Goal: Task Accomplishment & Management: Use online tool/utility

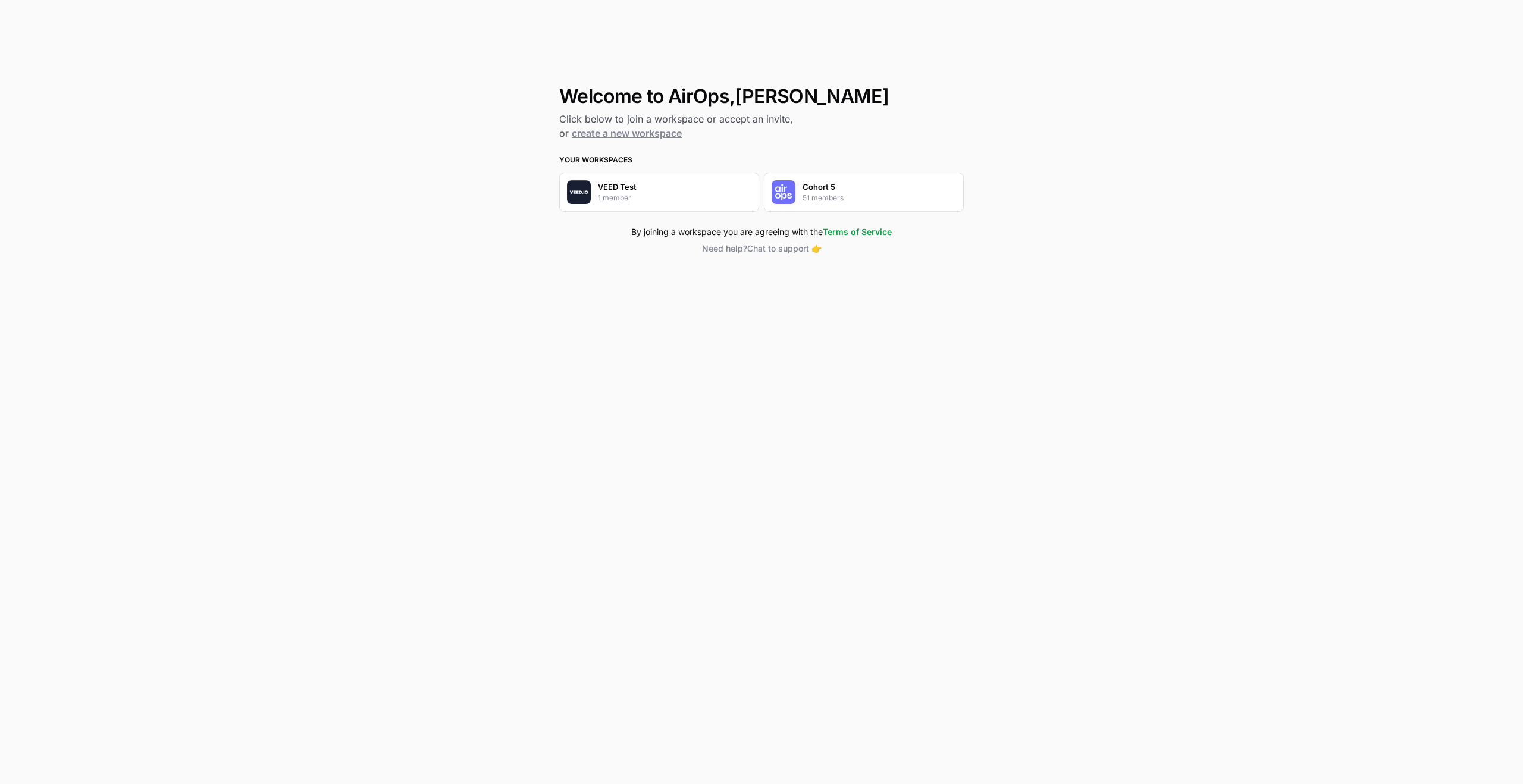
click at [853, 203] on div "Cohort 5 51 members" at bounding box center [863, 192] width 200 height 40
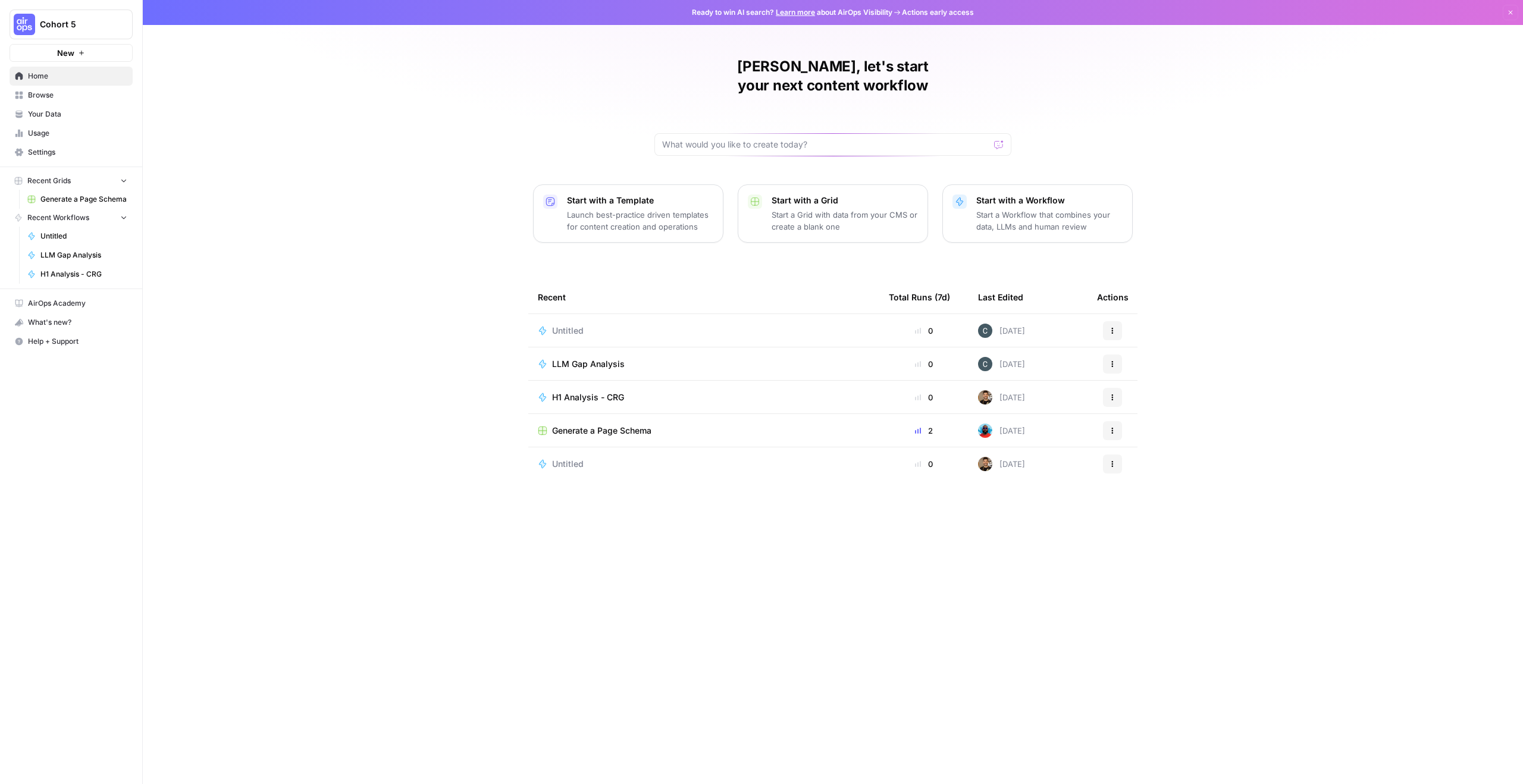
click at [577, 358] on span "LLM Gap Analysis" at bounding box center [588, 364] width 72 height 12
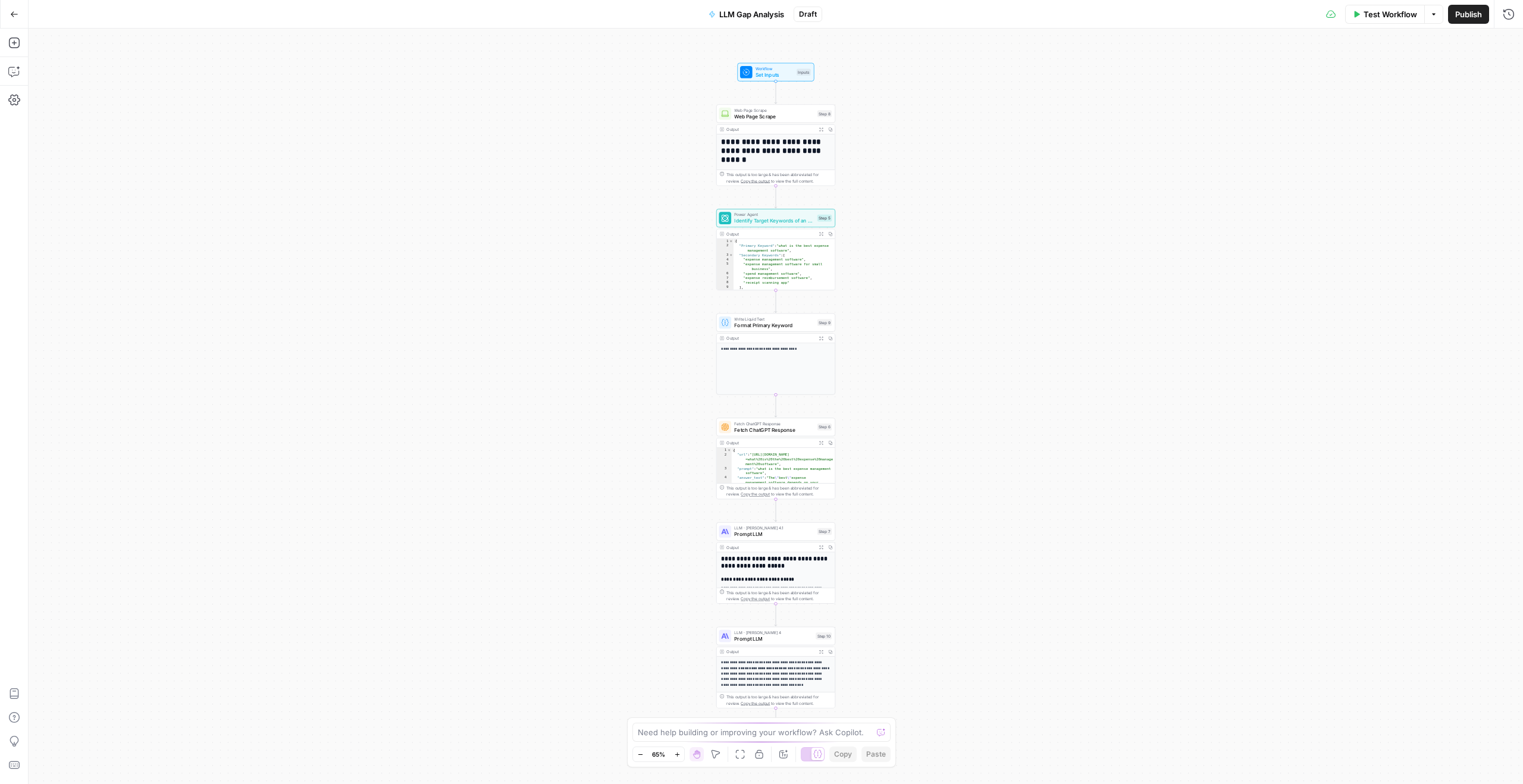
click at [917, 205] on div "**********" at bounding box center [776, 406] width 1495 height 756
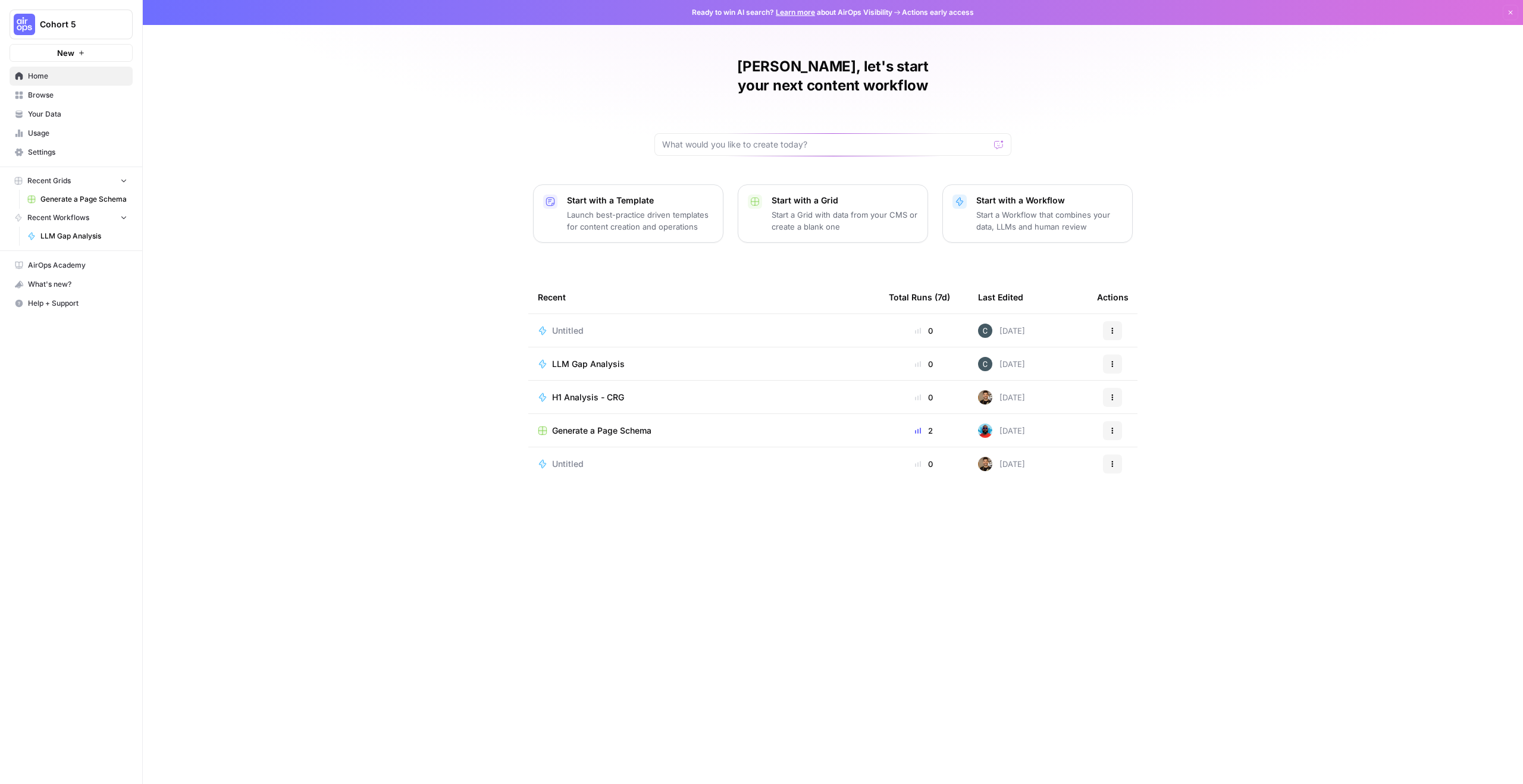
click at [687, 358] on div "LLM Gap Analysis" at bounding box center [704, 364] width 332 height 12
click at [637, 392] on div "H1 Analysis - CRG" at bounding box center [704, 398] width 332 height 12
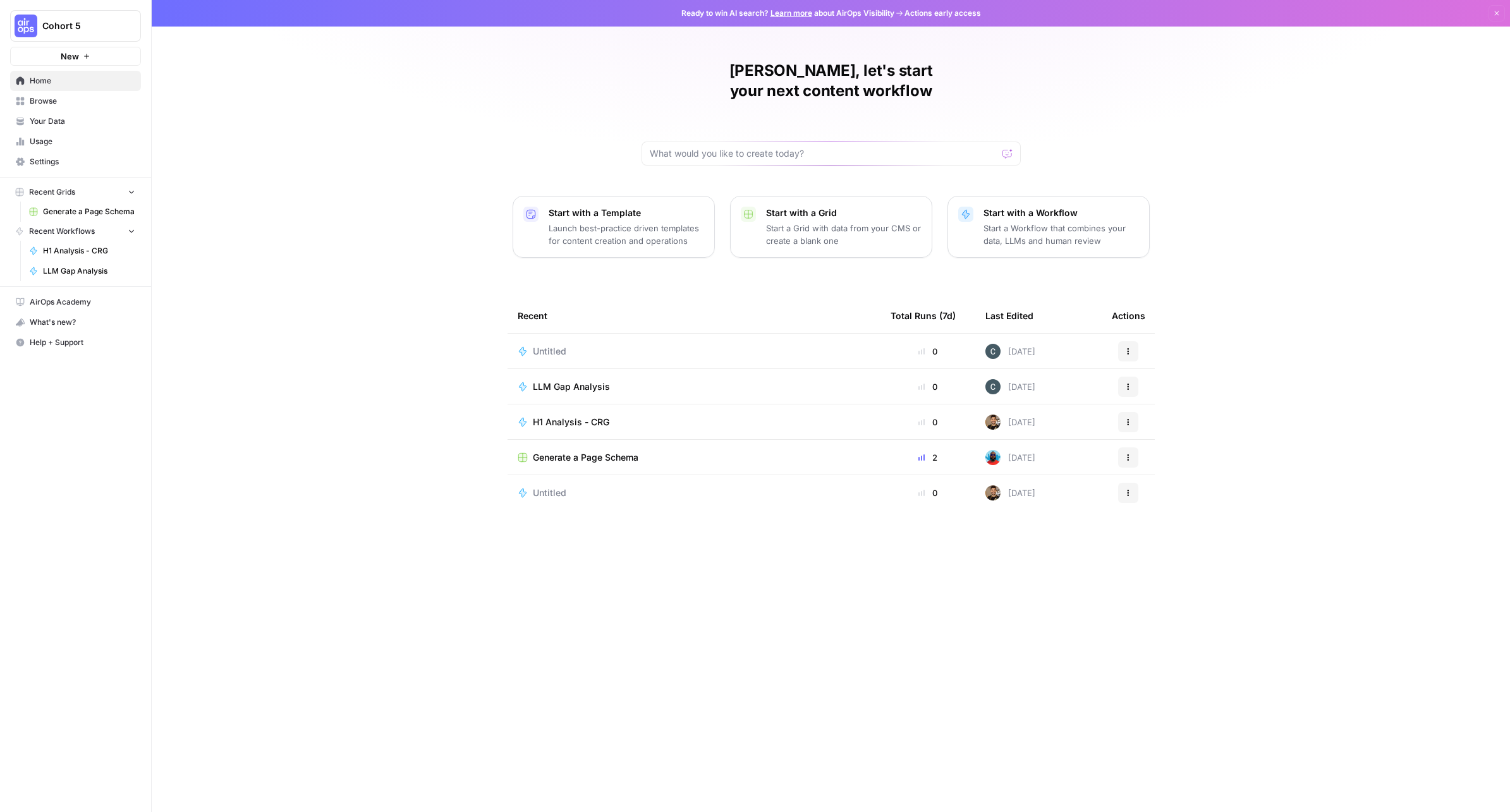
click at [57, 78] on span "Home" at bounding box center [83, 80] width 106 height 11
click at [57, 55] on button "New" at bounding box center [75, 56] width 130 height 19
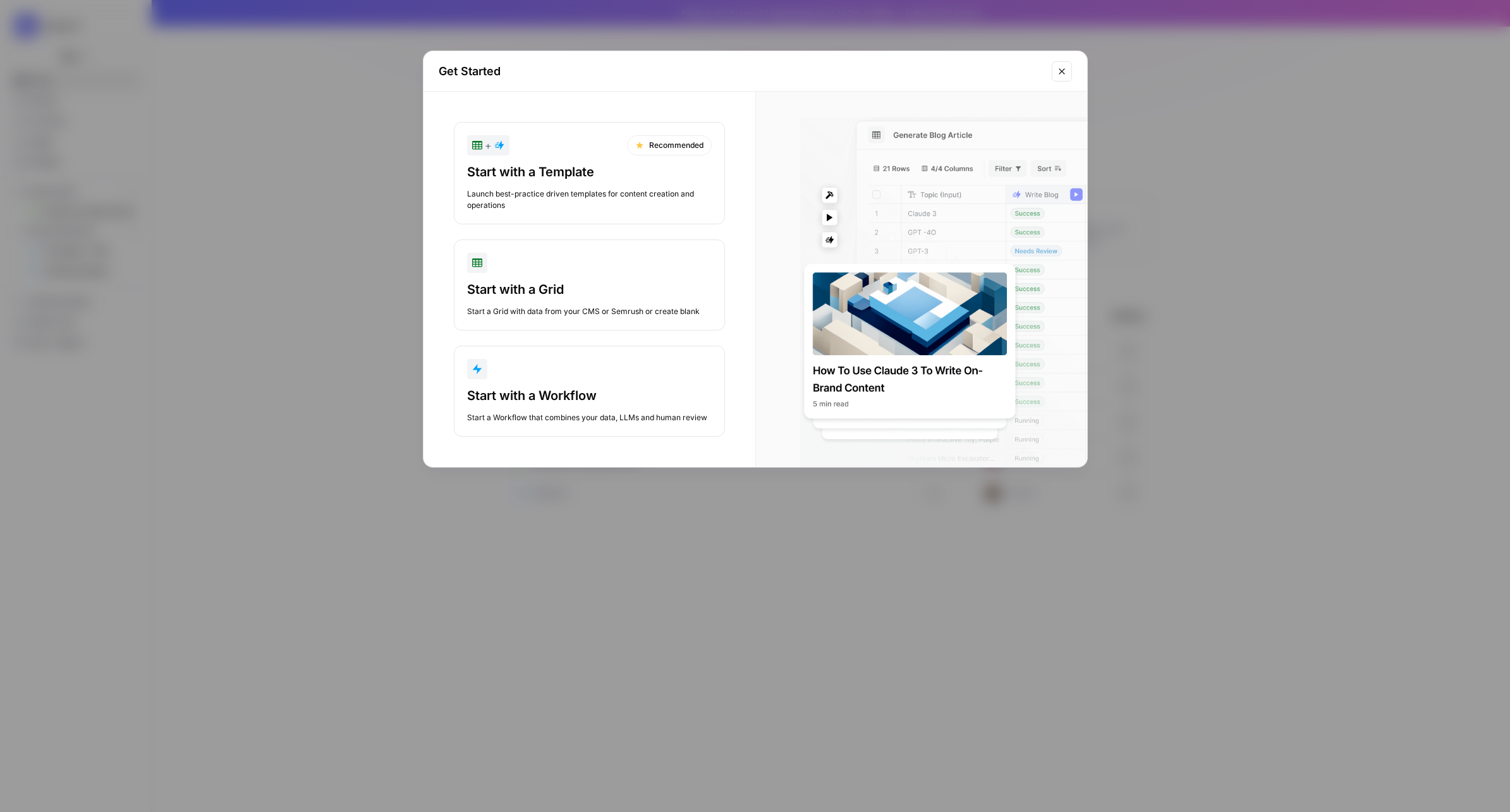
click at [1057, 68] on icon "Close modal" at bounding box center [1061, 71] width 10 height 10
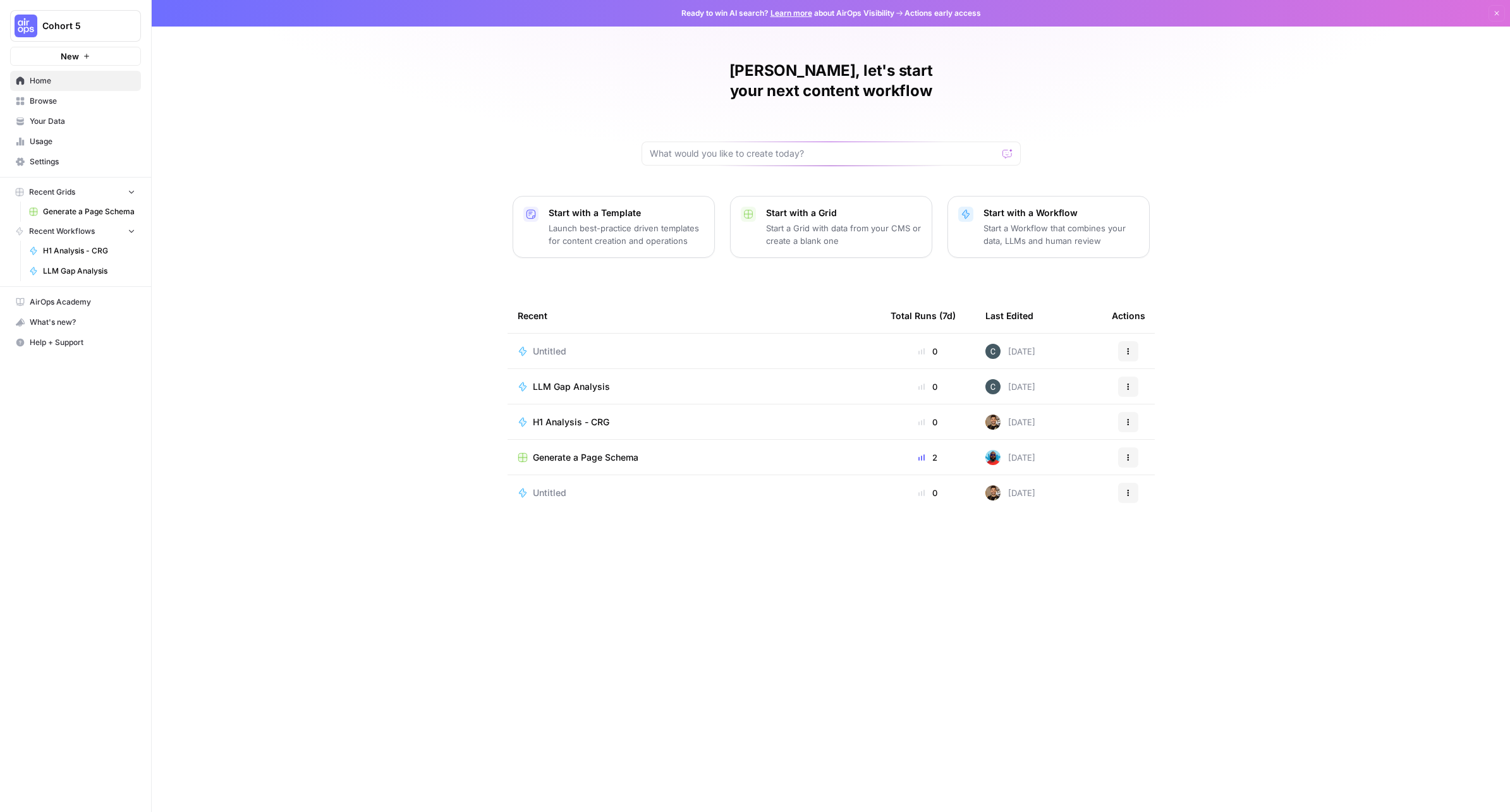
click at [68, 105] on span "Browse" at bounding box center [83, 101] width 106 height 11
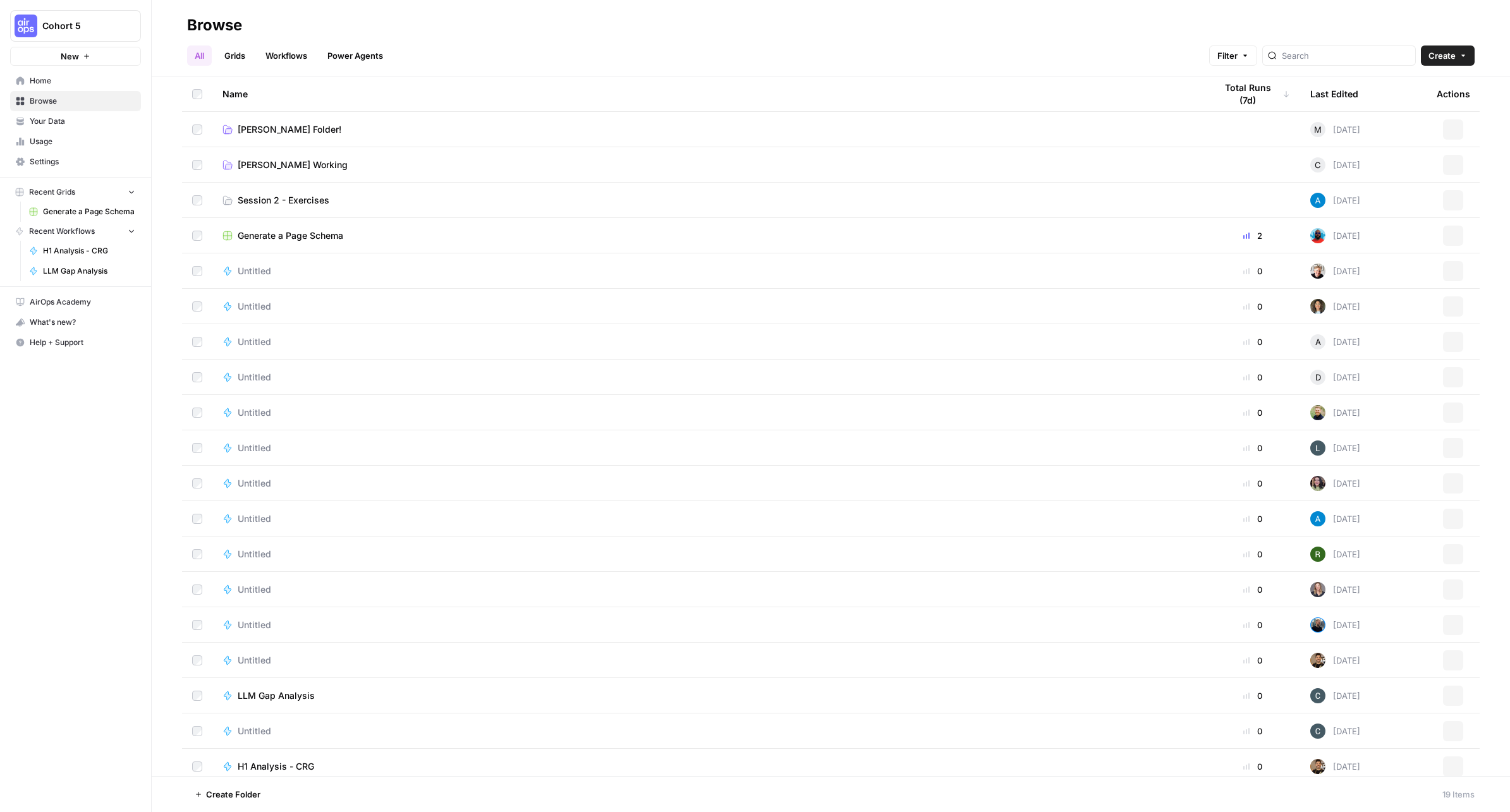
click at [67, 85] on span "Home" at bounding box center [83, 80] width 106 height 11
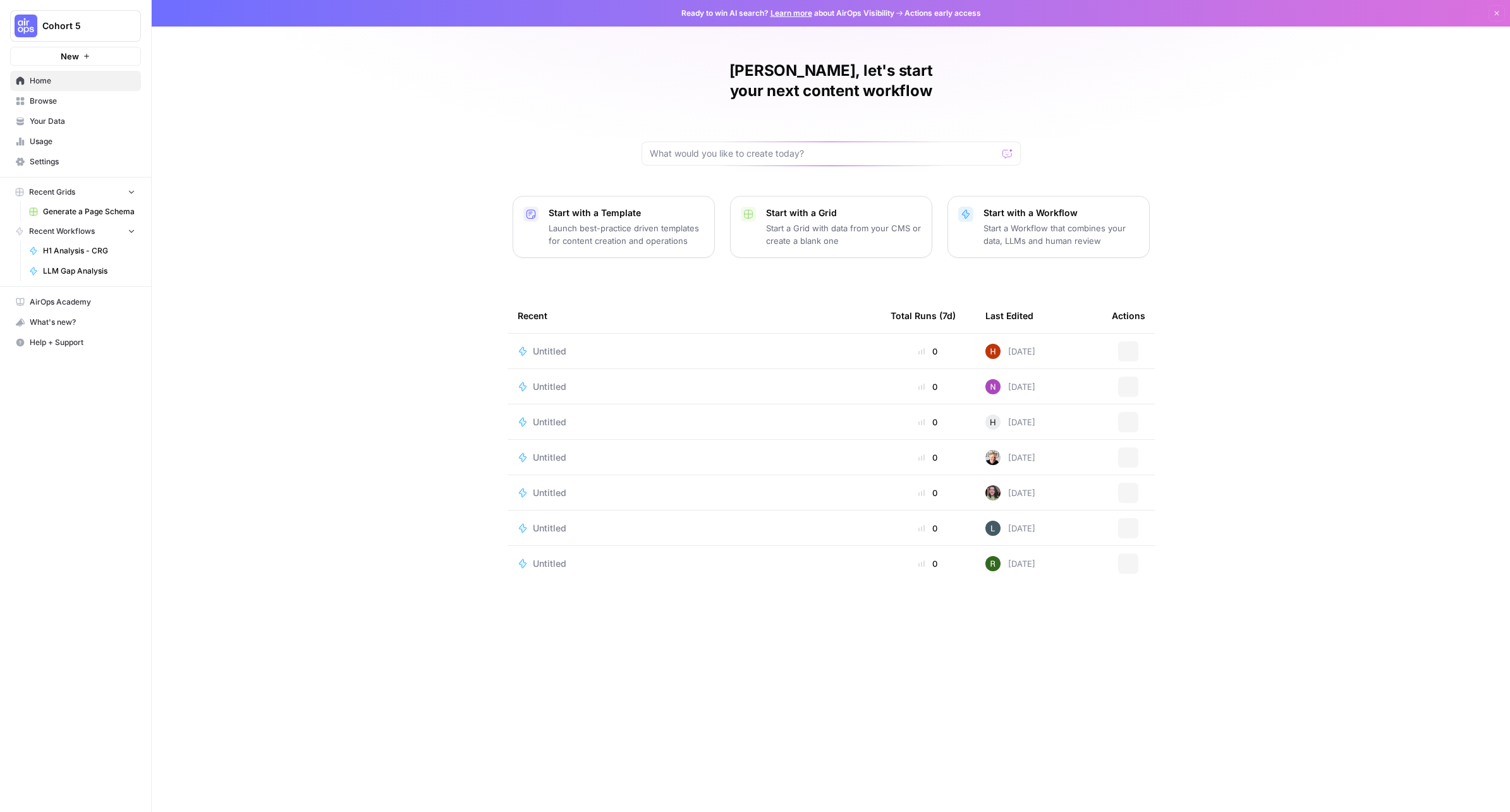
click at [66, 99] on span "Browse" at bounding box center [83, 101] width 106 height 11
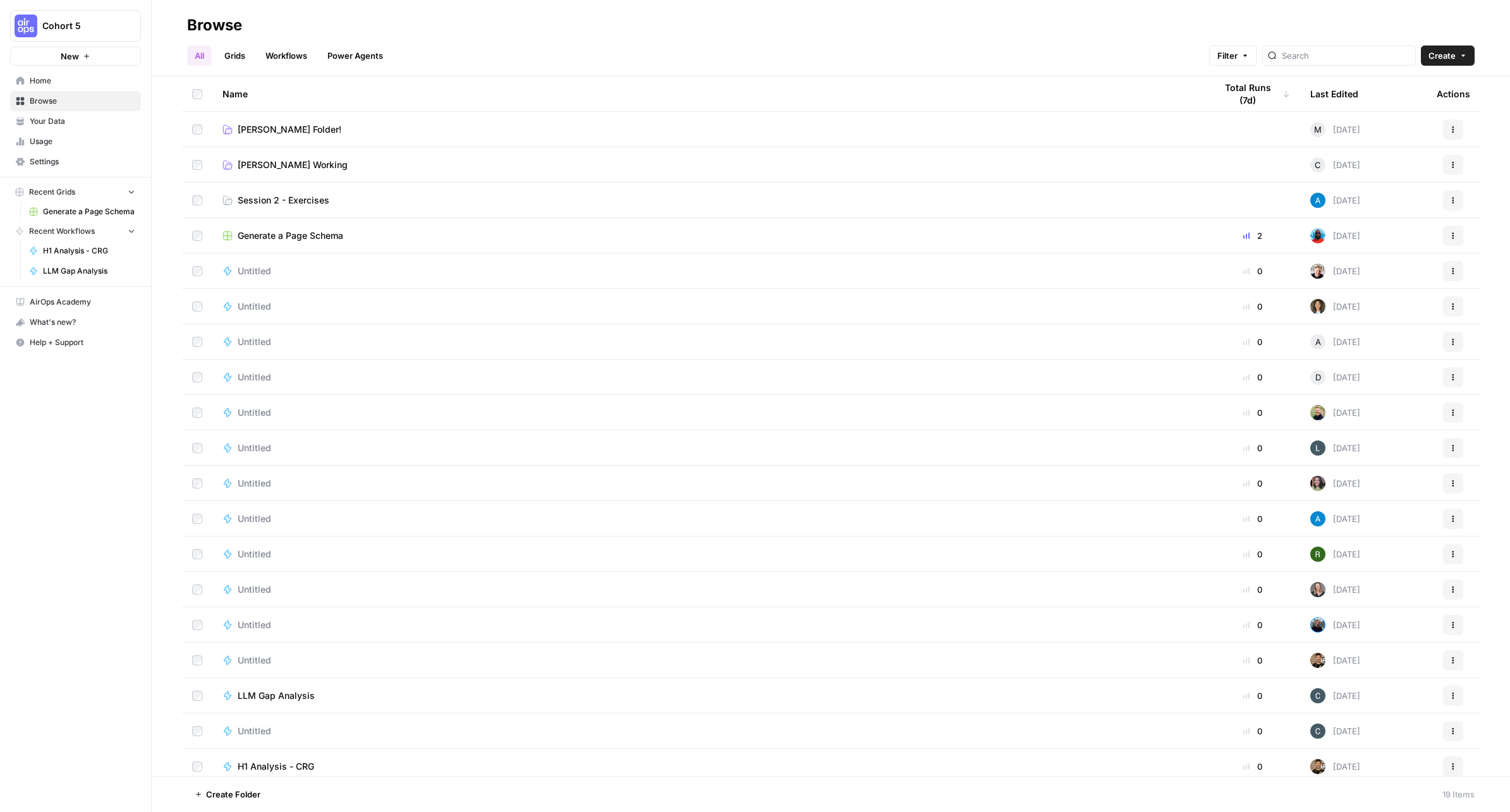
click at [68, 83] on span "Home" at bounding box center [83, 80] width 106 height 11
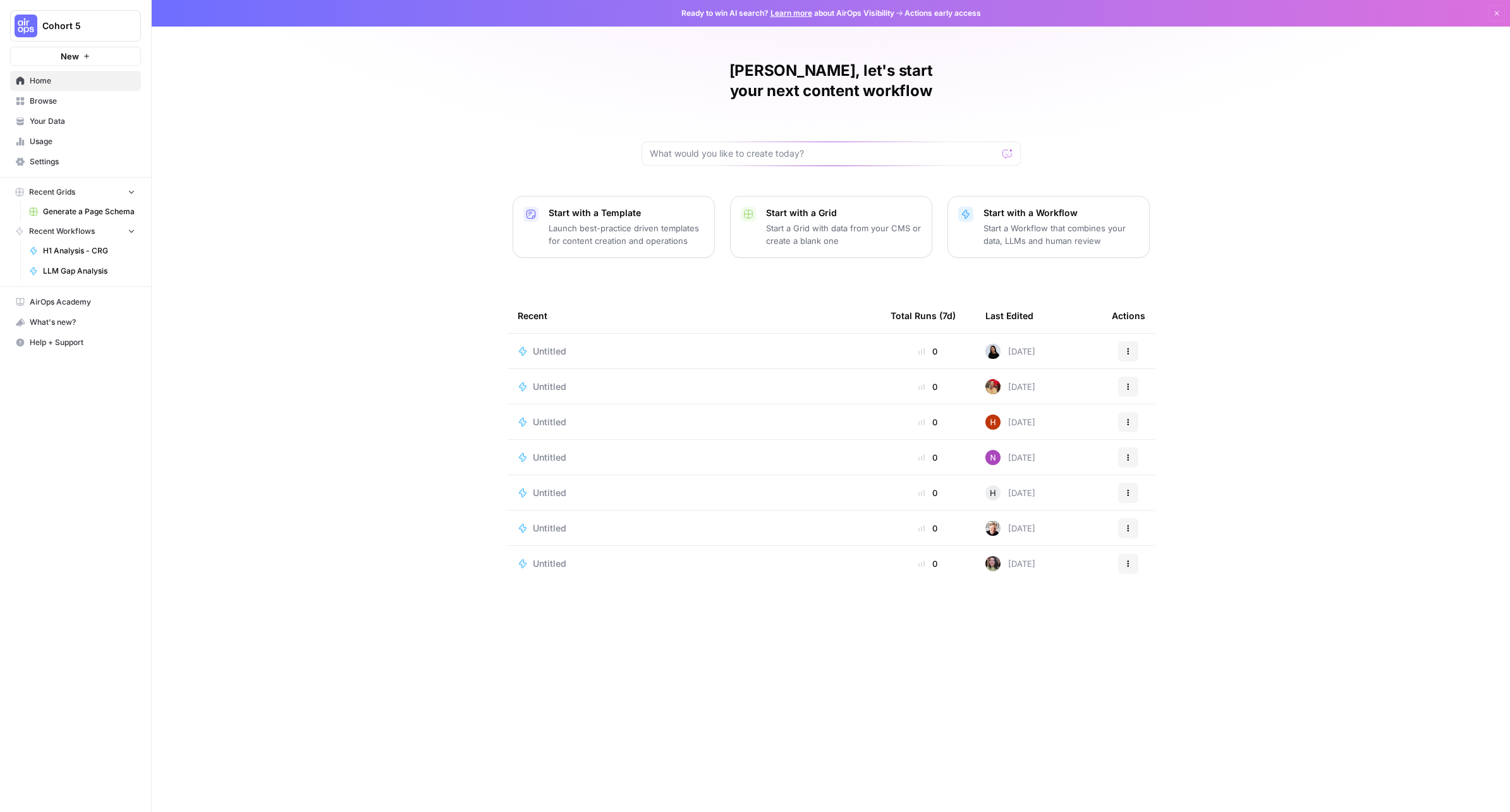
click at [47, 20] on span "Cohort 5" at bounding box center [80, 26] width 77 height 13
click at [109, 98] on span "Cohort 5" at bounding box center [116, 95] width 155 height 13
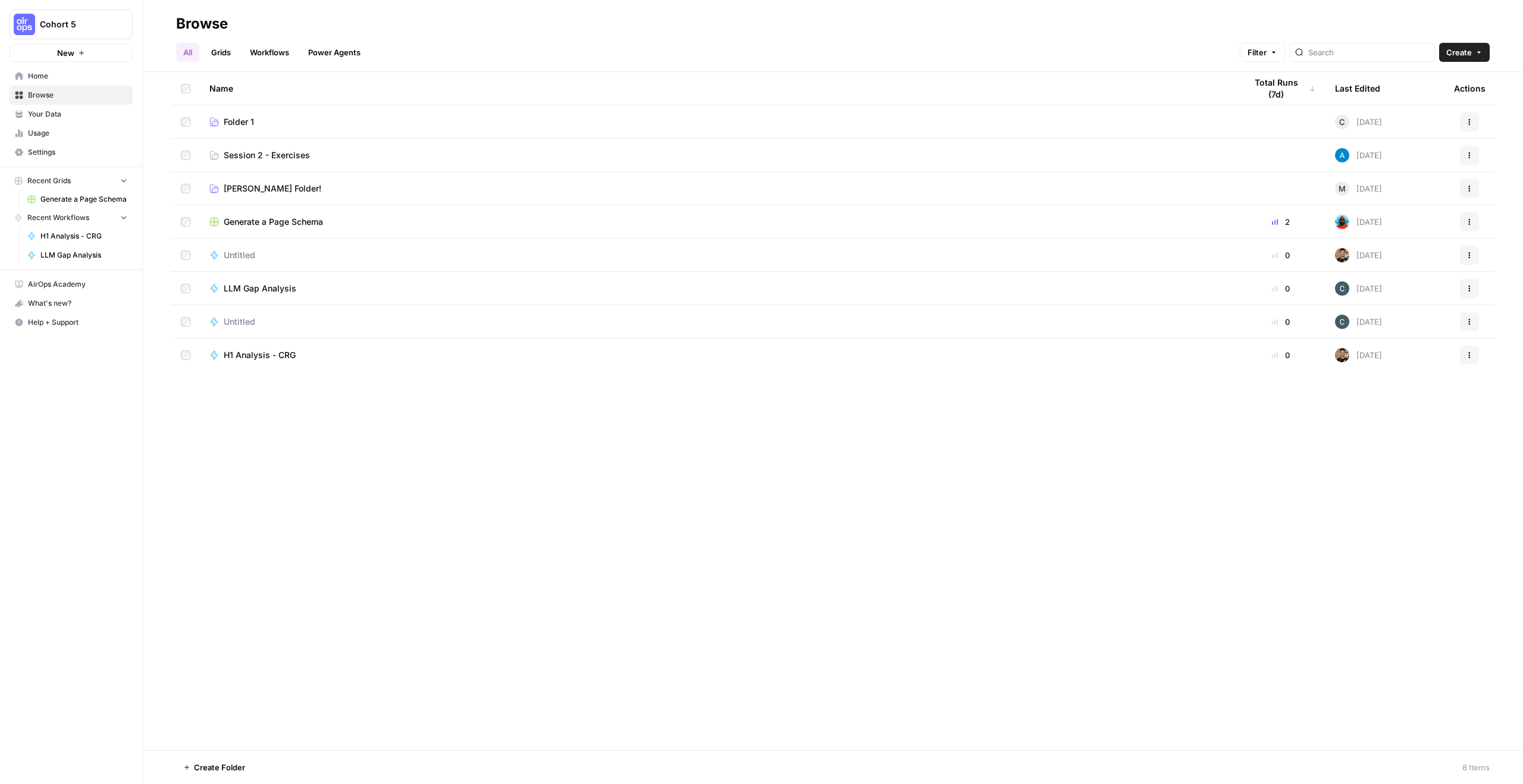
click at [76, 75] on span "Home" at bounding box center [78, 76] width 100 height 10
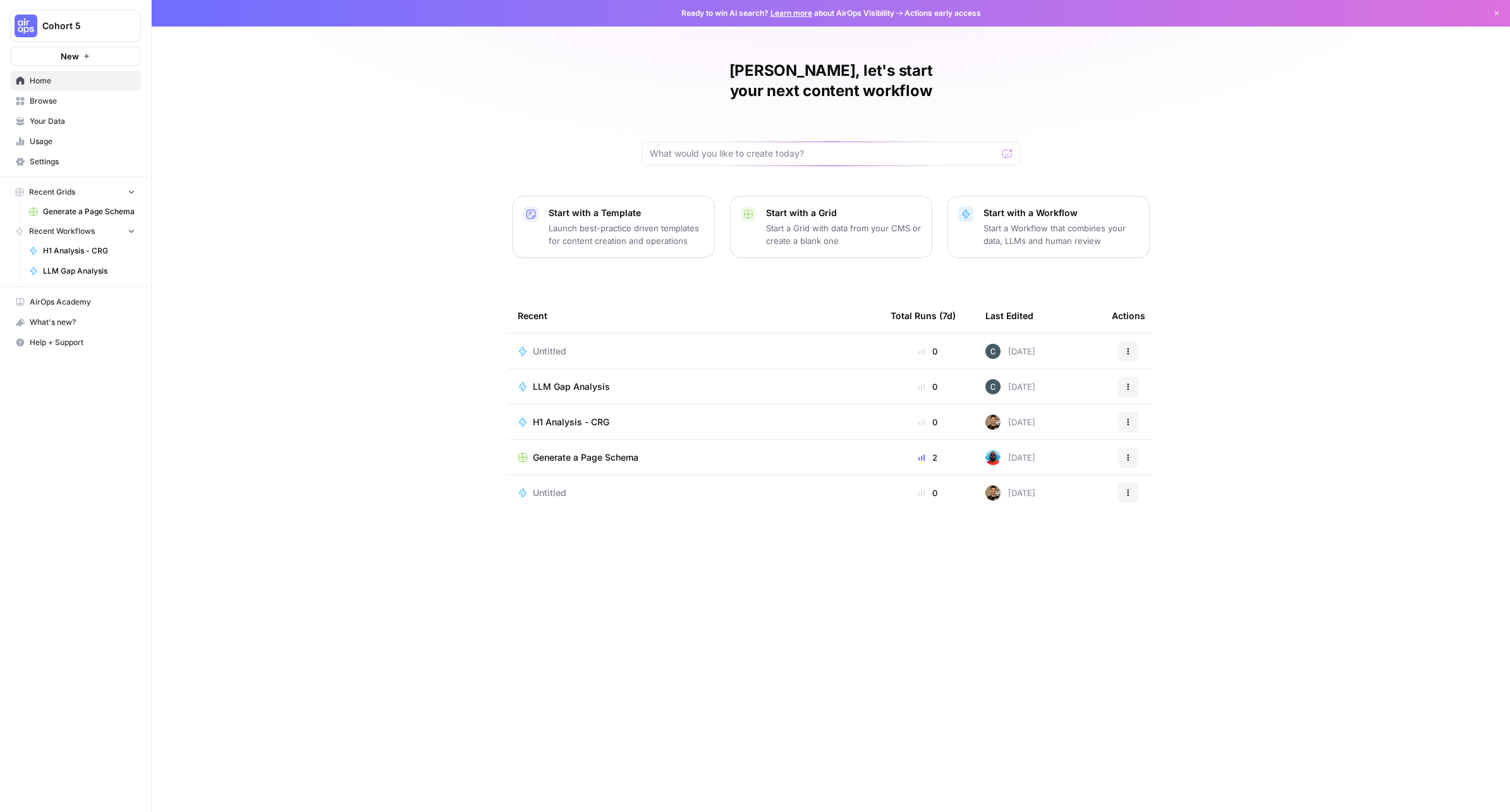
click at [77, 124] on span "Your Data" at bounding box center [83, 121] width 106 height 11
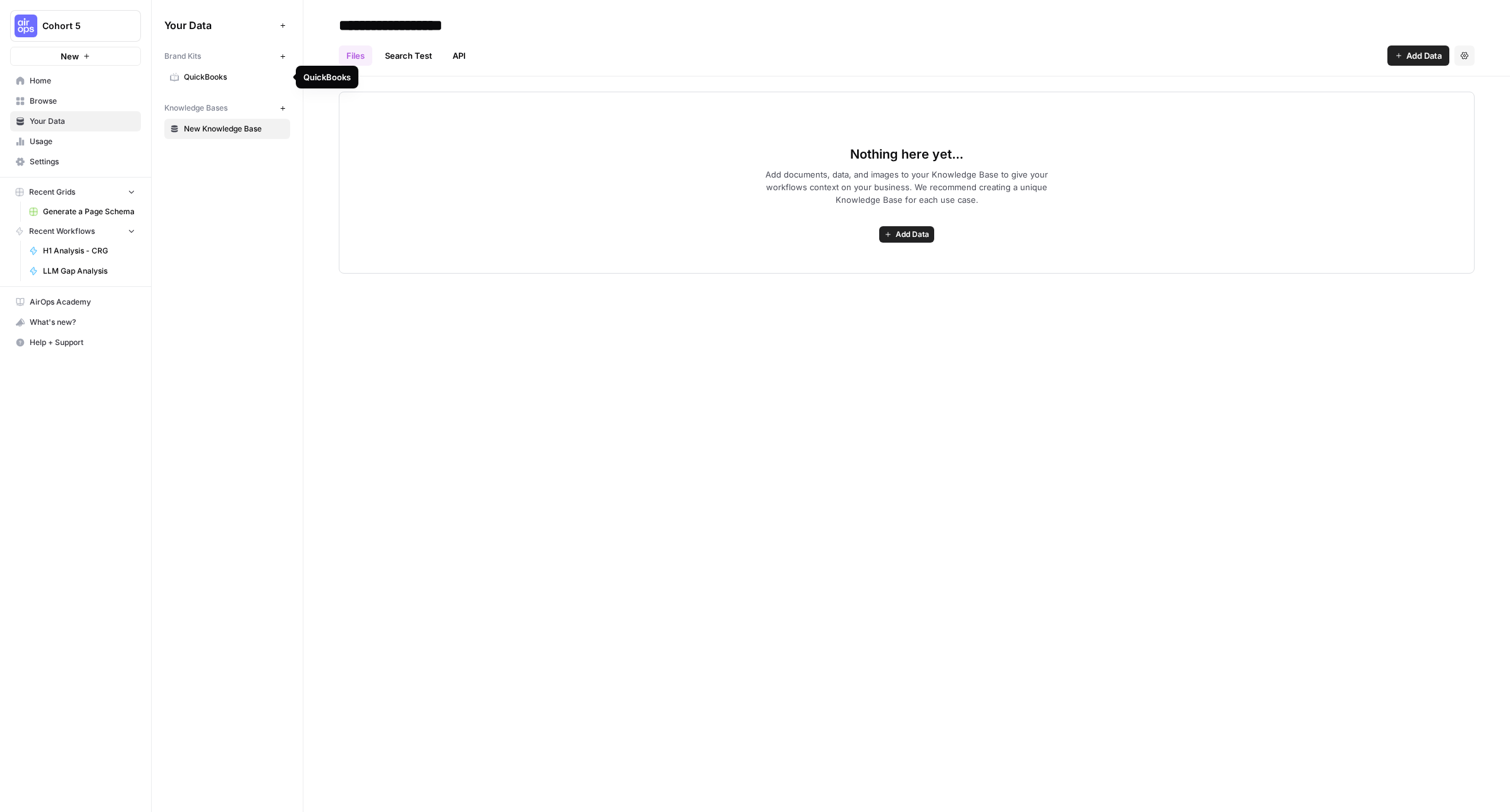
click at [209, 80] on span "QuickBooks" at bounding box center [234, 77] width 100 height 11
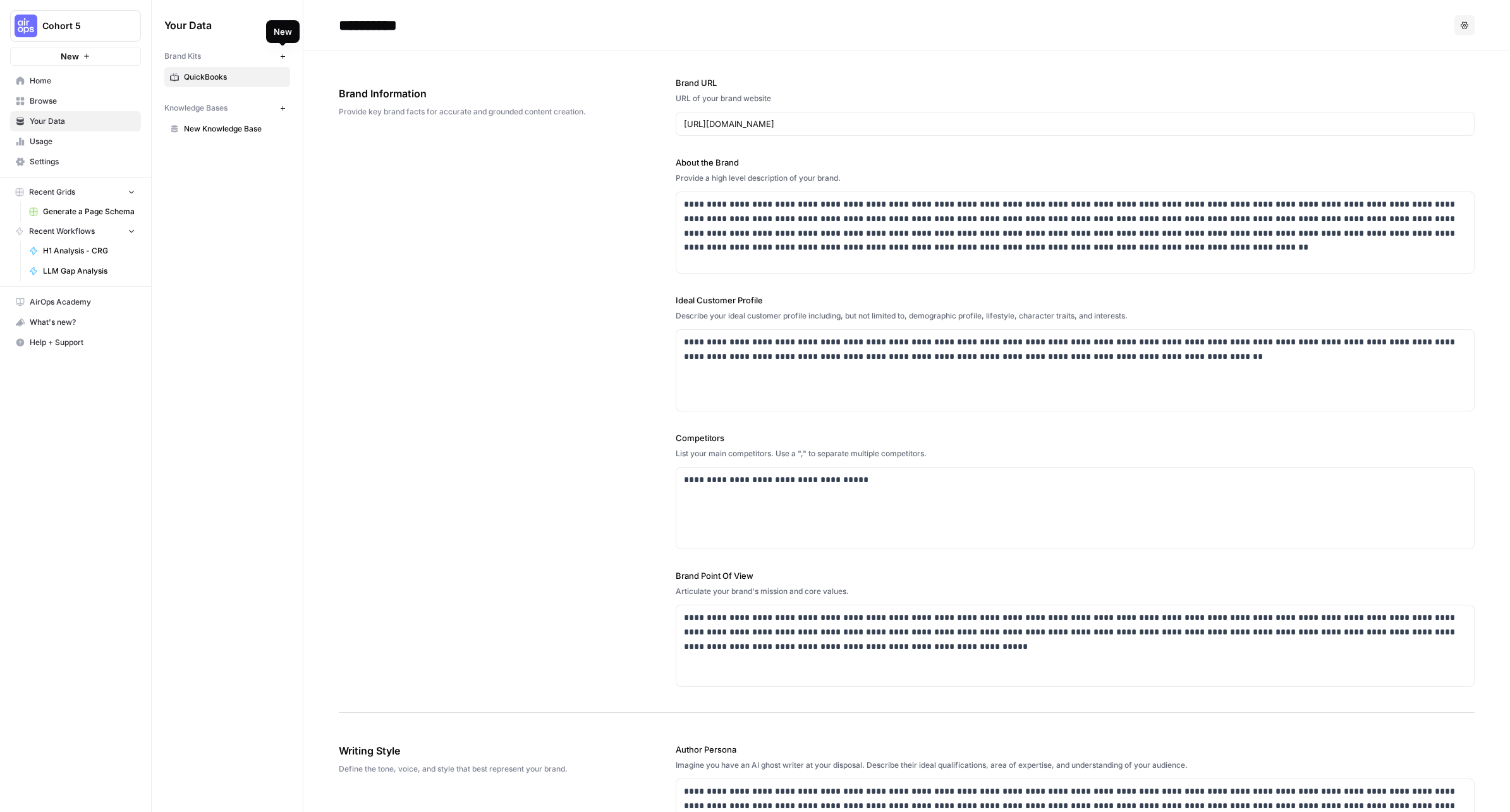
click at [282, 55] on icon "button" at bounding box center [283, 57] width 7 height 7
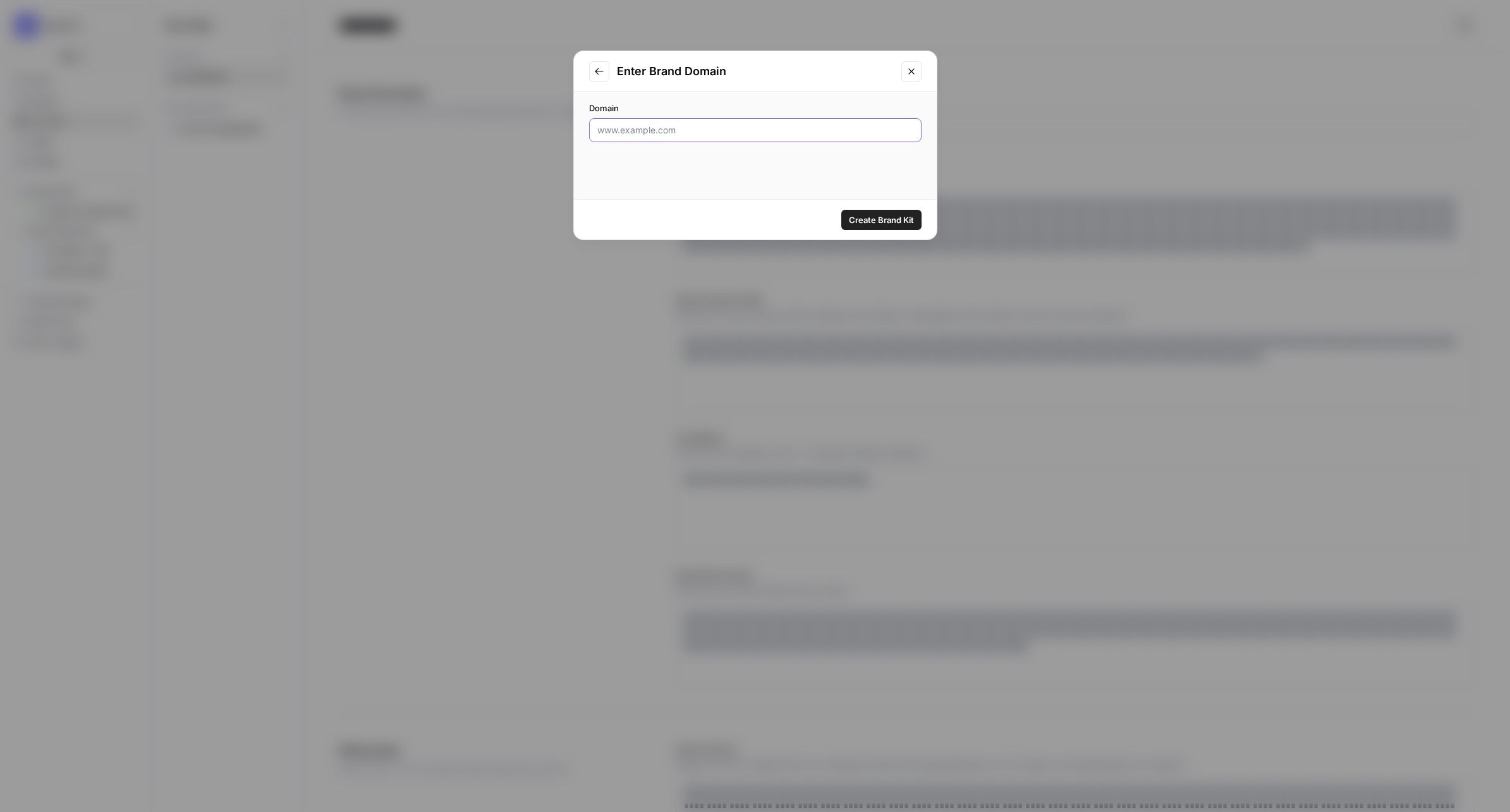
click at [782, 133] on input "Domain" at bounding box center [755, 130] width 316 height 13
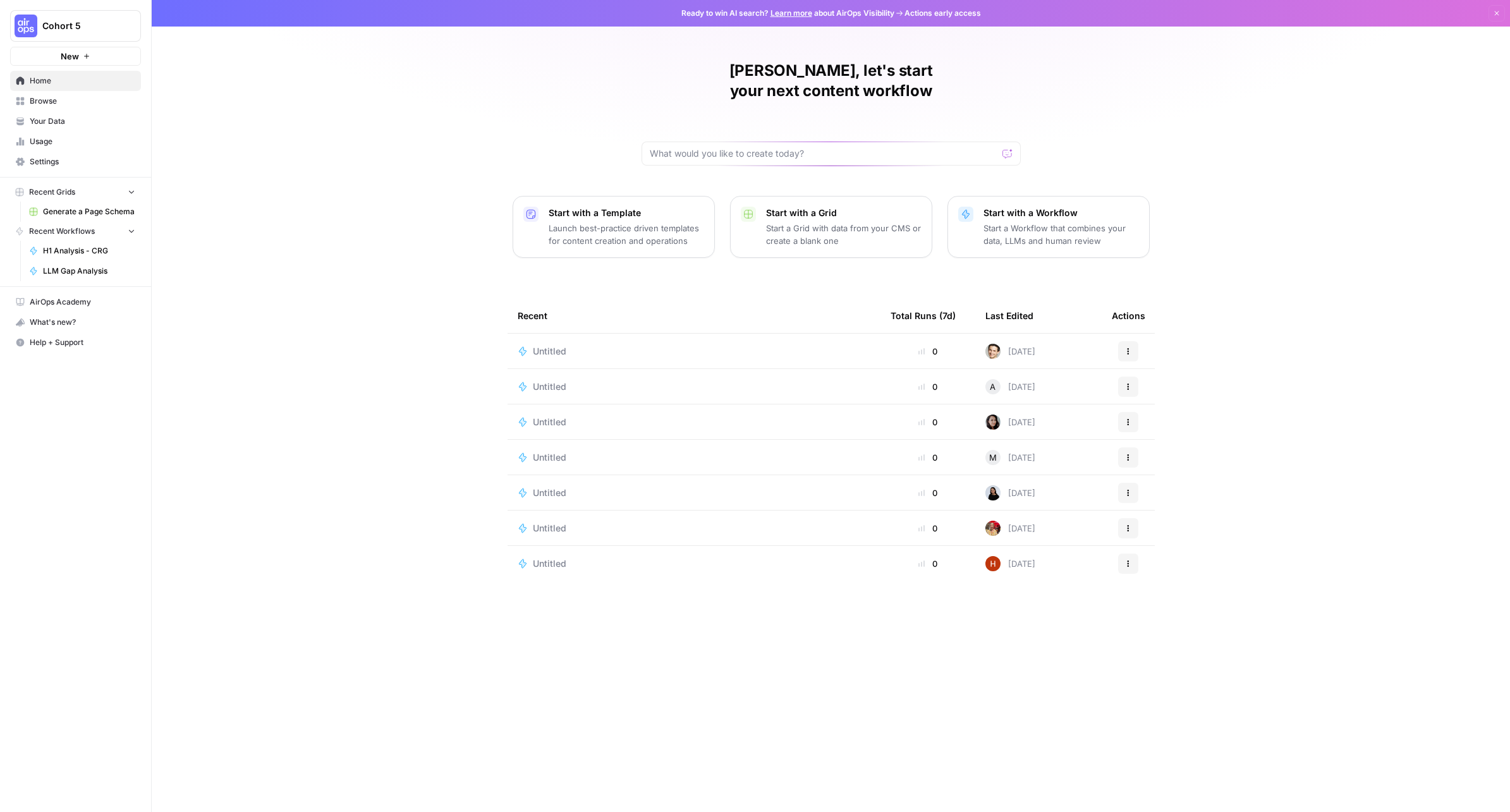
click at [77, 120] on span "Your Data" at bounding box center [83, 121] width 106 height 11
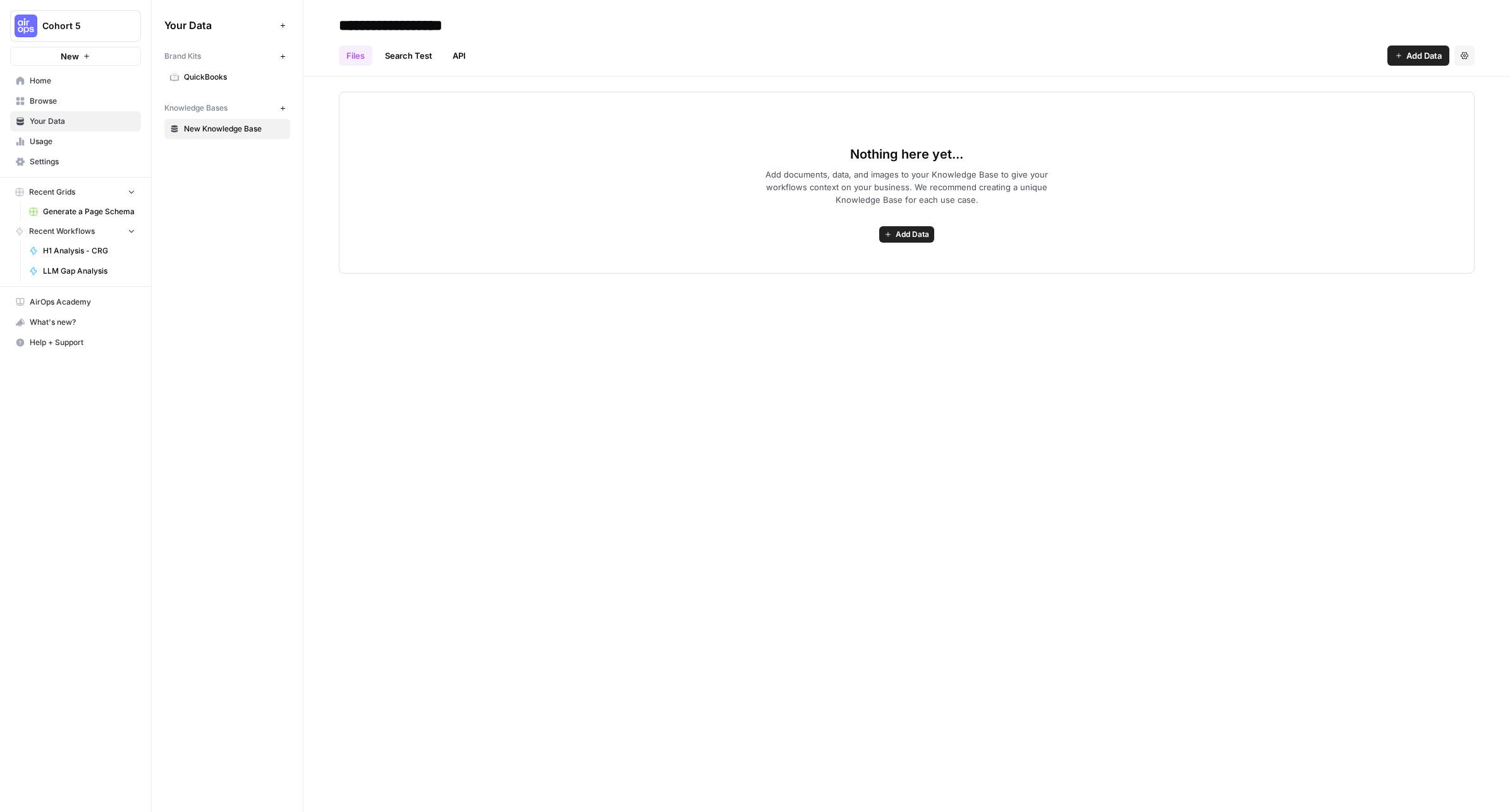
click at [286, 54] on button "New" at bounding box center [282, 56] width 16 height 16
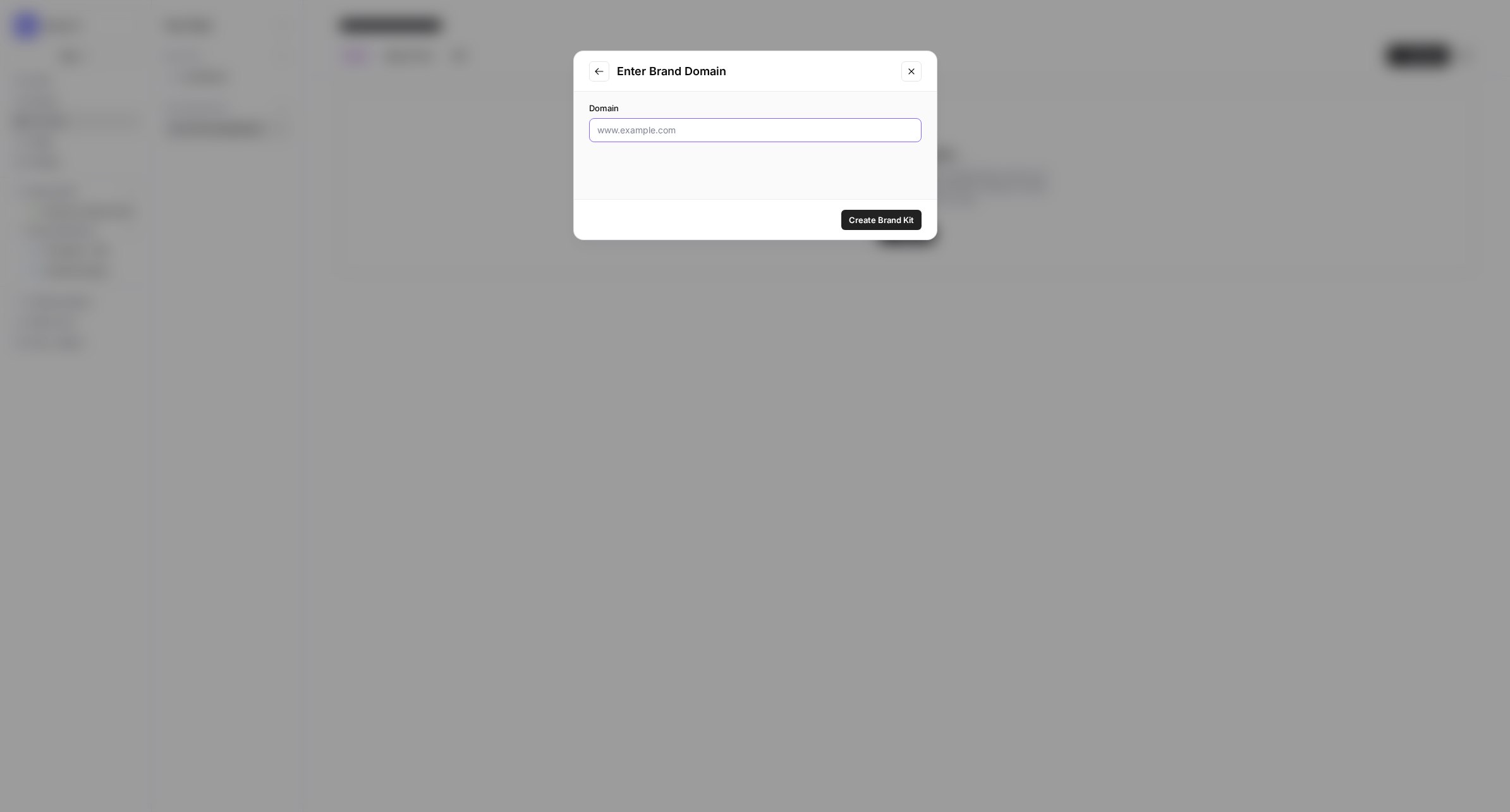
click at [698, 134] on input "Domain" at bounding box center [755, 130] width 316 height 13
paste input "[URL][DOMAIN_NAME]"
type input "[URL][DOMAIN_NAME]"
click at [881, 220] on span "Create Brand Kit" at bounding box center [880, 220] width 65 height 13
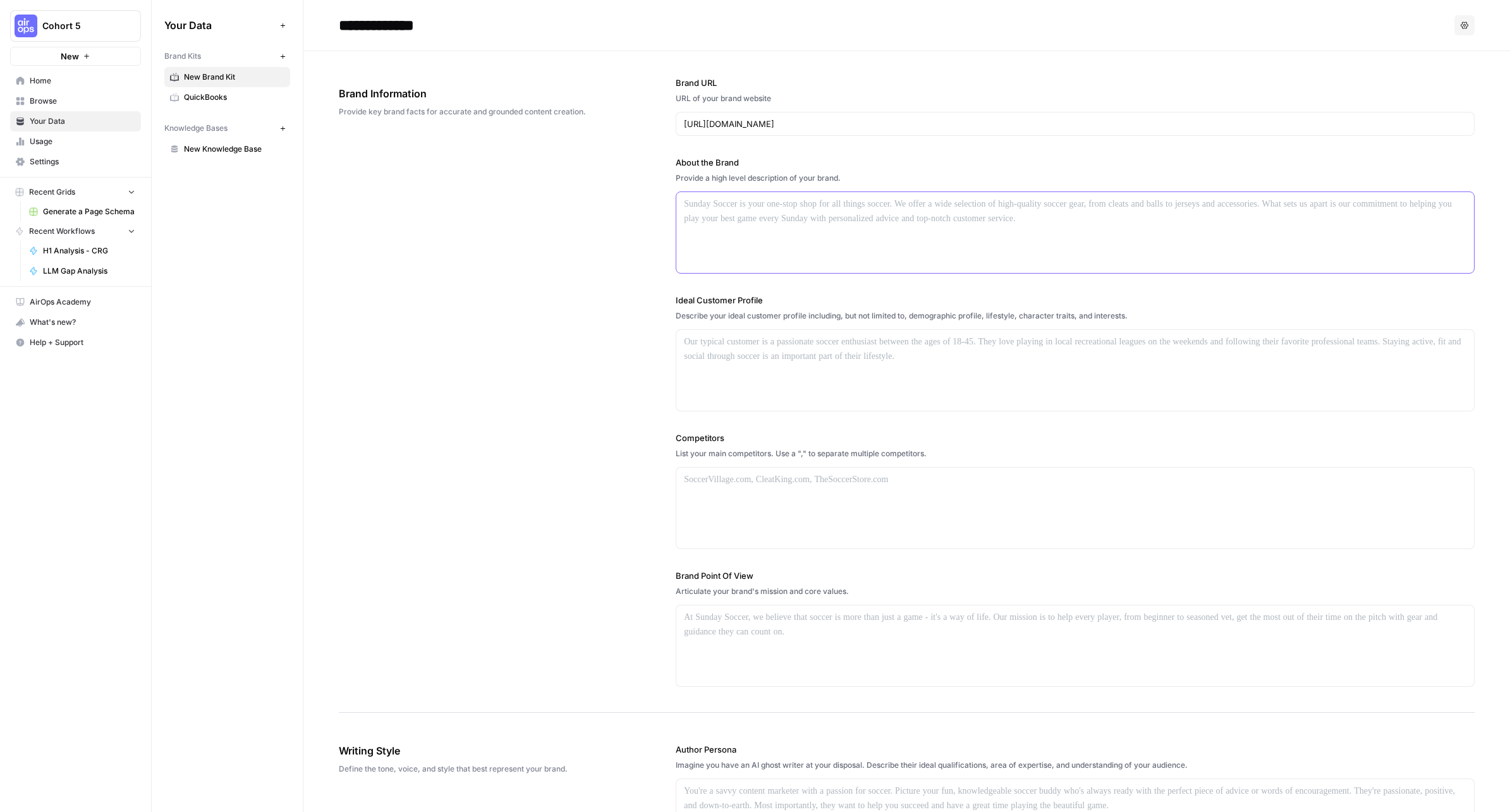
click at [823, 236] on div at bounding box center [1075, 233] width 797 height 81
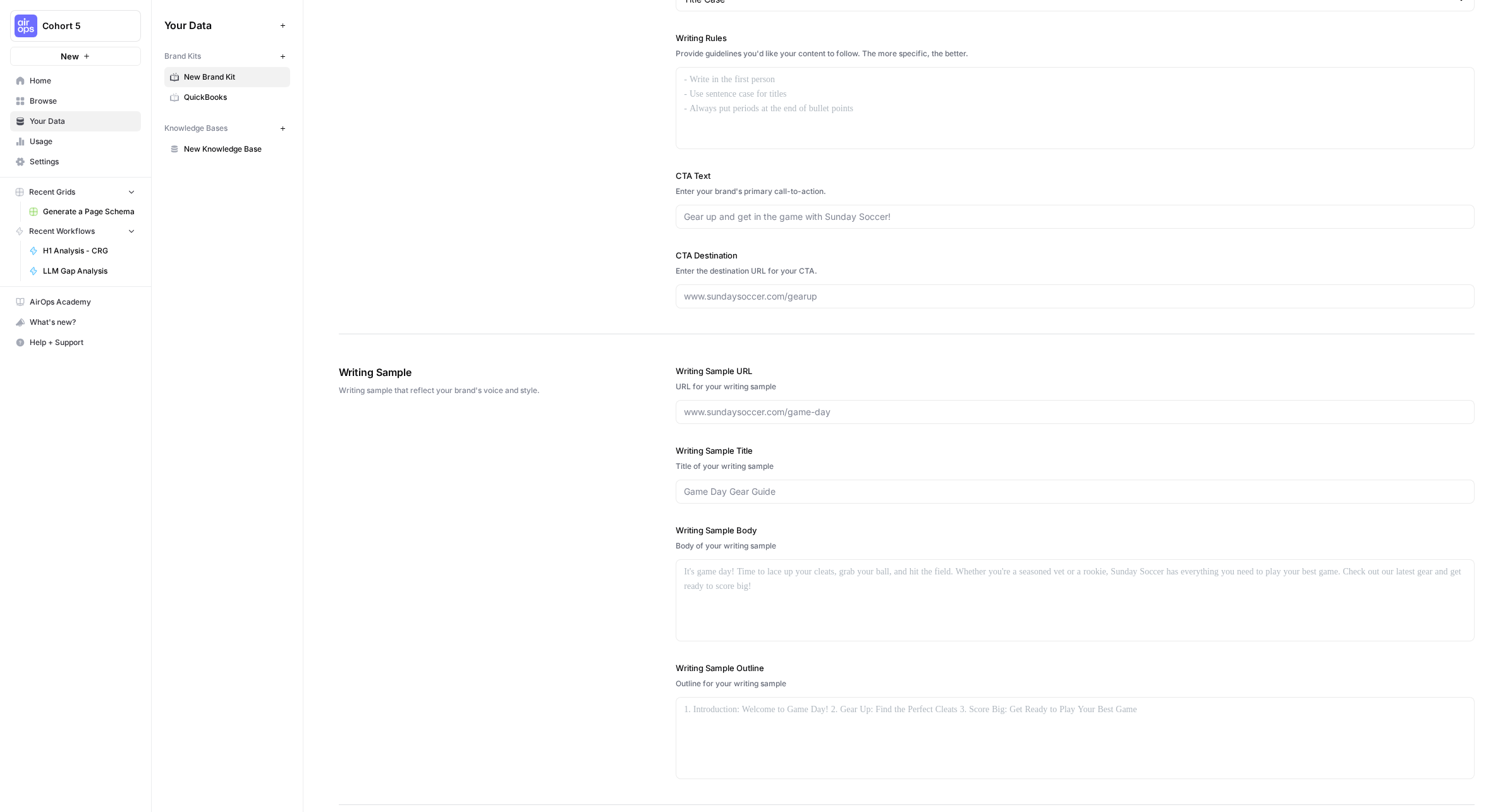
scroll to position [1143, 0]
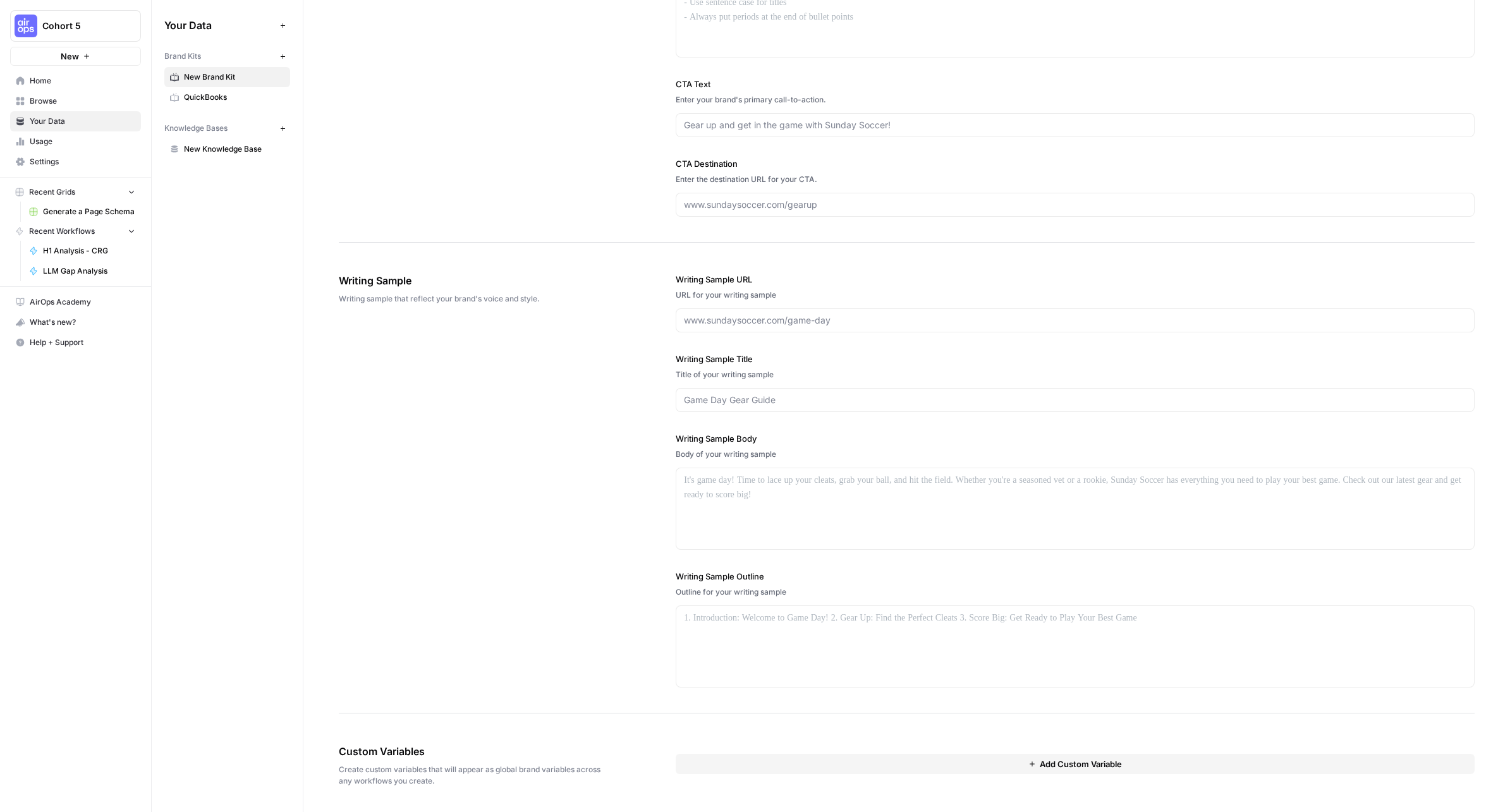
click at [750, 310] on div at bounding box center [1074, 320] width 798 height 24
paste input "https://www.veed.io/tools/ai-video"
type input "https://www.veed.io/tools/ai-video"
click at [709, 399] on input "Writing Sample Title" at bounding box center [1074, 400] width 782 height 13
paste input "AI Video Generator"
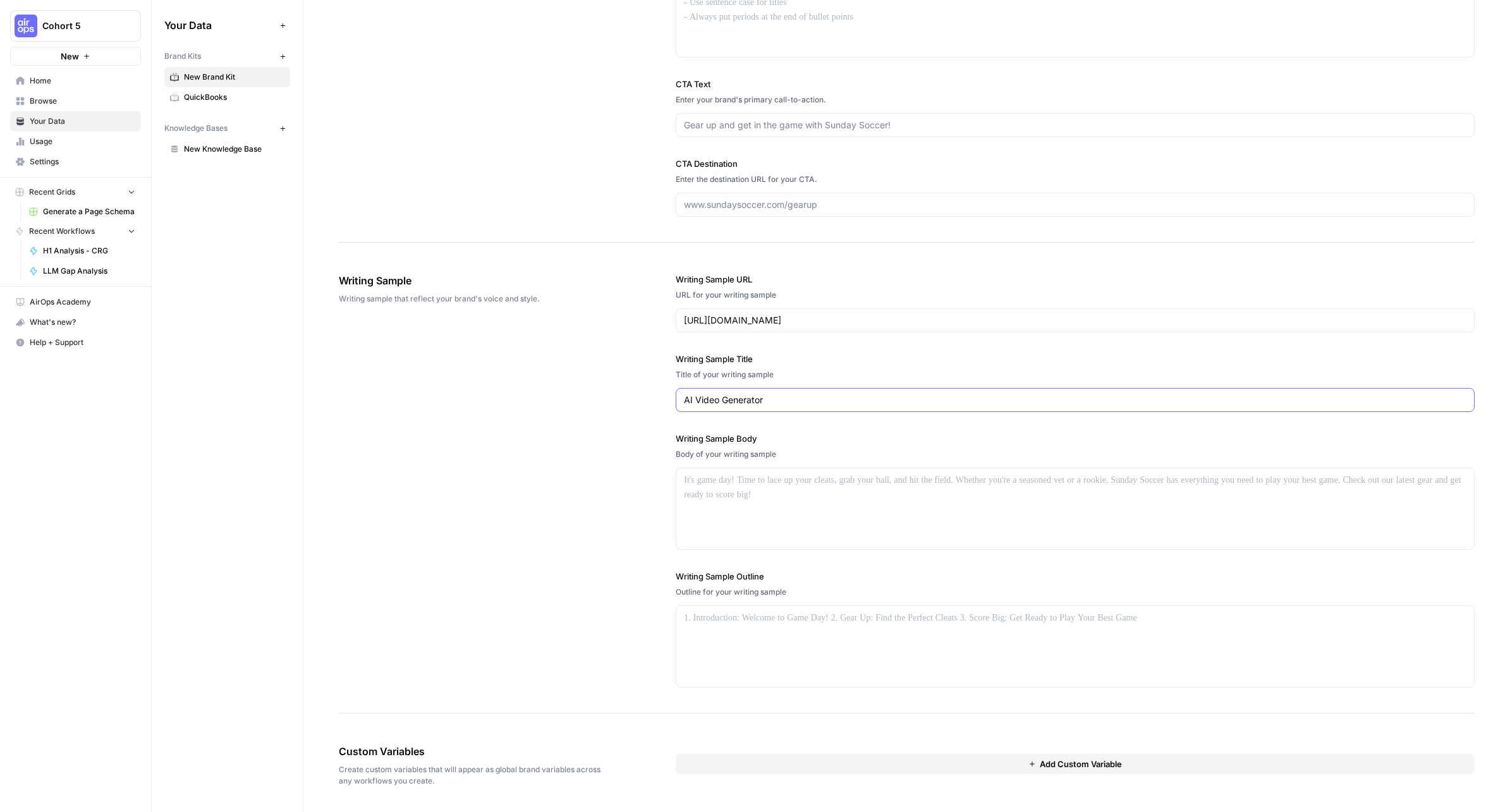
type input "AI Video Generator"
click at [770, 501] on div at bounding box center [1075, 508] width 797 height 81
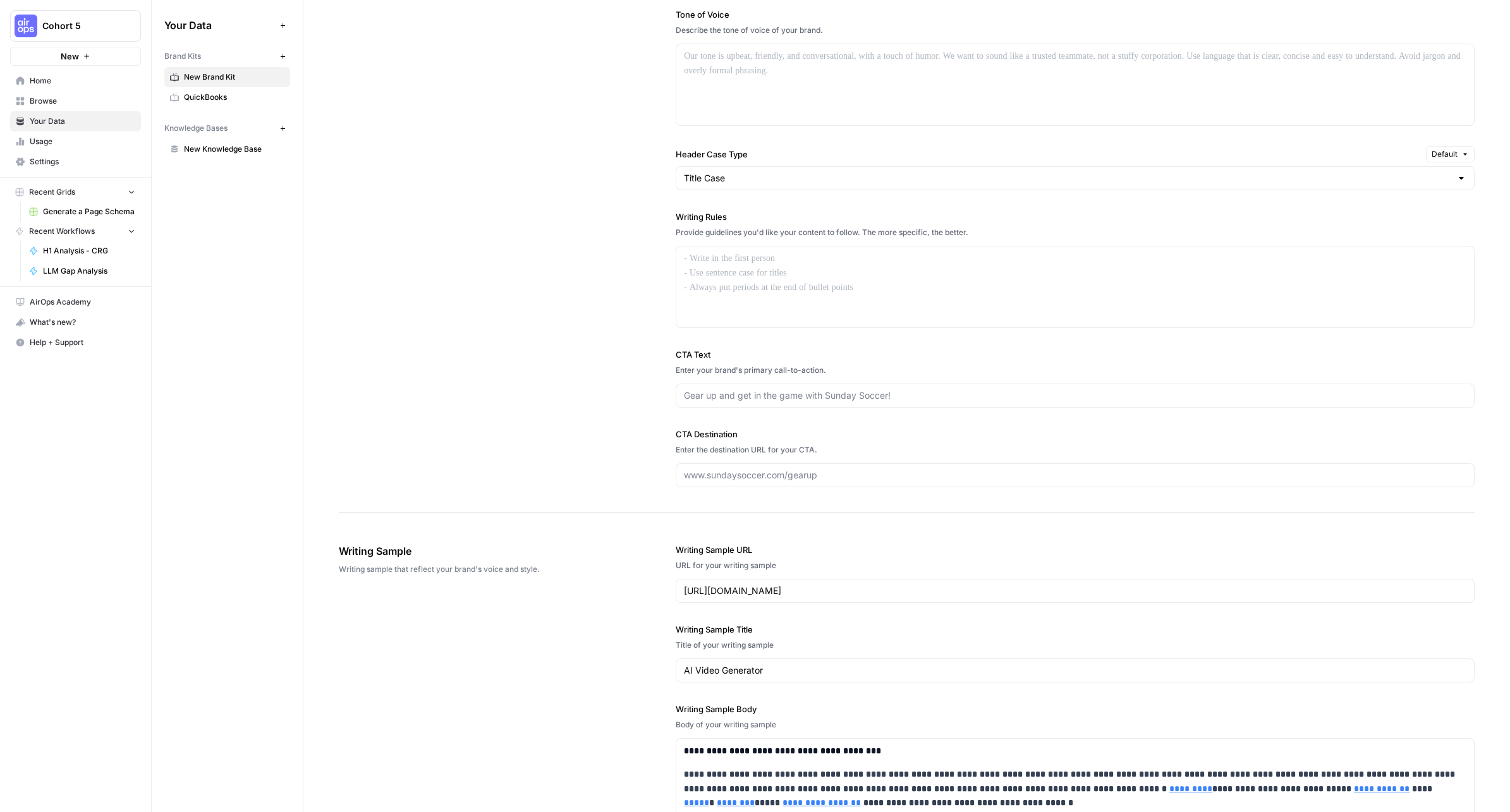
scroll to position [796, 0]
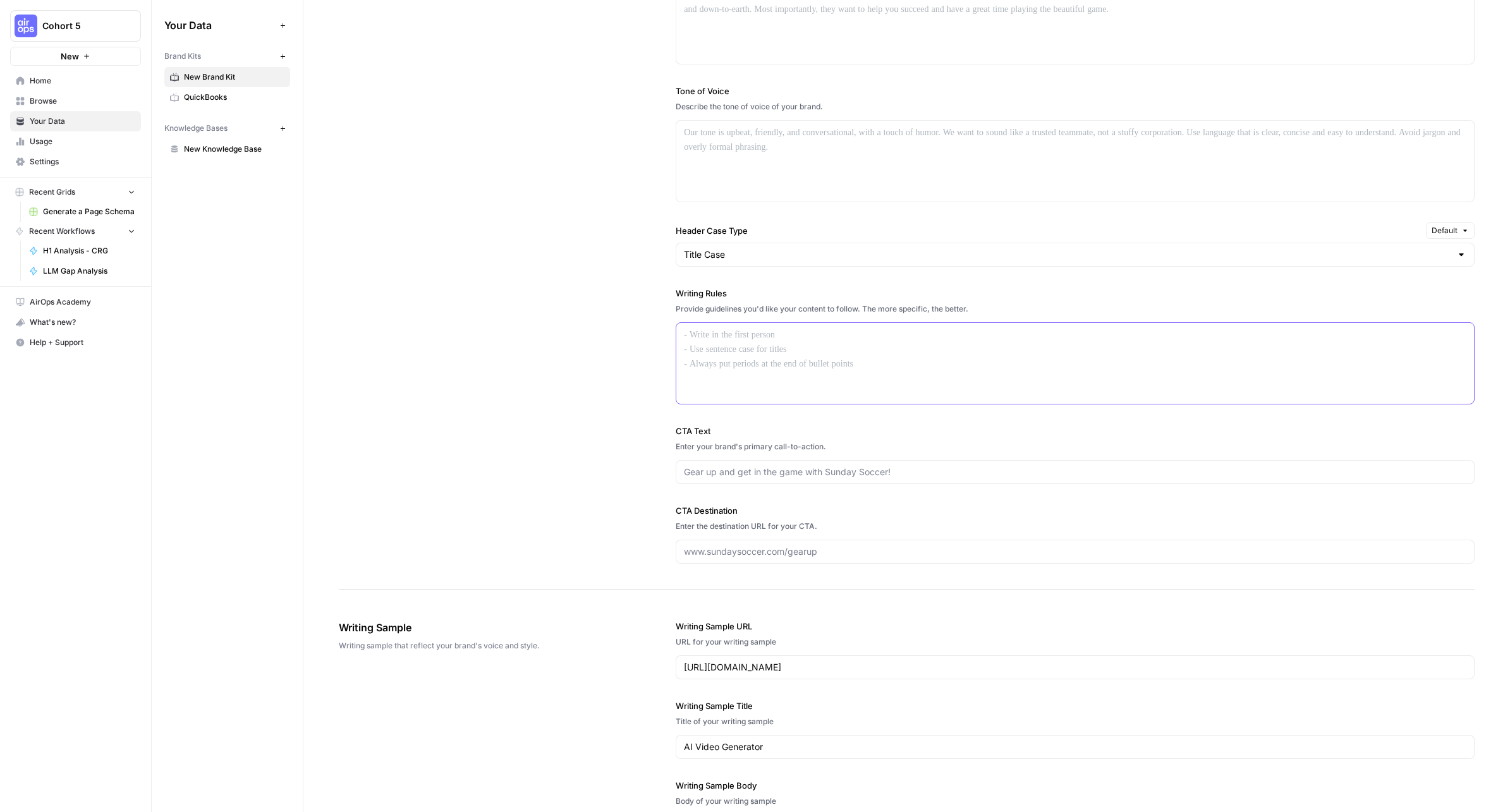
click at [706, 362] on div at bounding box center [1075, 363] width 797 height 81
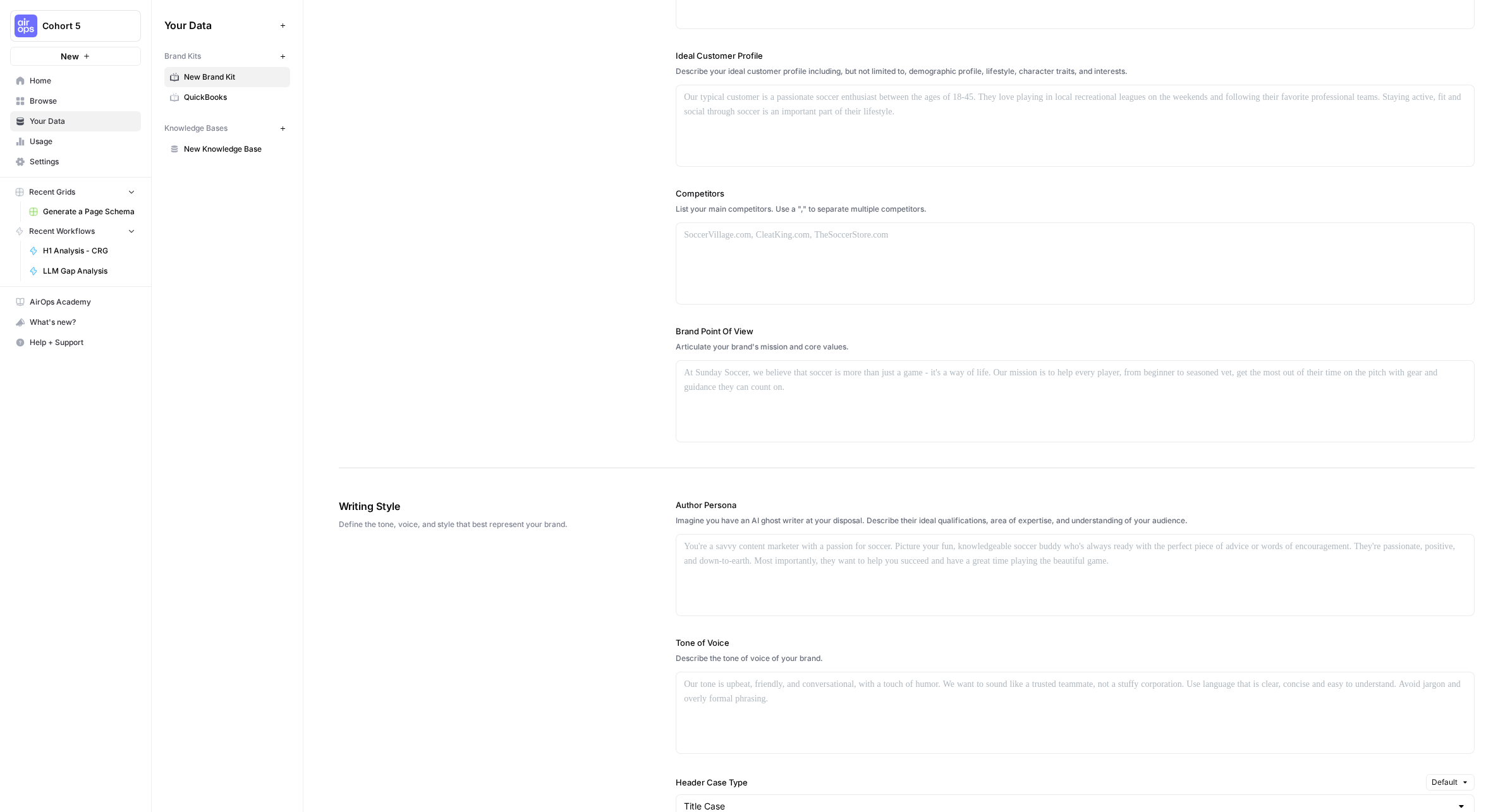
scroll to position [88, 0]
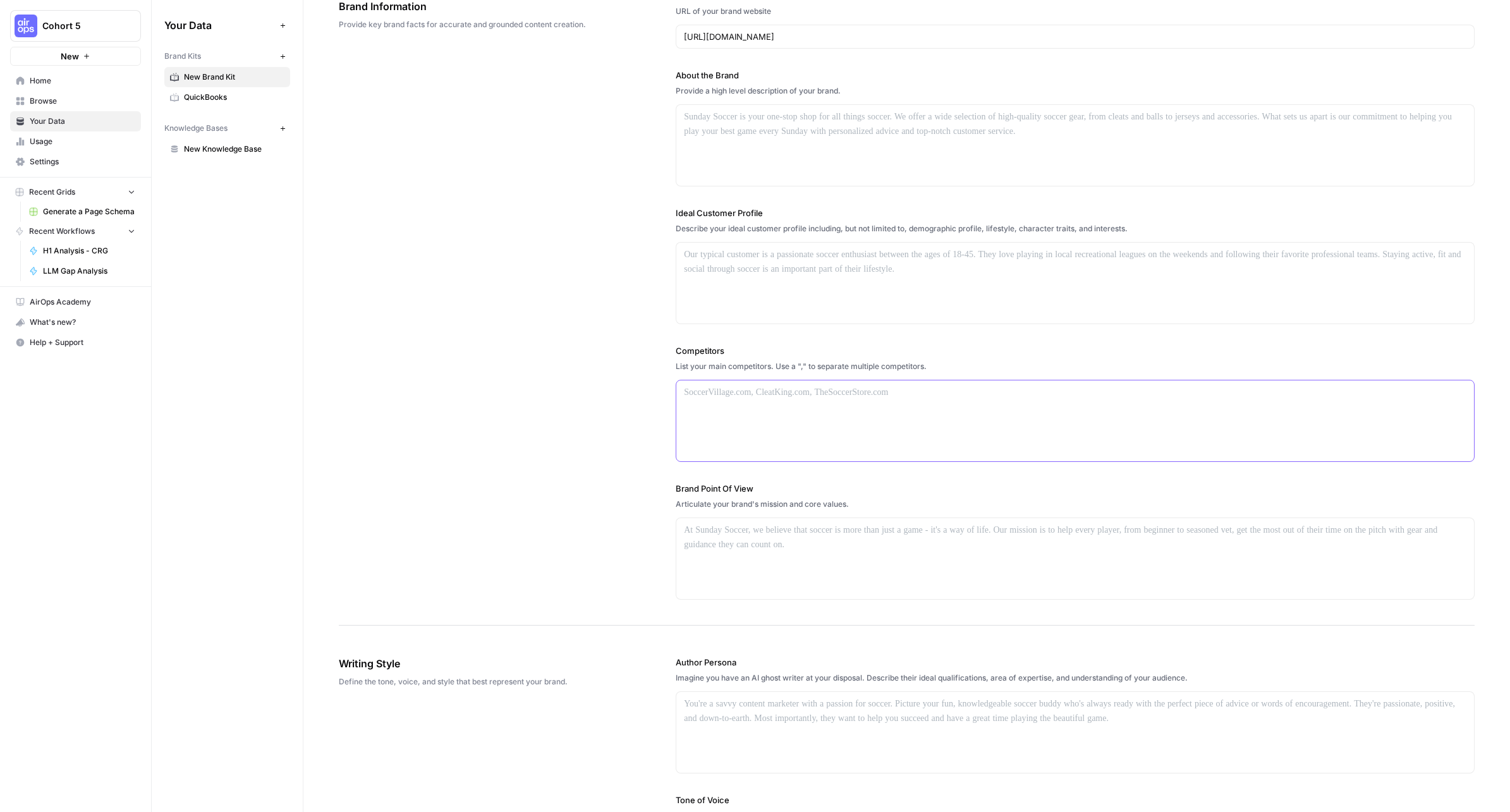
click at [802, 412] on div at bounding box center [1075, 421] width 797 height 81
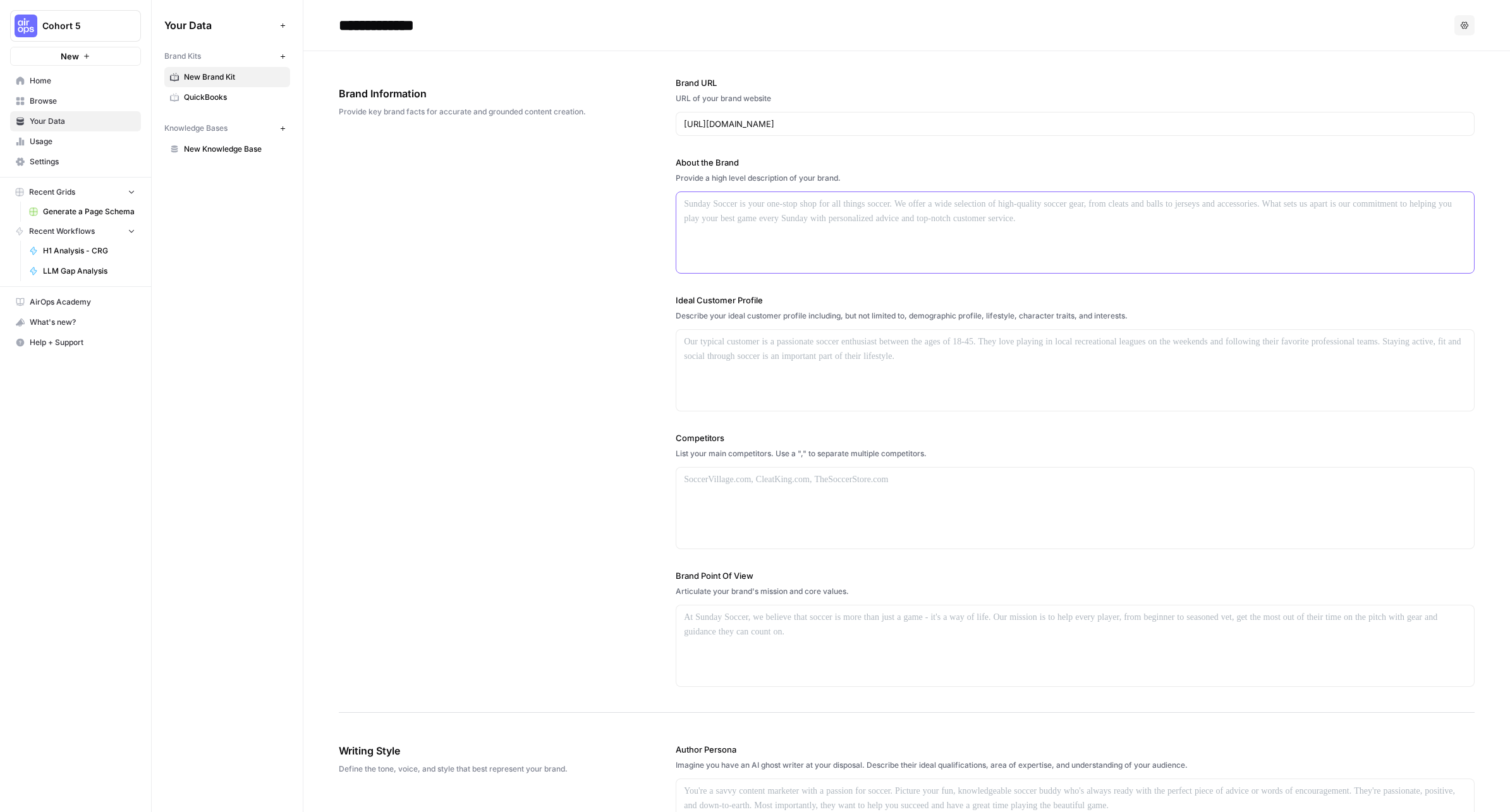
click at [740, 221] on div at bounding box center [1075, 233] width 797 height 81
paste div
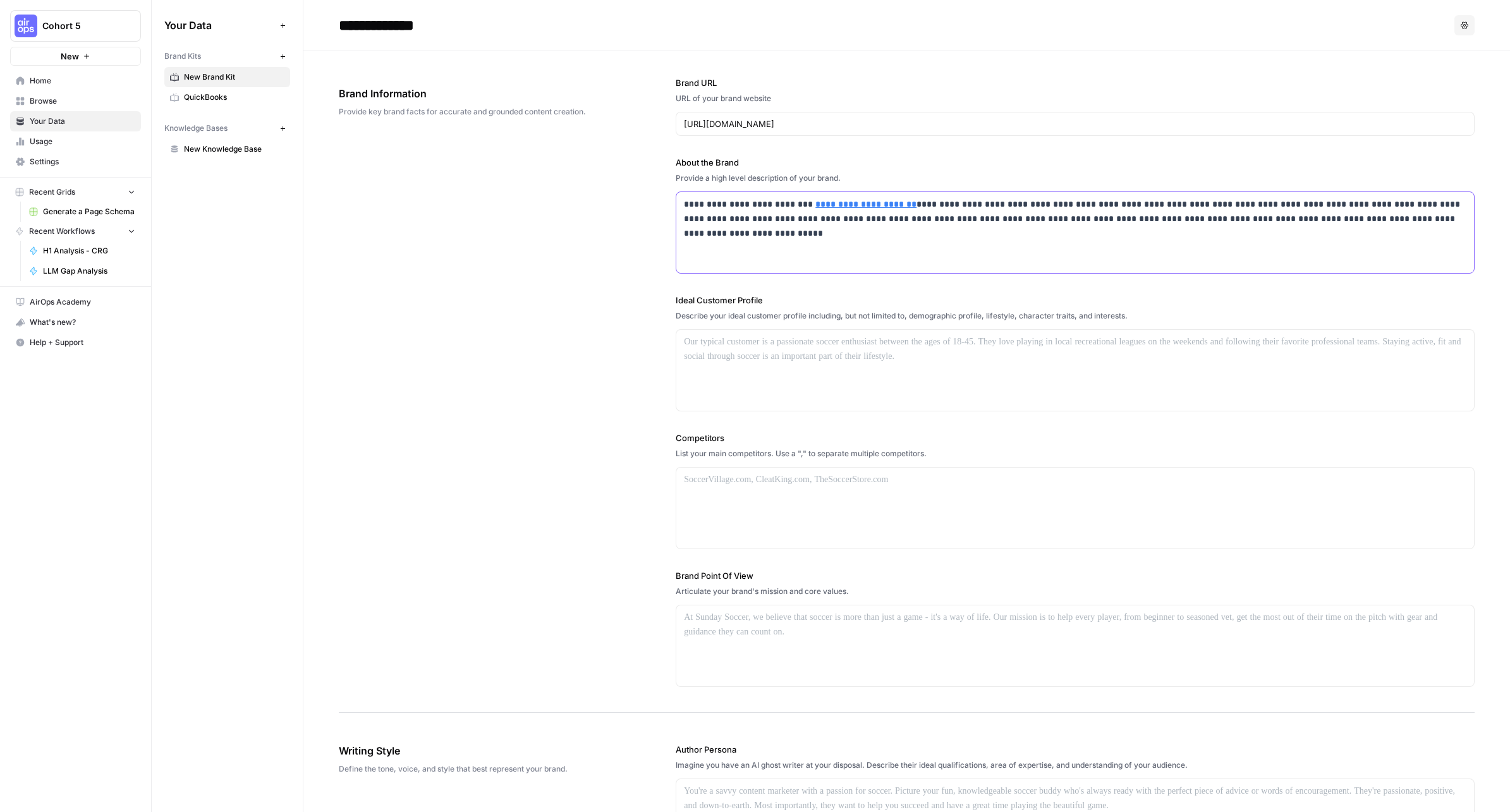
click at [887, 204] on p "**********" at bounding box center [1074, 212] width 782 height 29
click at [781, 371] on div at bounding box center [1075, 370] width 797 height 81
click at [797, 515] on div at bounding box center [1075, 508] width 797 height 81
click at [718, 495] on div at bounding box center [1075, 508] width 797 height 81
paste div
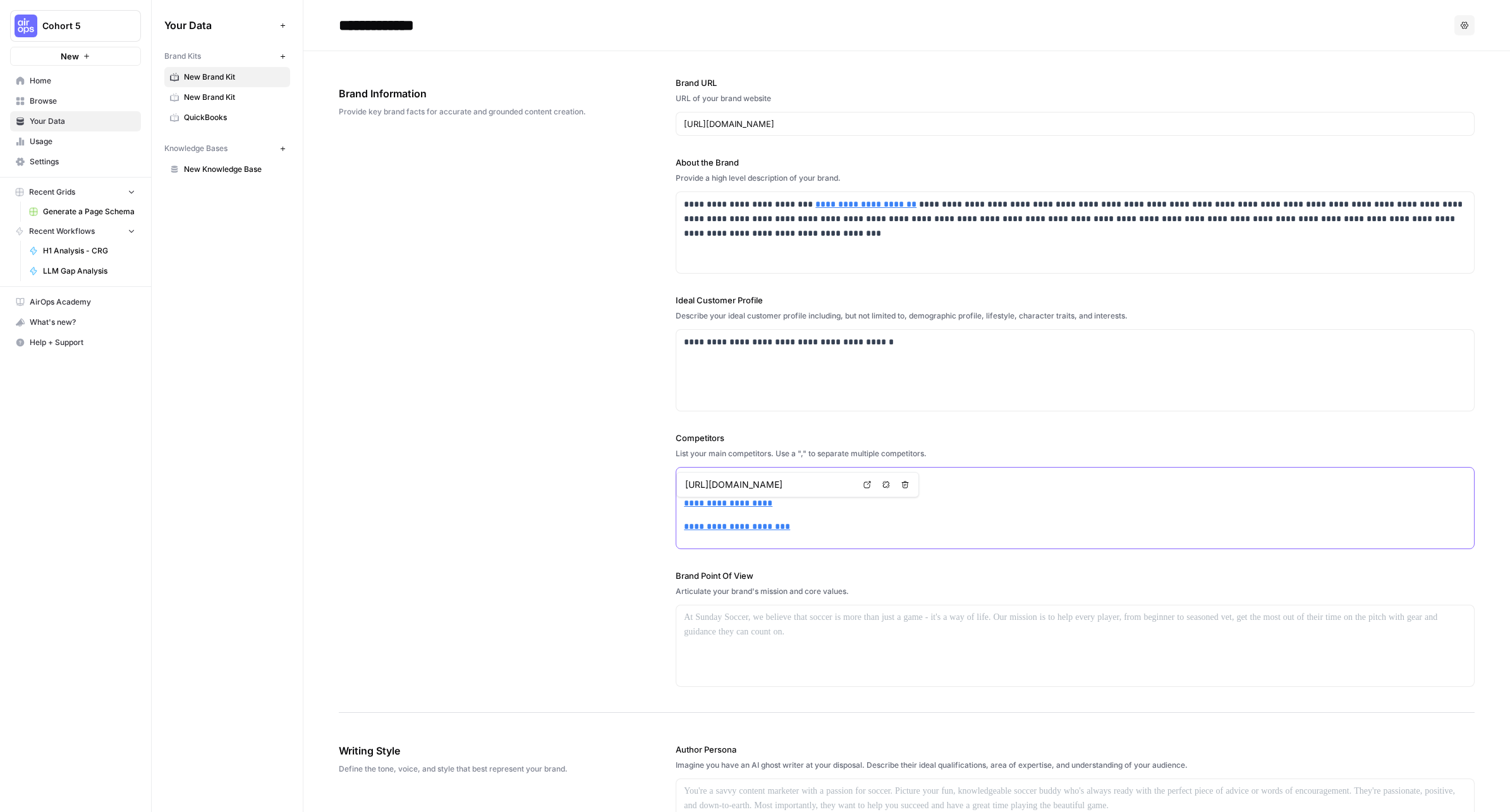
click at [806, 526] on p "**********" at bounding box center [1074, 526] width 782 height 15
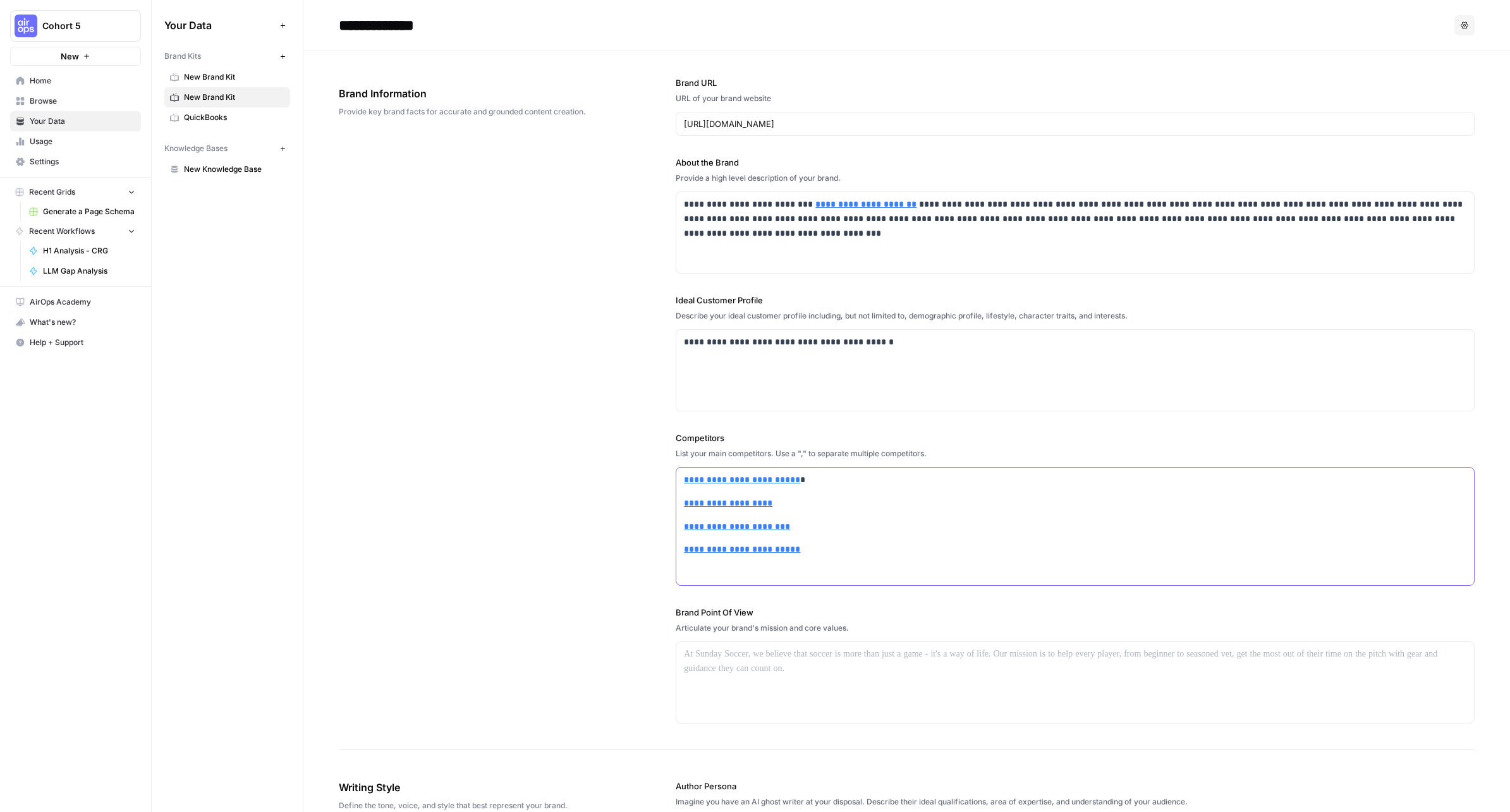
click at [828, 558] on div "**********" at bounding box center [1075, 526] width 797 height 118
click at [809, 570] on p at bounding box center [1074, 573] width 782 height 15
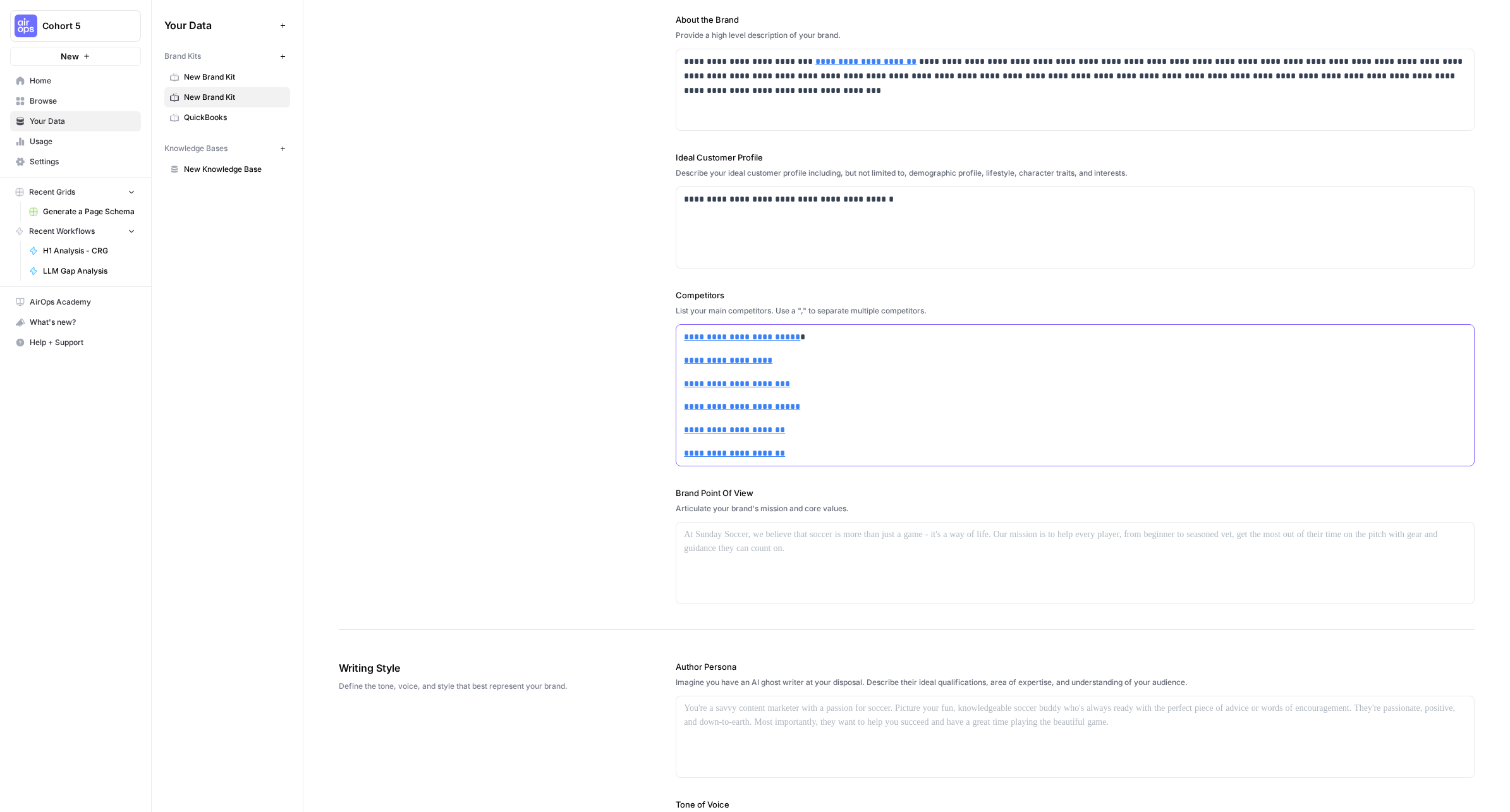
scroll to position [151, 0]
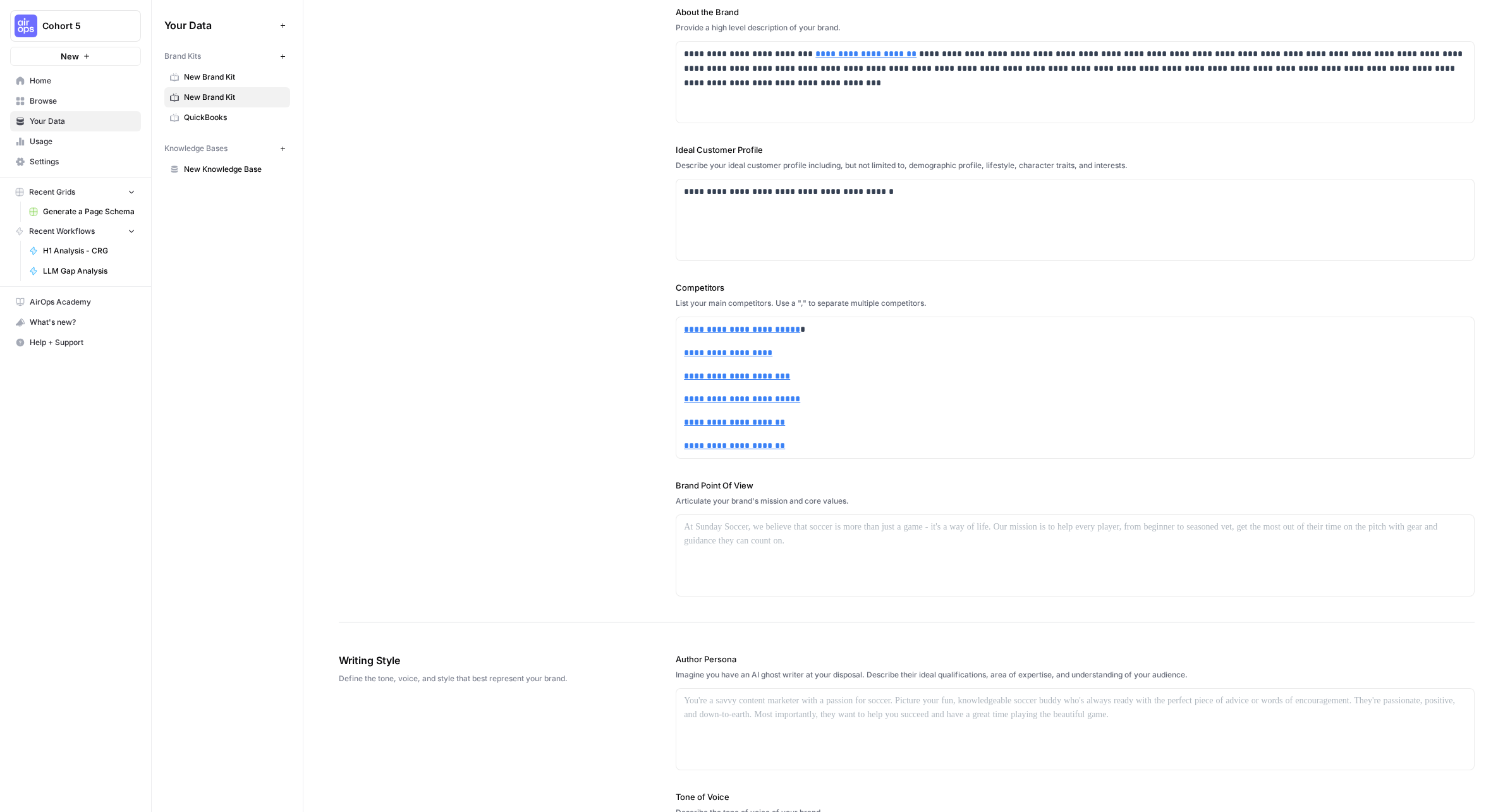
click at [50, 83] on span "Home" at bounding box center [83, 80] width 106 height 11
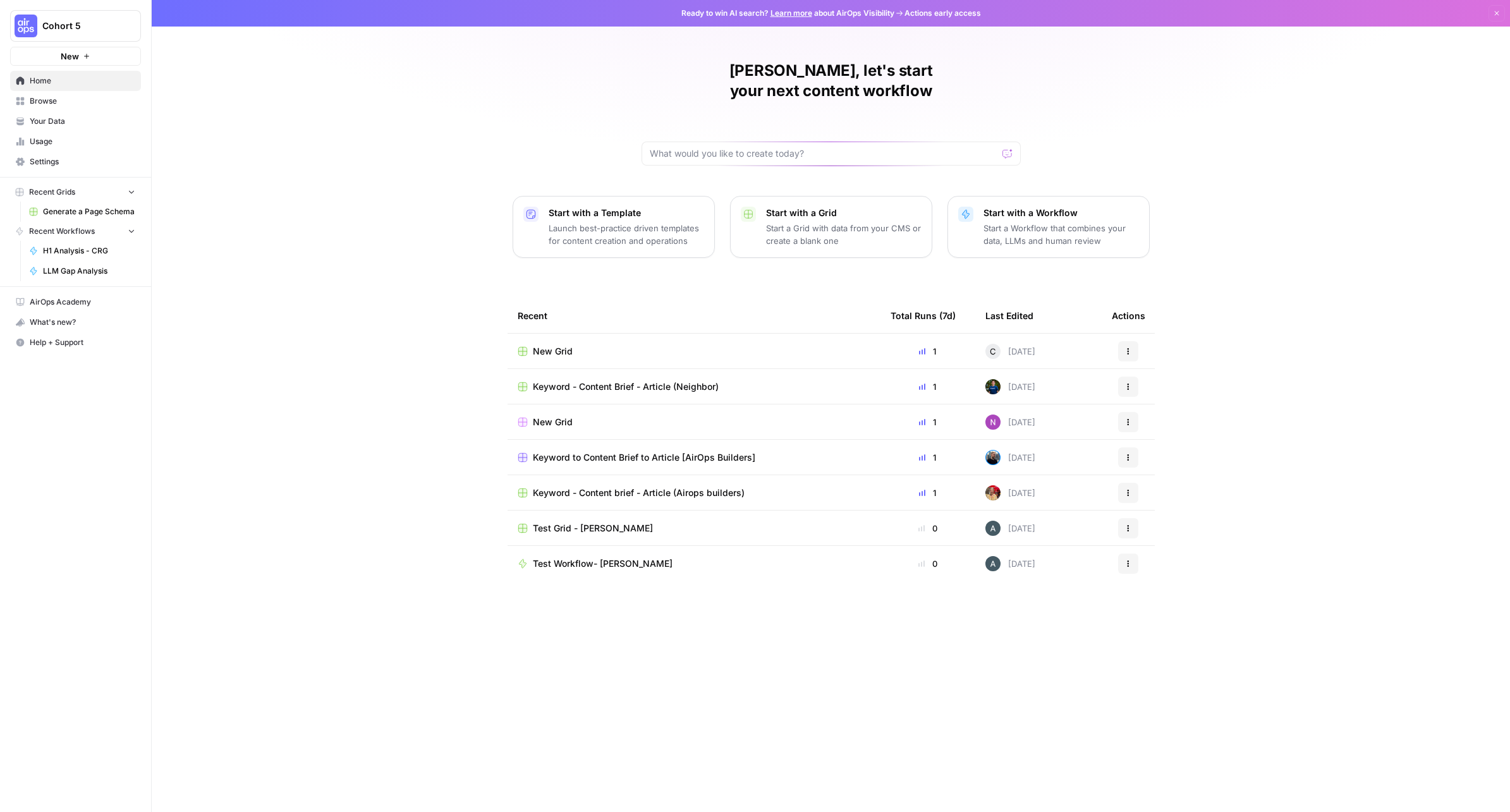
click at [93, 60] on button "New" at bounding box center [75, 56] width 130 height 19
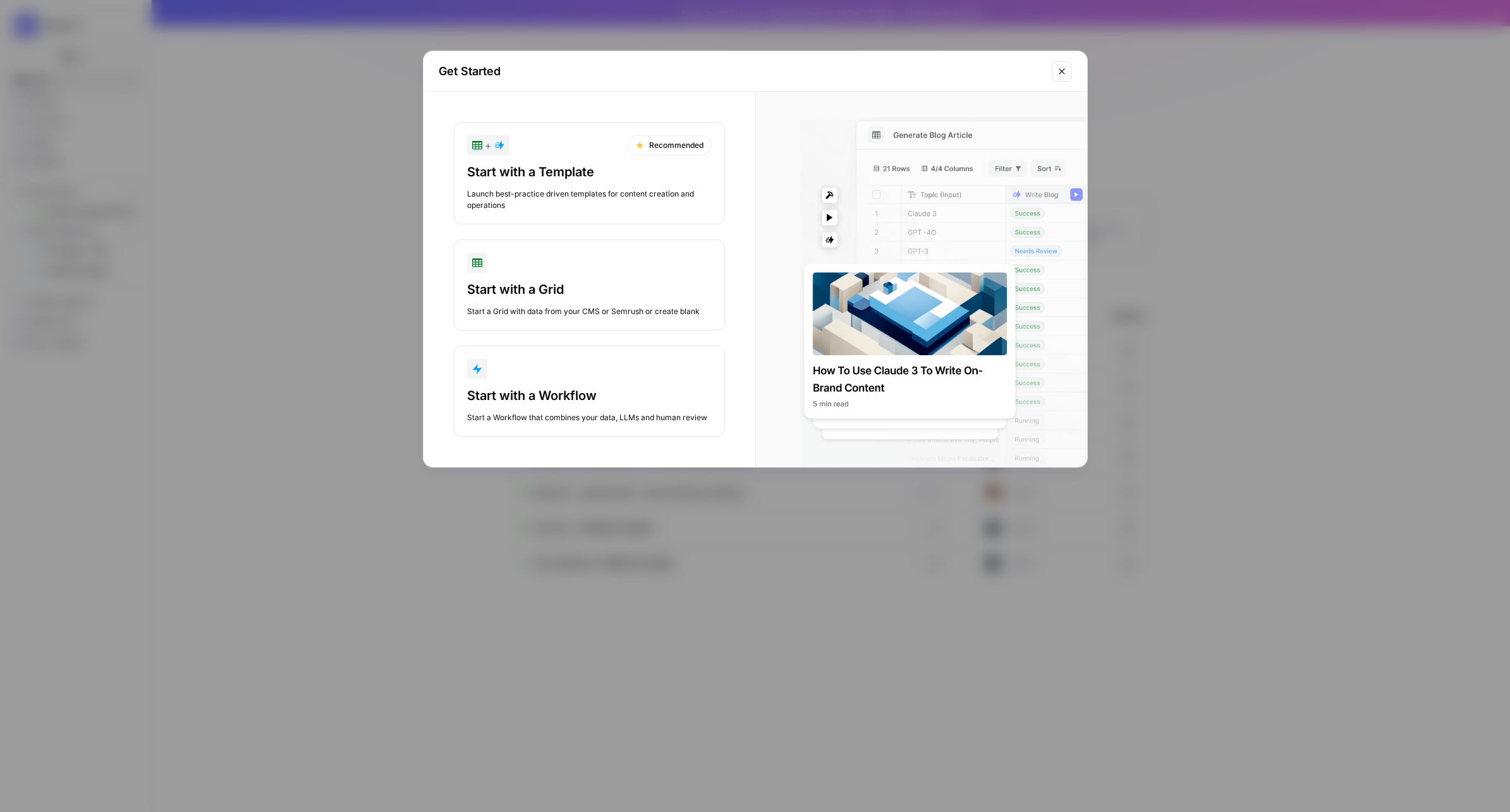
click at [1066, 73] on icon "Close modal" at bounding box center [1061, 71] width 10 height 10
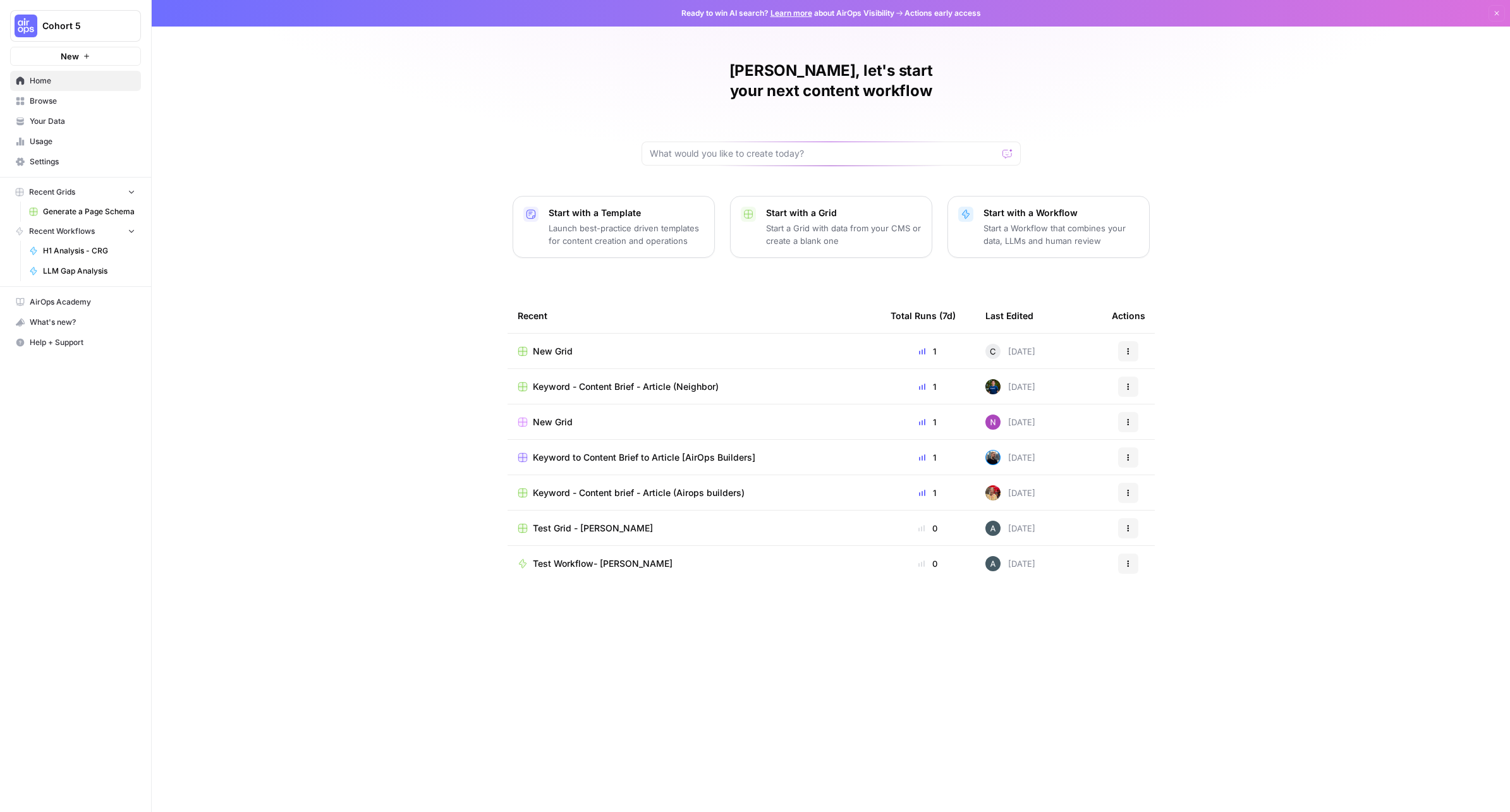
click at [48, 104] on span "Browse" at bounding box center [83, 101] width 106 height 11
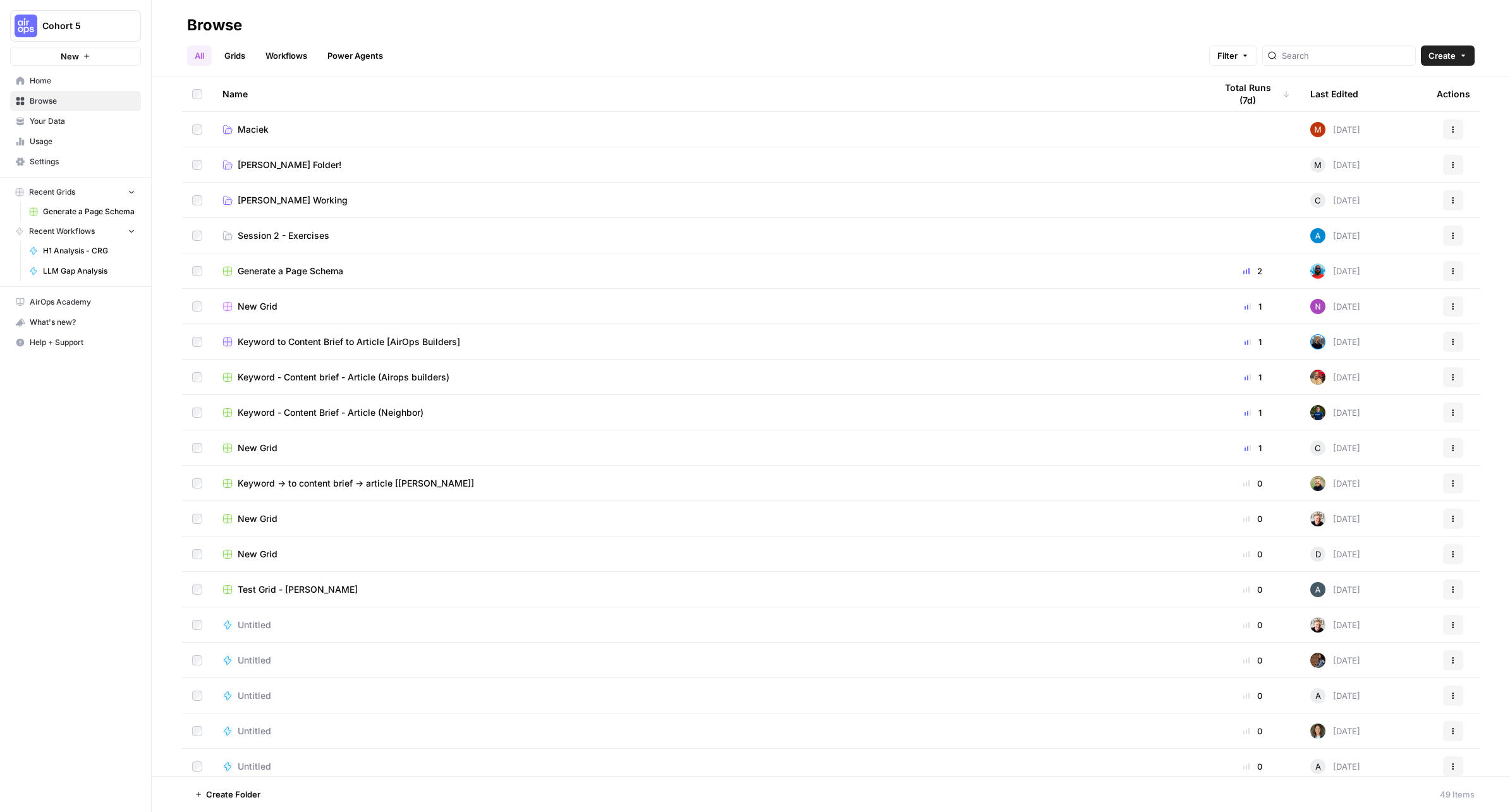
click at [236, 796] on span "Create Folder" at bounding box center [234, 795] width 55 height 13
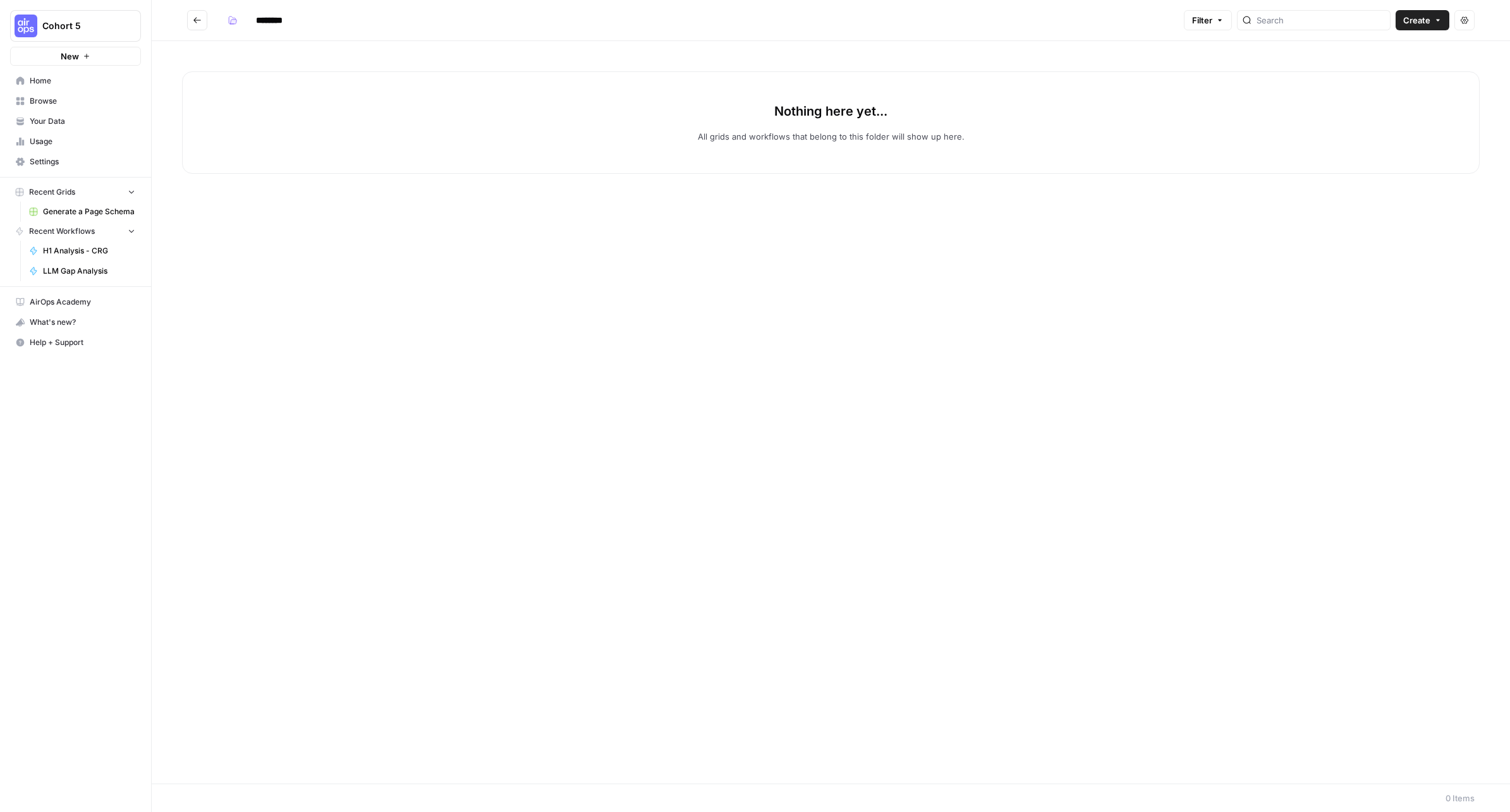
click at [262, 16] on input "********" at bounding box center [286, 20] width 71 height 20
click at [289, 17] on input "********" at bounding box center [286, 20] width 71 height 20
click at [317, 17] on input "**********" at bounding box center [304, 20] width 109 height 20
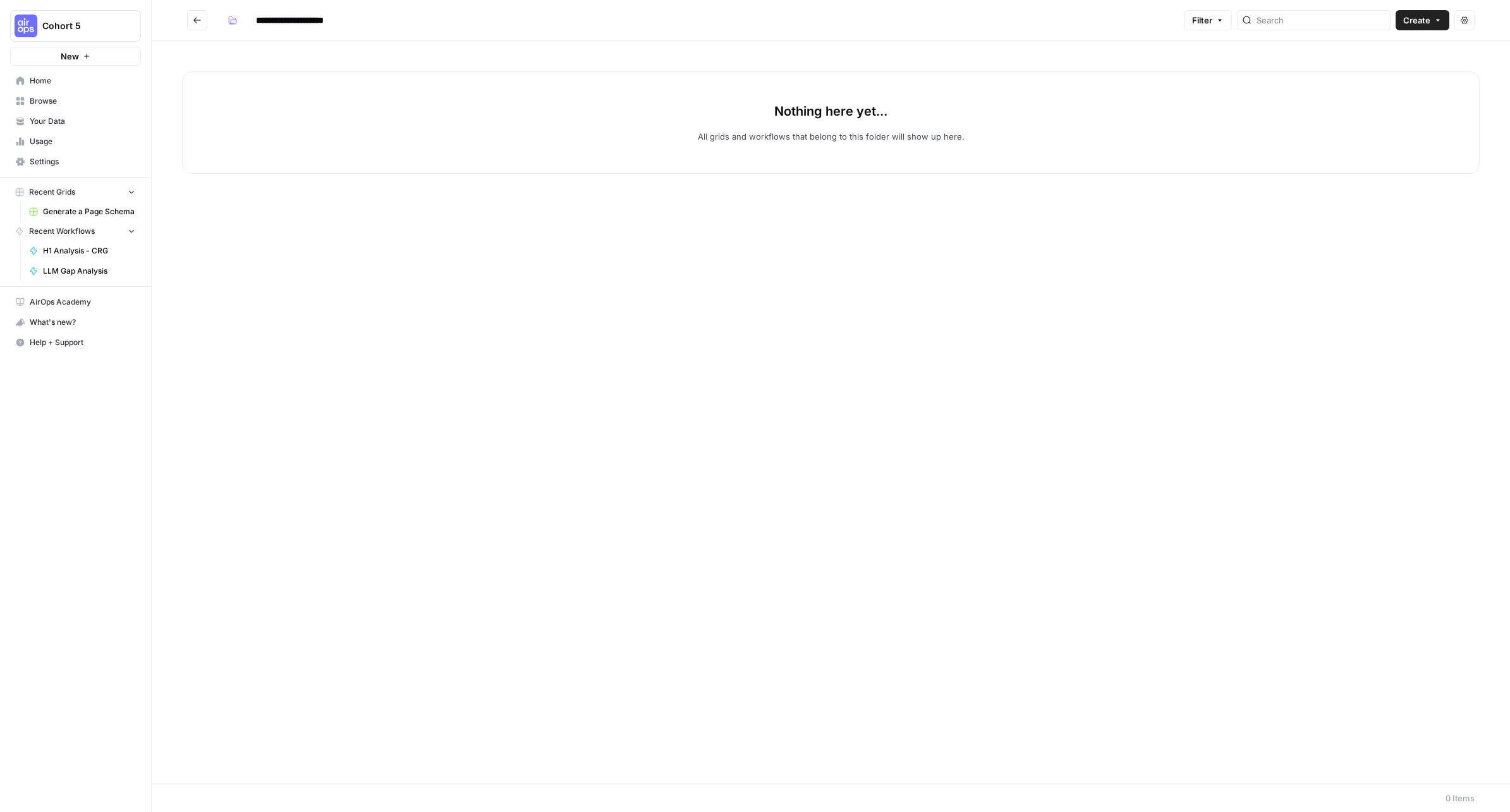
click at [356, 19] on input "**********" at bounding box center [304, 20] width 109 height 20
paste input "**"
type input "**********"
click at [230, 22] on icon "button" at bounding box center [233, 20] width 9 height 9
drag, startPoint x: 266, startPoint y: 156, endPoint x: 248, endPoint y: 127, distance: 34.1
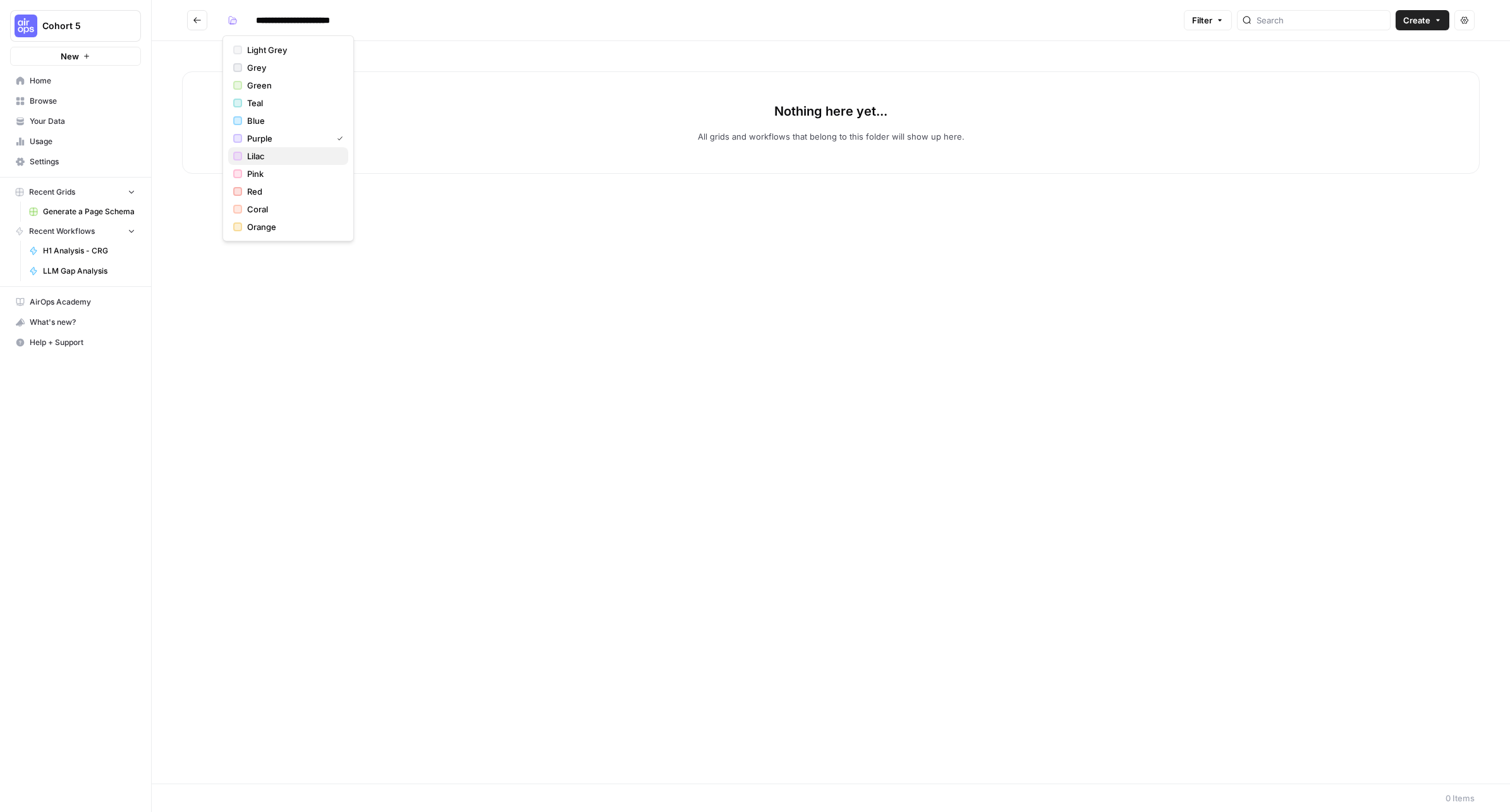
click at [266, 156] on span "Lilac" at bounding box center [293, 156] width 91 height 13
click at [194, 16] on icon "Go back" at bounding box center [197, 20] width 9 height 9
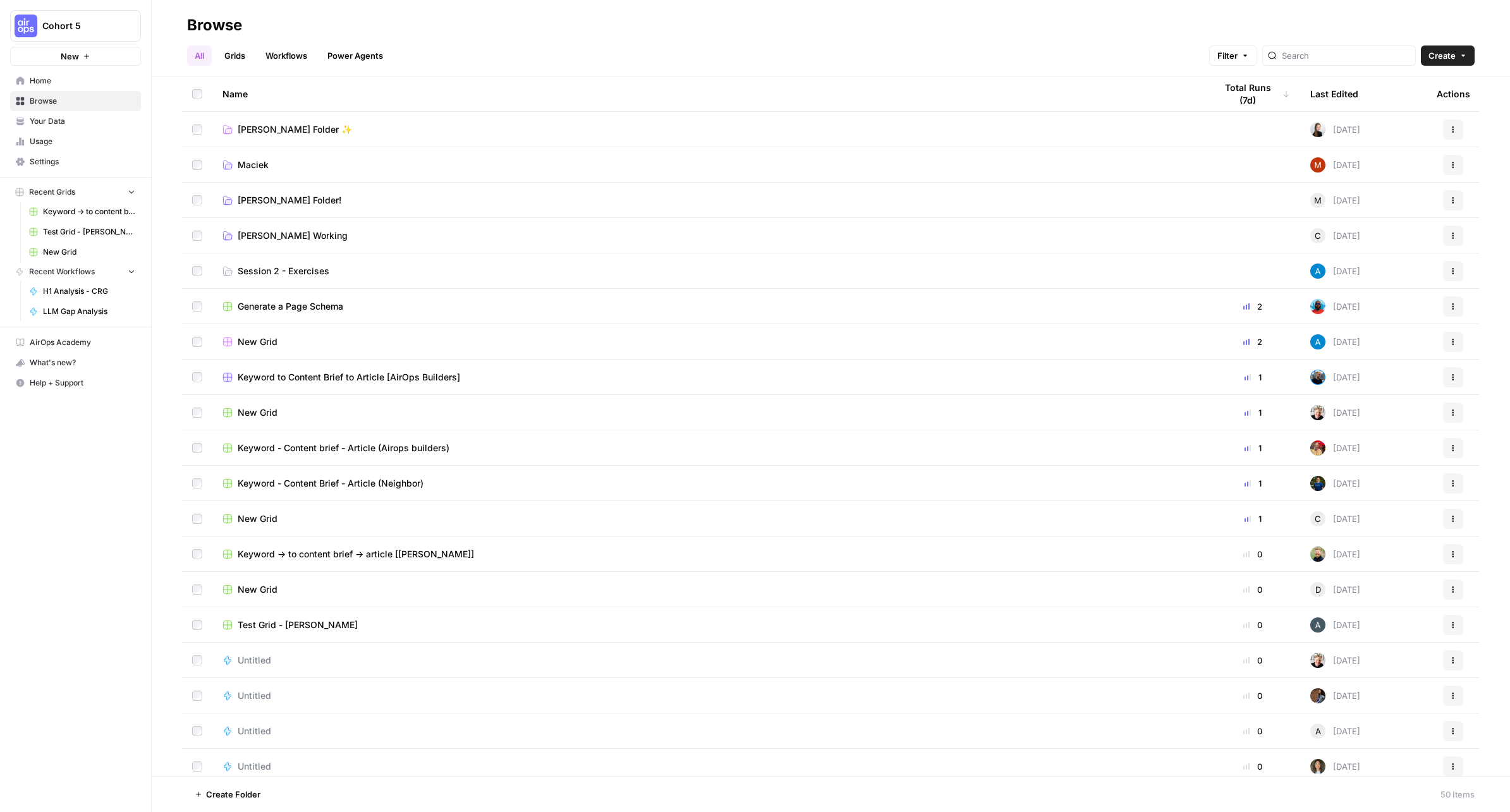
click at [270, 155] on td "Maciek" at bounding box center [709, 164] width 993 height 35
click at [247, 165] on span "Maciek" at bounding box center [253, 165] width 31 height 13
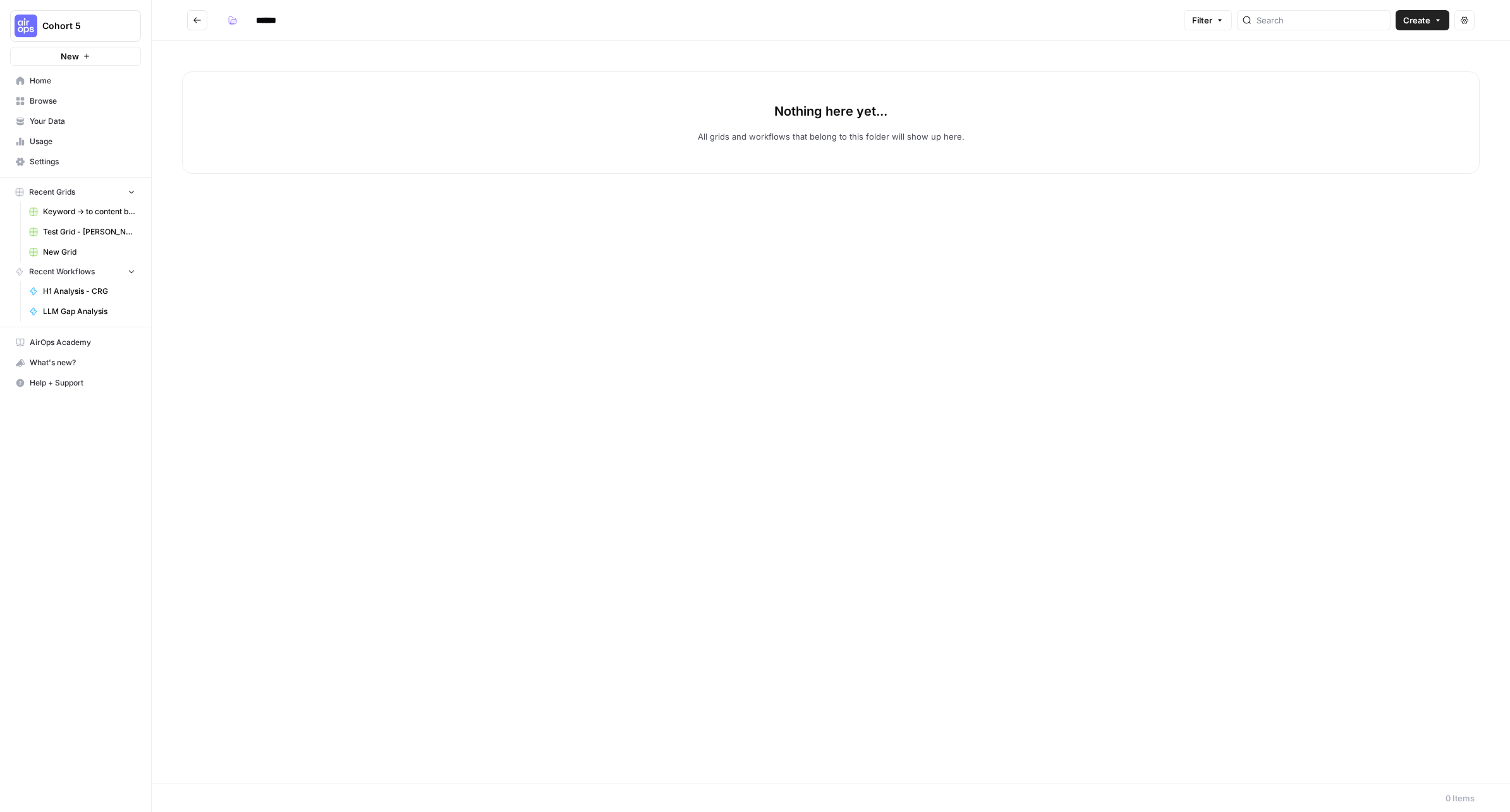
click at [197, 21] on icon "Go back" at bounding box center [197, 20] width 9 height 9
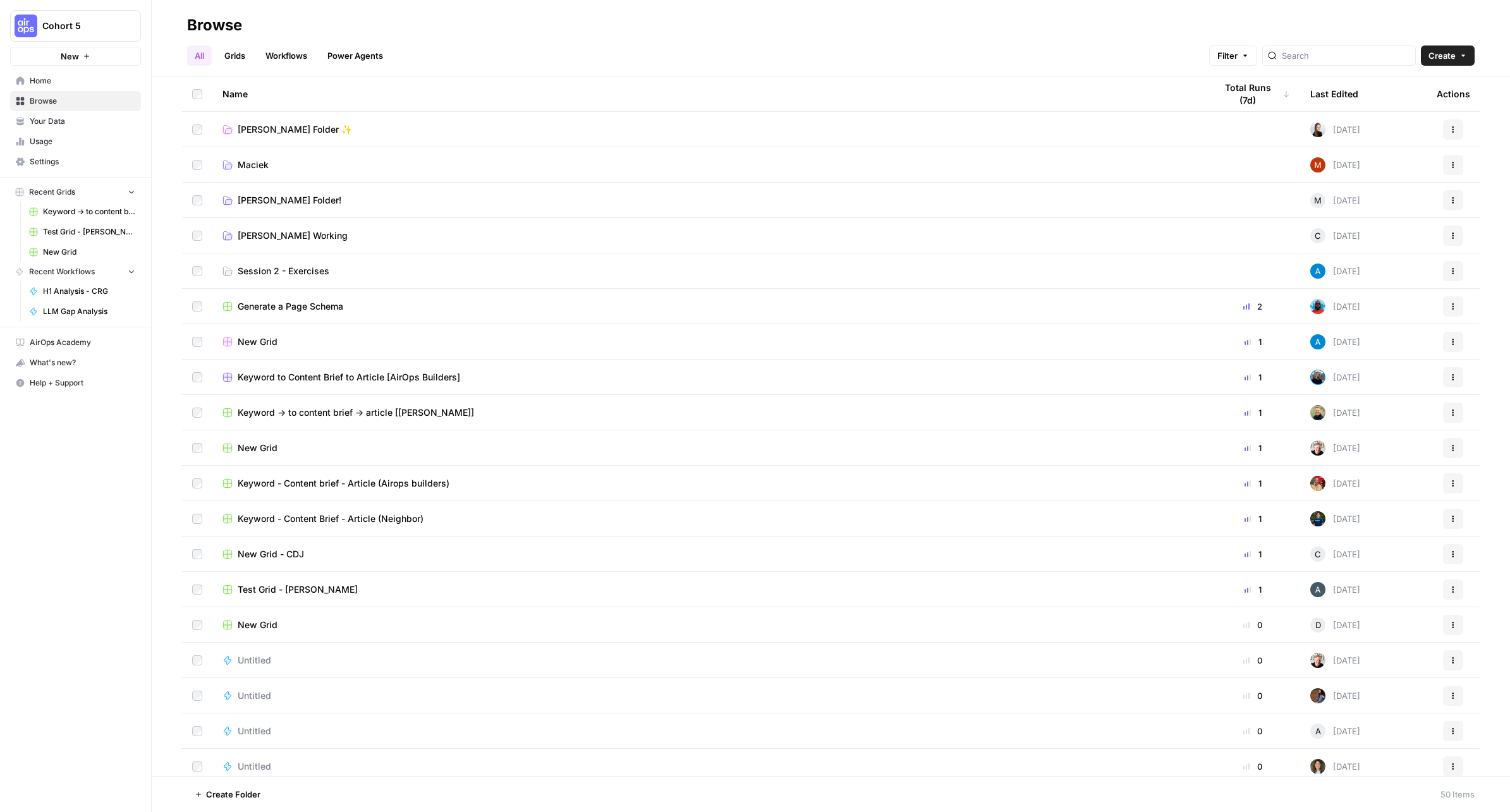
click at [285, 203] on span "[PERSON_NAME] Folder!" at bounding box center [289, 201] width 104 height 13
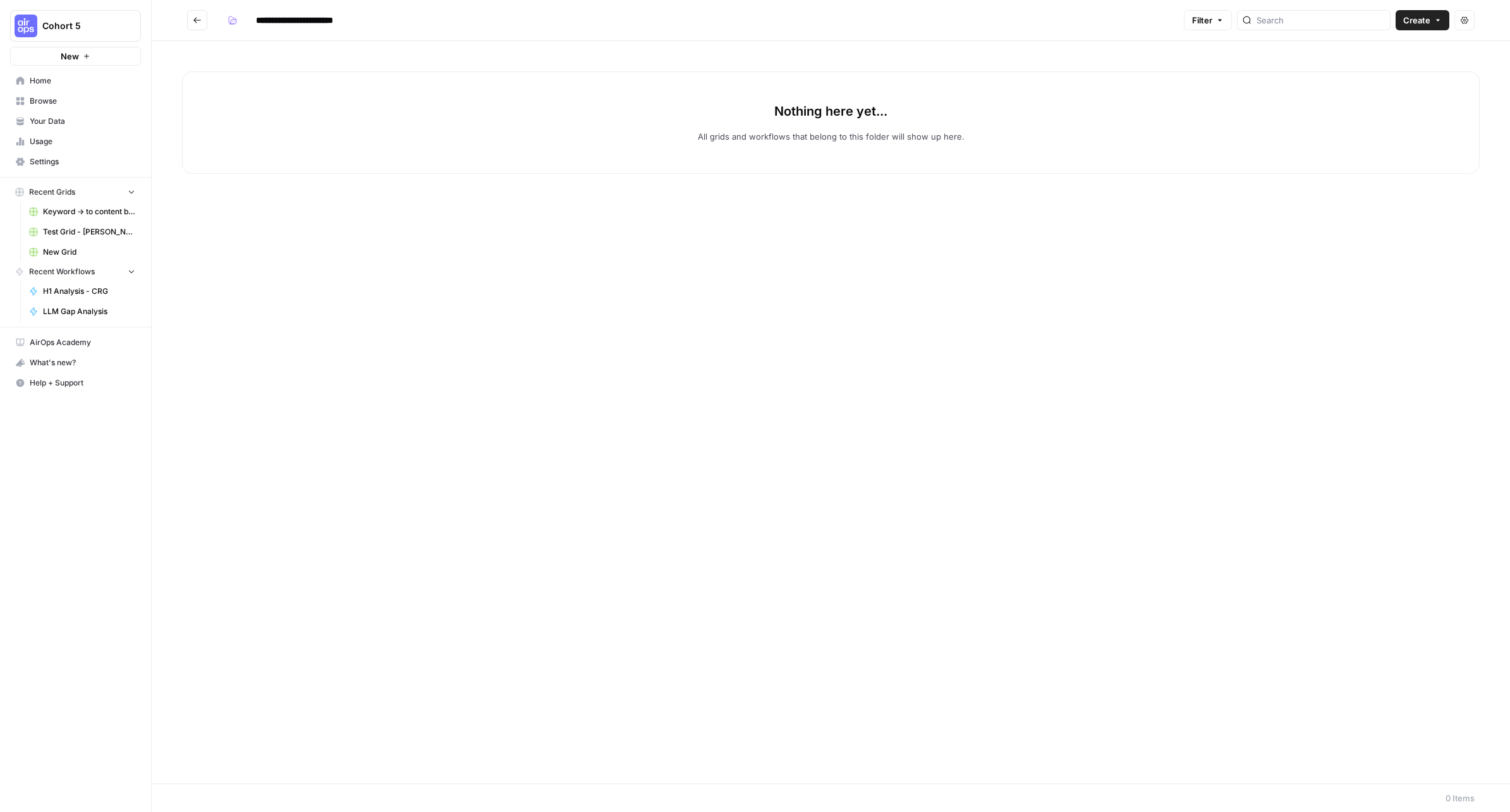
click at [204, 26] on button "Go back" at bounding box center [197, 20] width 20 height 20
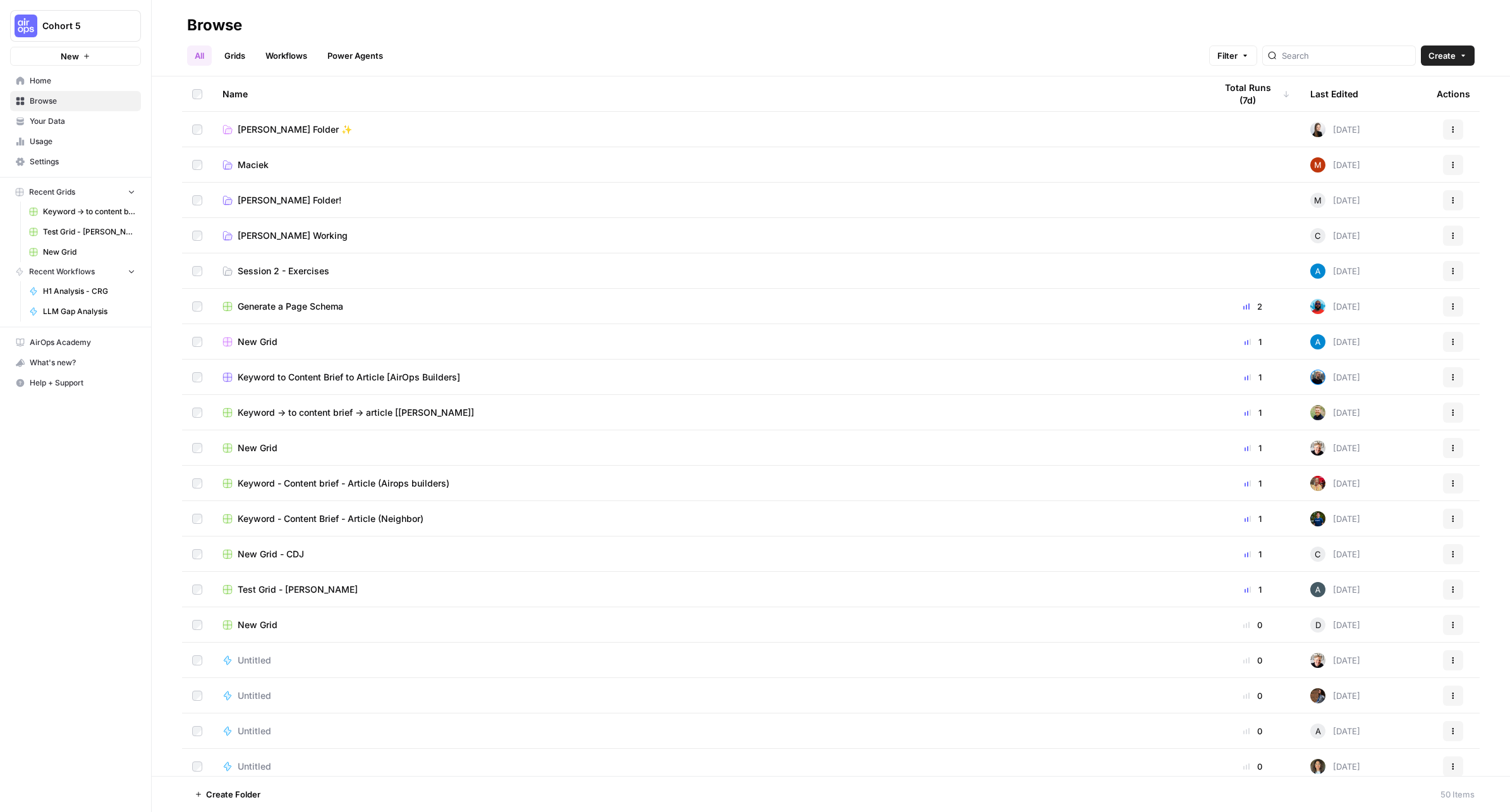
click at [268, 130] on span "Georgie Kemp's Folder ✨" at bounding box center [294, 130] width 114 height 13
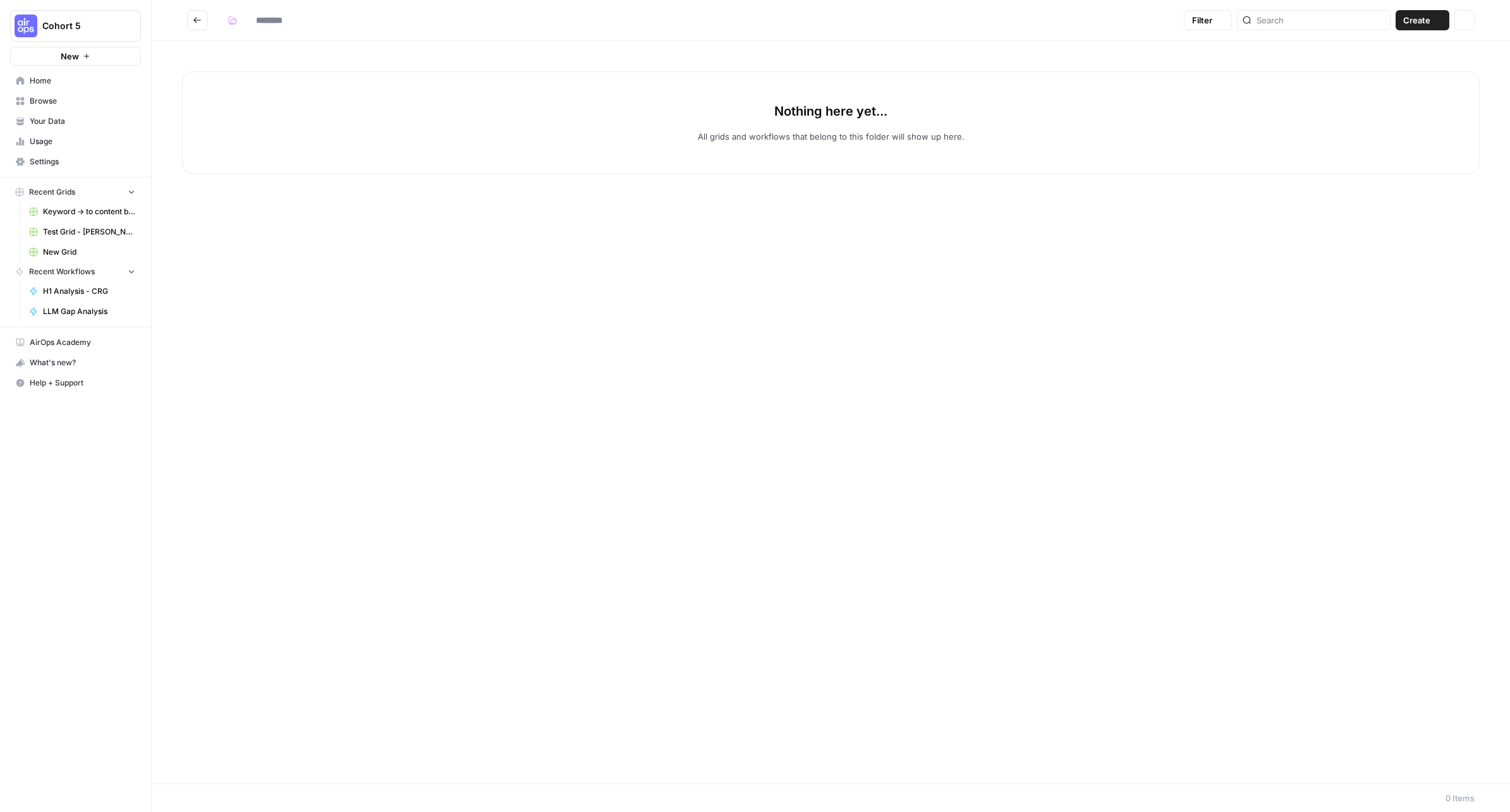
type input "**********"
click at [74, 52] on span "New" at bounding box center [69, 57] width 18 height 13
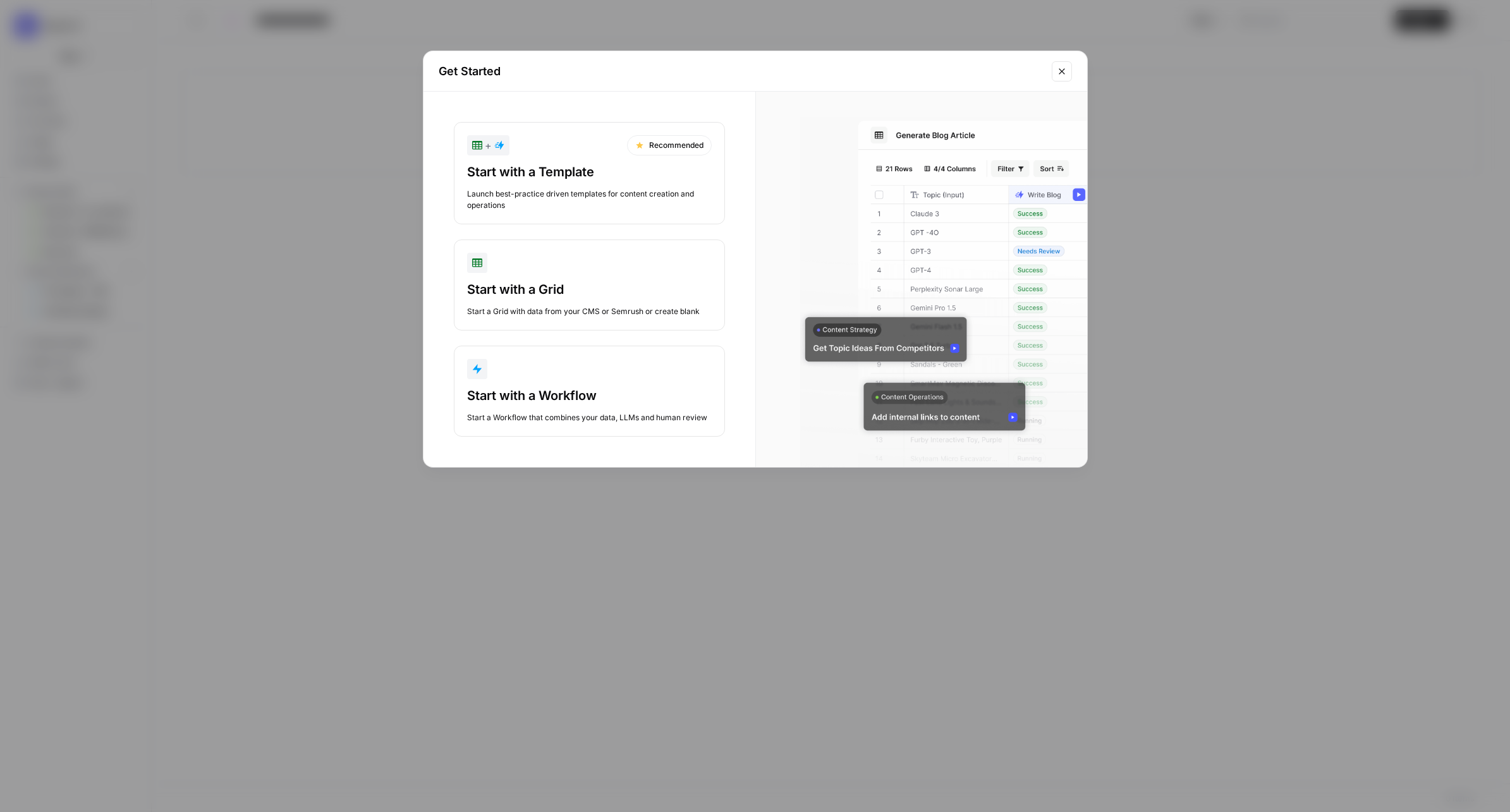
click at [577, 172] on div "Start with a Template" at bounding box center [589, 172] width 245 height 17
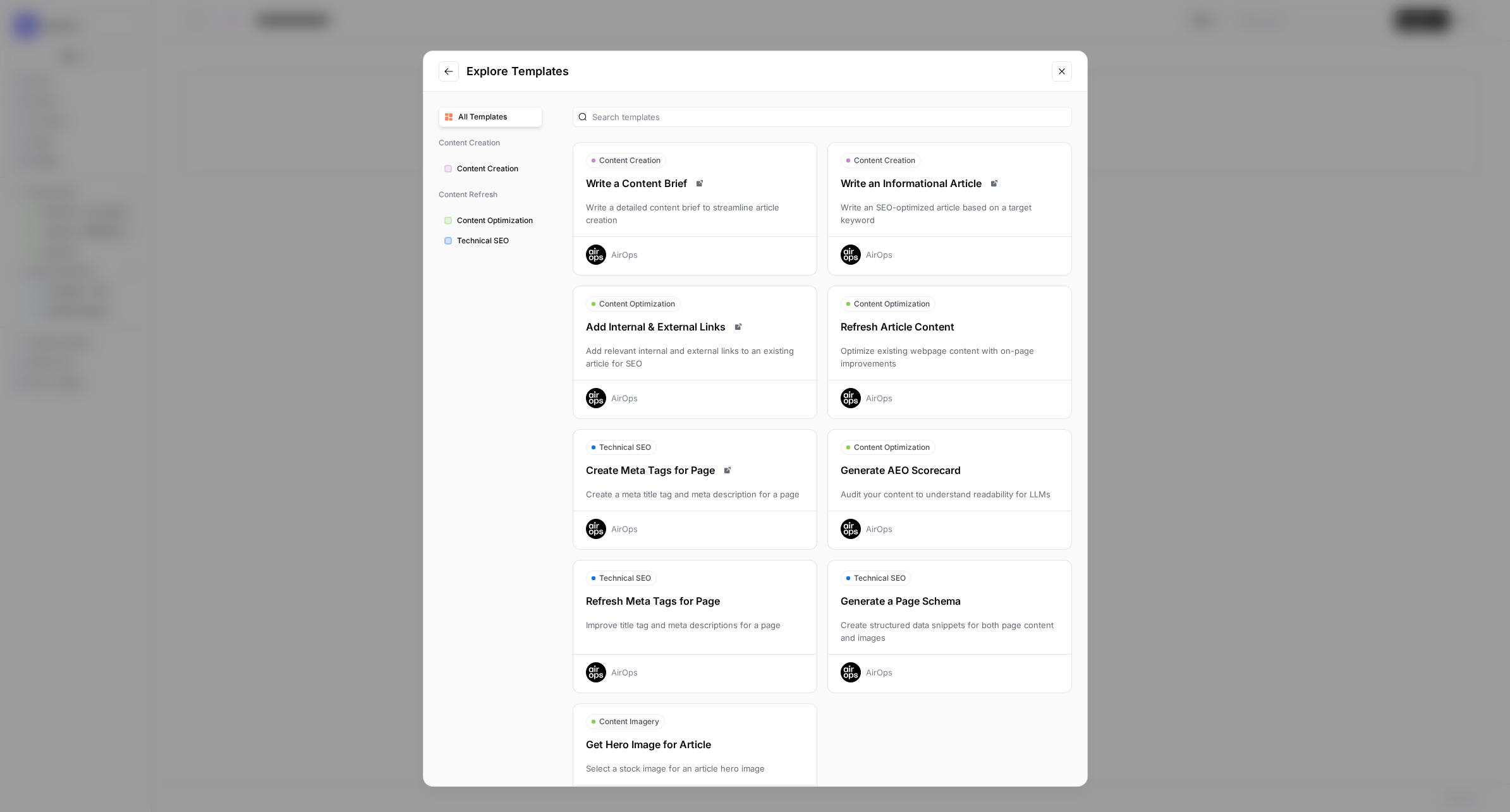
click at [912, 203] on div "Write an SEO-optimized article based on a target keyword" at bounding box center [949, 213] width 244 height 26
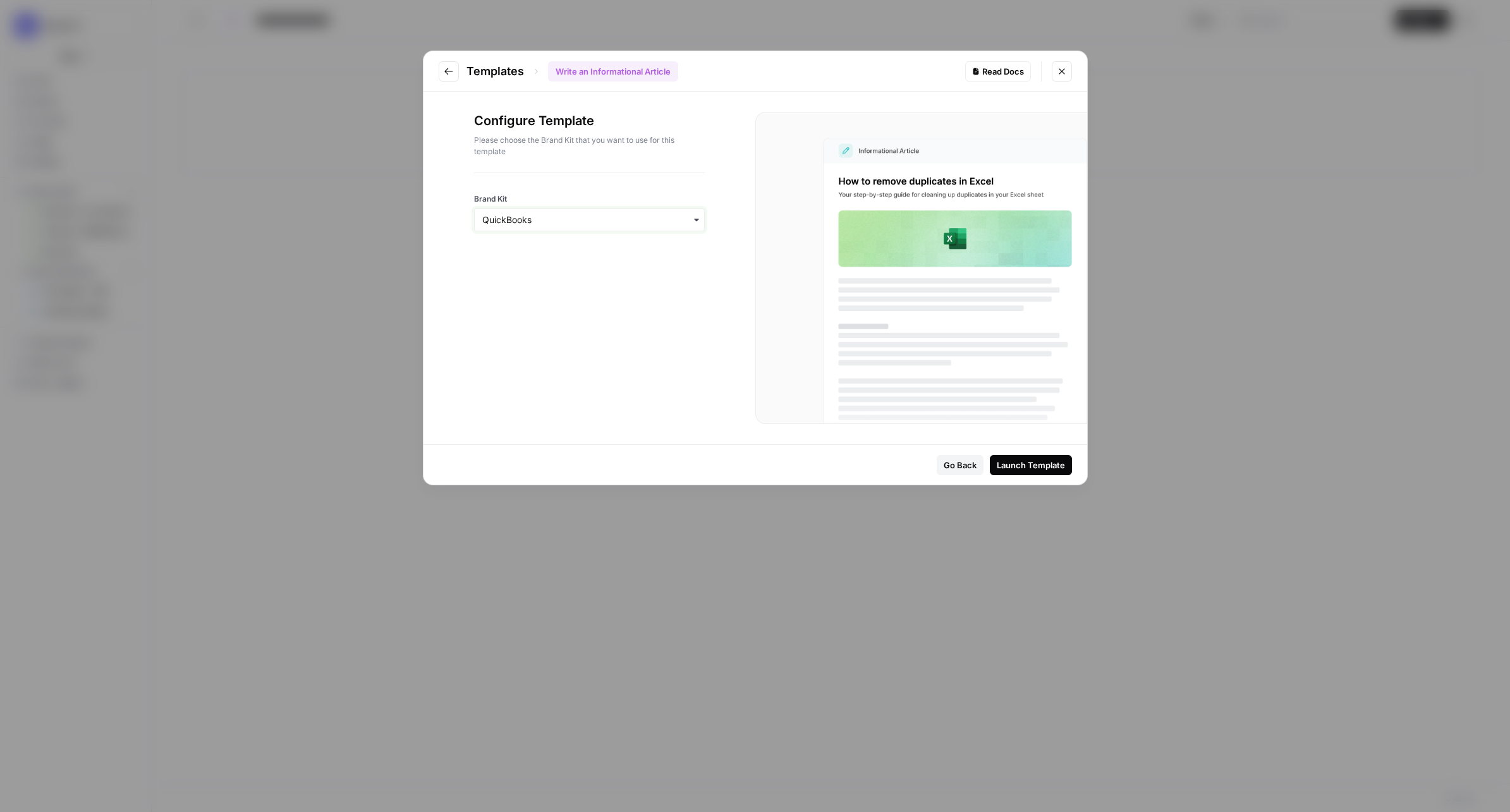
click at [588, 225] on input "Brand Kit" at bounding box center [588, 220] width 214 height 13
click at [578, 279] on div "New Brand Kit" at bounding box center [588, 278] width 229 height 24
click at [555, 225] on input "Brand Kit" at bounding box center [588, 220] width 214 height 13
click at [558, 295] on div "New Brand Kit" at bounding box center [588, 302] width 229 height 24
click at [557, 221] on input "Brand Kit" at bounding box center [588, 220] width 214 height 13
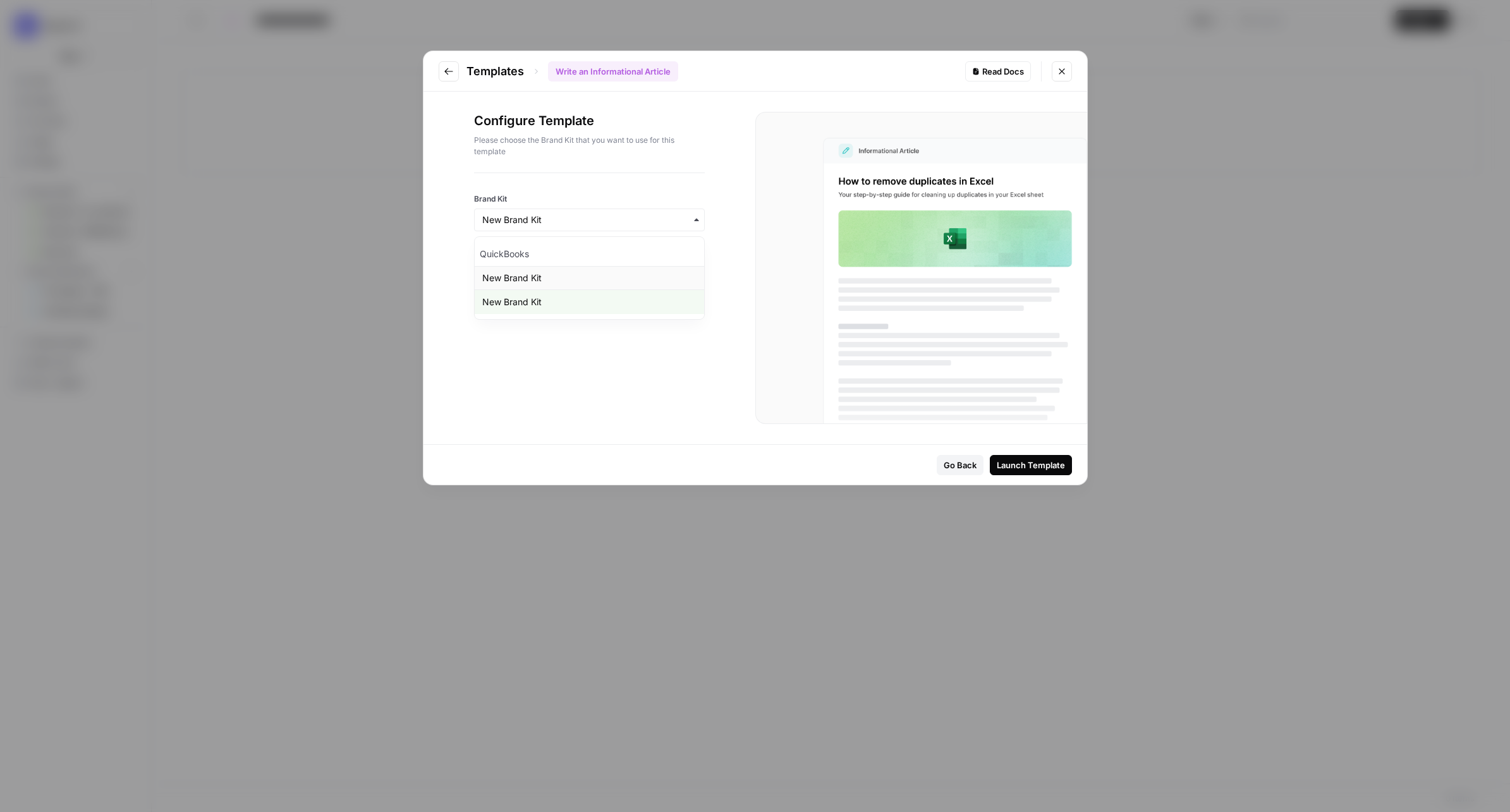
click at [558, 275] on div "New Brand Kit" at bounding box center [588, 278] width 229 height 24
click at [1026, 472] on button "Launch Template" at bounding box center [1031, 465] width 82 height 20
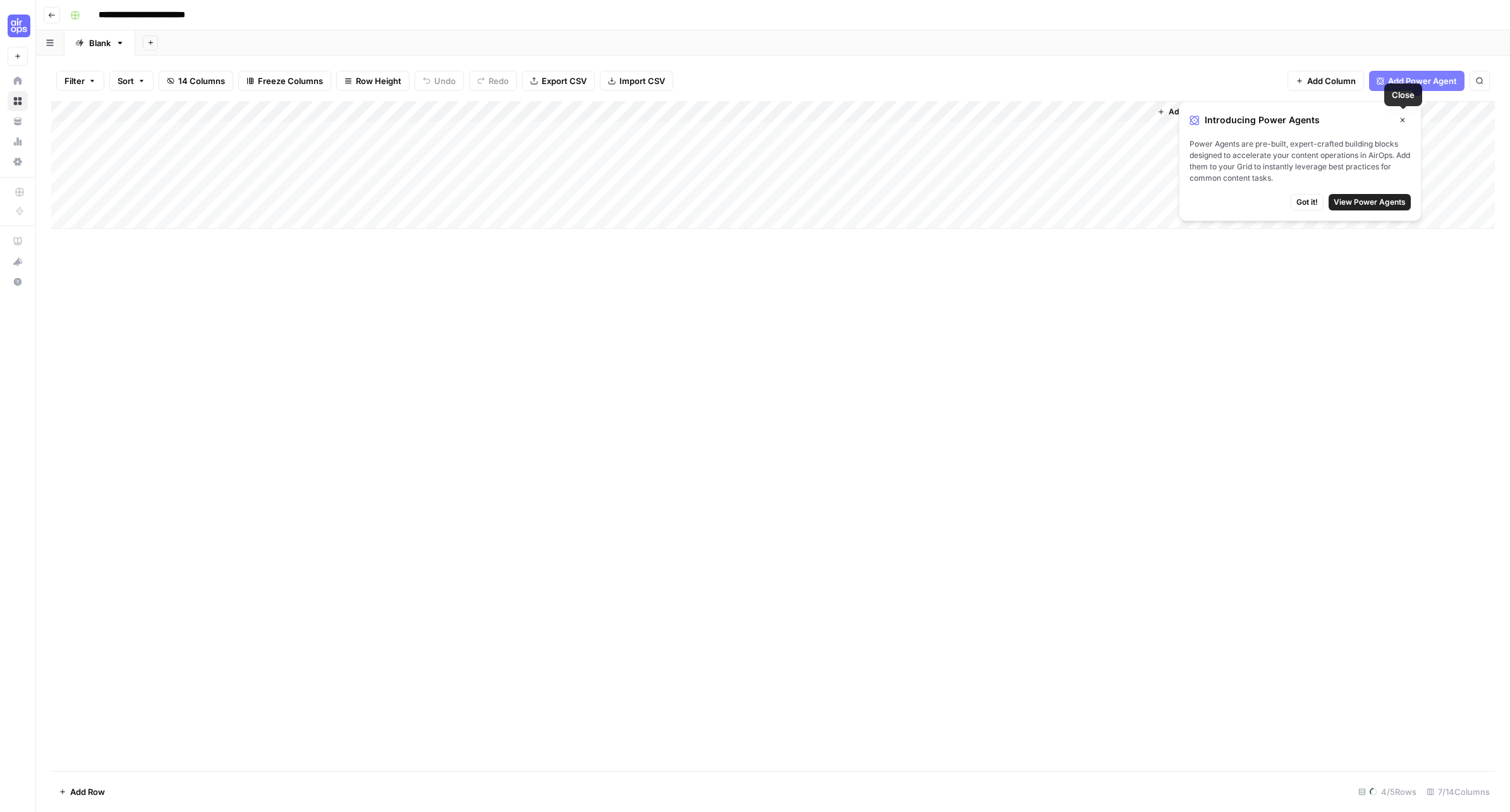
click at [1404, 119] on icon "button" at bounding box center [1402, 120] width 7 height 7
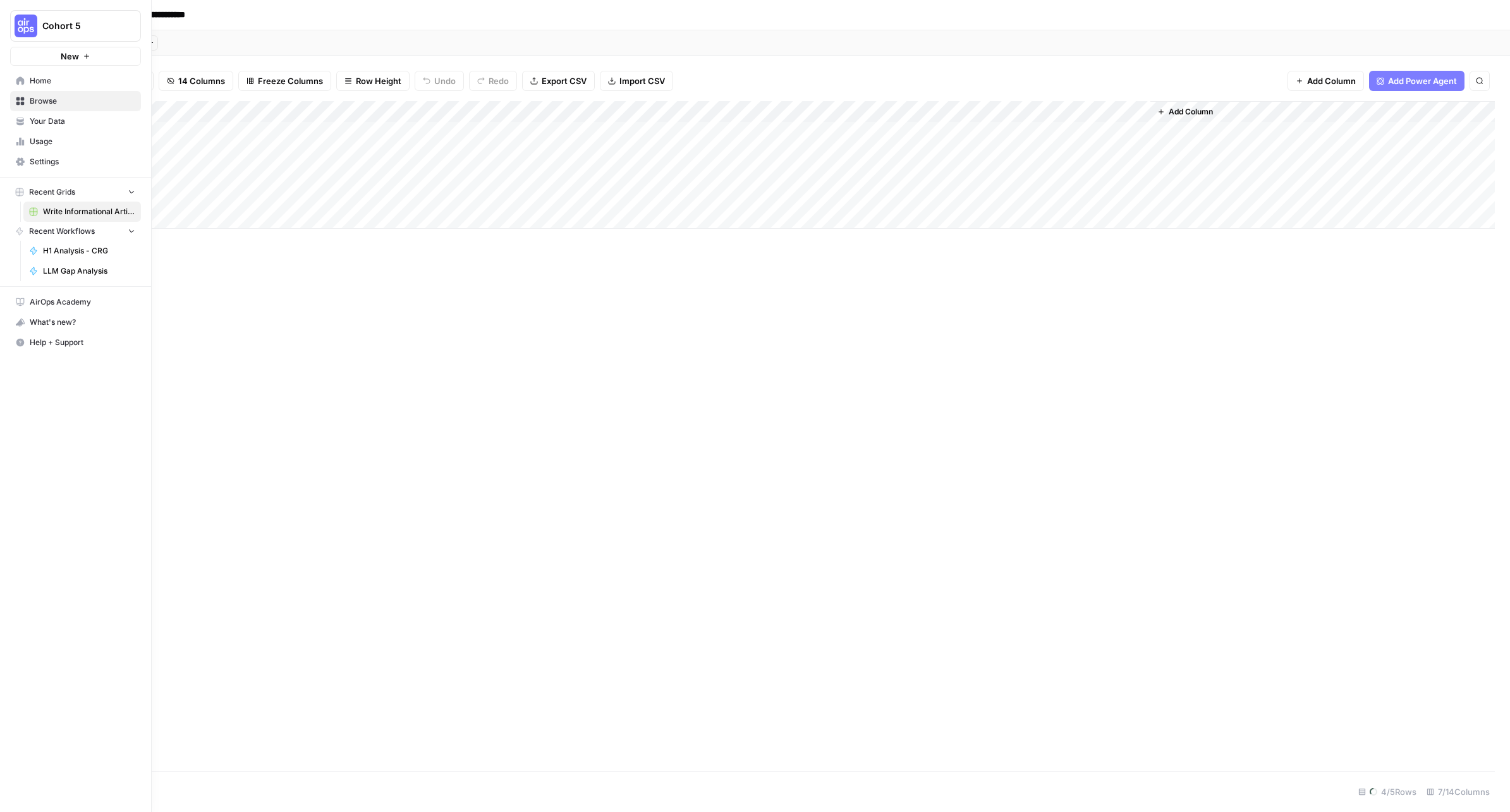
click at [21, 78] on icon at bounding box center [20, 80] width 8 height 8
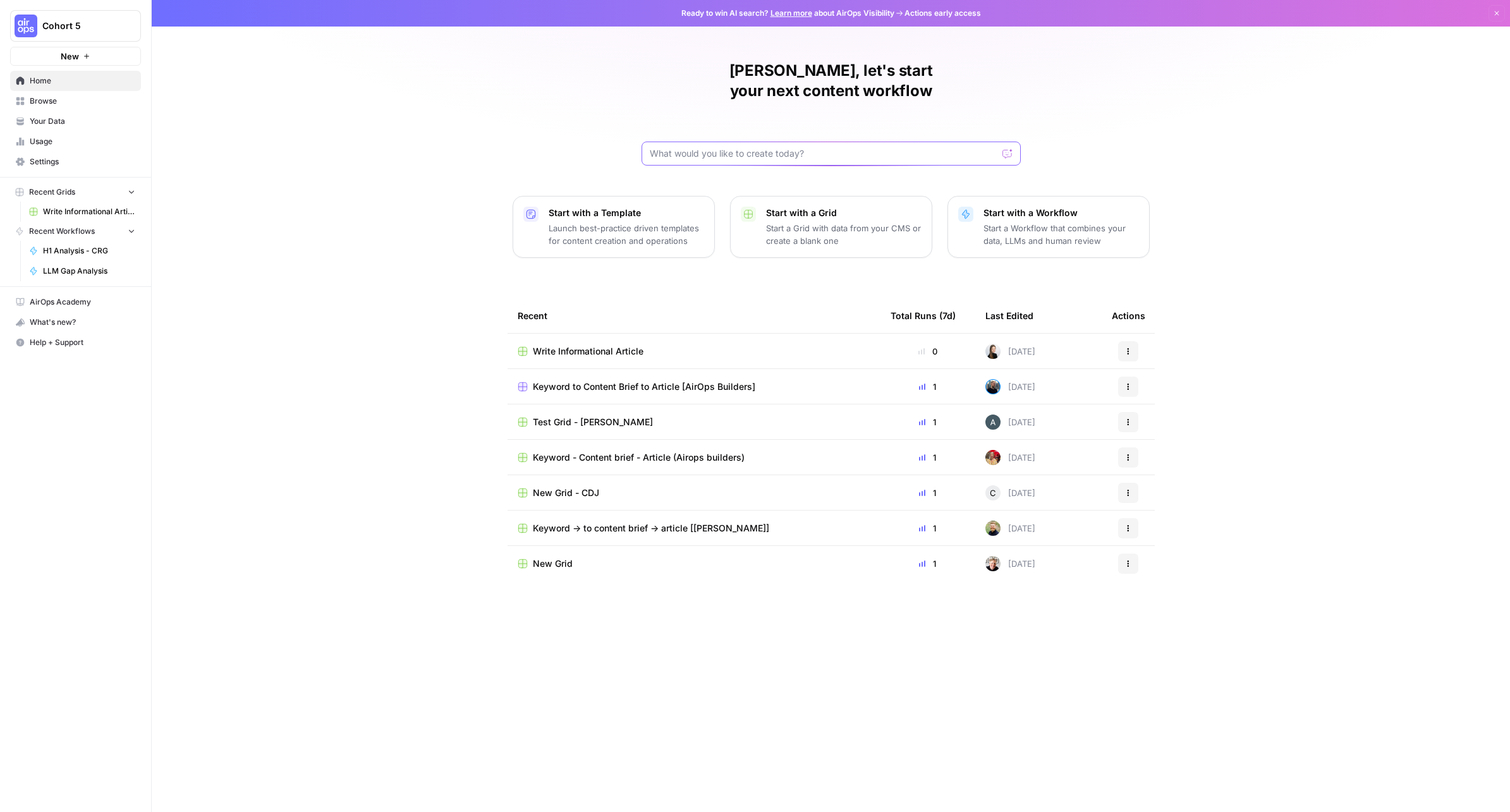
click at [764, 147] on input "text" at bounding box center [823, 153] width 348 height 13
click at [713, 345] on div "Write Informational Article" at bounding box center [693, 351] width 352 height 13
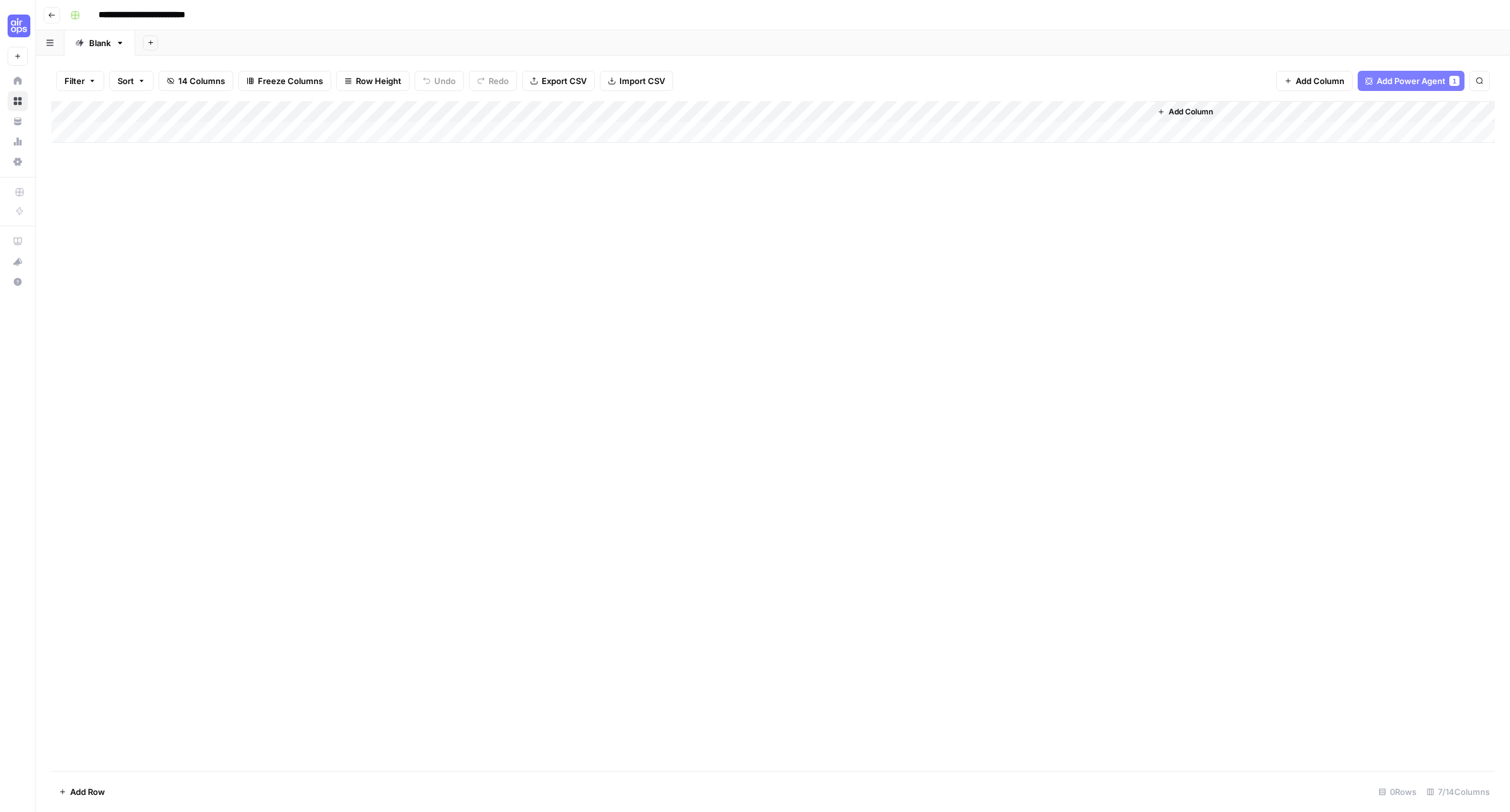
click at [55, 12] on icon "button" at bounding box center [52, 15] width 7 height 7
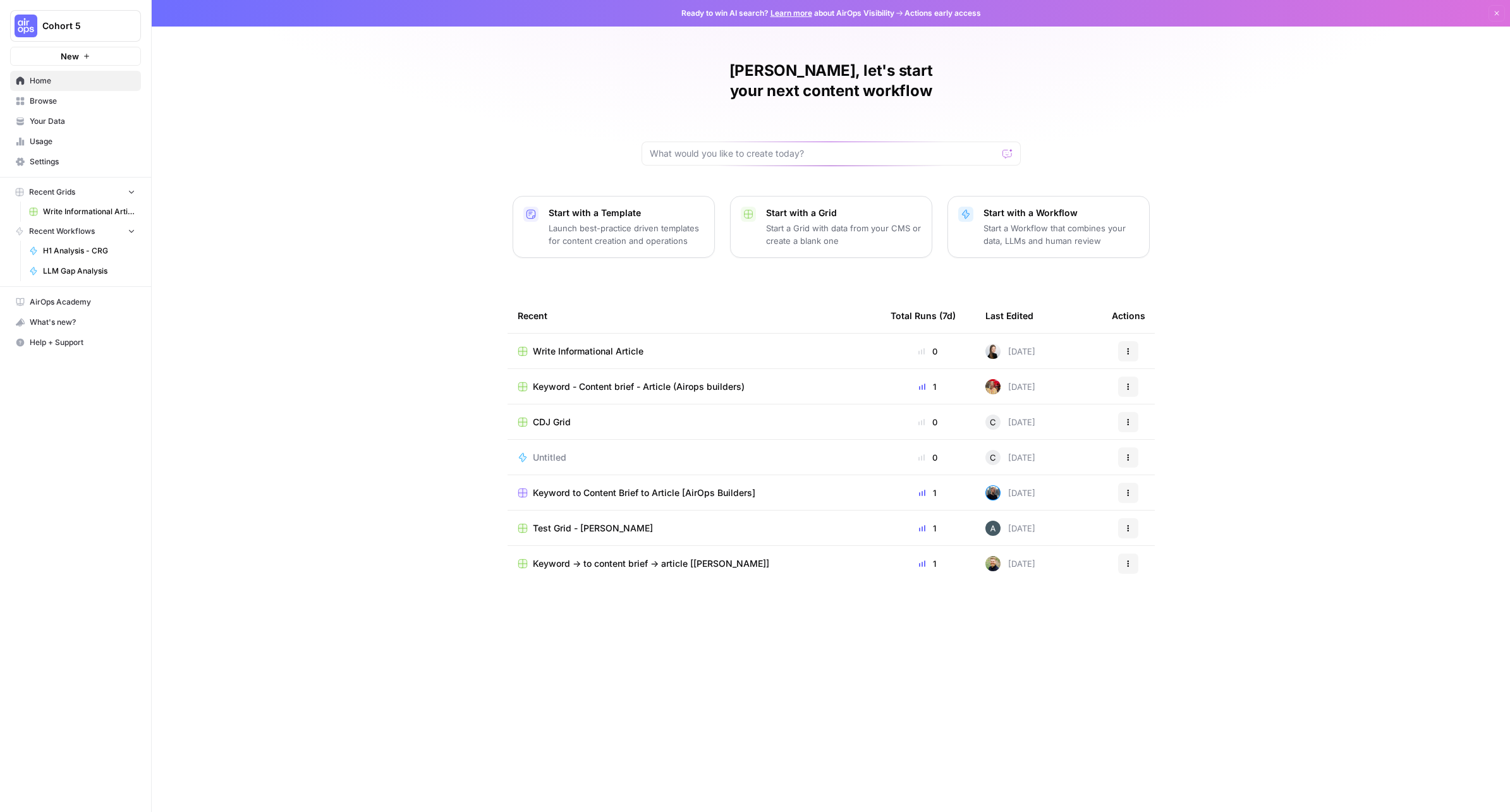
click at [60, 99] on span "Browse" at bounding box center [83, 101] width 106 height 11
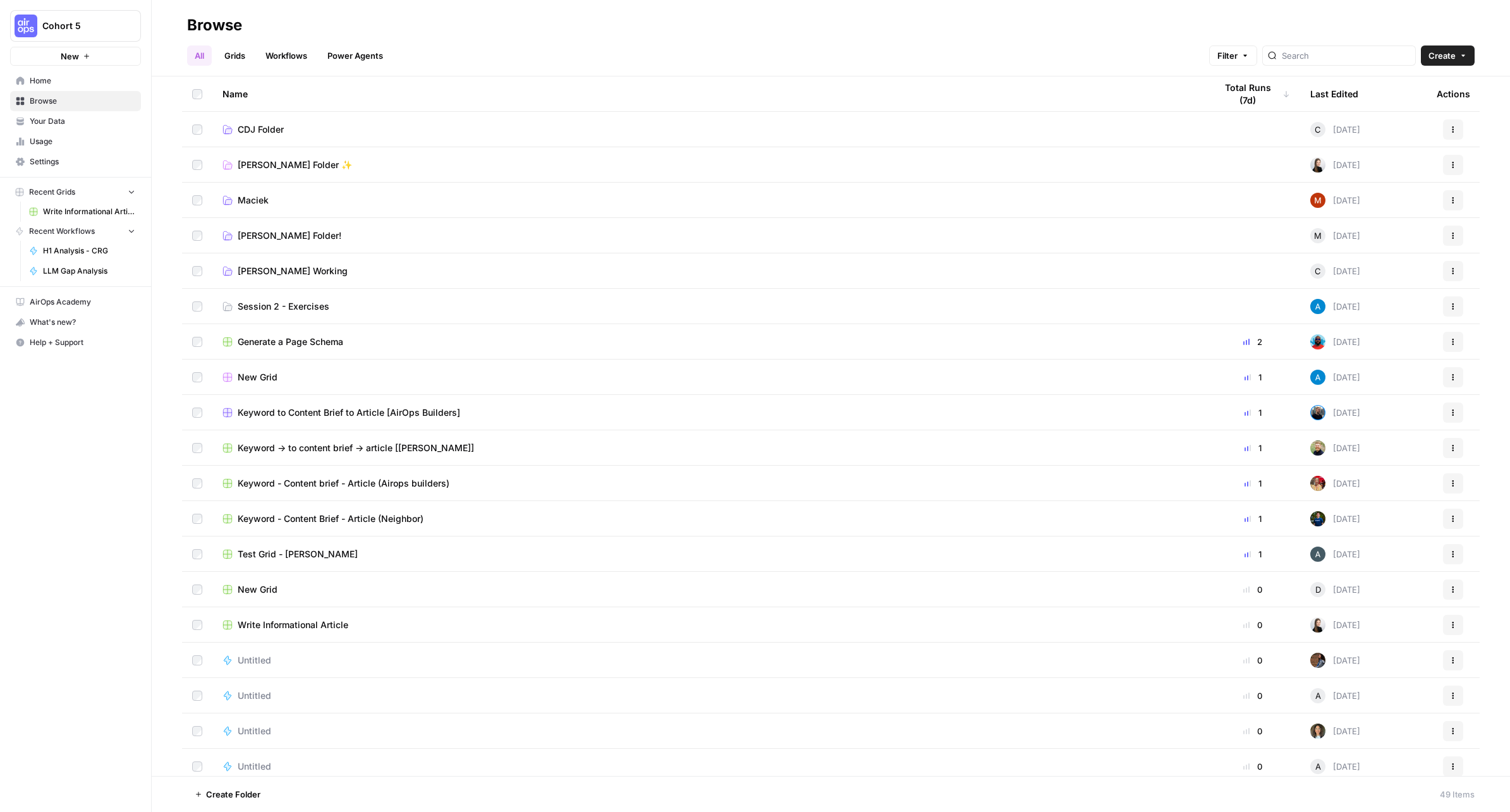
click at [279, 306] on span "Session 2 - Exercises" at bounding box center [283, 307] width 91 height 13
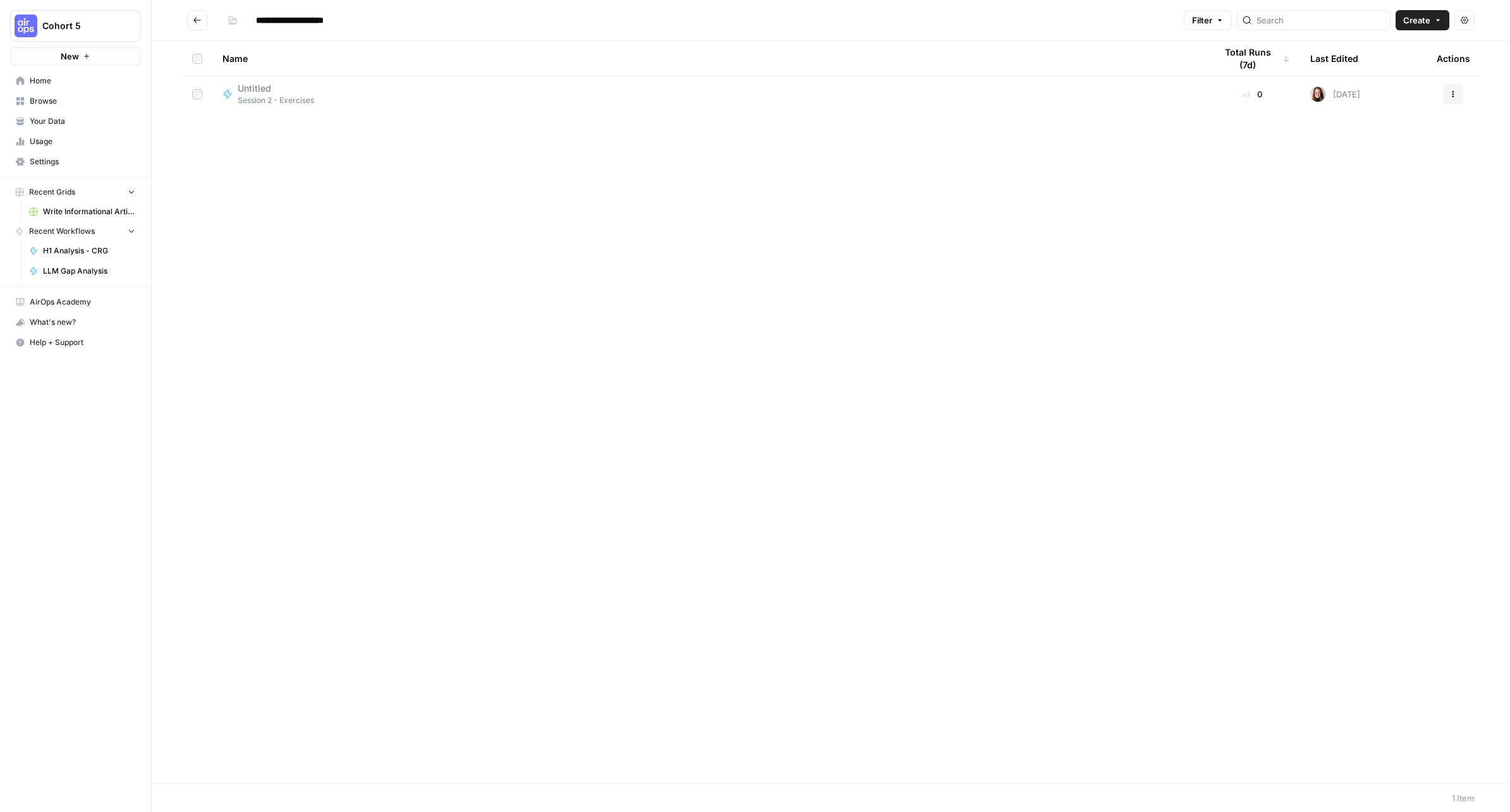
click at [1428, 18] on span "Create" at bounding box center [1417, 20] width 27 height 13
click at [1392, 65] on span "Workflow" at bounding box center [1398, 68] width 71 height 13
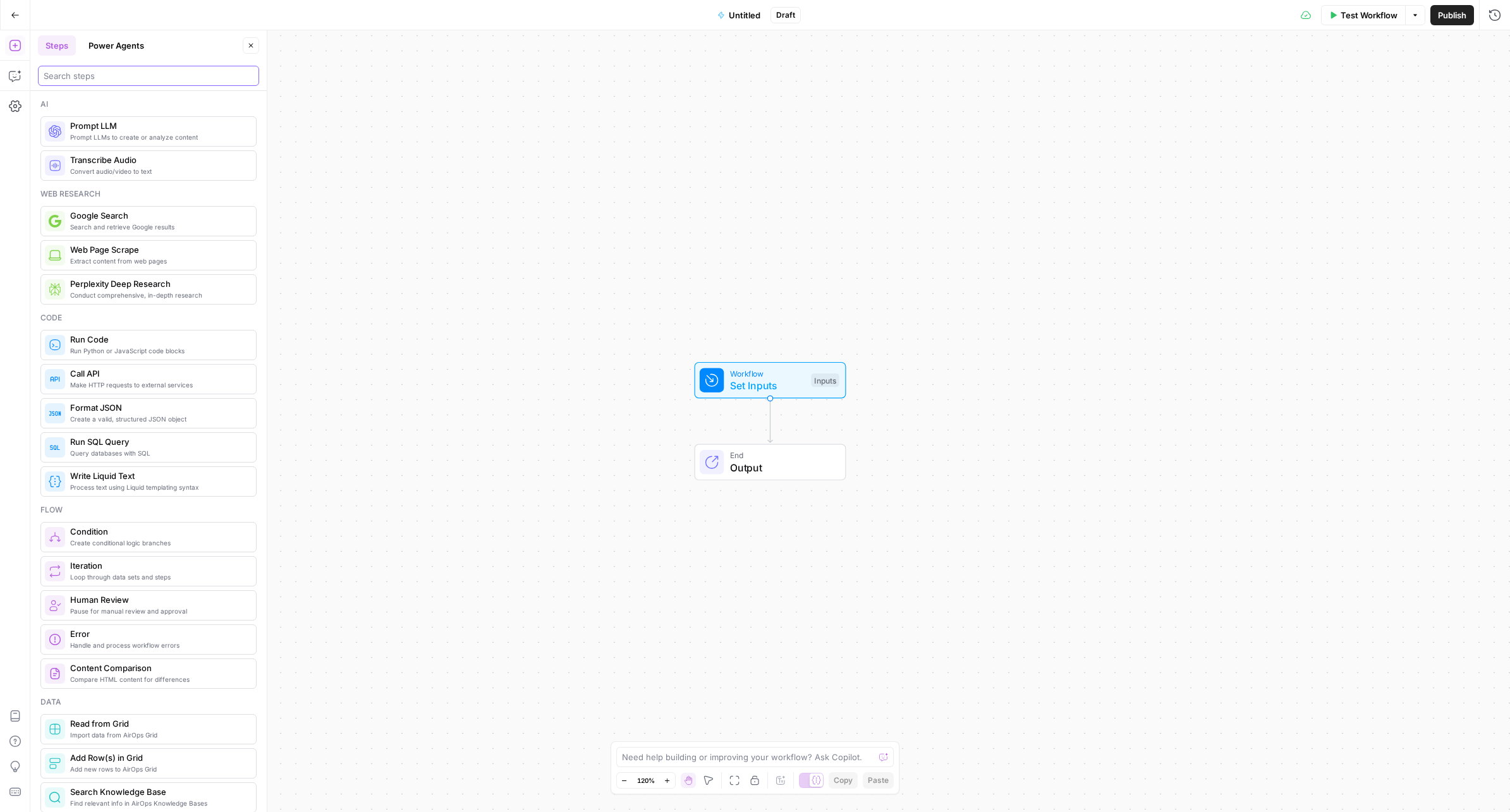
click at [142, 77] on input "search" at bounding box center [149, 76] width 210 height 13
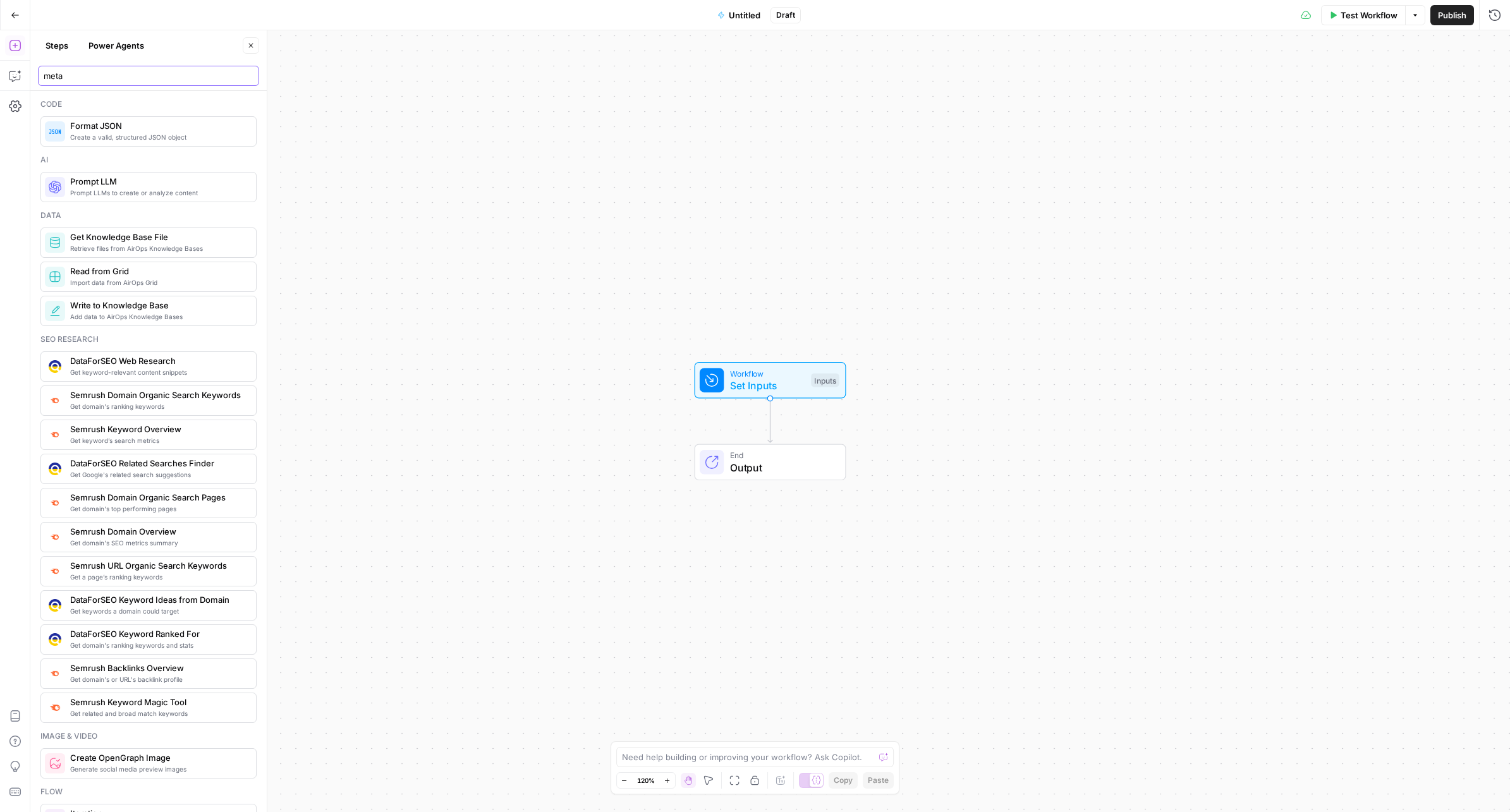
type input "meta"
click at [745, 18] on span "Untitled" at bounding box center [745, 16] width 32 height 13
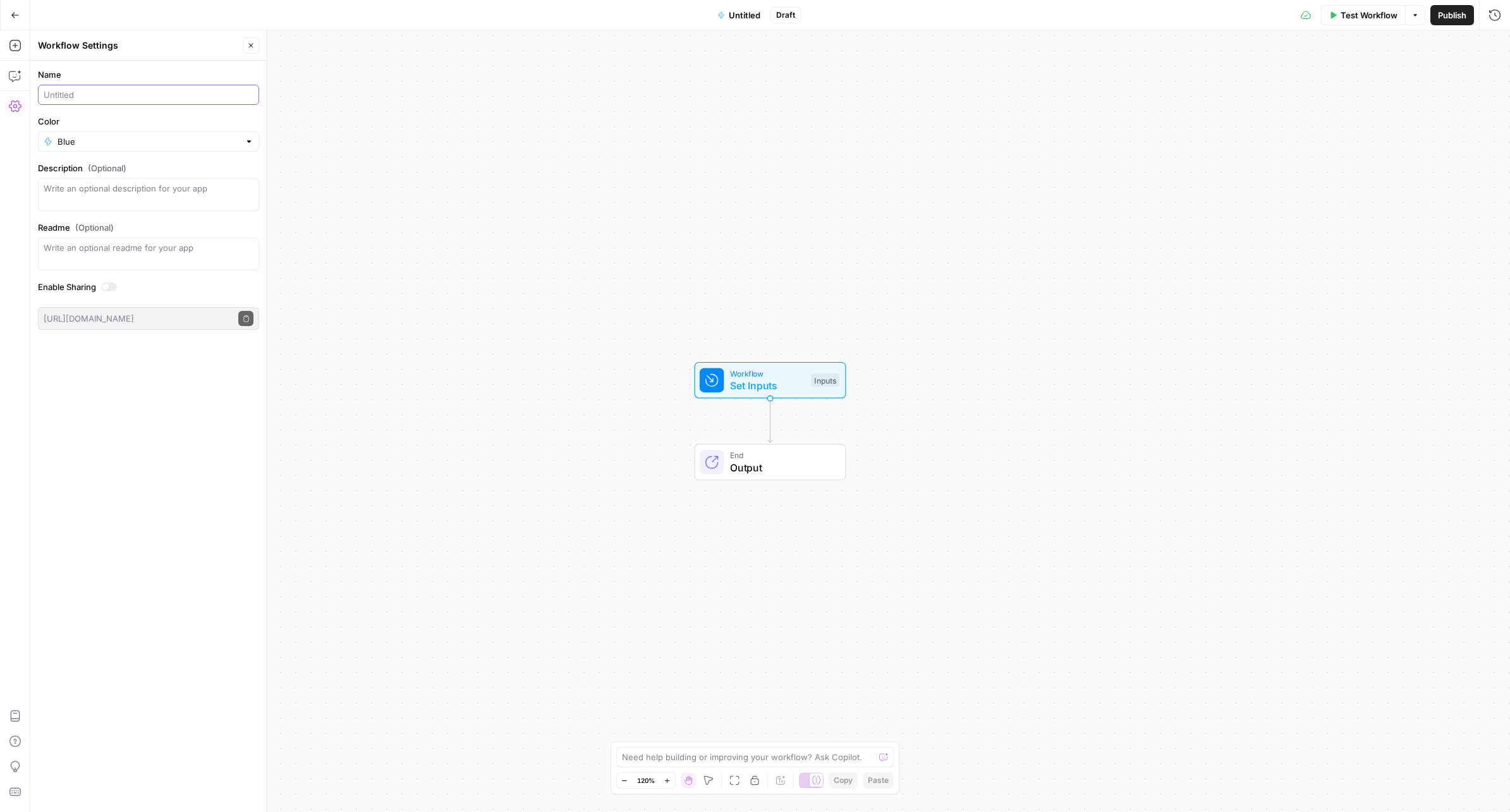
click at [131, 96] on input "Name" at bounding box center [149, 95] width 210 height 13
type input "Meta Description Generator (Georgie)"
click at [11, 14] on icon "button" at bounding box center [16, 16] width 9 height 9
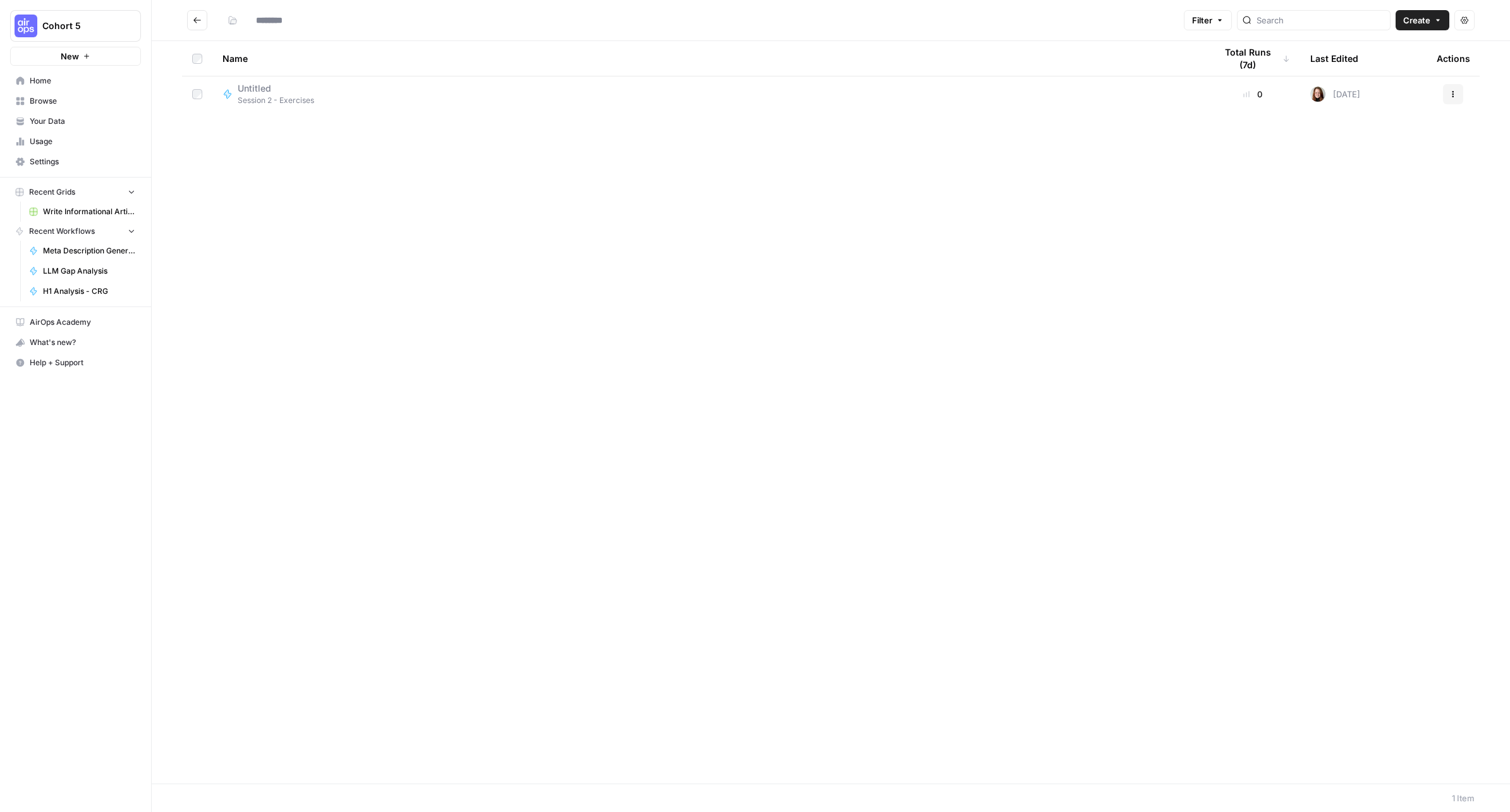
type input "**********"
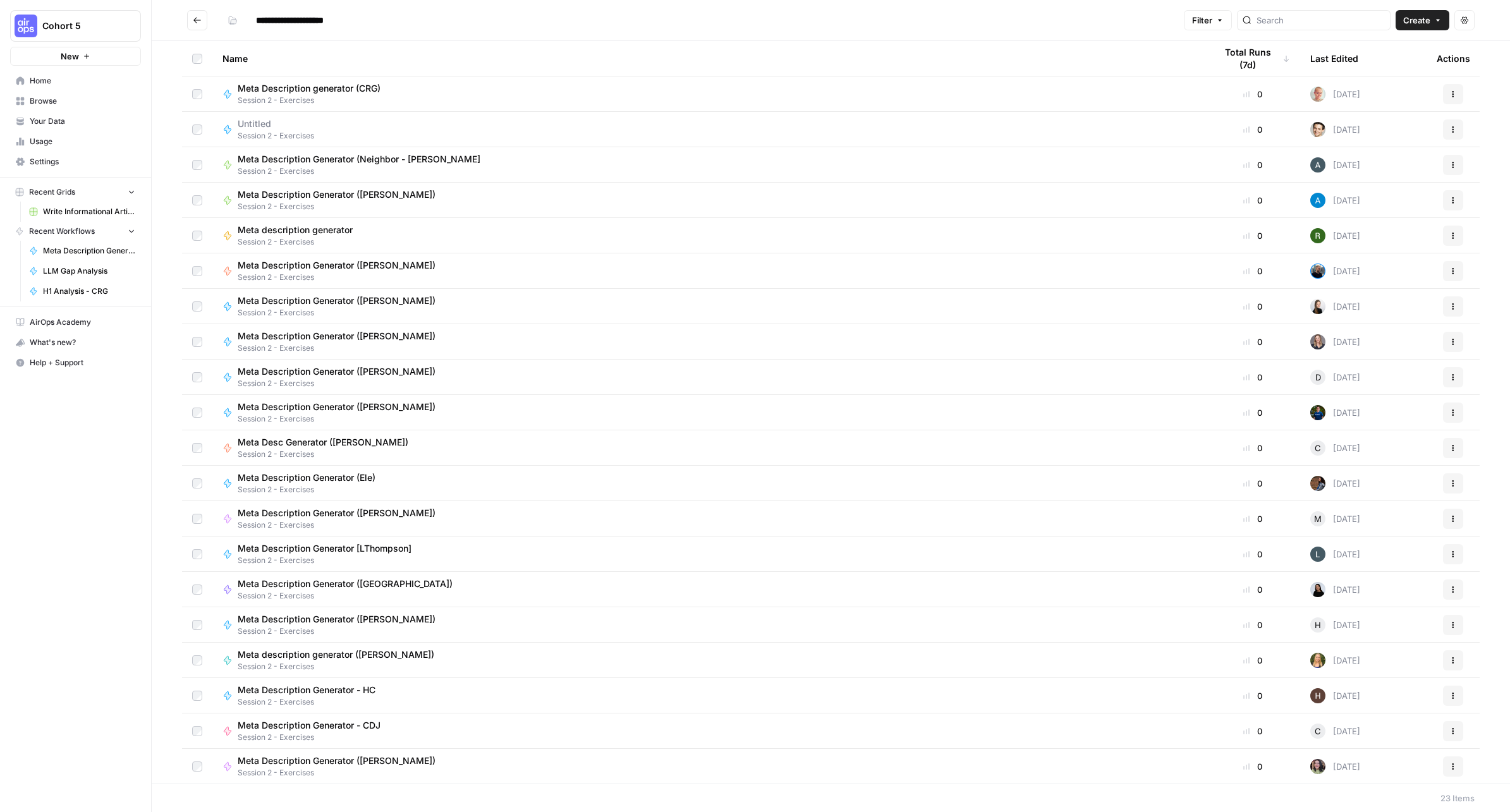
click at [457, 306] on div "Meta Description Generator (Georgie) Session 2 - Exercises" at bounding box center [709, 307] width 973 height 24
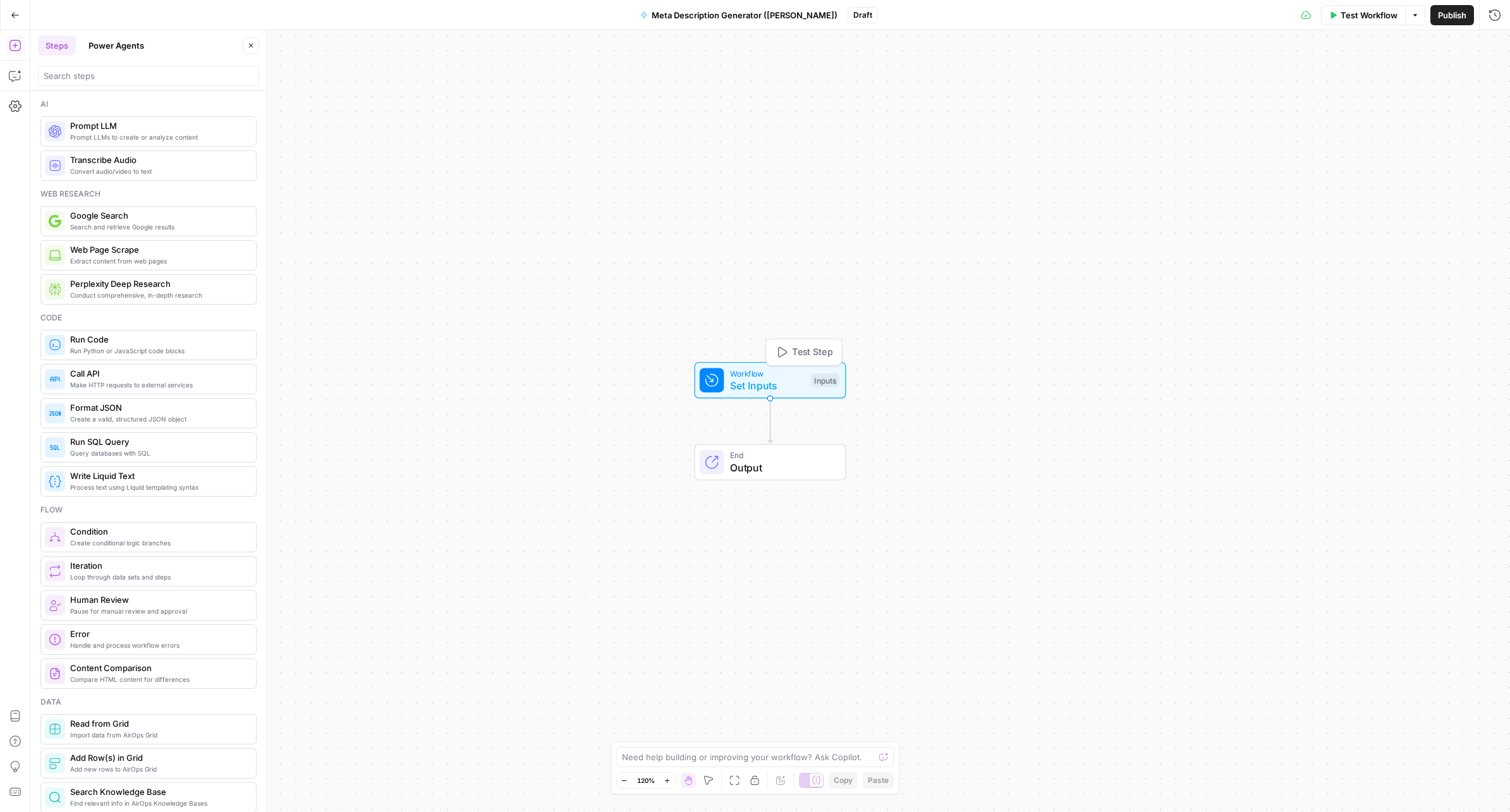
click at [775, 379] on span "Set Inputs" at bounding box center [767, 385] width 75 height 16
click at [1314, 87] on button "Add Field" at bounding box center [1372, 86] width 211 height 20
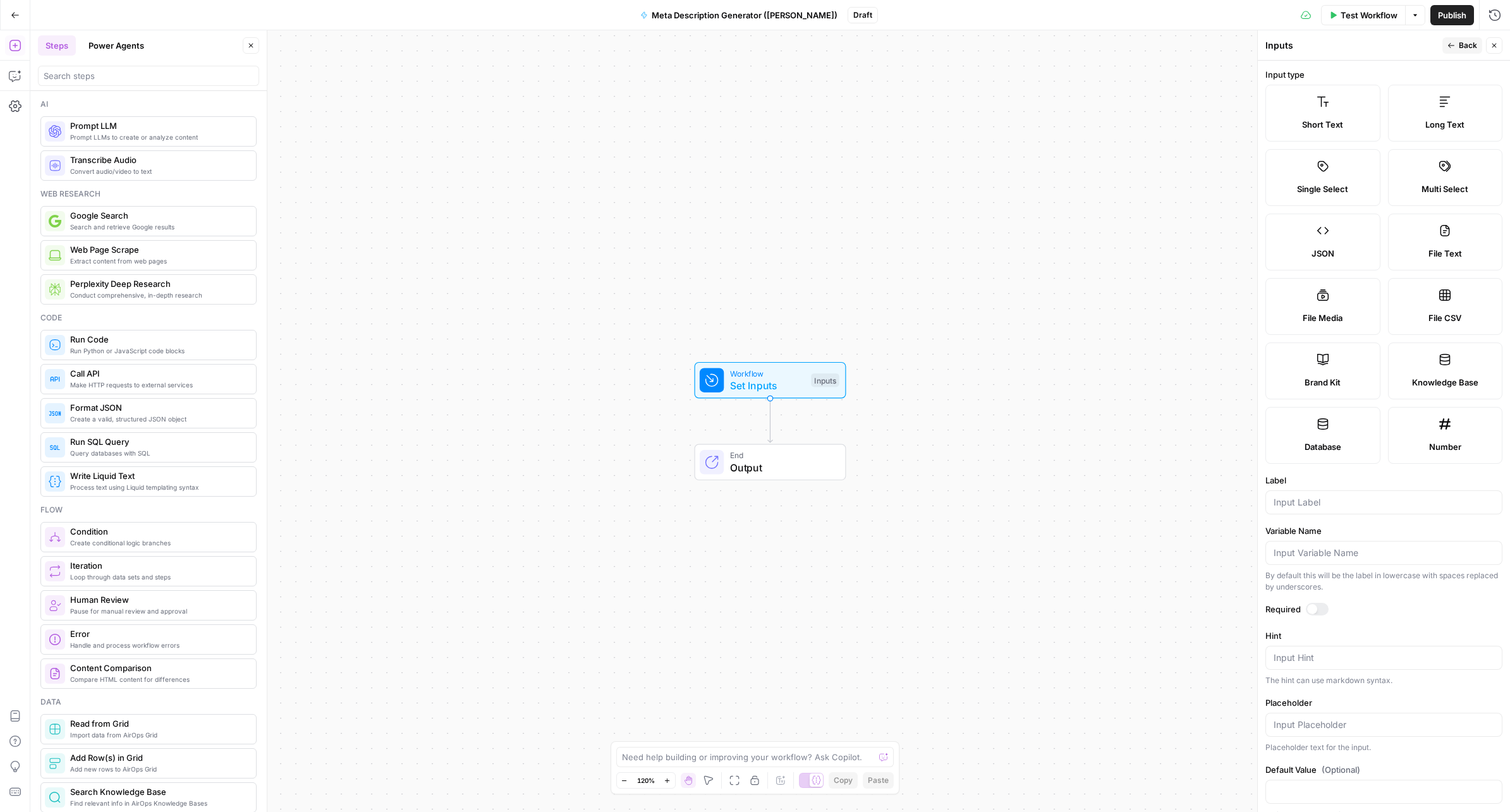
click at [1337, 386] on span "Brand Kit" at bounding box center [1322, 382] width 36 height 13
click at [1364, 504] on input "Label" at bounding box center [1384, 503] width 221 height 13
click at [1345, 560] on div at bounding box center [1384, 553] width 237 height 24
click at [1325, 510] on div at bounding box center [1384, 502] width 237 height 24
type input "Brand Kit"
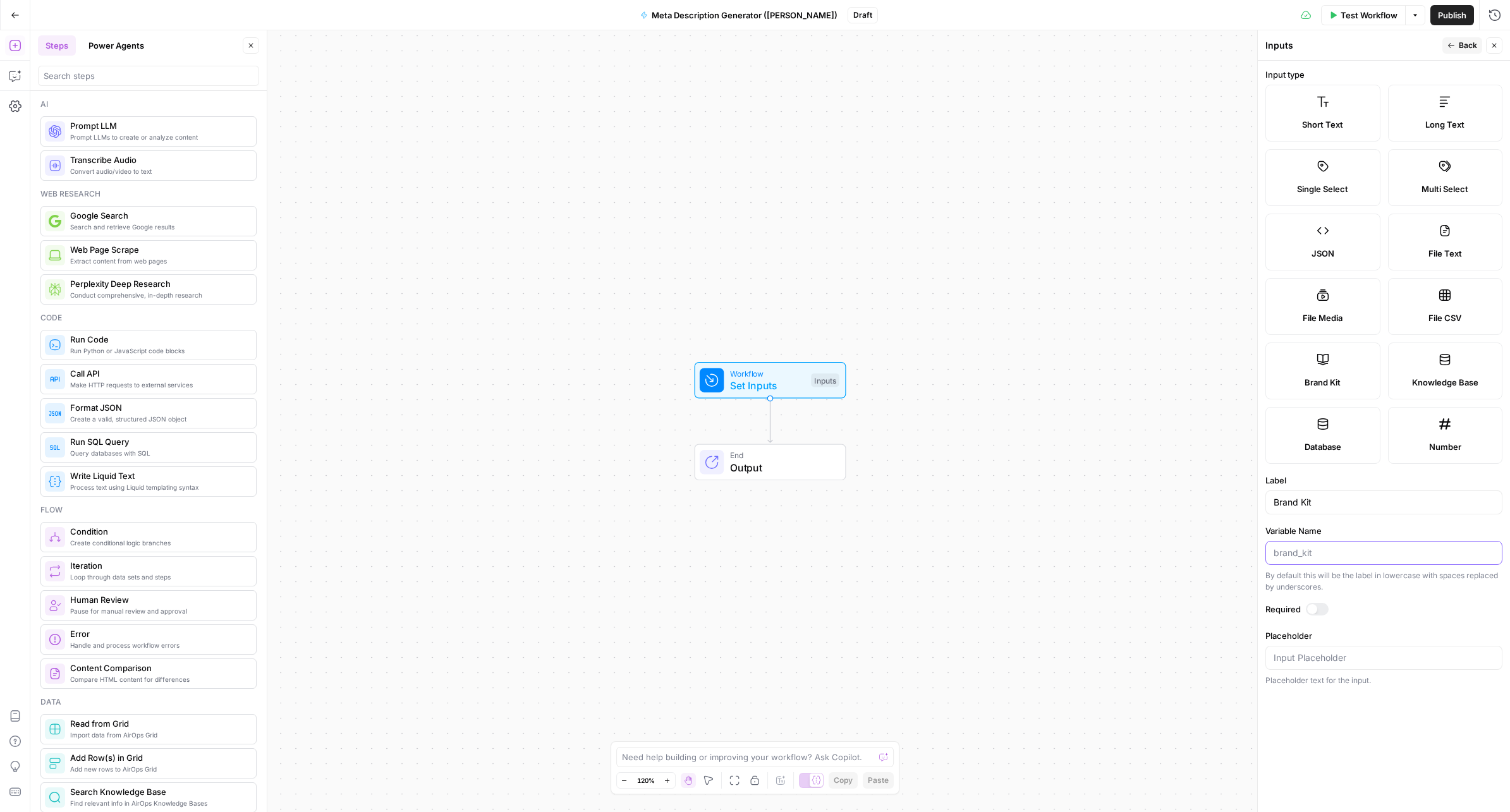
click at [1321, 552] on input "Variable Name" at bounding box center [1384, 553] width 221 height 13
click at [1313, 651] on input "Placeholder" at bounding box center [1384, 658] width 221 height 13
click at [1463, 42] on span "Back" at bounding box center [1468, 46] width 18 height 11
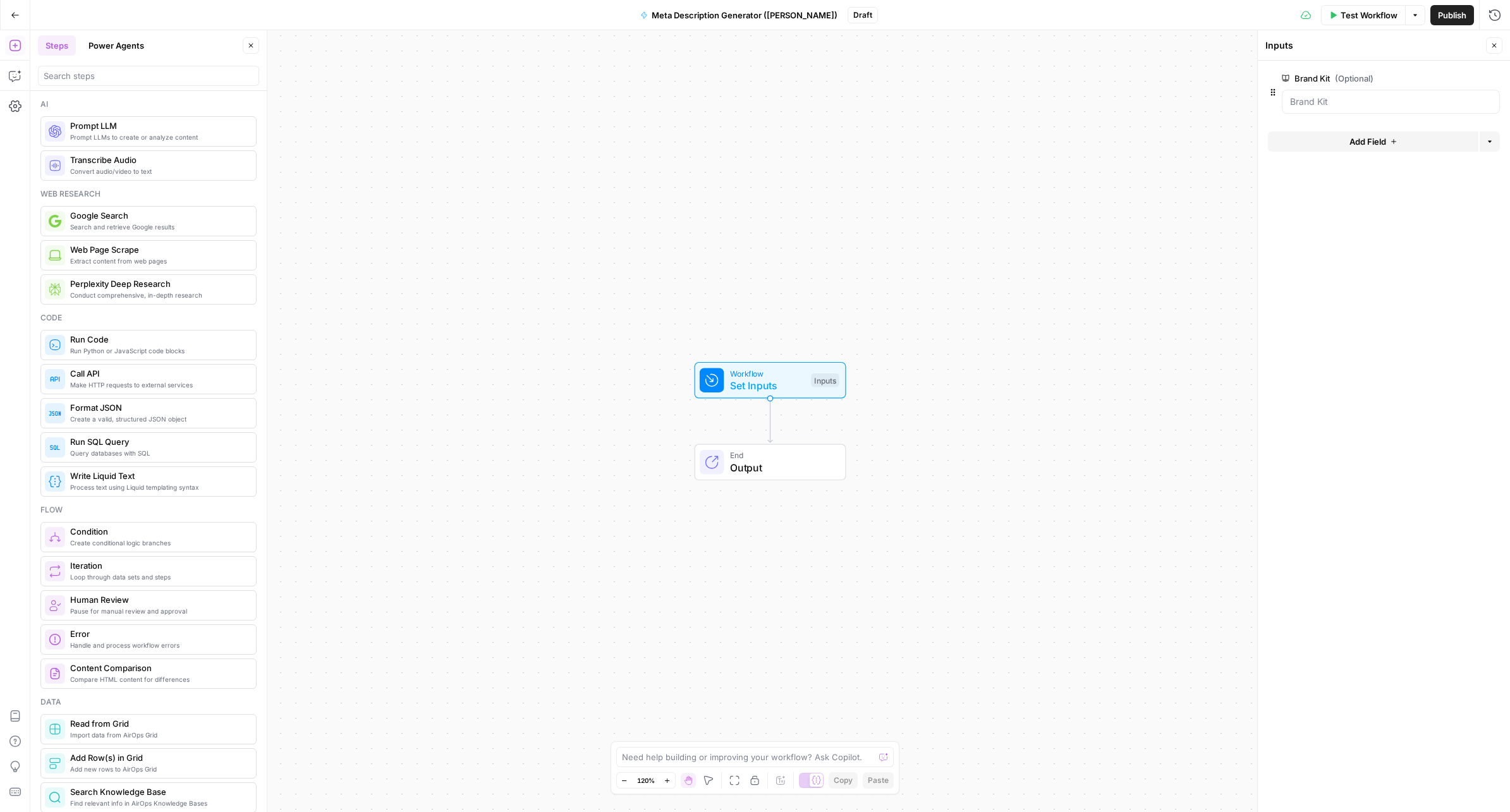
click at [1417, 145] on button "Add Field" at bounding box center [1372, 141] width 211 height 20
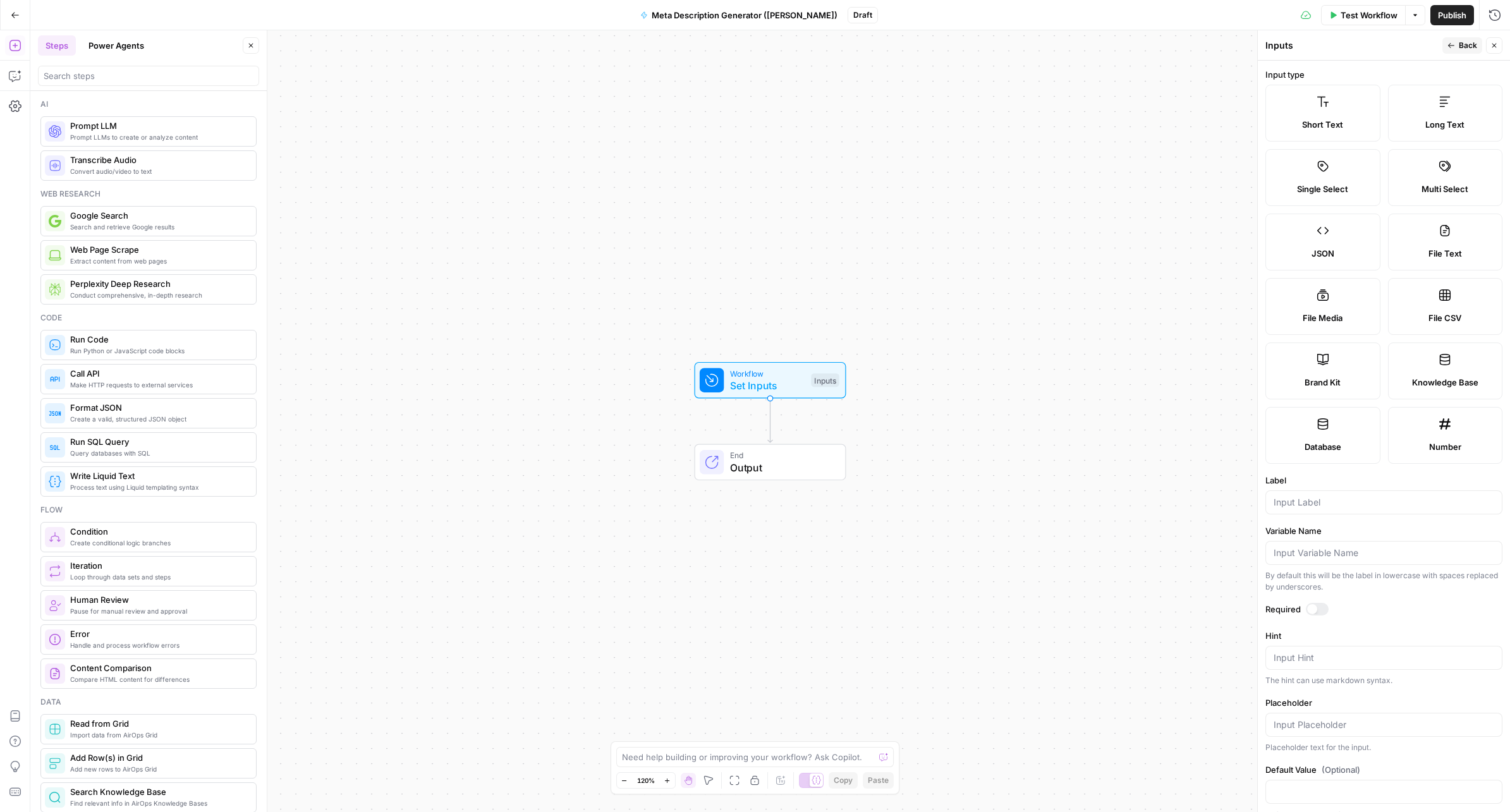
click at [1342, 119] on span "Short Text" at bounding box center [1322, 125] width 41 height 13
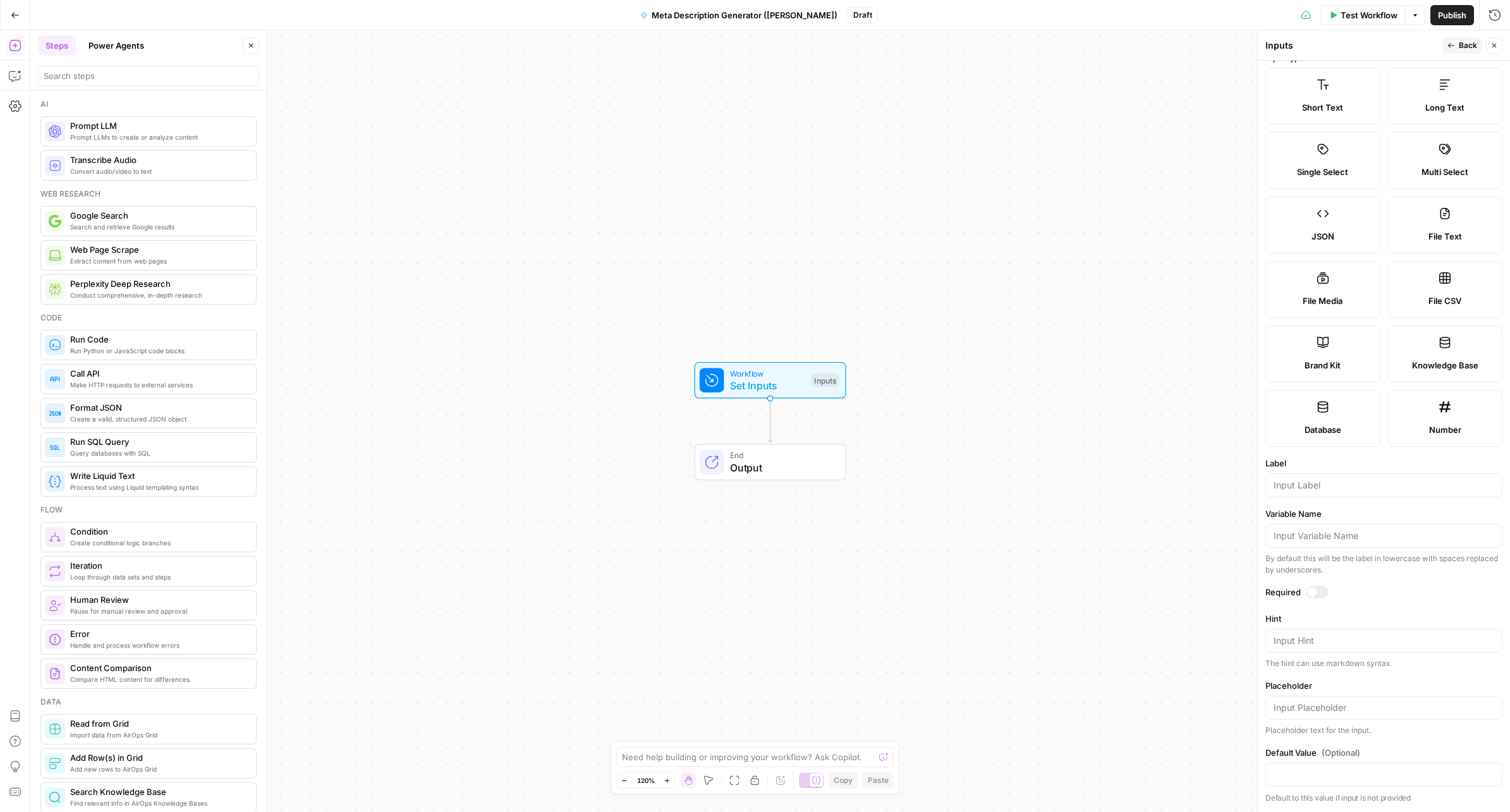
click at [1316, 493] on div at bounding box center [1384, 485] width 237 height 24
type input "URL"
click at [1463, 46] on span "Back" at bounding box center [1468, 46] width 18 height 11
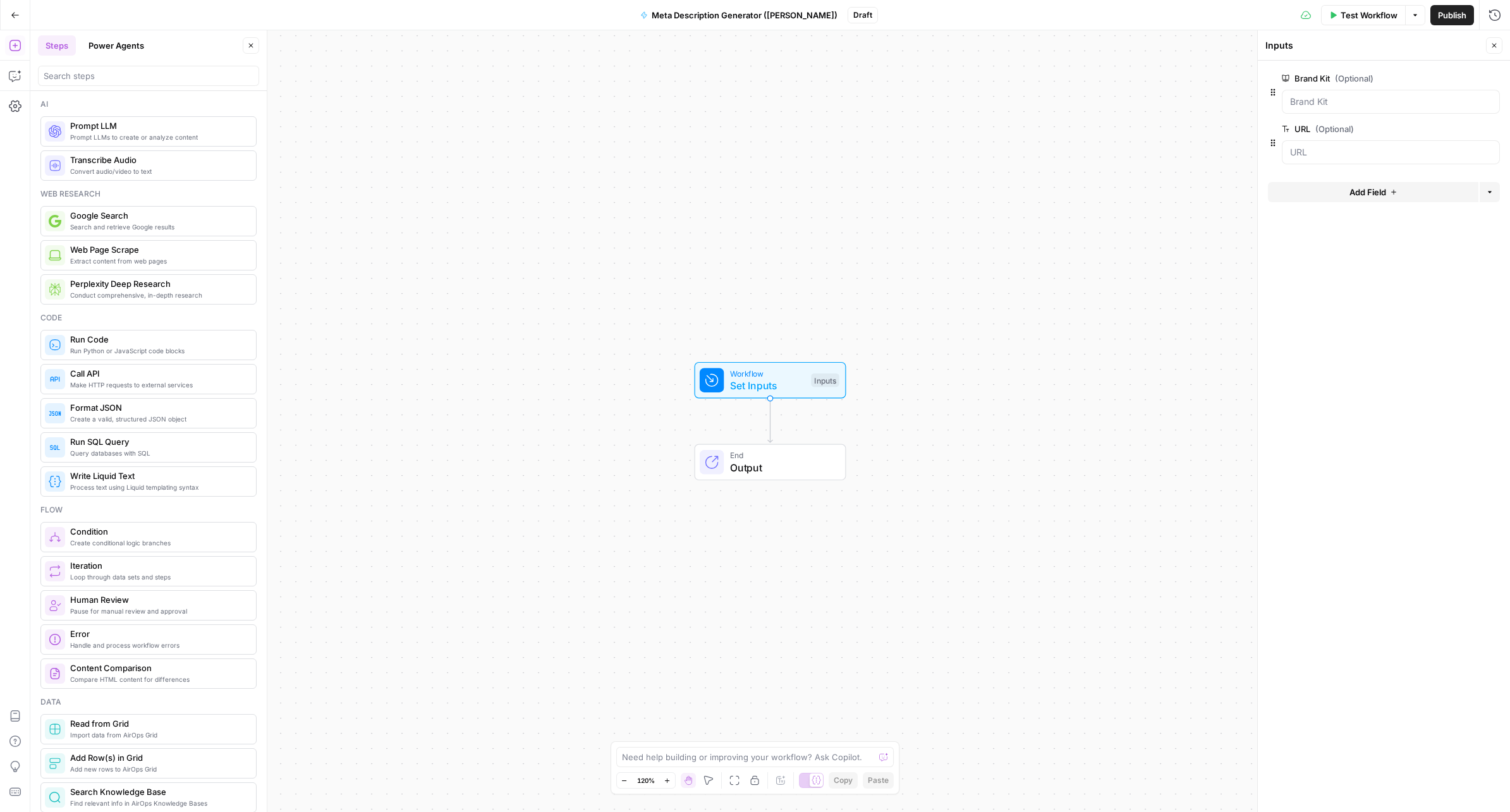
click at [1339, 187] on button "Add Field" at bounding box center [1372, 192] width 211 height 20
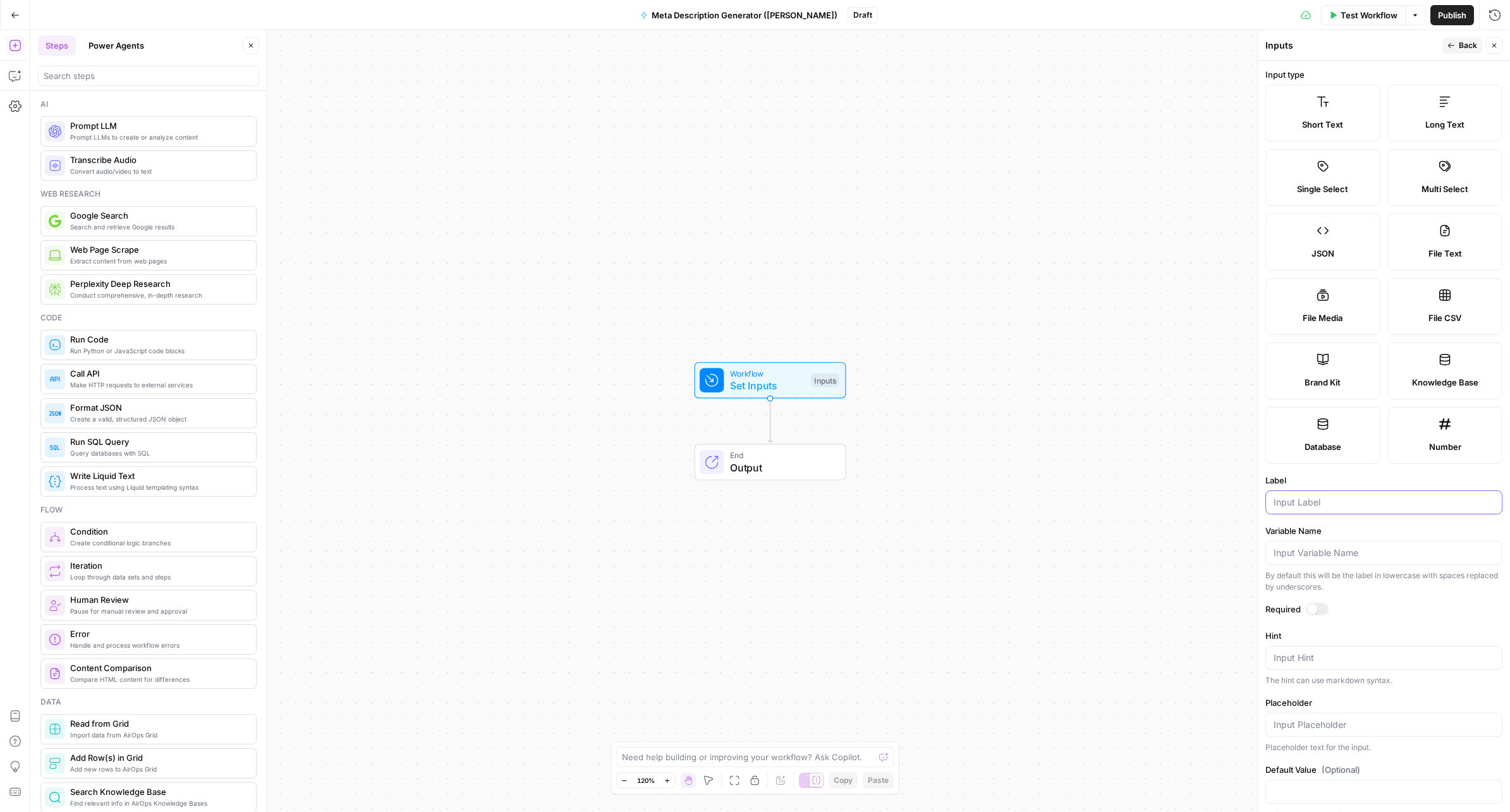
click at [1321, 499] on input "Label" at bounding box center [1384, 503] width 221 height 13
type input "Keyword"
click at [1453, 45] on icon "button" at bounding box center [1451, 46] width 7 height 7
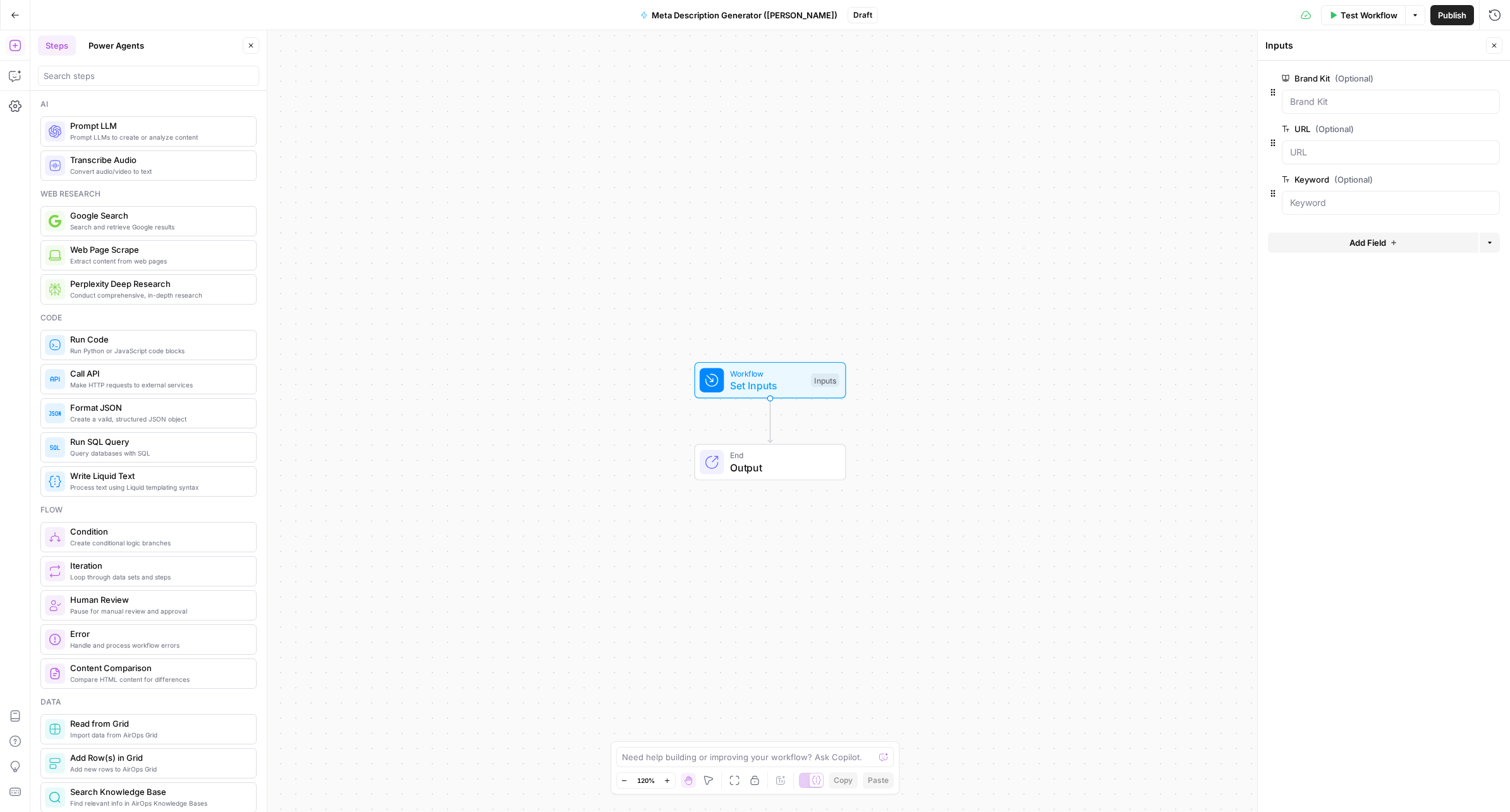
click at [1111, 333] on div "Workflow Set Inputs Inputs End Output" at bounding box center [769, 421] width 1479 height 782
click at [108, 73] on input "search" at bounding box center [149, 76] width 210 height 13
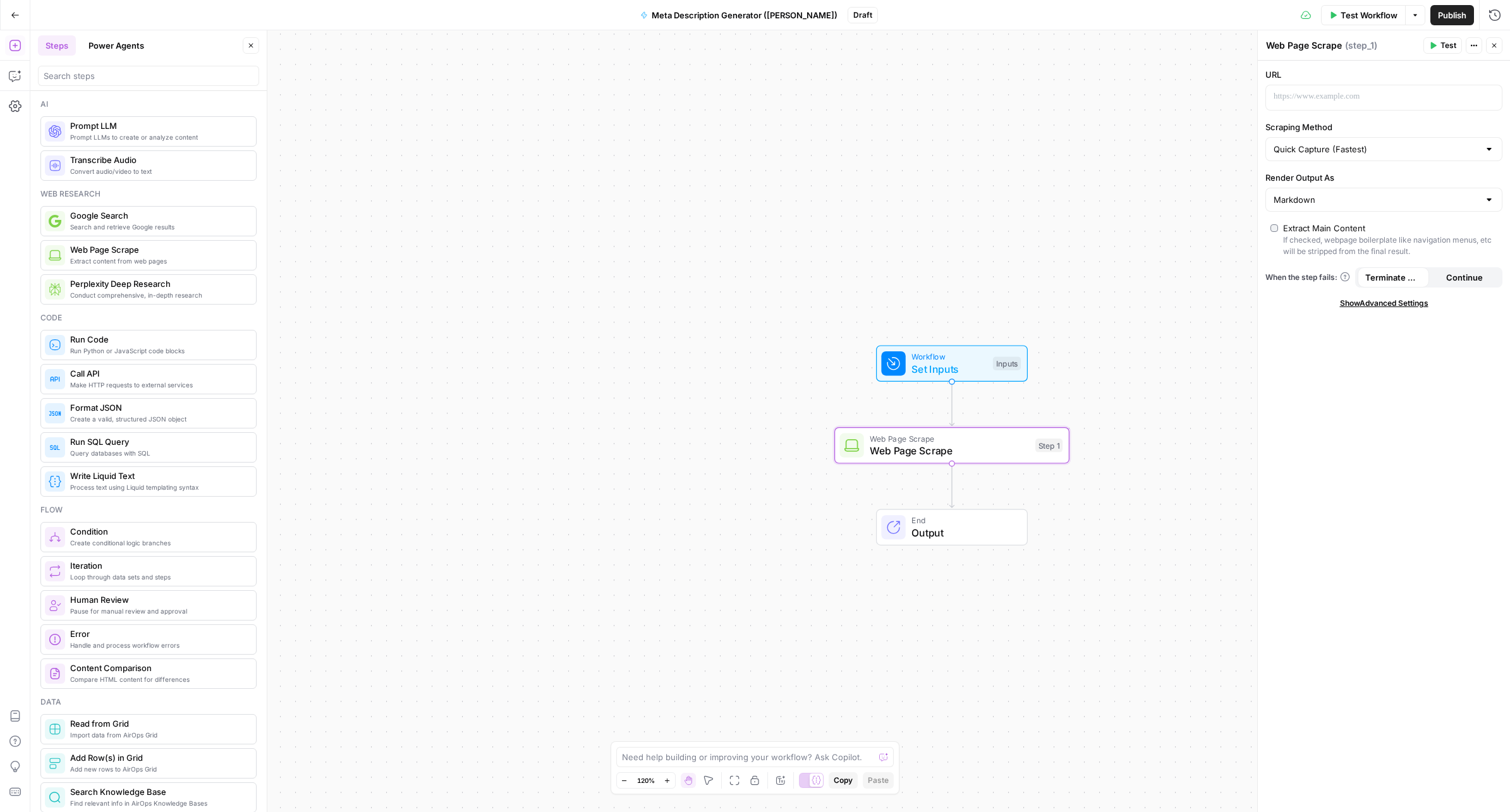
drag, startPoint x: 116, startPoint y: 256, endPoint x: 1432, endPoint y: 1, distance: 1340.5
click at [1492, 98] on icon "button" at bounding box center [1490, 97] width 6 height 5
click at [889, 163] on button "Select variable URL" at bounding box center [898, 165] width 158 height 20
click at [1307, 38] on div "Web Page Scrape Web Page Scrape" at bounding box center [1304, 46] width 82 height 16
click at [1317, 44] on textarea "Web Page Scrape" at bounding box center [1303, 46] width 76 height 13
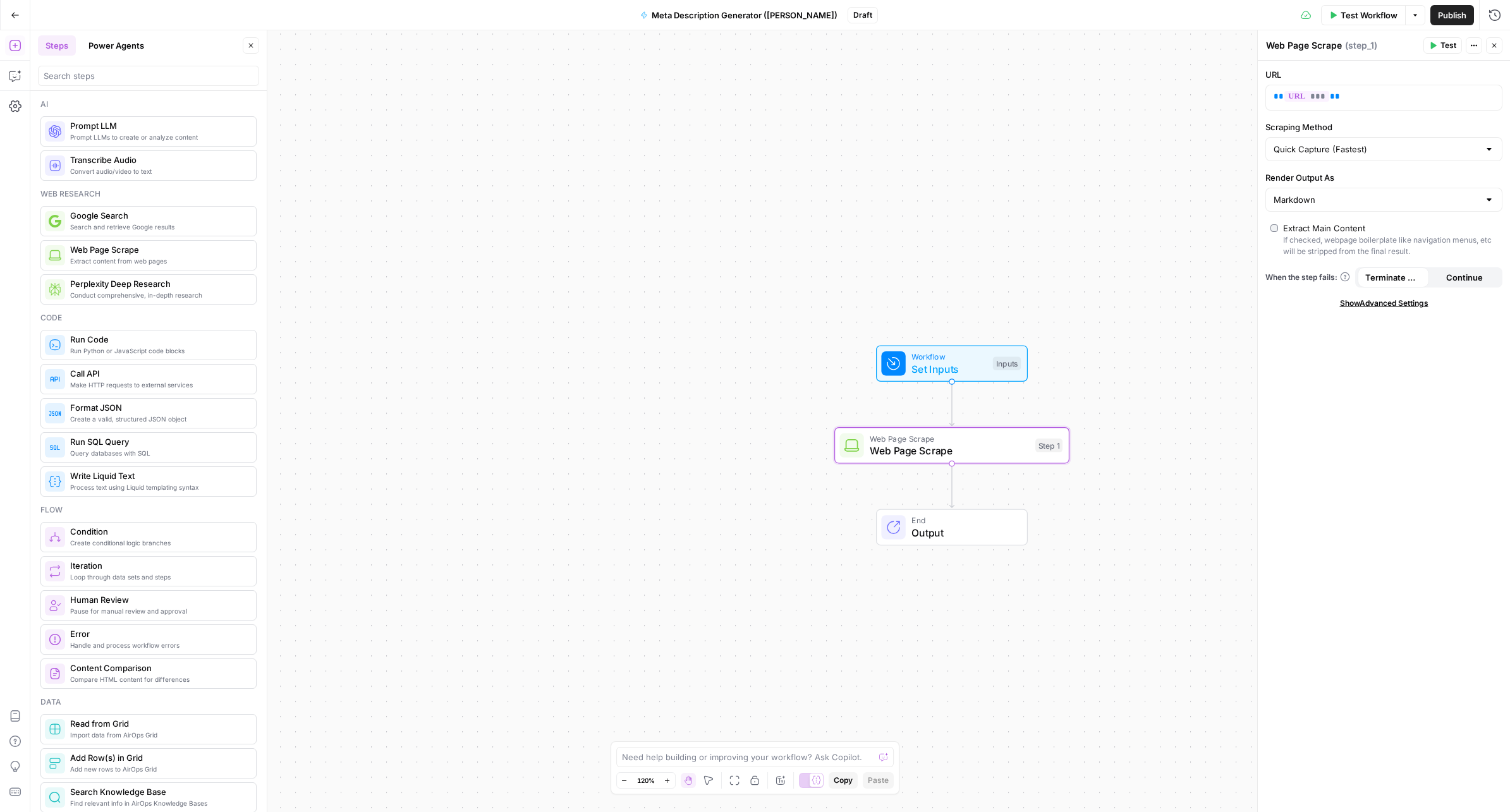
click at [1317, 44] on textarea "Web Page Scrape" at bounding box center [1303, 46] width 76 height 13
type textarea "Scrape Blog URL"
click at [974, 450] on span "Scrape Blog URL" at bounding box center [949, 451] width 160 height 16
click at [1380, 10] on span "Test Workflow" at bounding box center [1369, 16] width 57 height 13
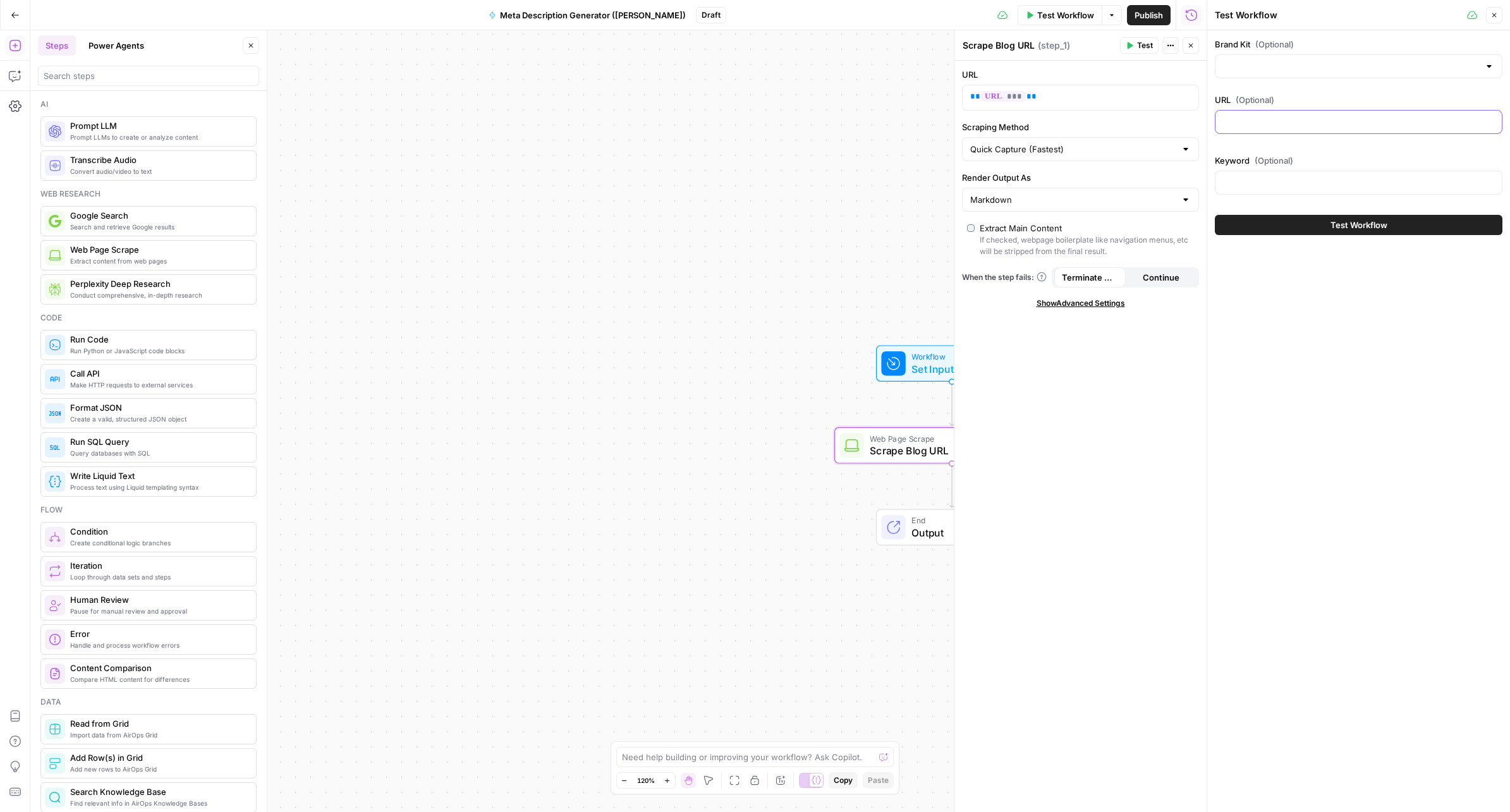
click at [1301, 116] on input "URL (Optional)" at bounding box center [1358, 122] width 271 height 13
click at [1407, 67] on input "Brand Kit (Optional)" at bounding box center [1350, 67] width 256 height 13
click at [1298, 159] on span "New Brand Kit" at bounding box center [1356, 156] width 261 height 13
type input "New Brand Kit"
click at [1276, 117] on input "URL (Optional)" at bounding box center [1358, 122] width 271 height 13
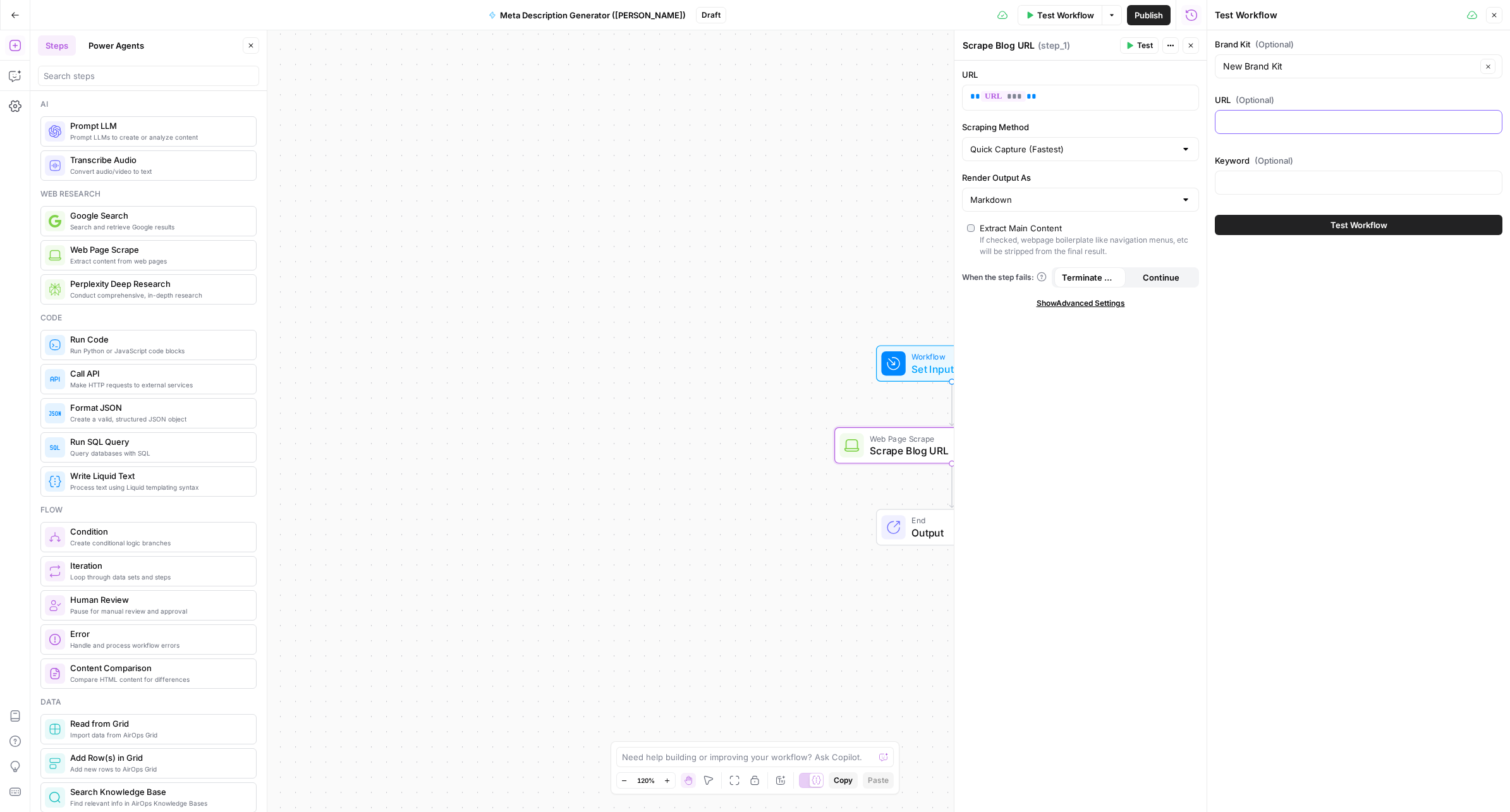
paste input "https://www.veed.io/learn/best-ai-image-generators"
type input "https://www.veed.io/learn/best-ai-image-generators"
click at [1276, 180] on input "Keyword (Optional)" at bounding box center [1358, 182] width 271 height 13
click at [1487, 68] on icon "button" at bounding box center [1488, 67] width 7 height 7
click at [1437, 68] on input "Brand Kit (Optional)" at bounding box center [1350, 67] width 256 height 13
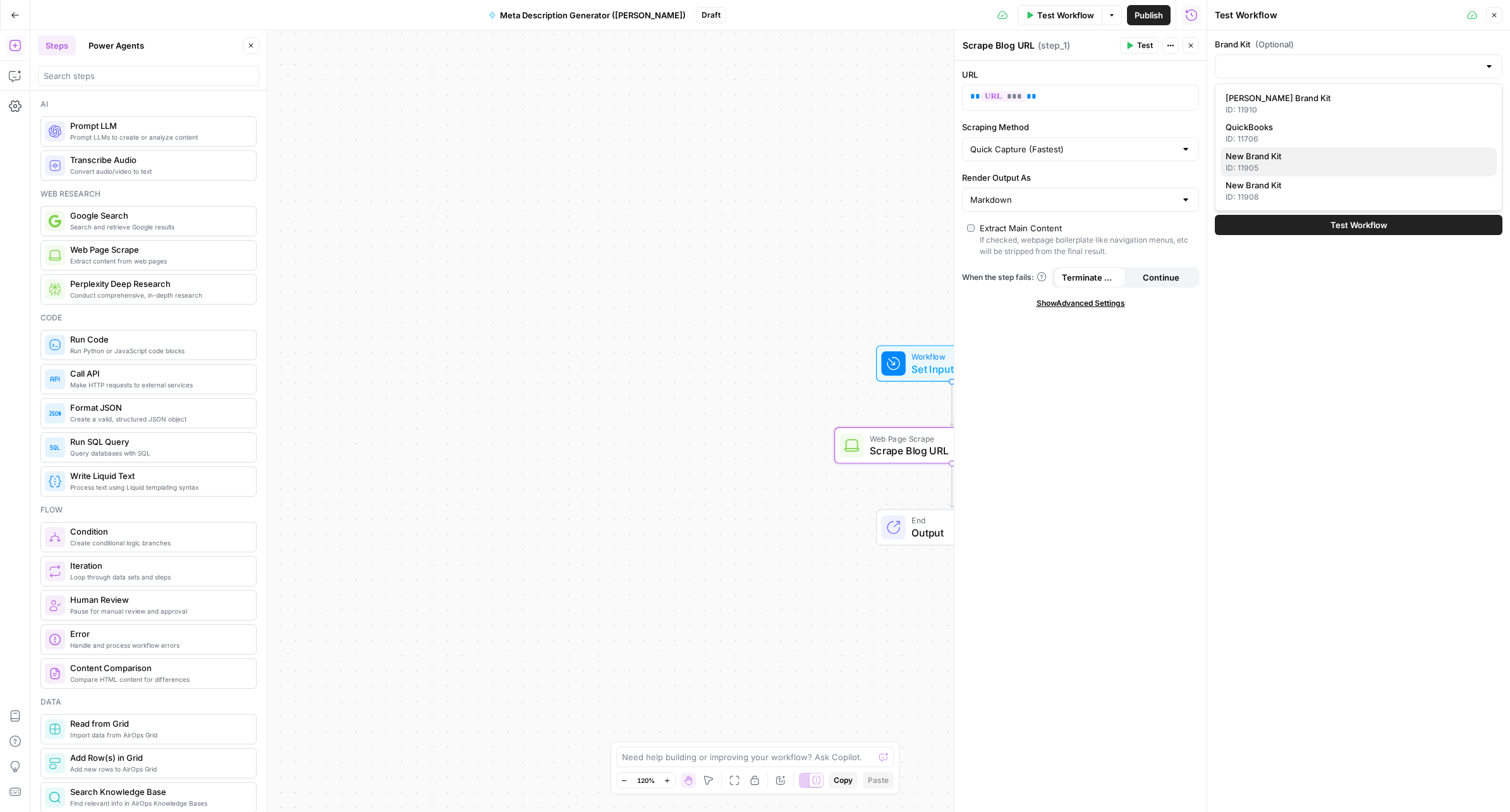
click at [1276, 162] on div "ID: 11905" at bounding box center [1359, 168] width 266 height 11
type input "New Brand Kit"
click at [1486, 68] on icon "button" at bounding box center [1488, 67] width 7 height 7
click at [1286, 68] on input "Brand Kit (Optional)" at bounding box center [1350, 67] width 256 height 13
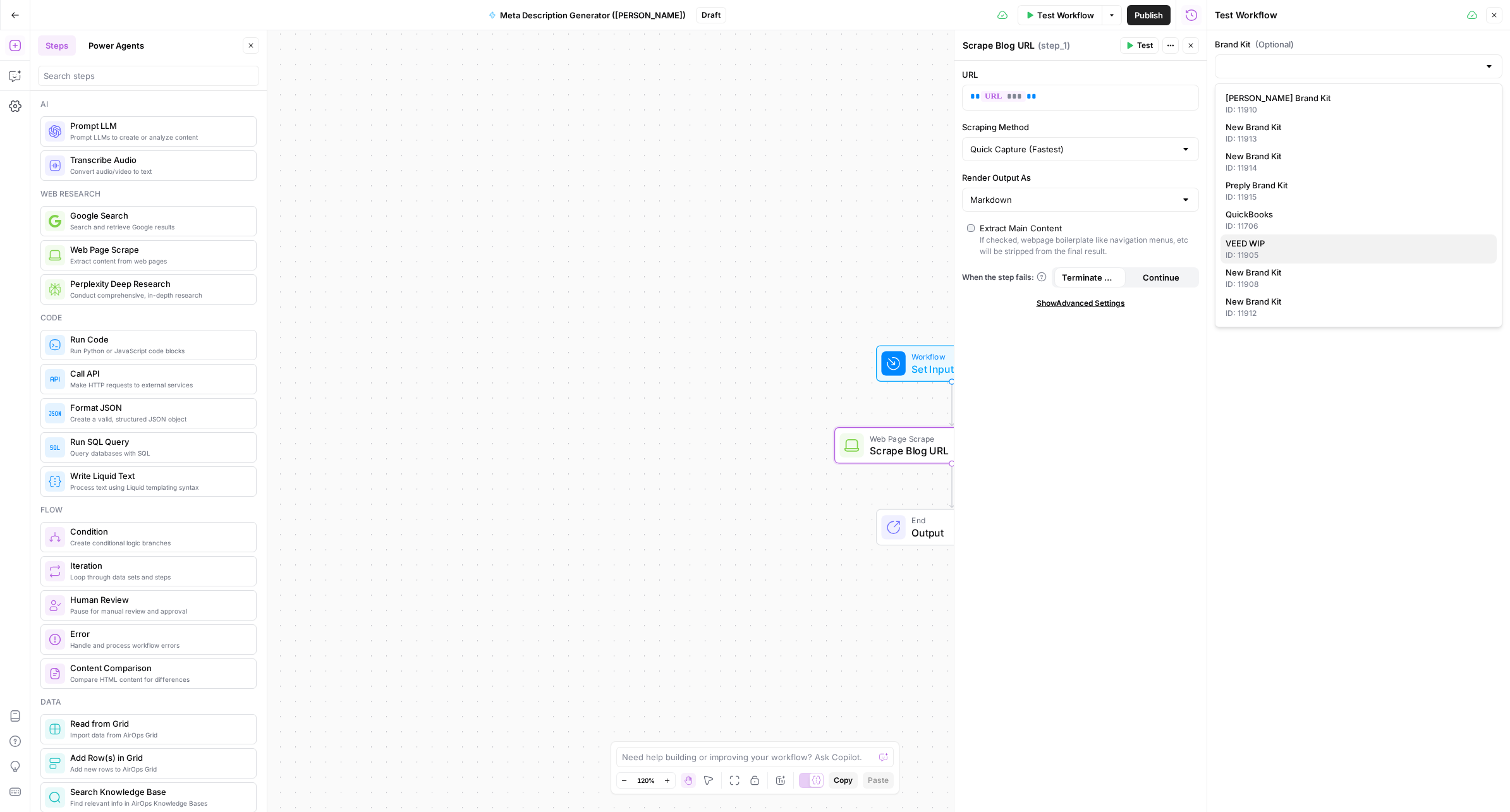
click at [1281, 252] on div "ID: 11905" at bounding box center [1359, 255] width 266 height 11
type input "VEED WIP"
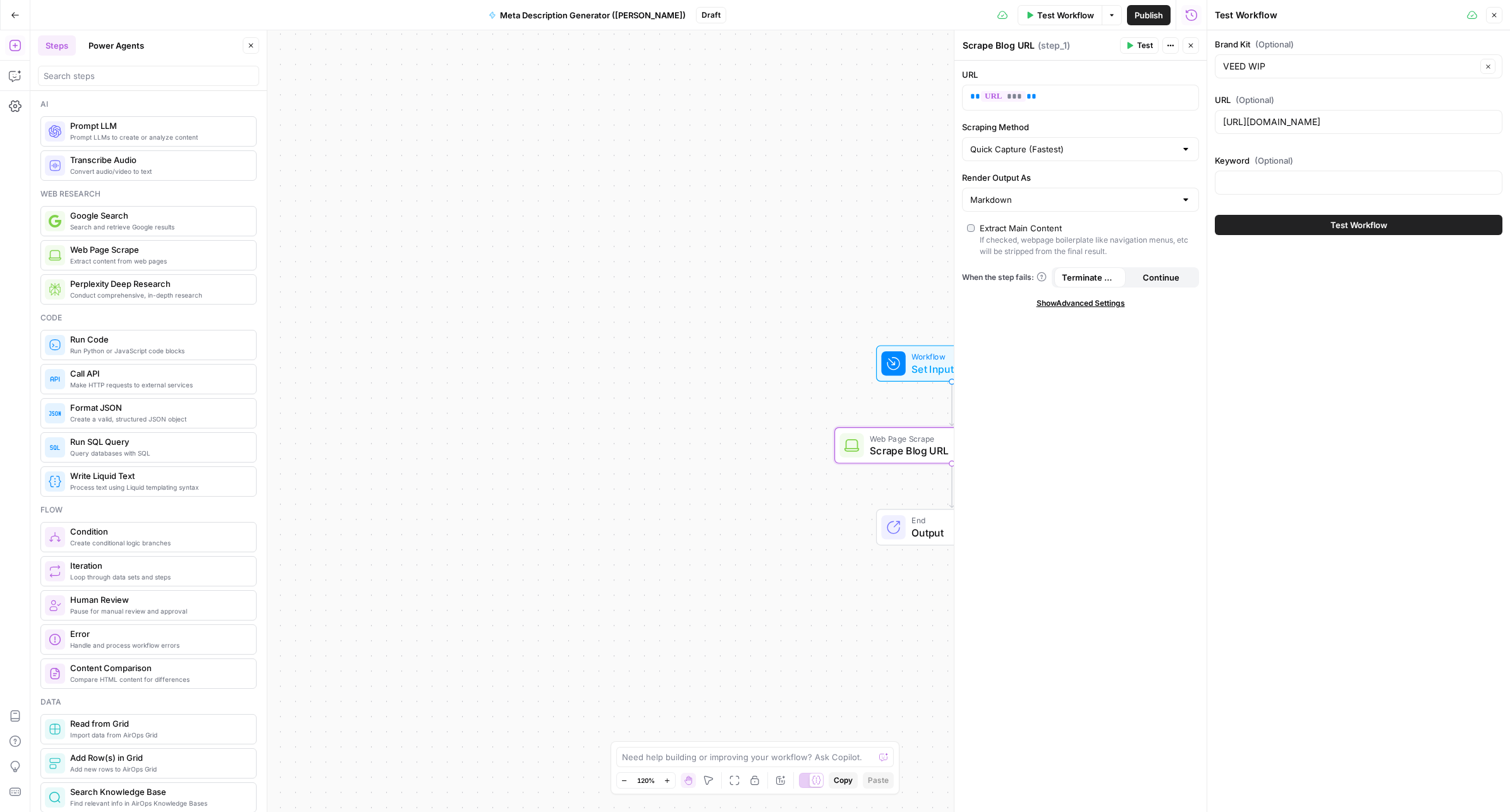
click at [1249, 173] on div at bounding box center [1358, 182] width 287 height 24
drag, startPoint x: 1300, startPoint y: 185, endPoint x: 1508, endPoint y: 186, distance: 208.0
click at [1508, 186] on div "Brand Kit (Optional) VEED WIP Clear URL (Optional) https://www.veed.io/learn/be…" at bounding box center [1359, 136] width 303 height 213
type input "ai image generator"
click at [1367, 229] on span "Test Workflow" at bounding box center [1359, 225] width 57 height 13
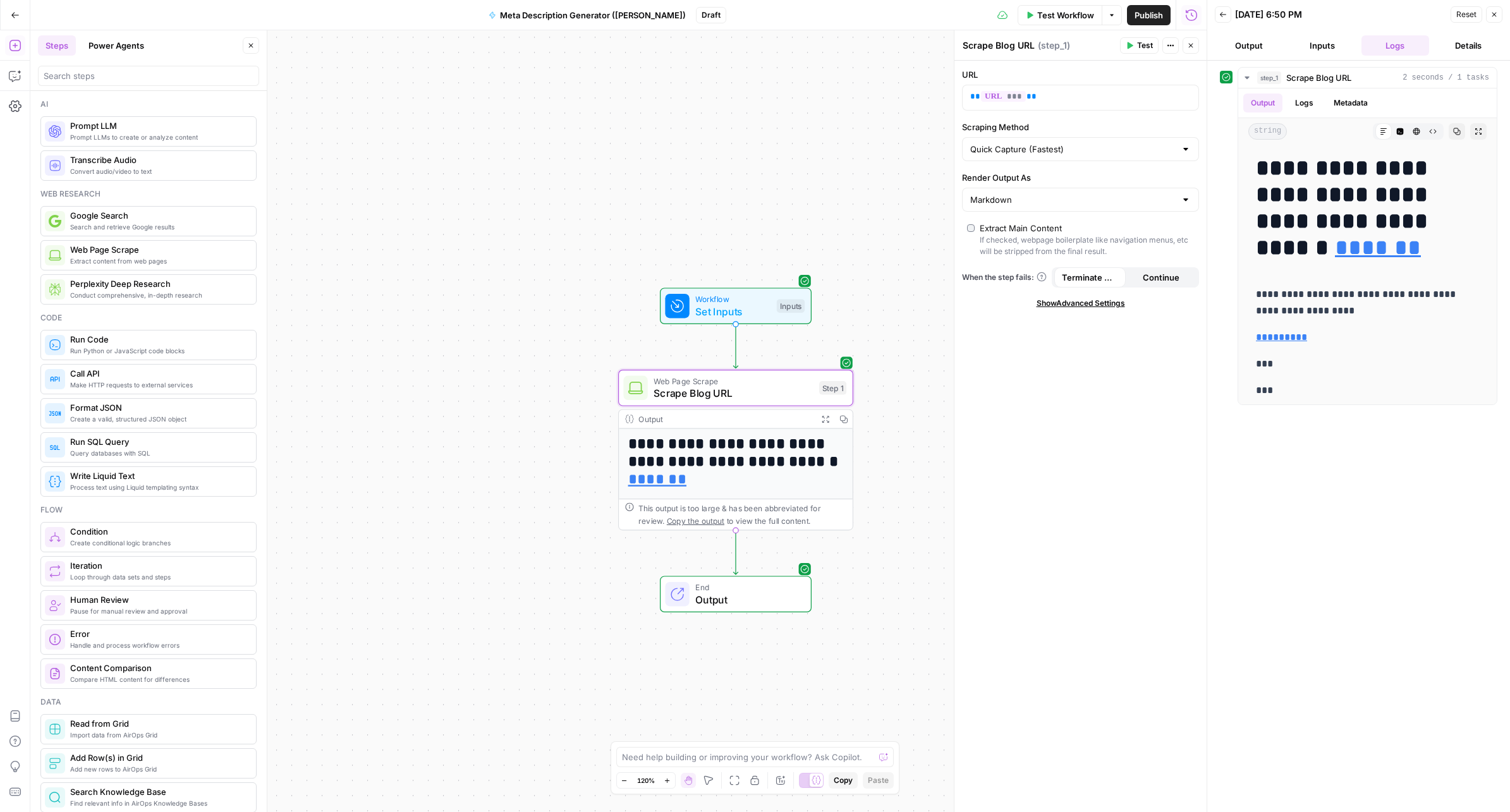
click at [1396, 42] on button "Logs" at bounding box center [1395, 46] width 68 height 20
drag, startPoint x: 1320, startPoint y: 49, endPoint x: 1330, endPoint y: 47, distance: 10.2
click at [1320, 49] on button "Inputs" at bounding box center [1322, 46] width 68 height 20
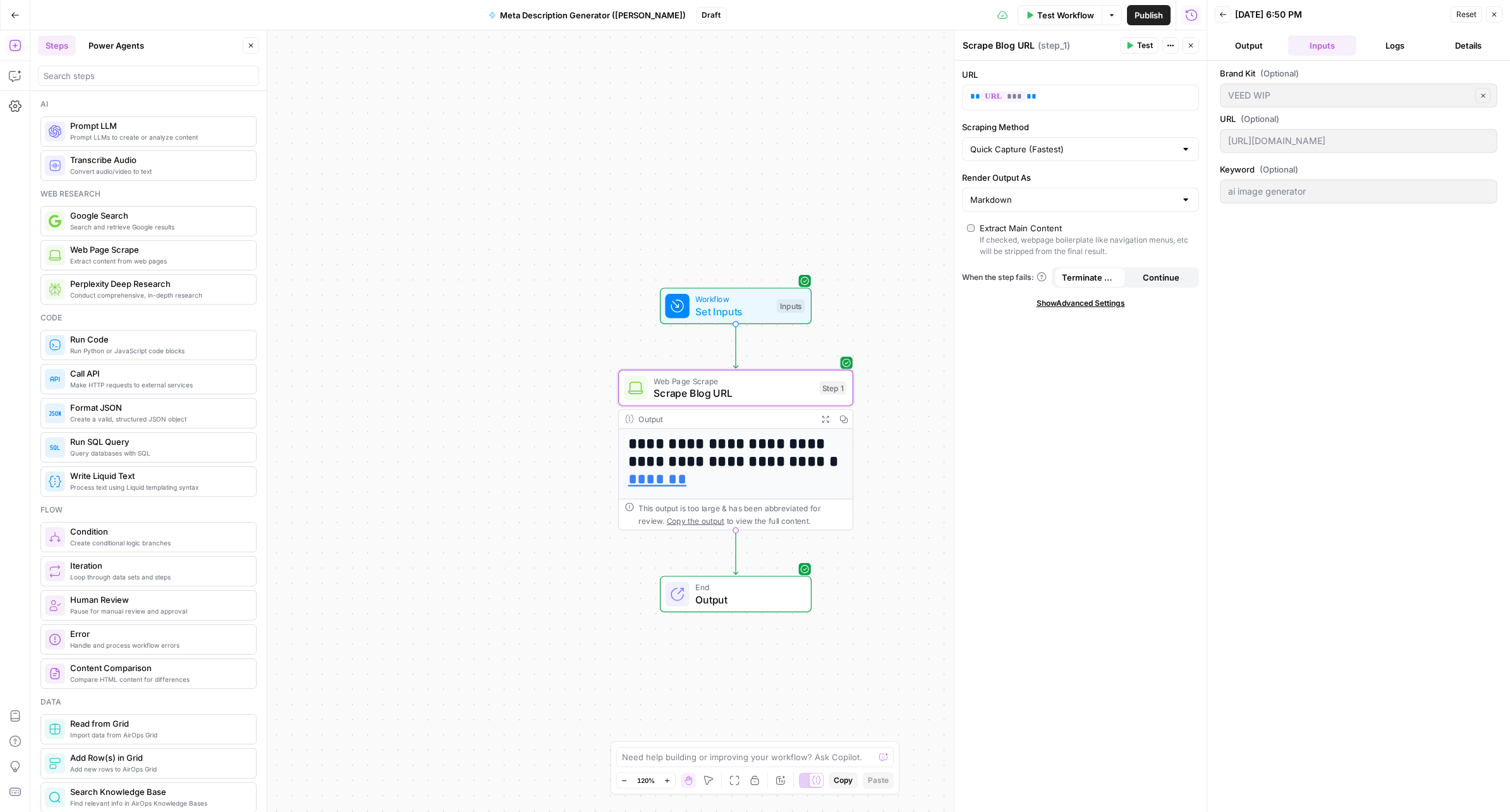
click at [1392, 44] on button "Logs" at bounding box center [1395, 46] width 68 height 20
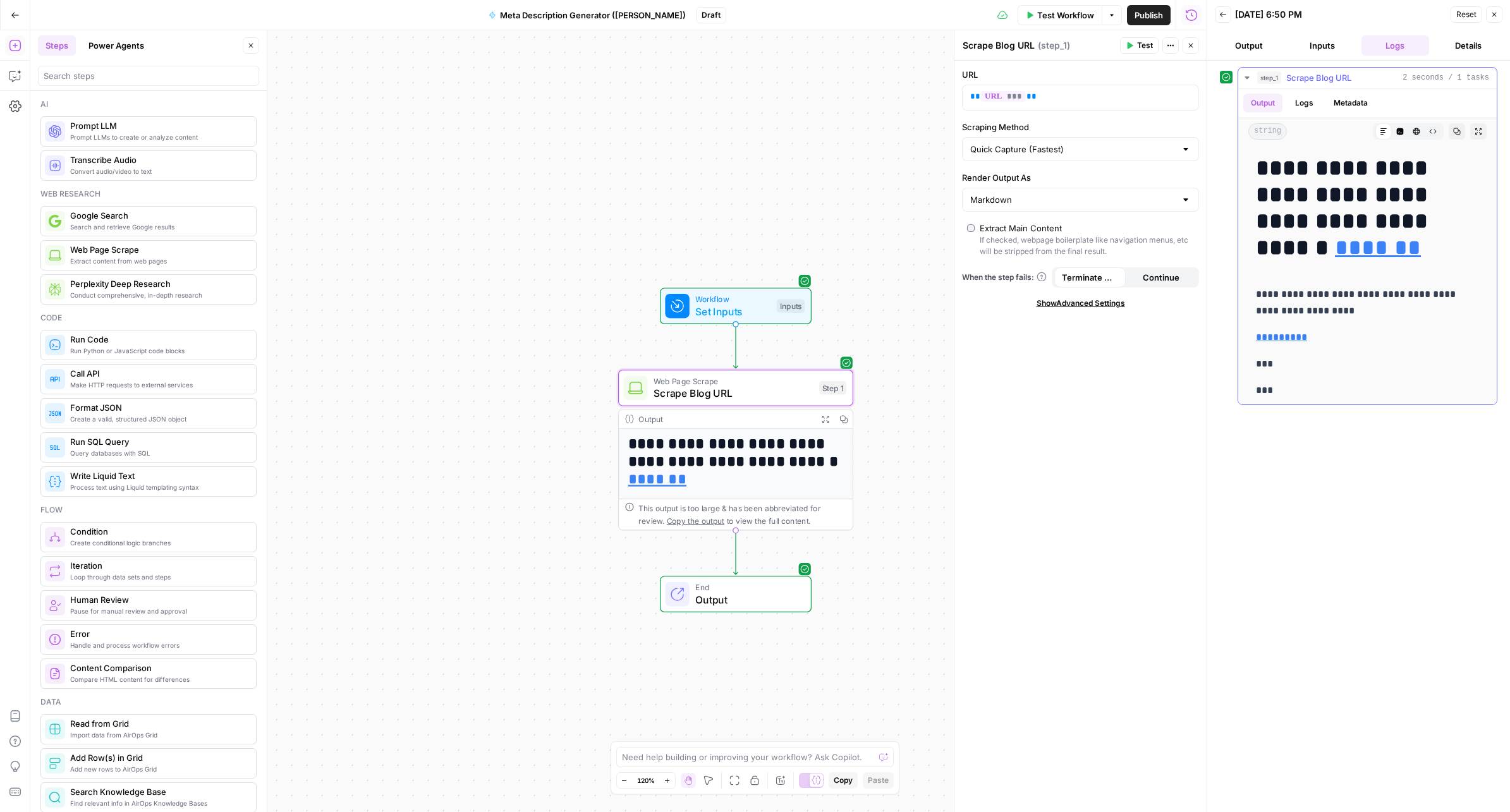
click at [1312, 106] on button "Logs" at bounding box center [1304, 103] width 34 height 19
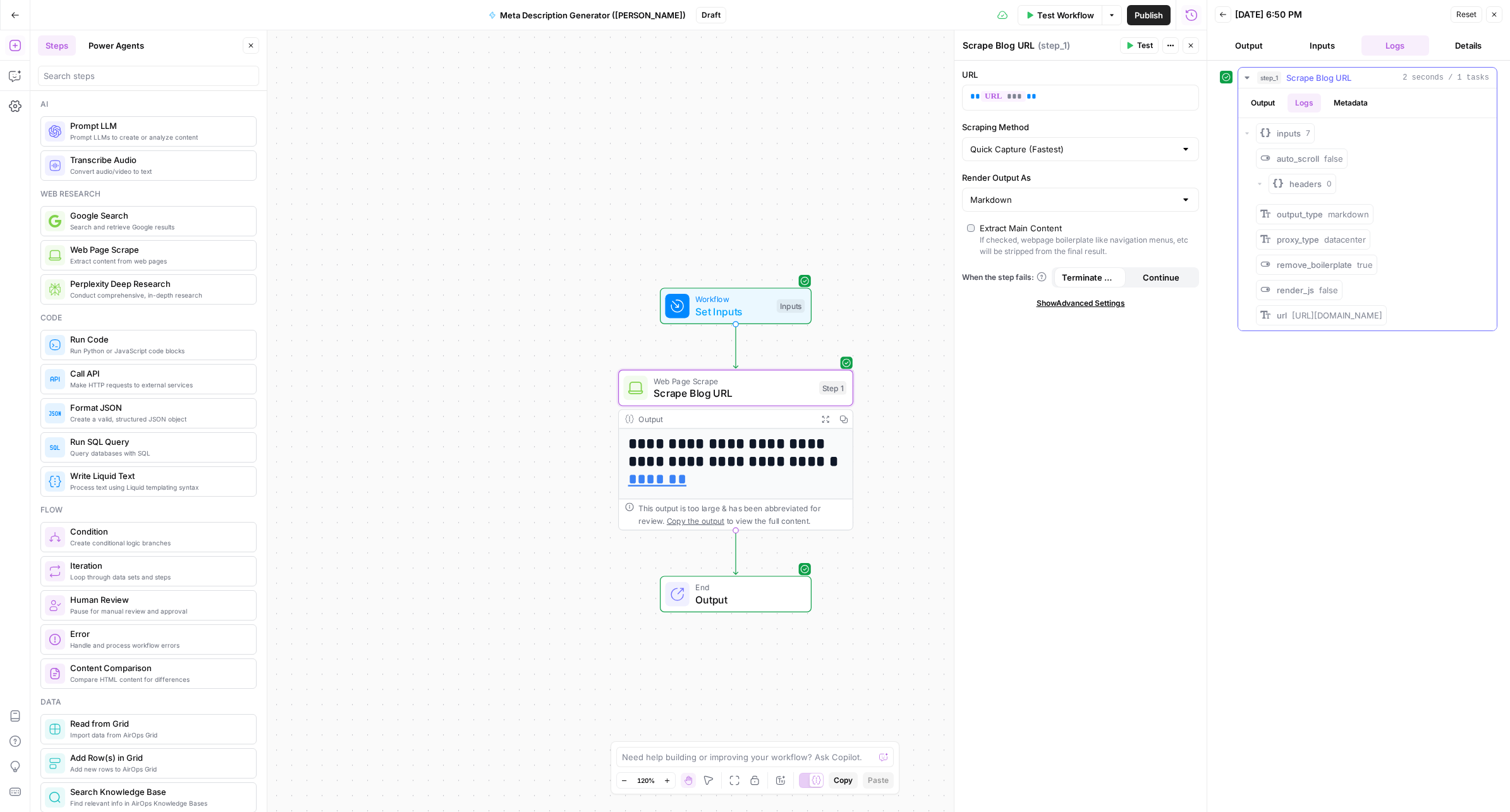
click at [1269, 99] on button "Output" at bounding box center [1262, 103] width 39 height 19
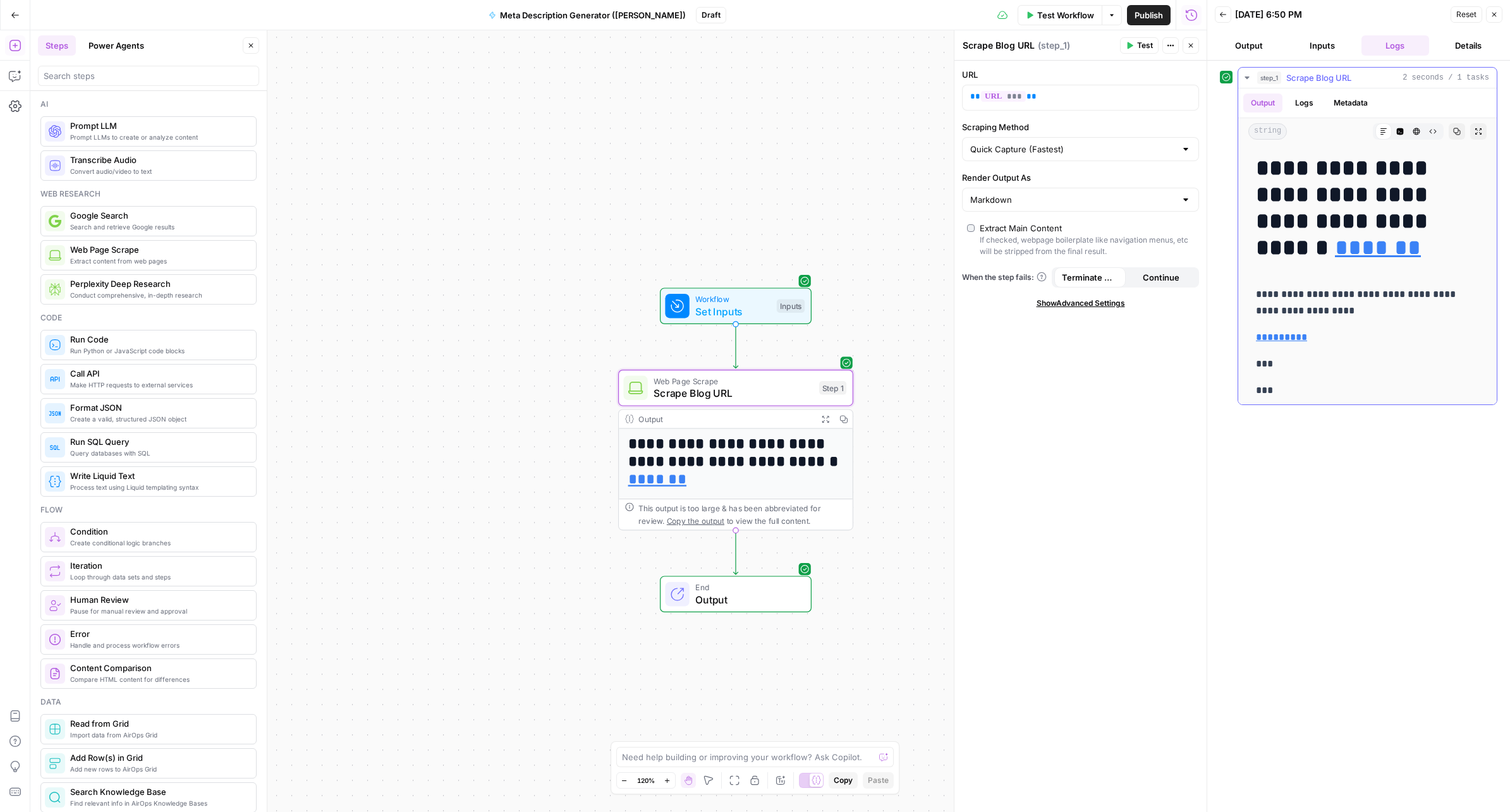
click at [1246, 77] on icon "button" at bounding box center [1246, 78] width 5 height 3
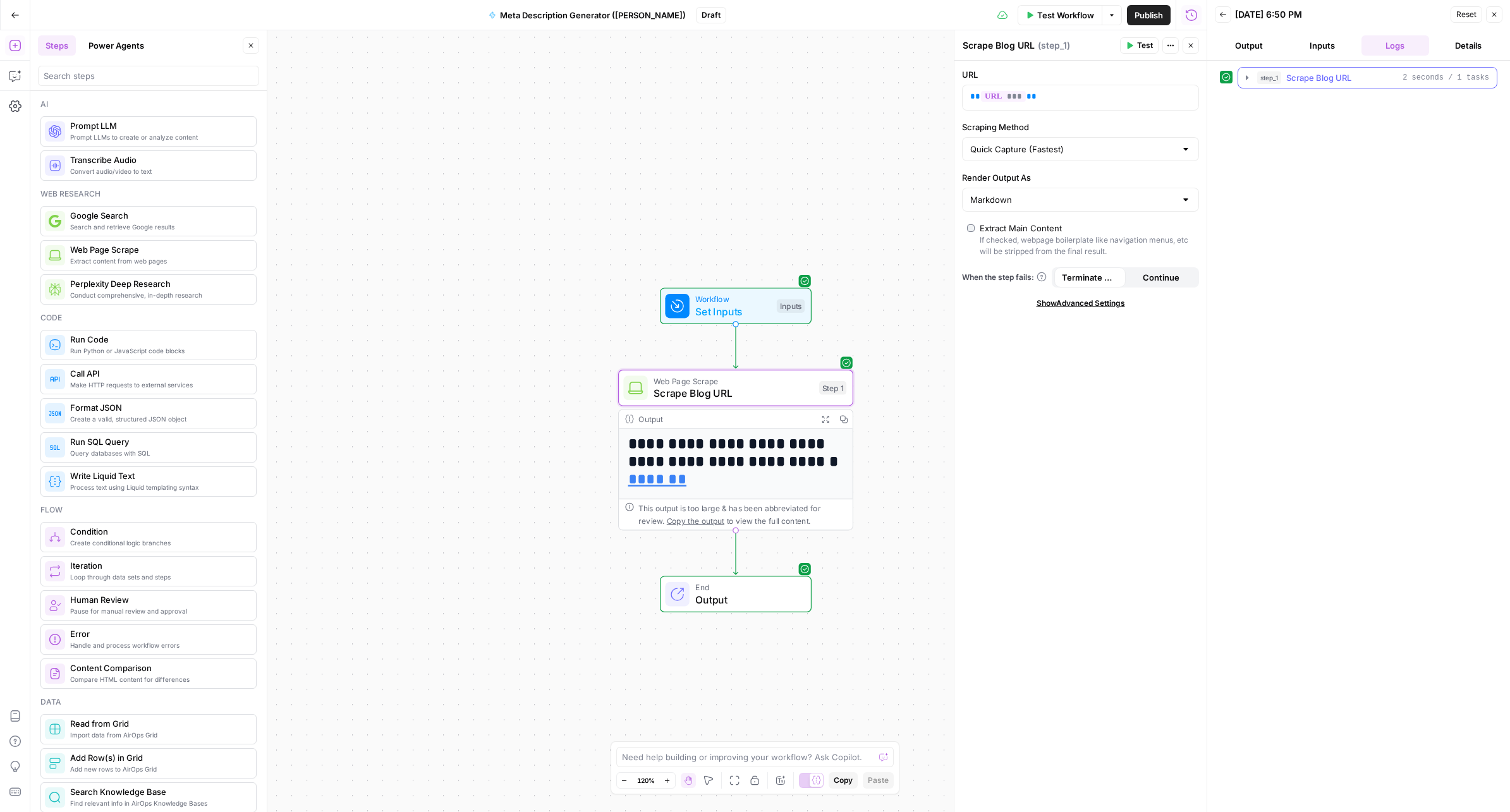
click at [1246, 77] on icon "button" at bounding box center [1246, 77] width 3 height 5
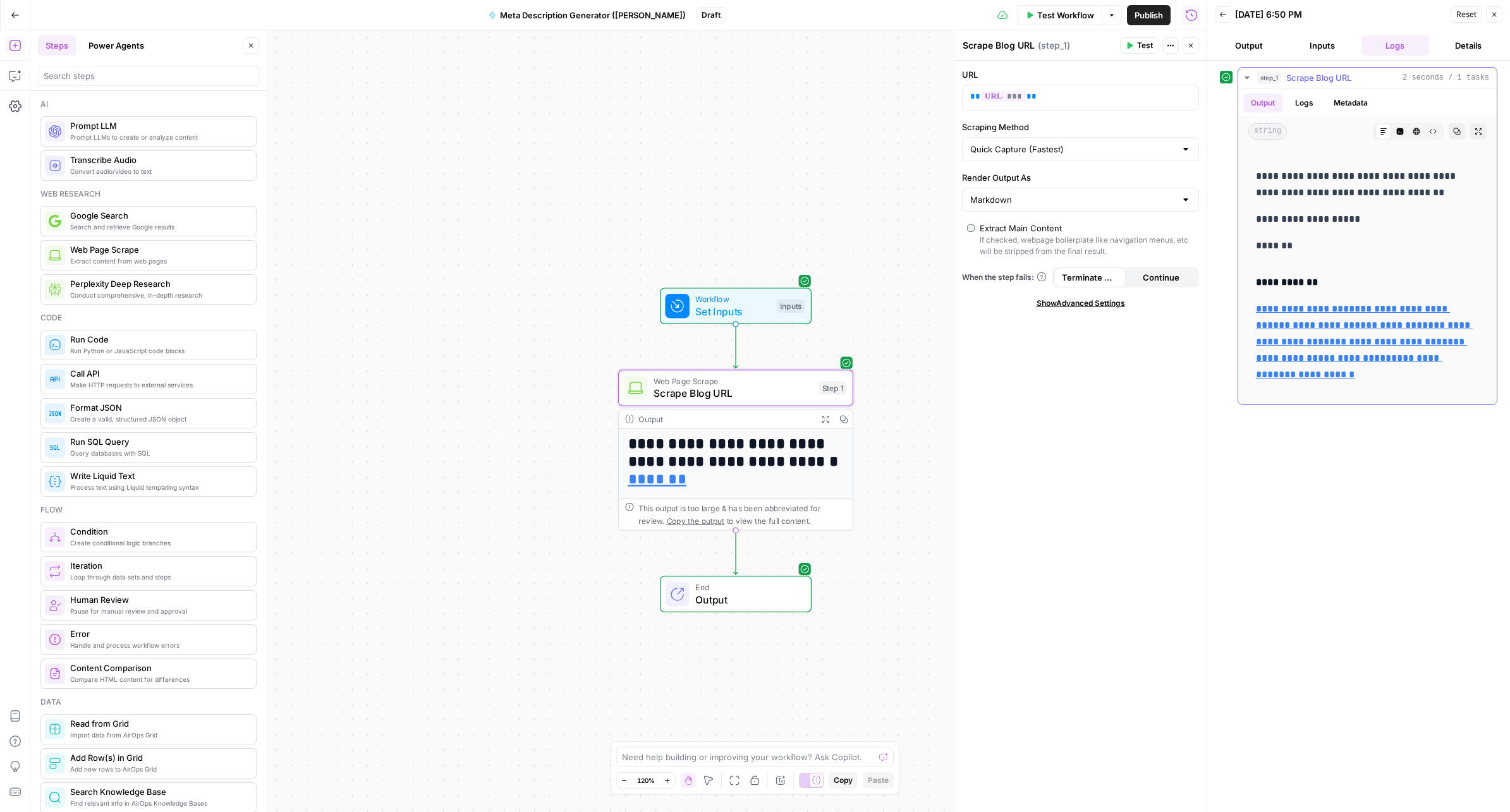
scroll to position [12653, 0]
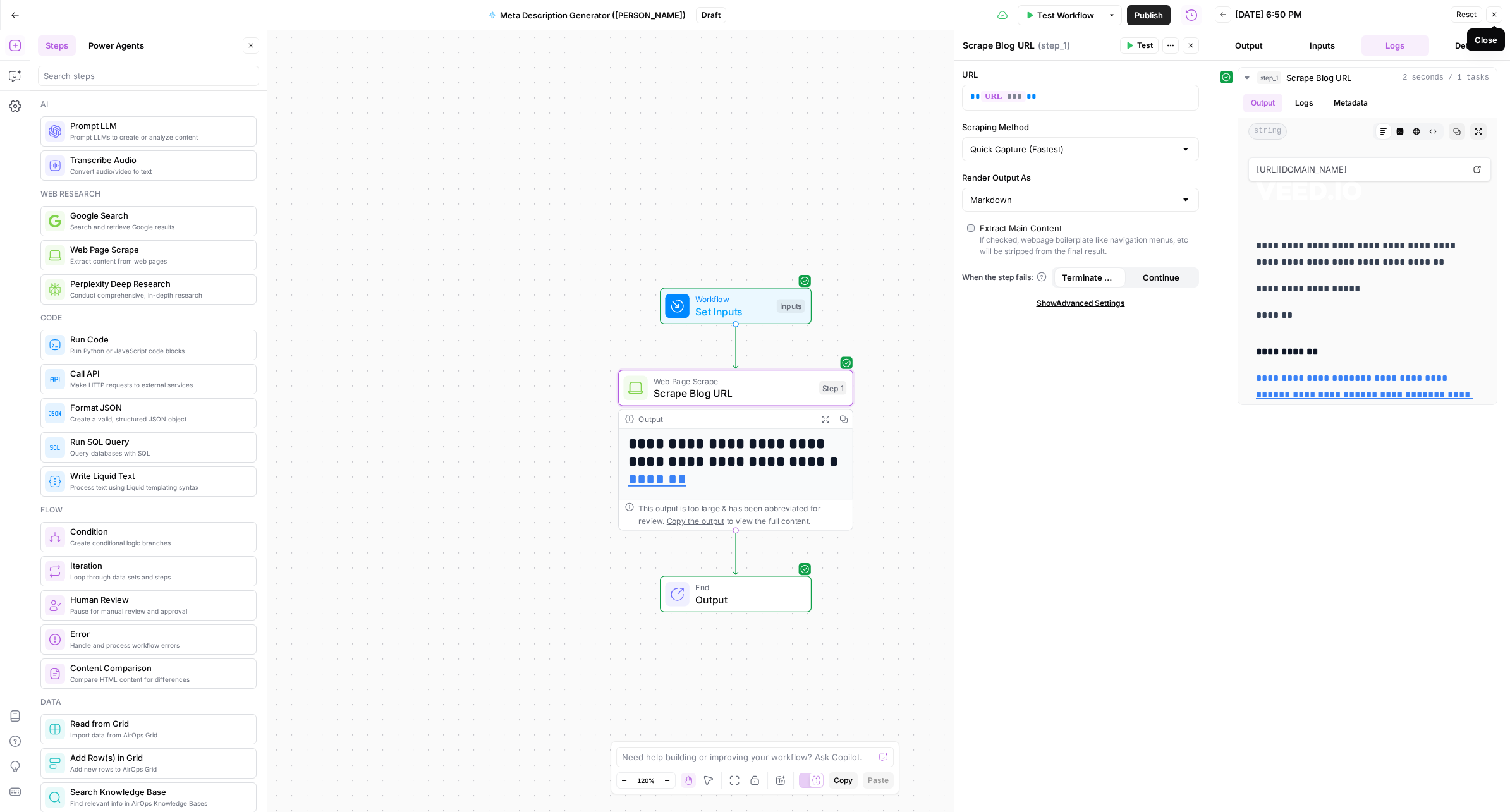
click at [1495, 17] on icon "button" at bounding box center [1494, 15] width 7 height 7
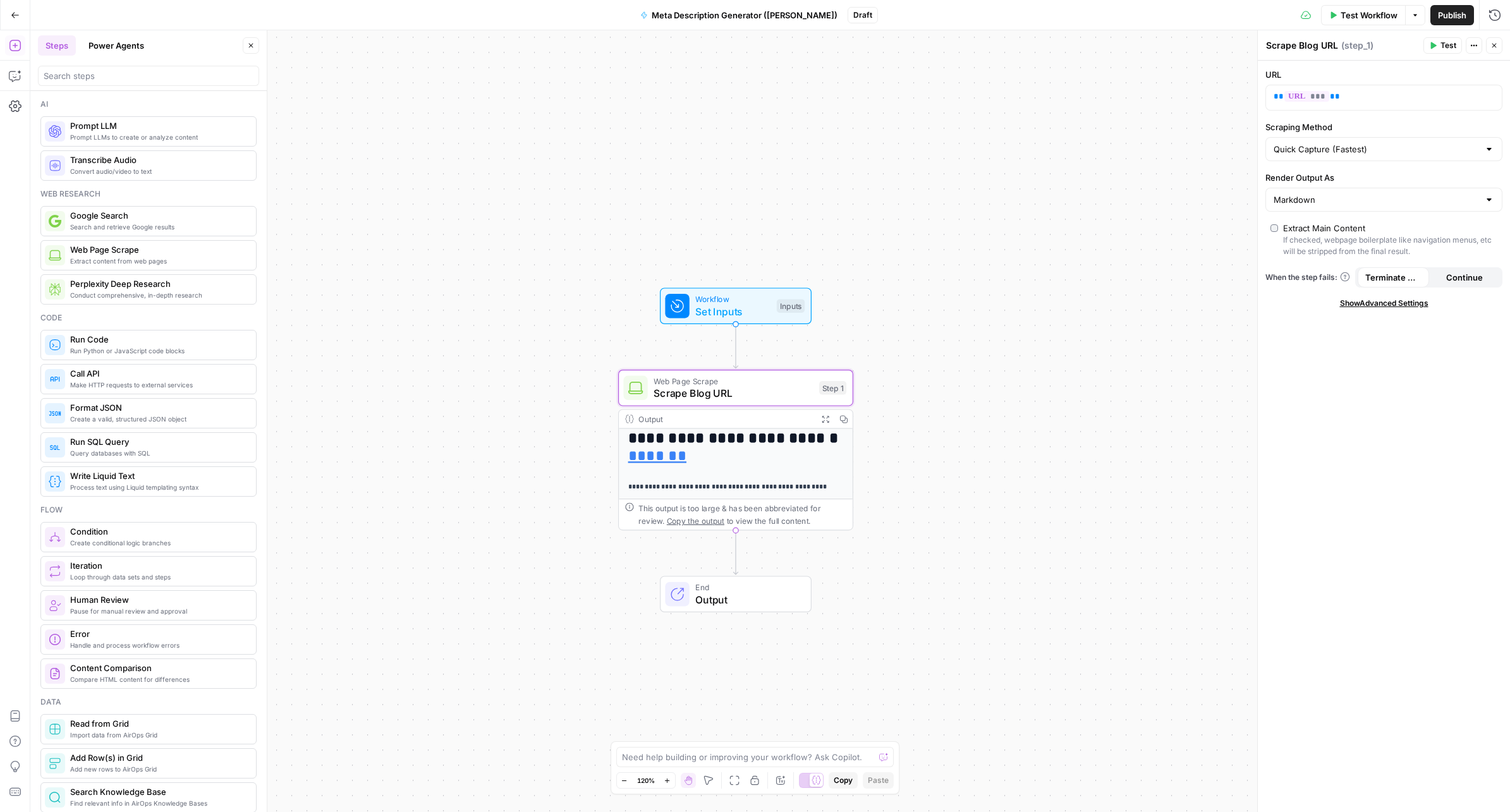
scroll to position [0, 0]
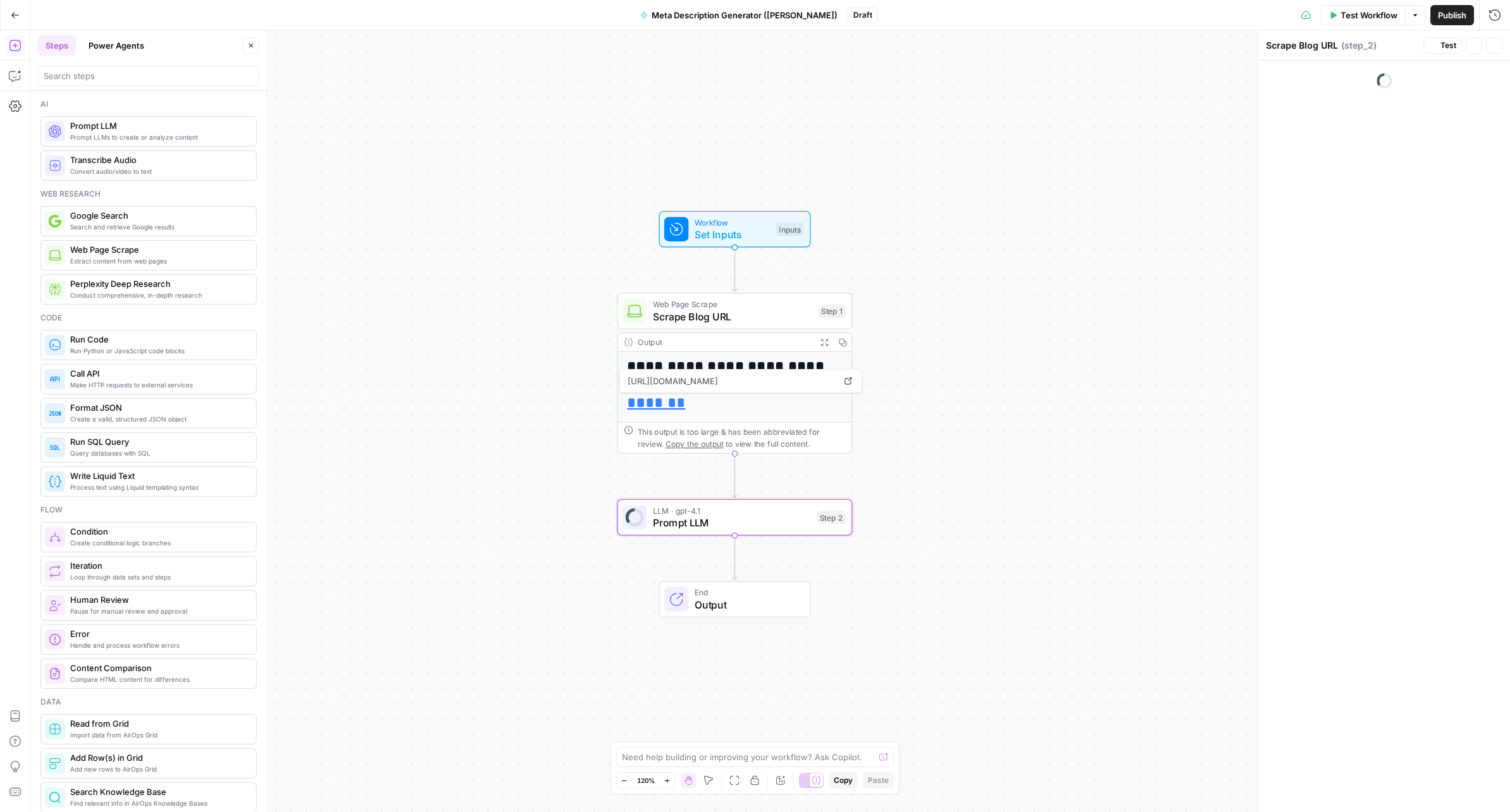
type textarea "Prompt LLM"
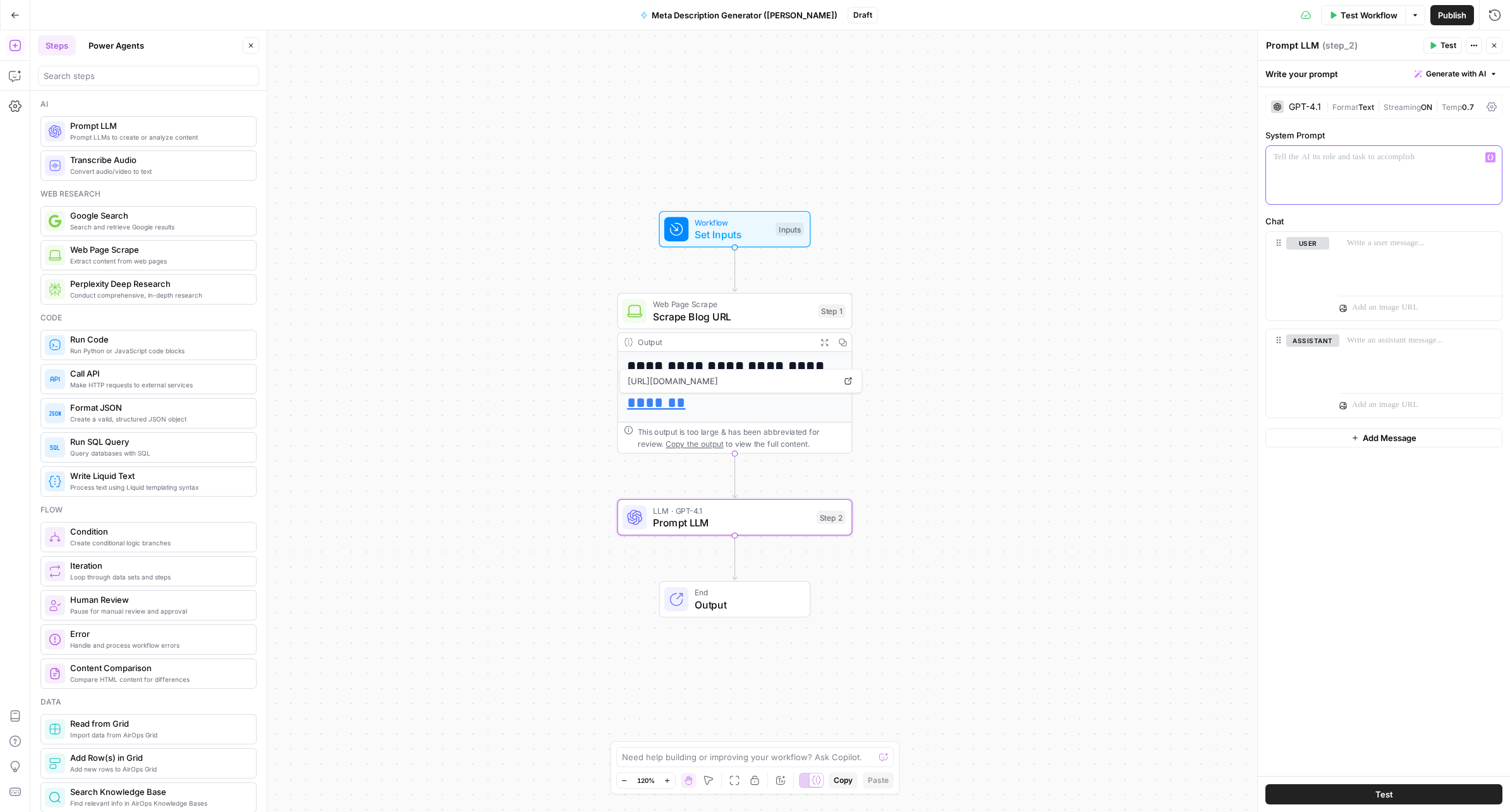
click at [1335, 172] on div at bounding box center [1383, 175] width 235 height 58
click at [1300, 109] on div "GPT-4.1" at bounding box center [1304, 107] width 32 height 9
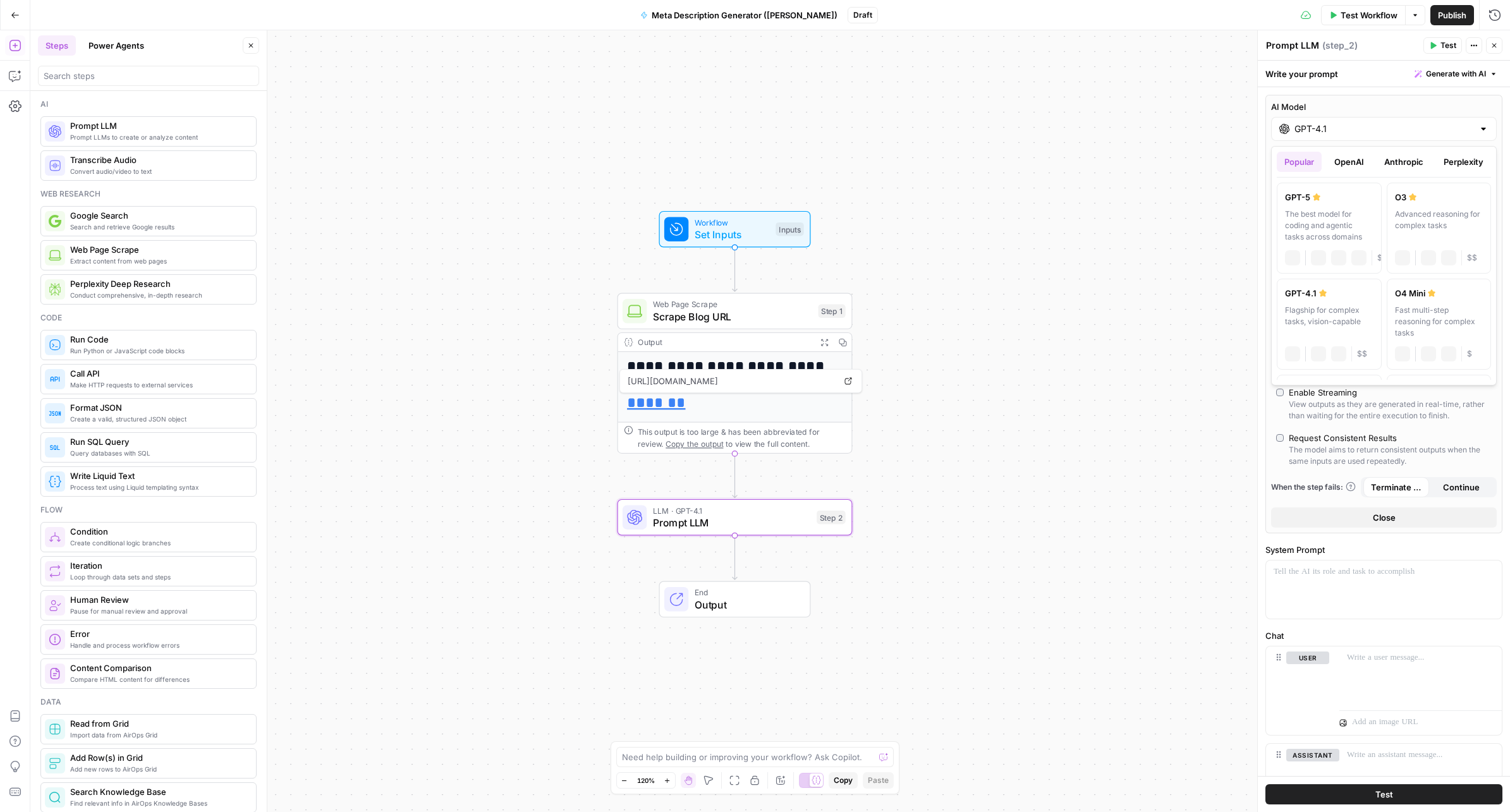
click at [1314, 128] on input "GPT-4.1" at bounding box center [1383, 129] width 179 height 13
click at [1341, 318] on div "Flagship for complex tasks, vision-capable" at bounding box center [1328, 321] width 89 height 34
click at [1308, 316] on div "Flagship for complex tasks, vision-capable" at bounding box center [1328, 321] width 89 height 34
click at [1482, 127] on div at bounding box center [1483, 129] width 10 height 13
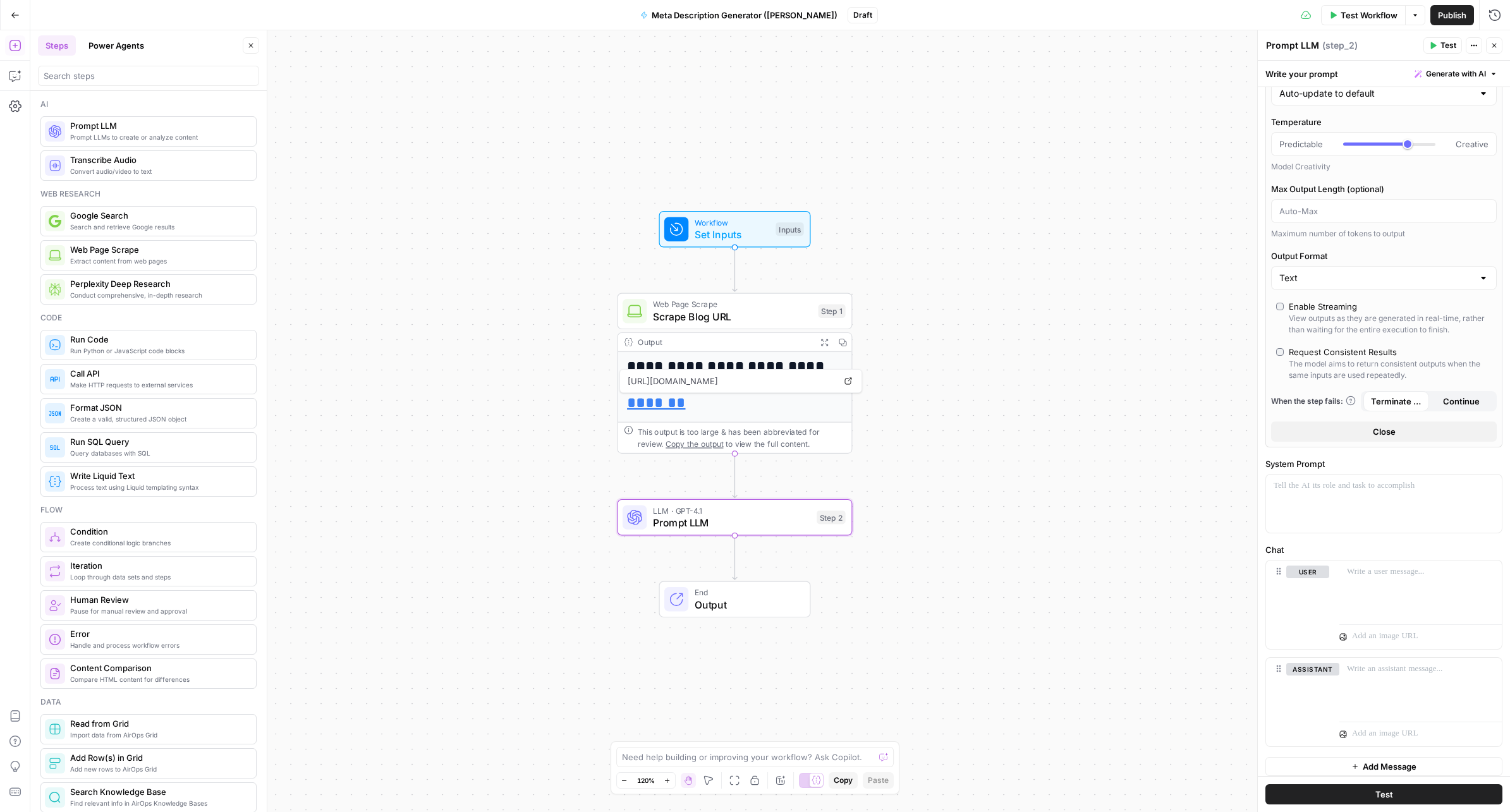
scroll to position [94, 0]
click at [1349, 419] on button "Close" at bounding box center [1383, 424] width 225 height 20
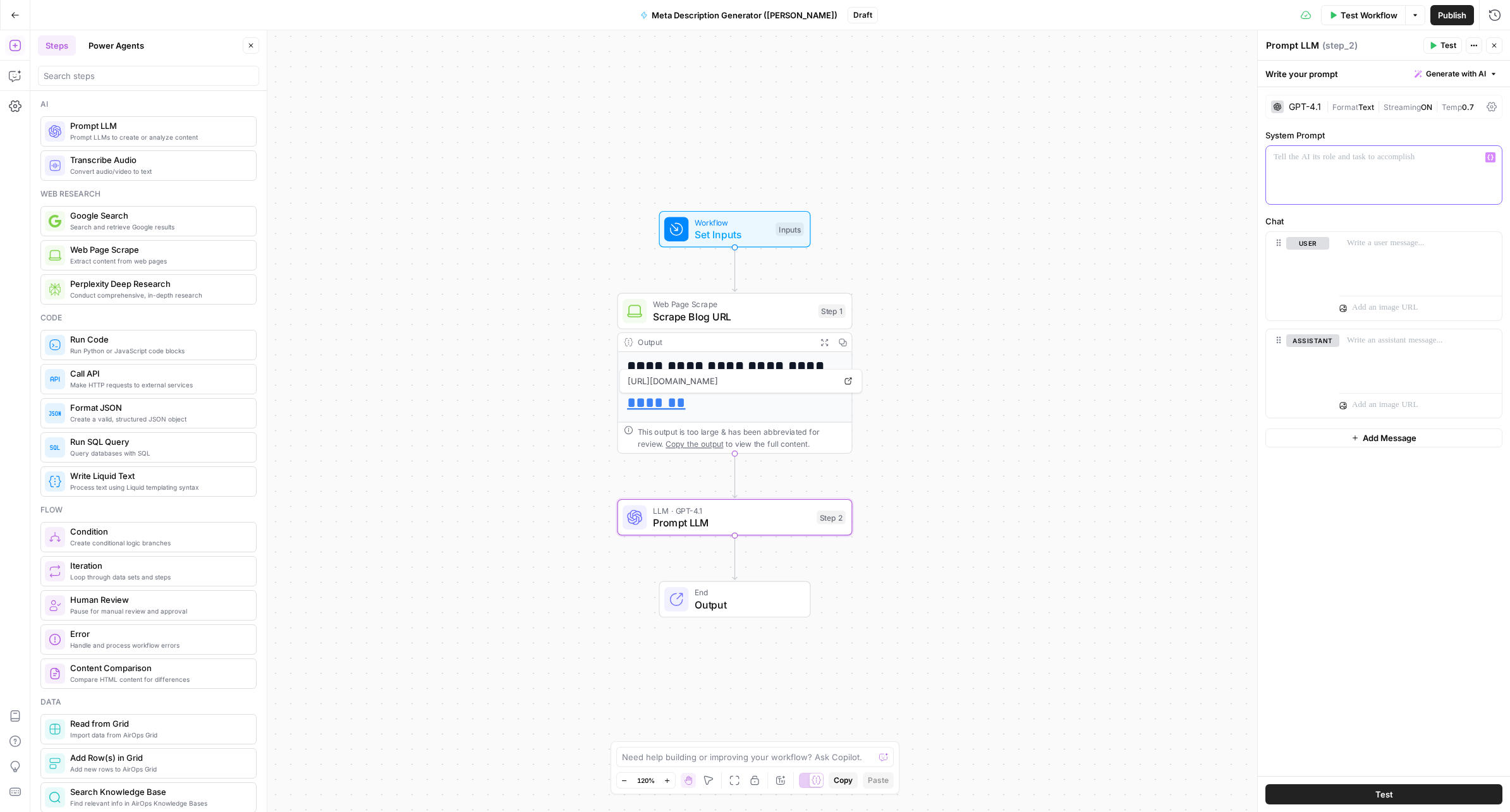
click at [1339, 162] on p at bounding box center [1384, 158] width 221 height 13
click at [1286, 106] on div "GPT-4.1" at bounding box center [1296, 107] width 50 height 13
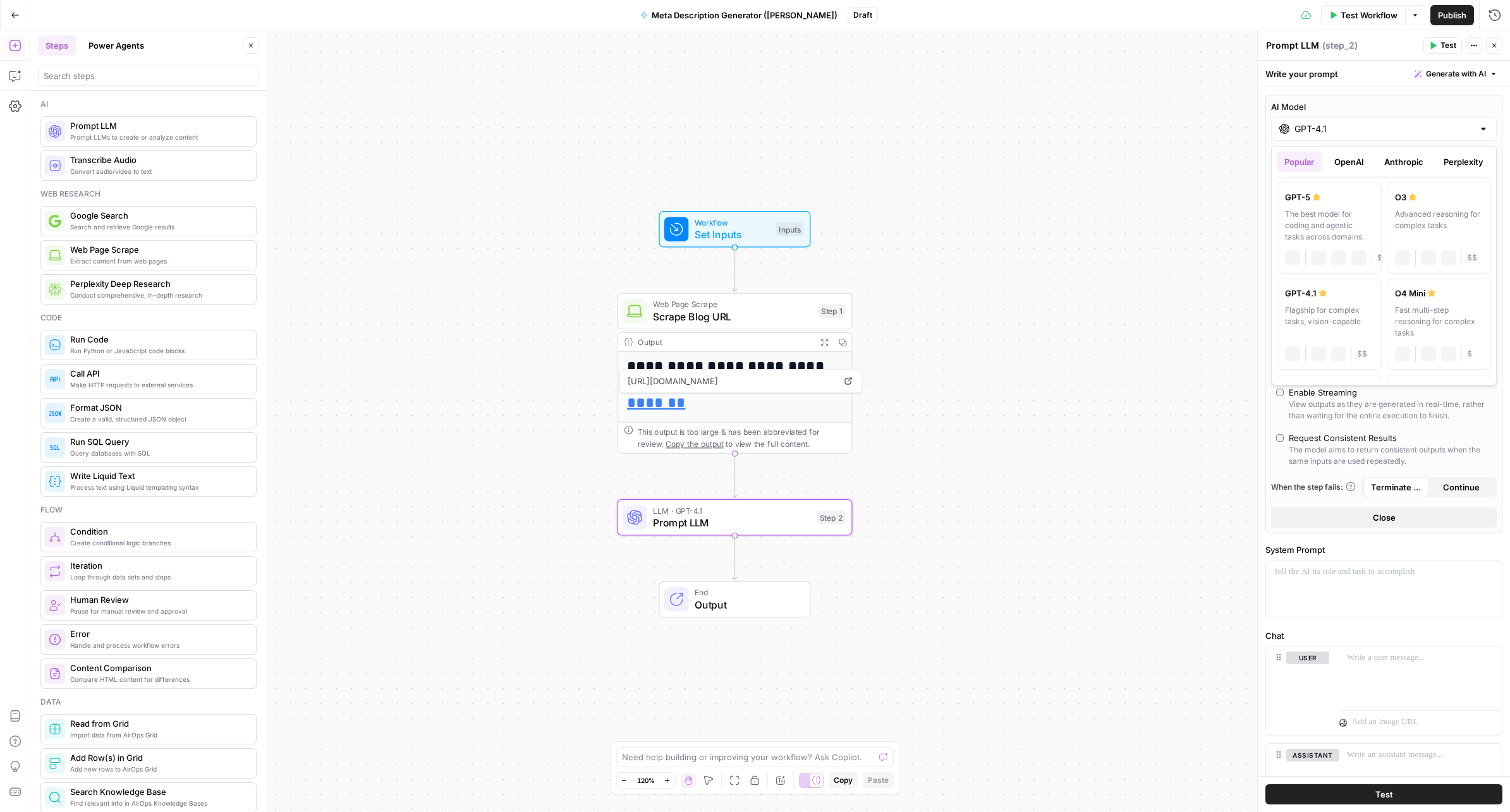
click at [1364, 132] on input "GPT-4.1" at bounding box center [1383, 129] width 179 height 13
click at [1329, 209] on div "The best model for coding and agentic tasks across domains" at bounding box center [1328, 225] width 89 height 34
type input "GPT-5"
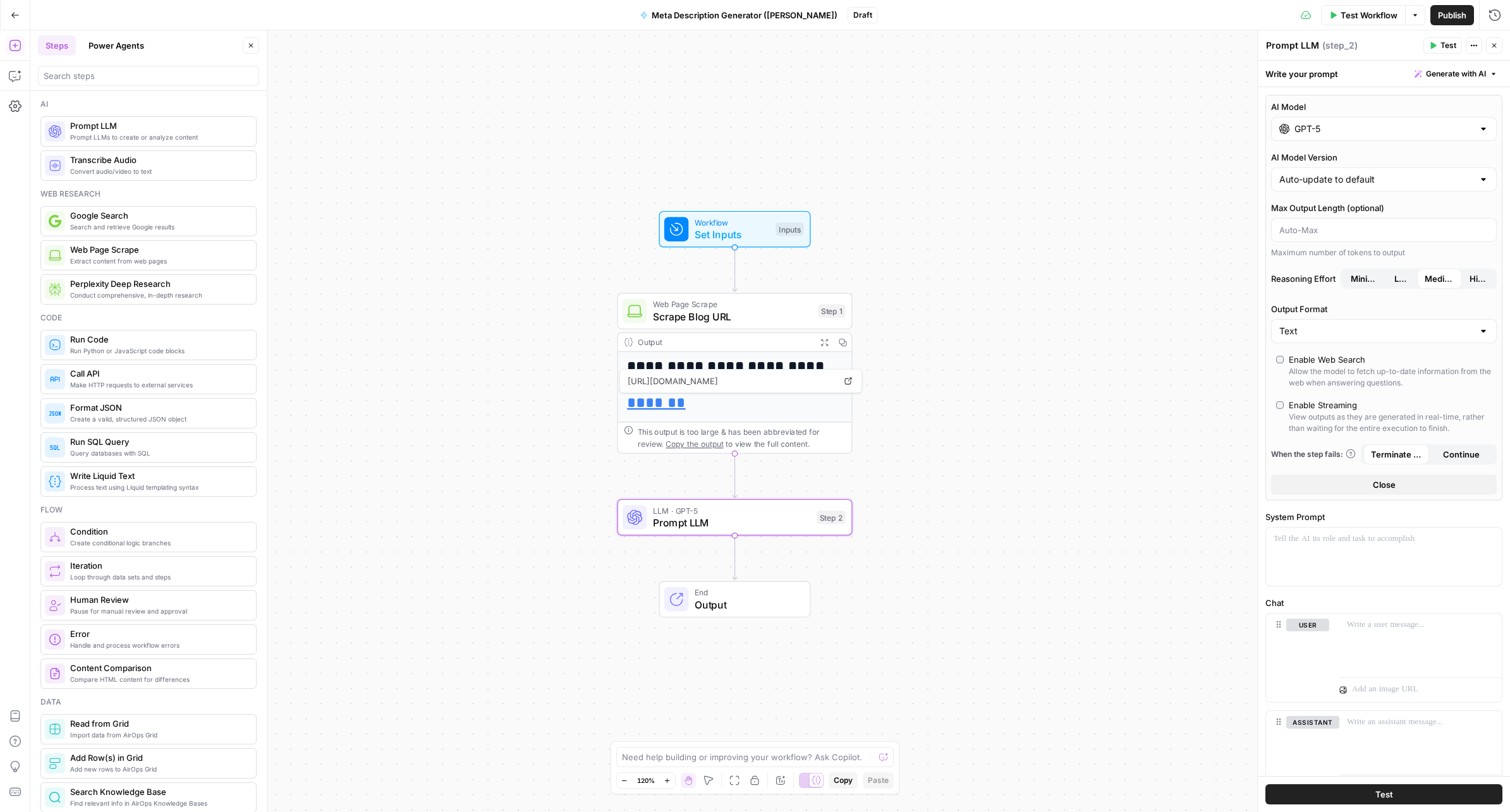
click at [1390, 482] on span "Close" at bounding box center [1383, 484] width 23 height 13
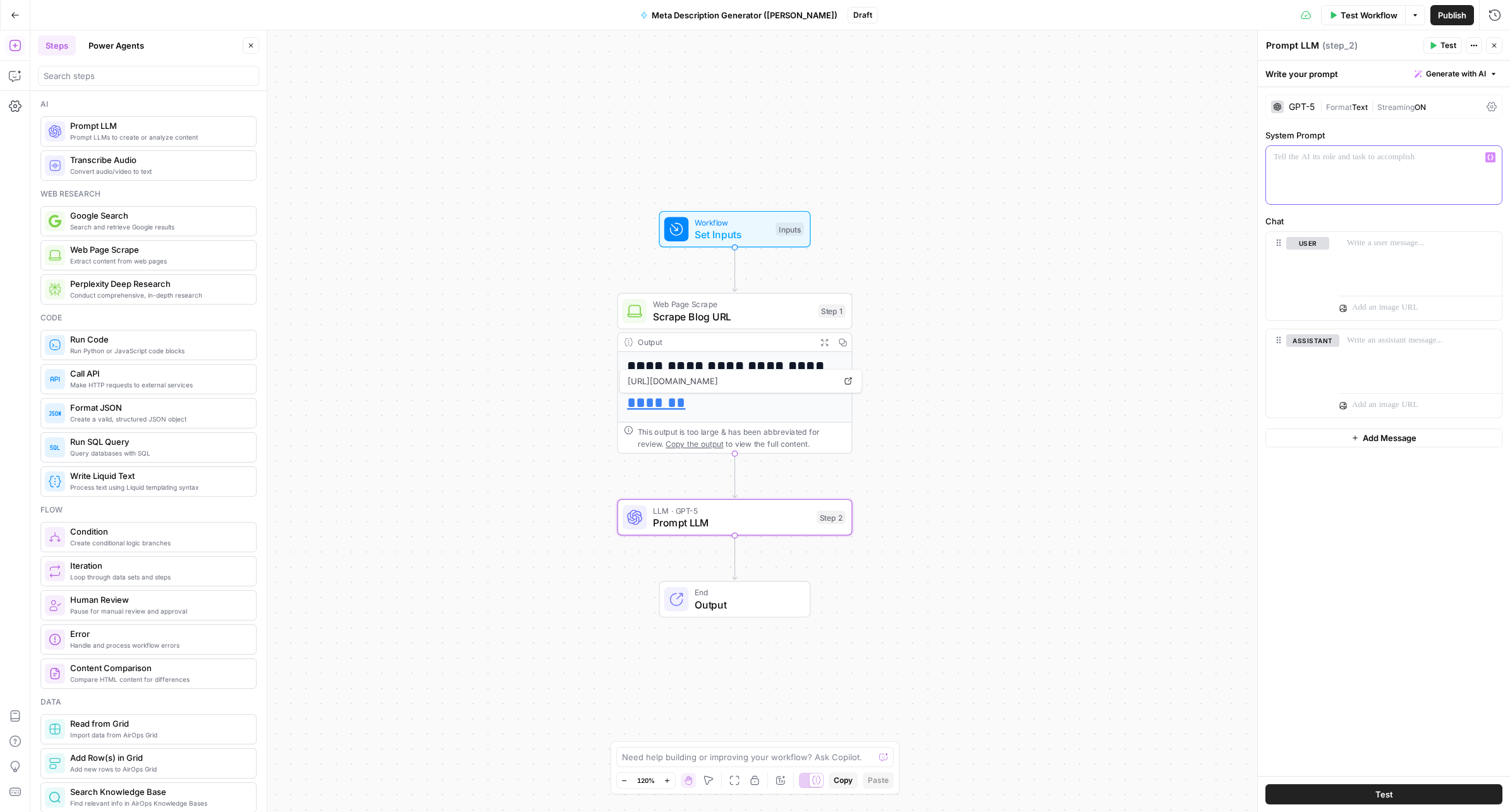
click at [1330, 188] on div at bounding box center [1383, 175] width 235 height 58
click at [1366, 241] on p at bounding box center [1420, 244] width 147 height 13
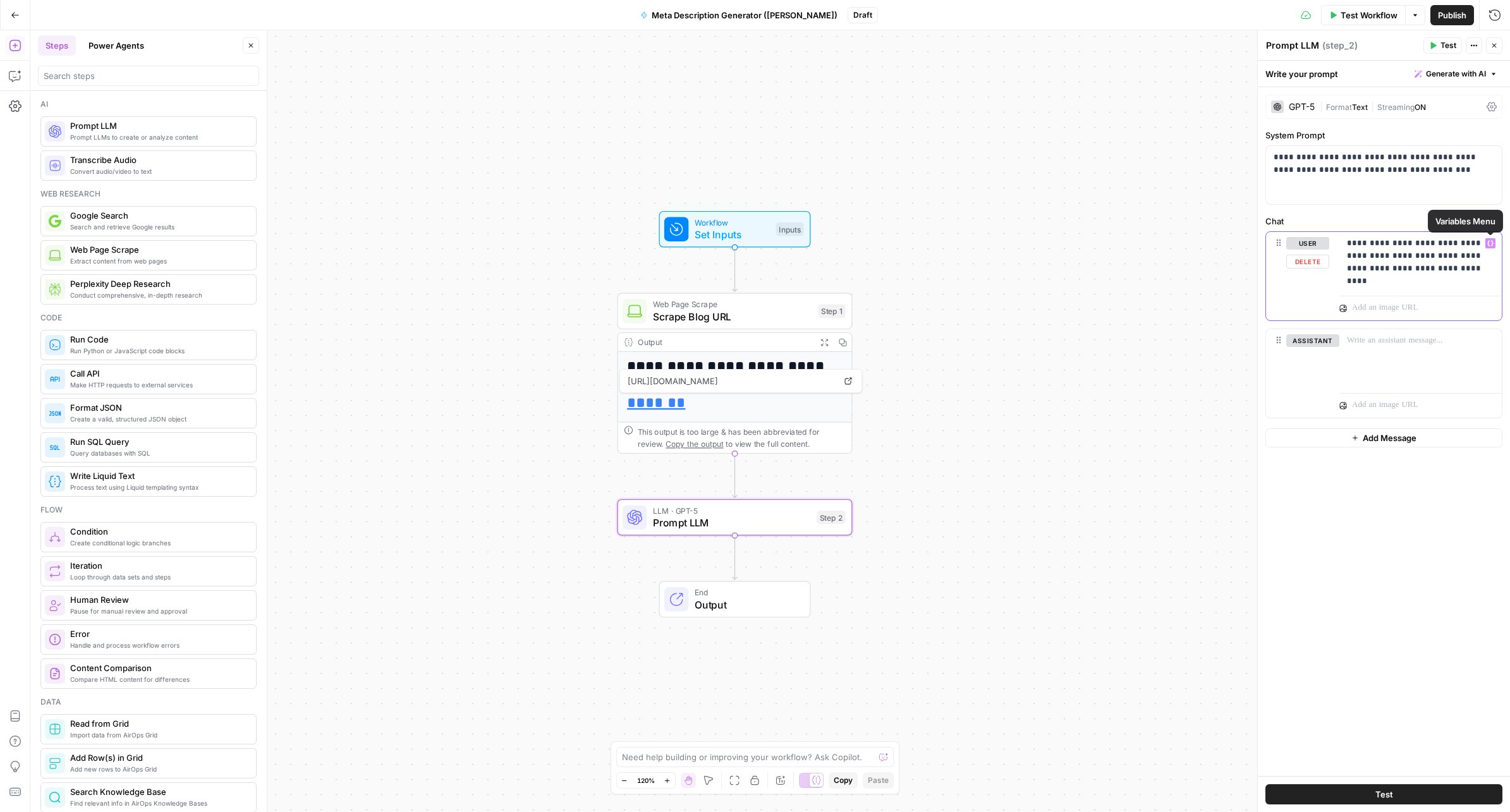
click at [1493, 244] on span "Variables Menu" at bounding box center [1493, 244] width 1 height 1
click at [963, 331] on button "Select variable Keyword" at bounding box center [972, 332] width 158 height 20
click at [1415, 283] on span "*******" at bounding box center [1416, 281] width 78 height 11
type textarea "**********"
click at [1130, 266] on div "ai image generator" at bounding box center [1190, 375] width 256 height 229
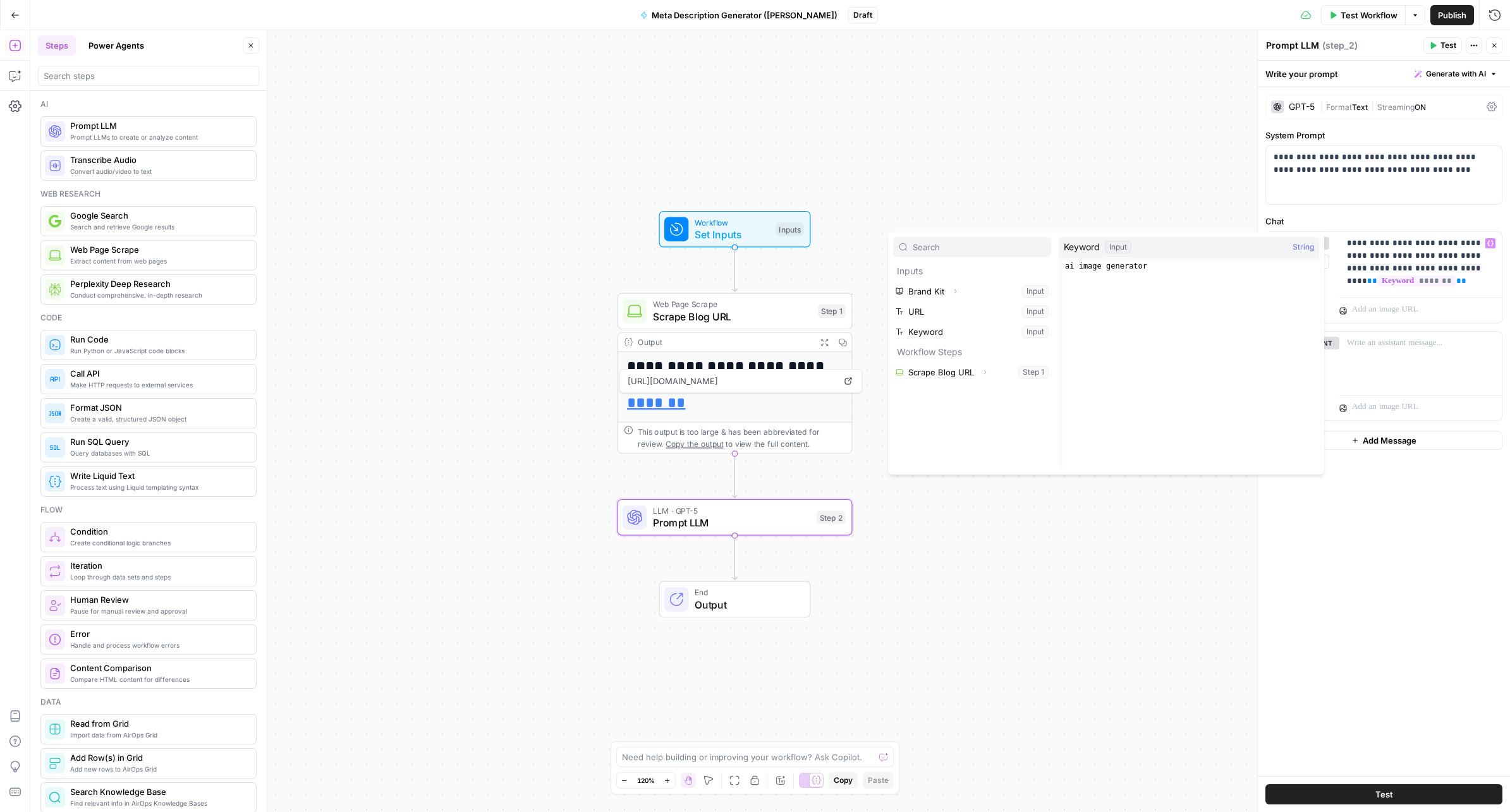
type textarea "**********"
drag, startPoint x: 1099, startPoint y: 279, endPoint x: 1107, endPoint y: 276, distance: 8.5
click at [1099, 279] on div "ai image generator" at bounding box center [1190, 375] width 256 height 229
click at [1115, 276] on div "ai image generator" at bounding box center [1190, 375] width 256 height 229
click at [1432, 287] on div "**********" at bounding box center [1421, 262] width 162 height 60
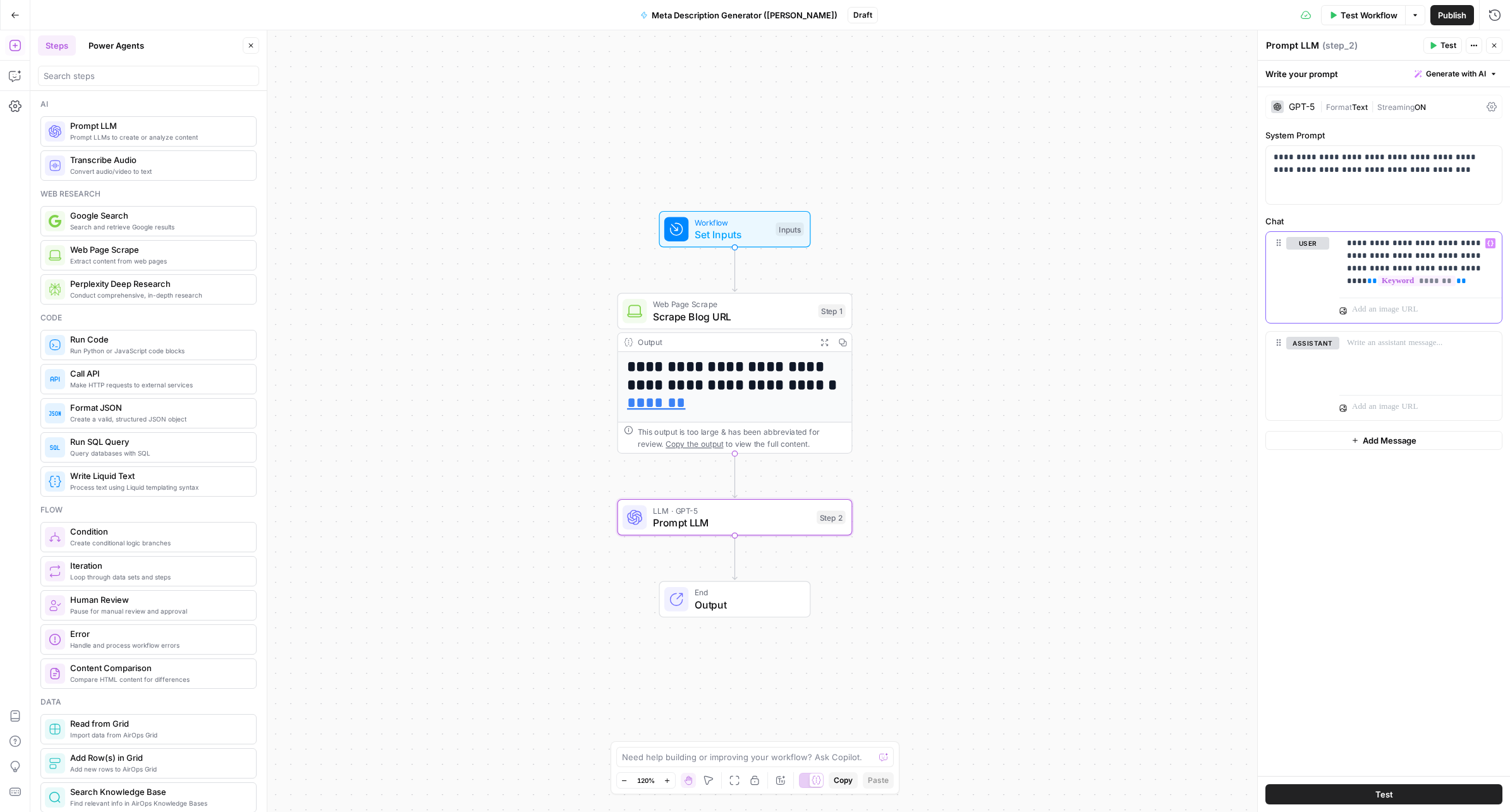
click at [1450, 276] on p "**********" at bounding box center [1420, 262] width 147 height 50
click at [1460, 283] on p "**********" at bounding box center [1420, 262] width 147 height 50
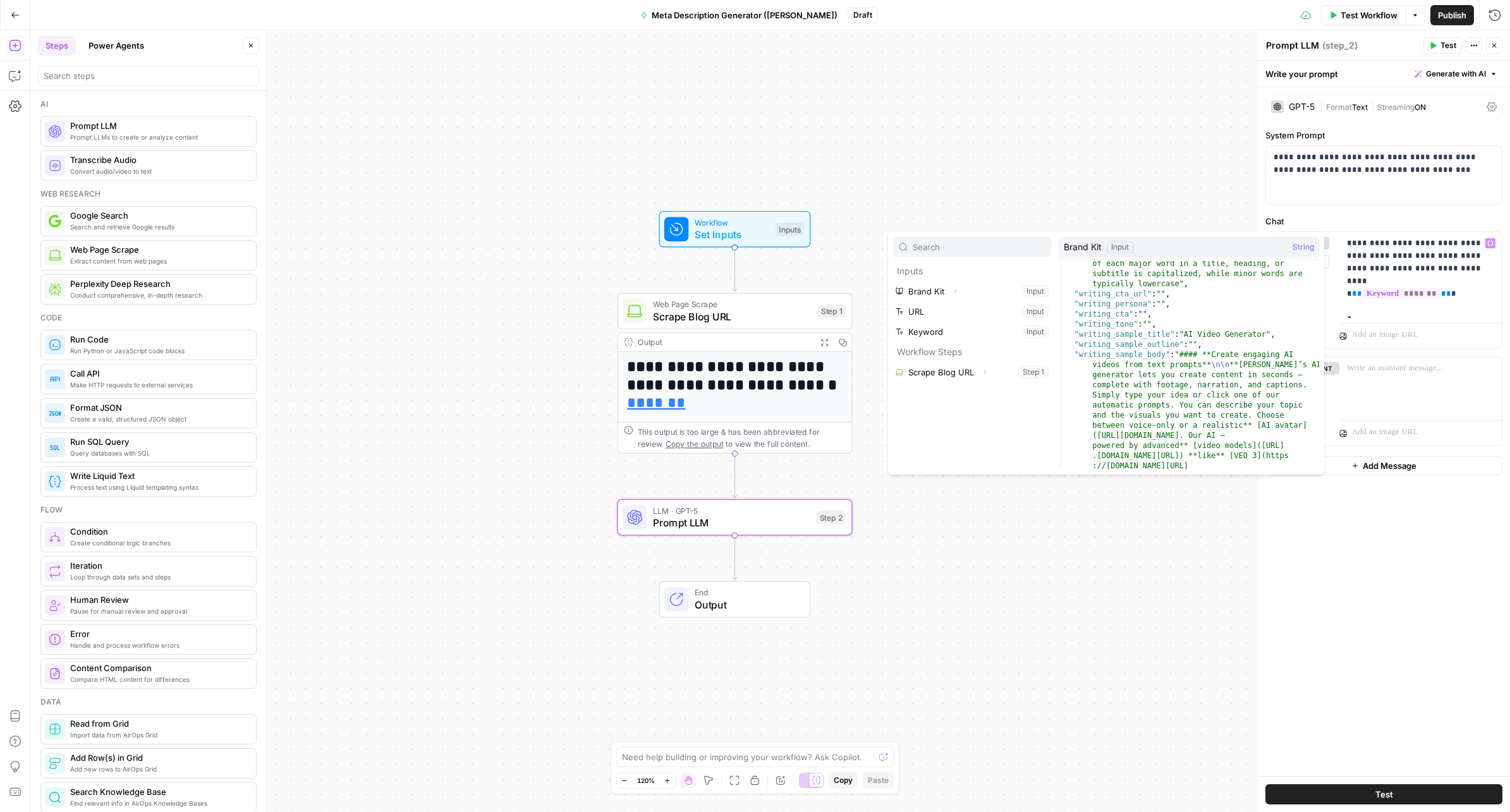
scroll to position [408, 0]
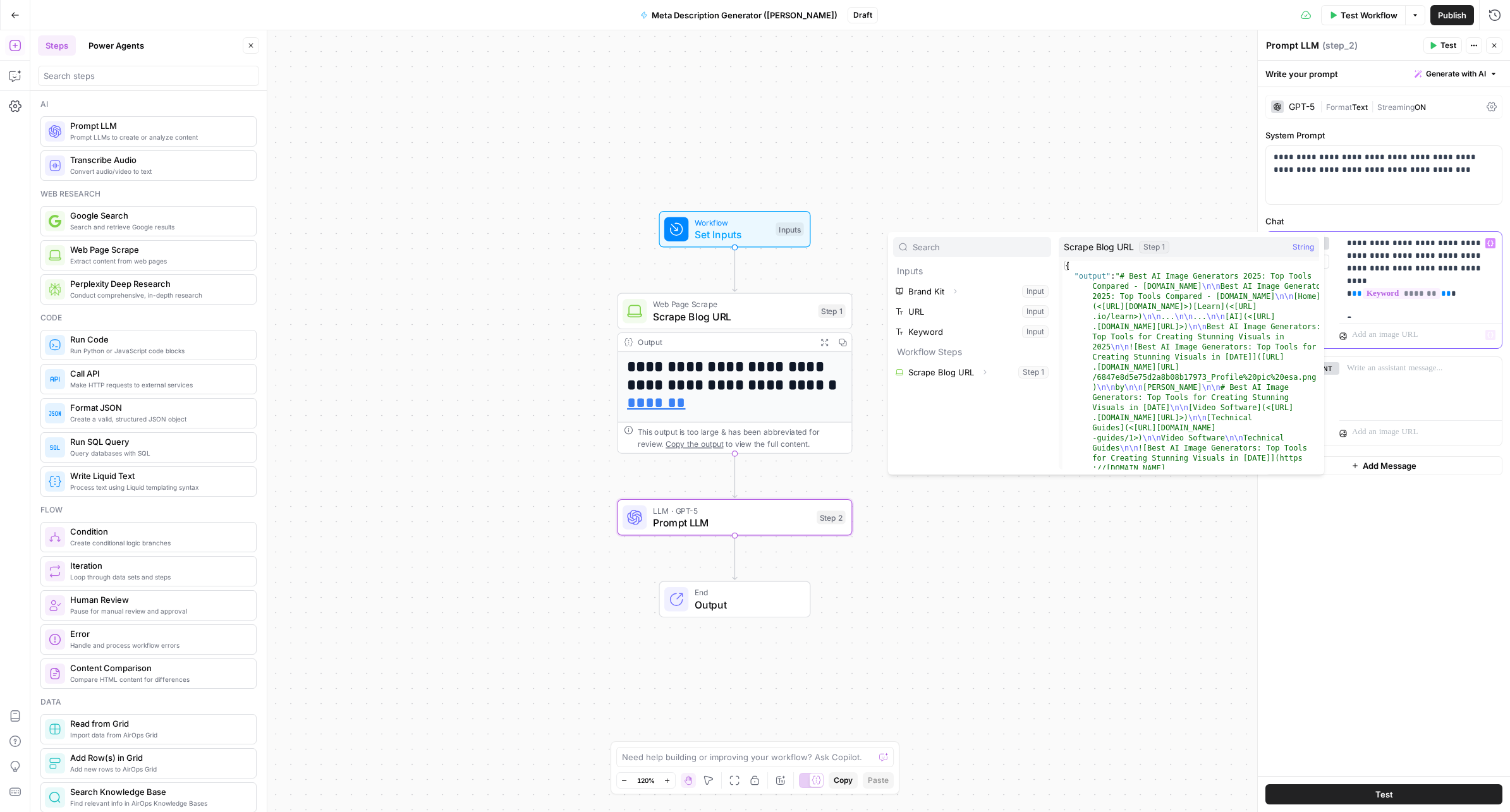
click at [1403, 297] on p "**********" at bounding box center [1420, 275] width 147 height 76
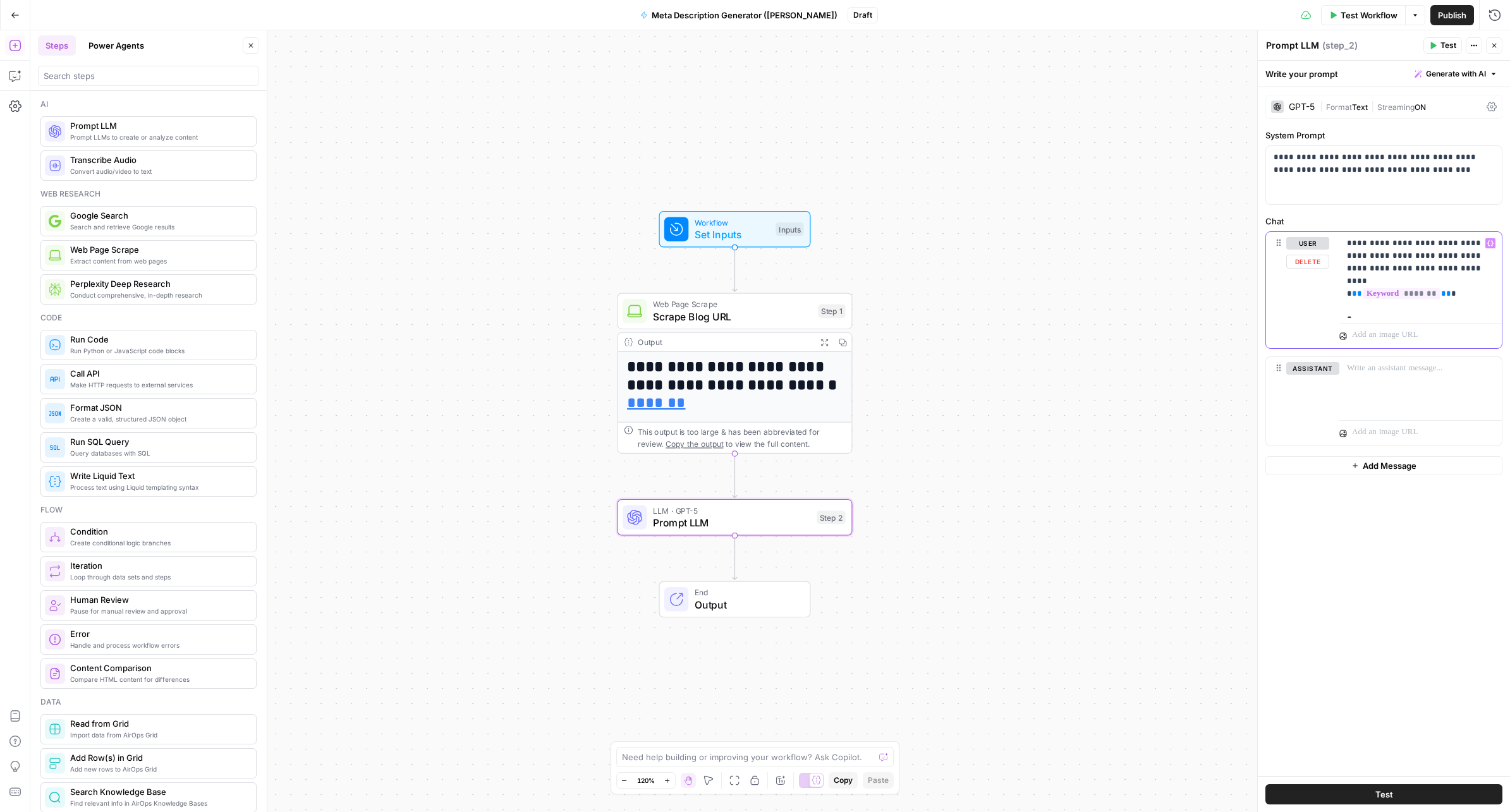
click at [1380, 307] on p "**********" at bounding box center [1420, 275] width 147 height 76
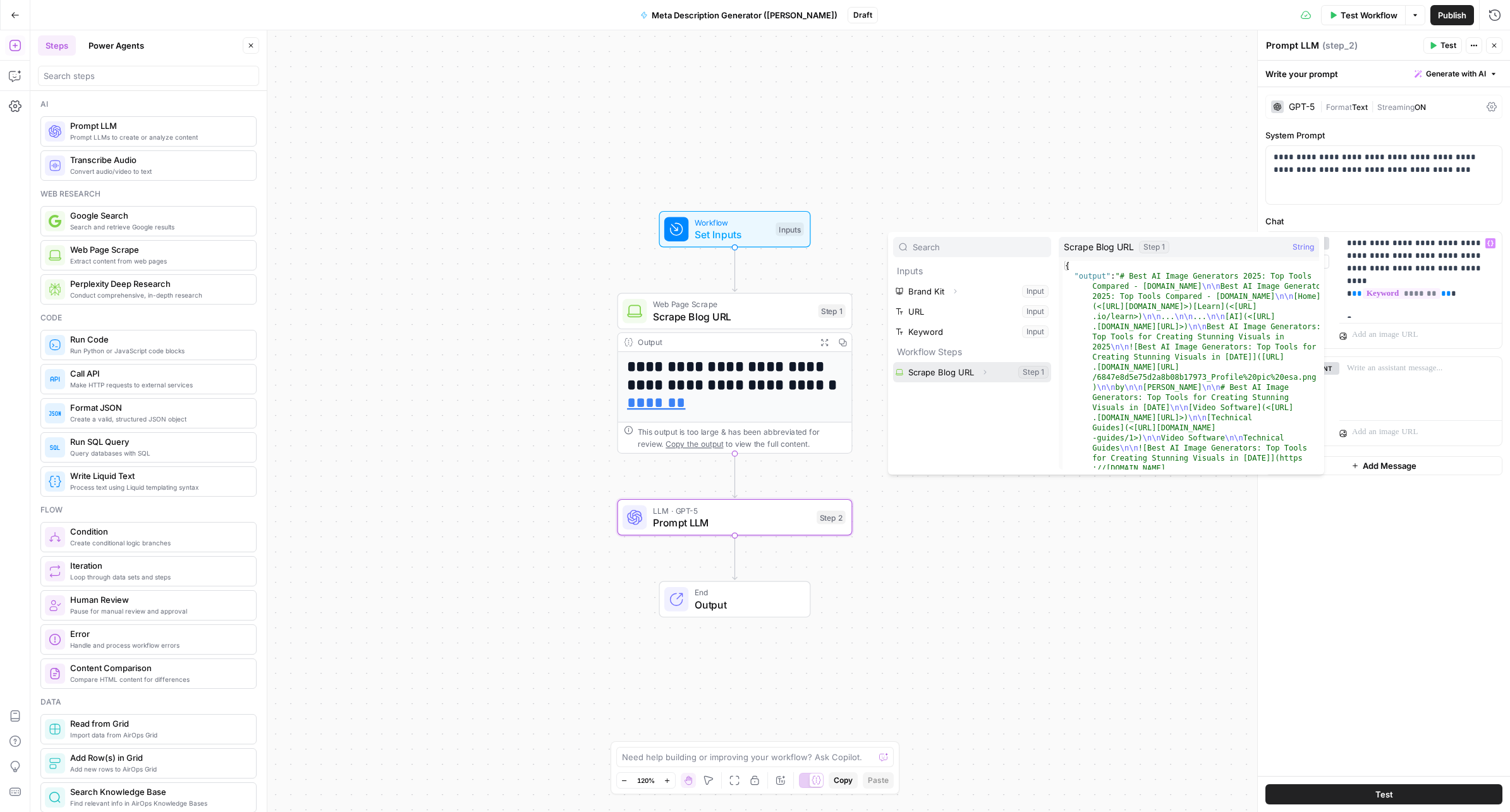
click at [961, 377] on button "Select variable Scrape Blog URL" at bounding box center [972, 372] width 158 height 20
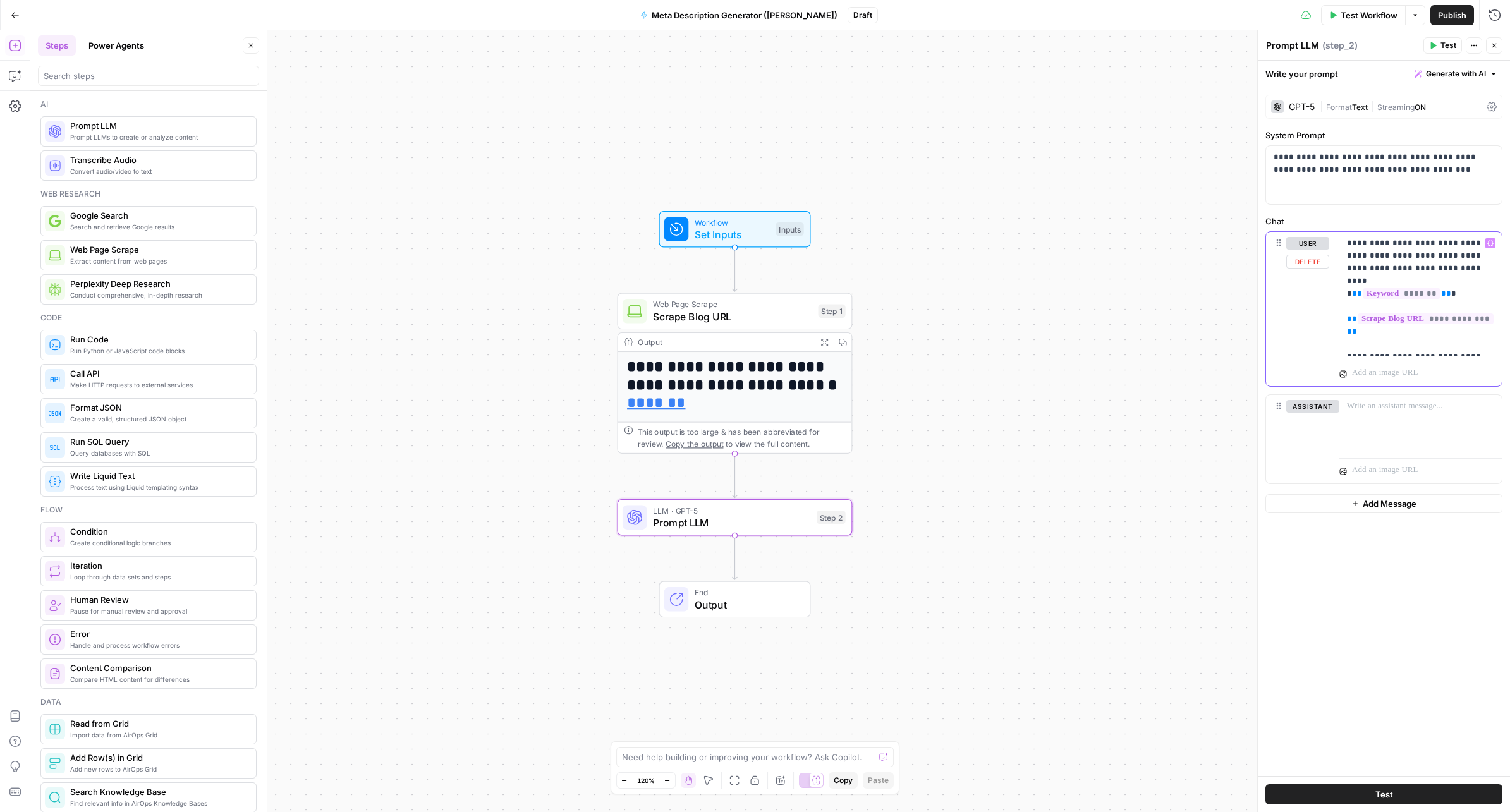
click at [1492, 244] on icon "button" at bounding box center [1490, 244] width 6 height 5
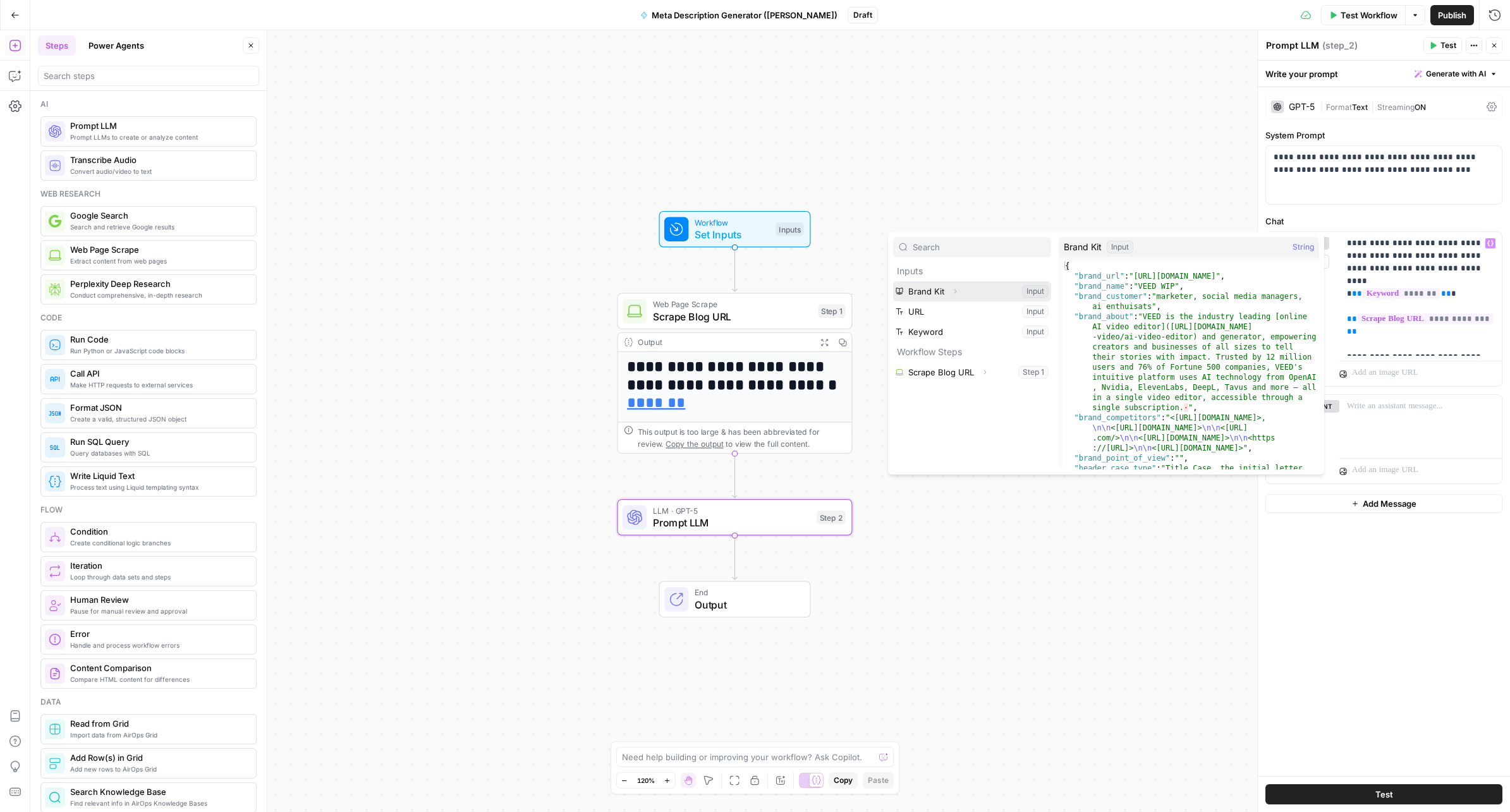
click at [965, 287] on button "Select variable Brand Kit" at bounding box center [972, 291] width 158 height 20
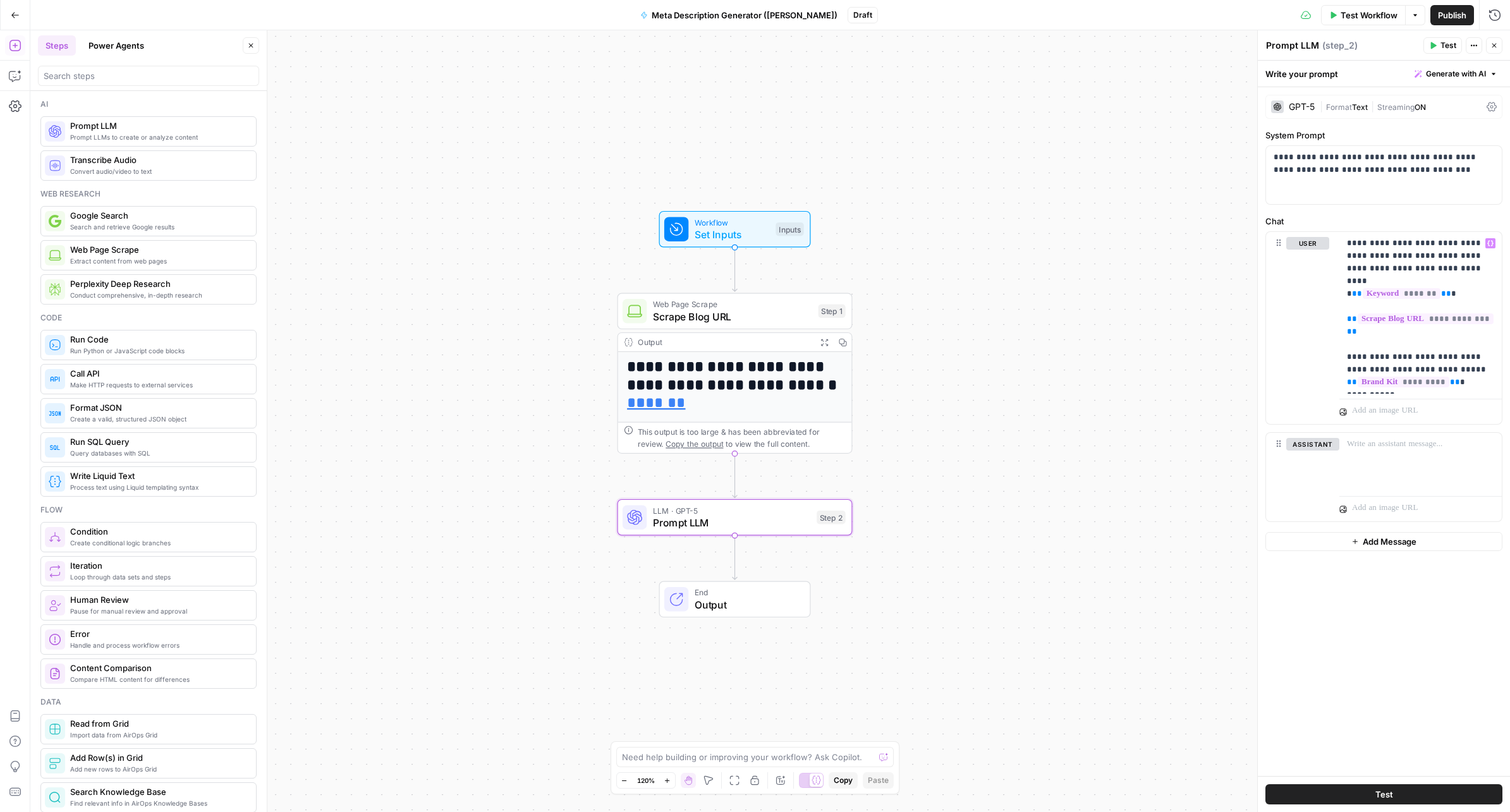
click at [1376, 18] on span "Test Workflow" at bounding box center [1369, 16] width 57 height 13
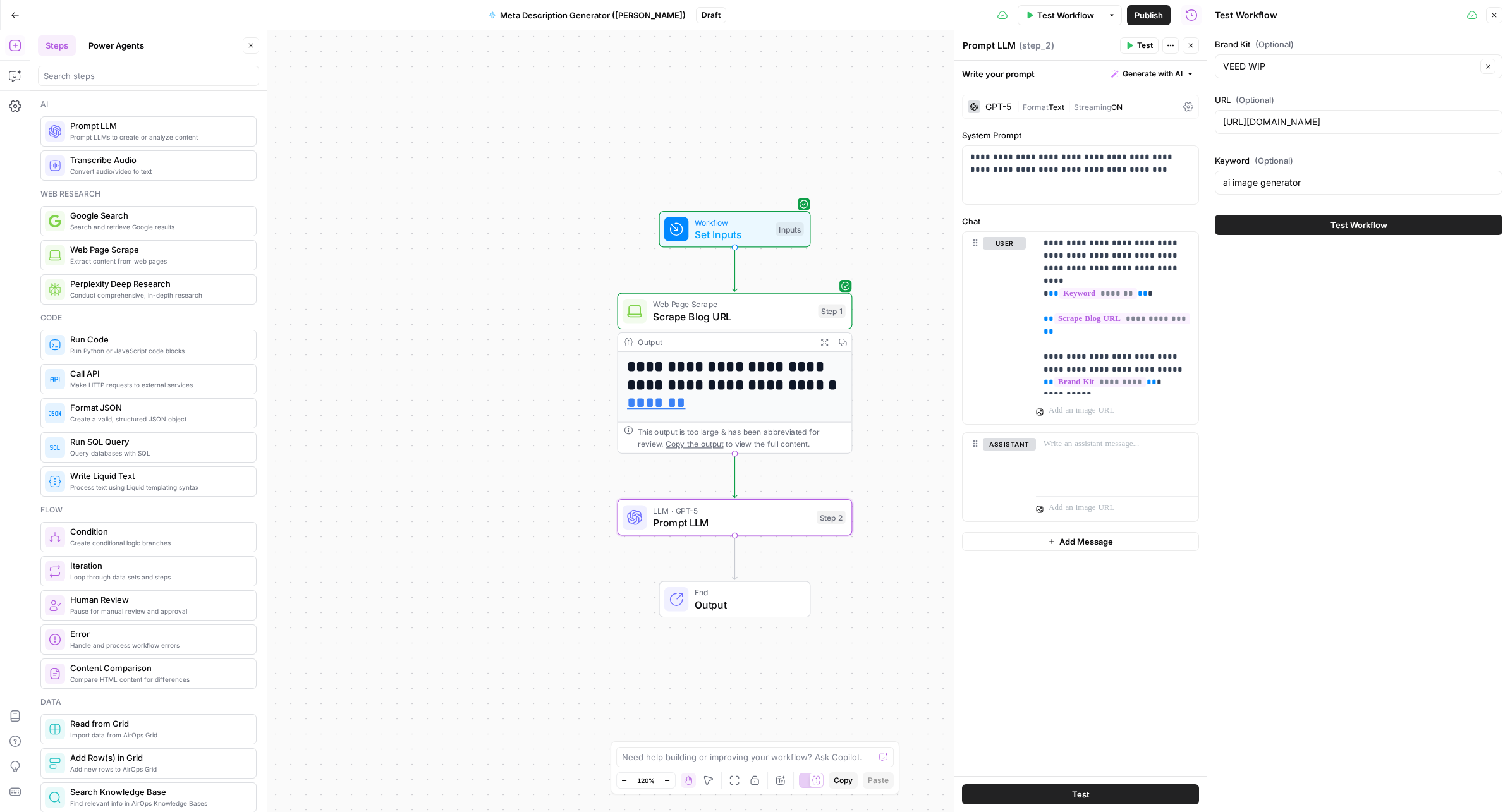
click at [1310, 222] on button "Test Workflow" at bounding box center [1358, 224] width 287 height 20
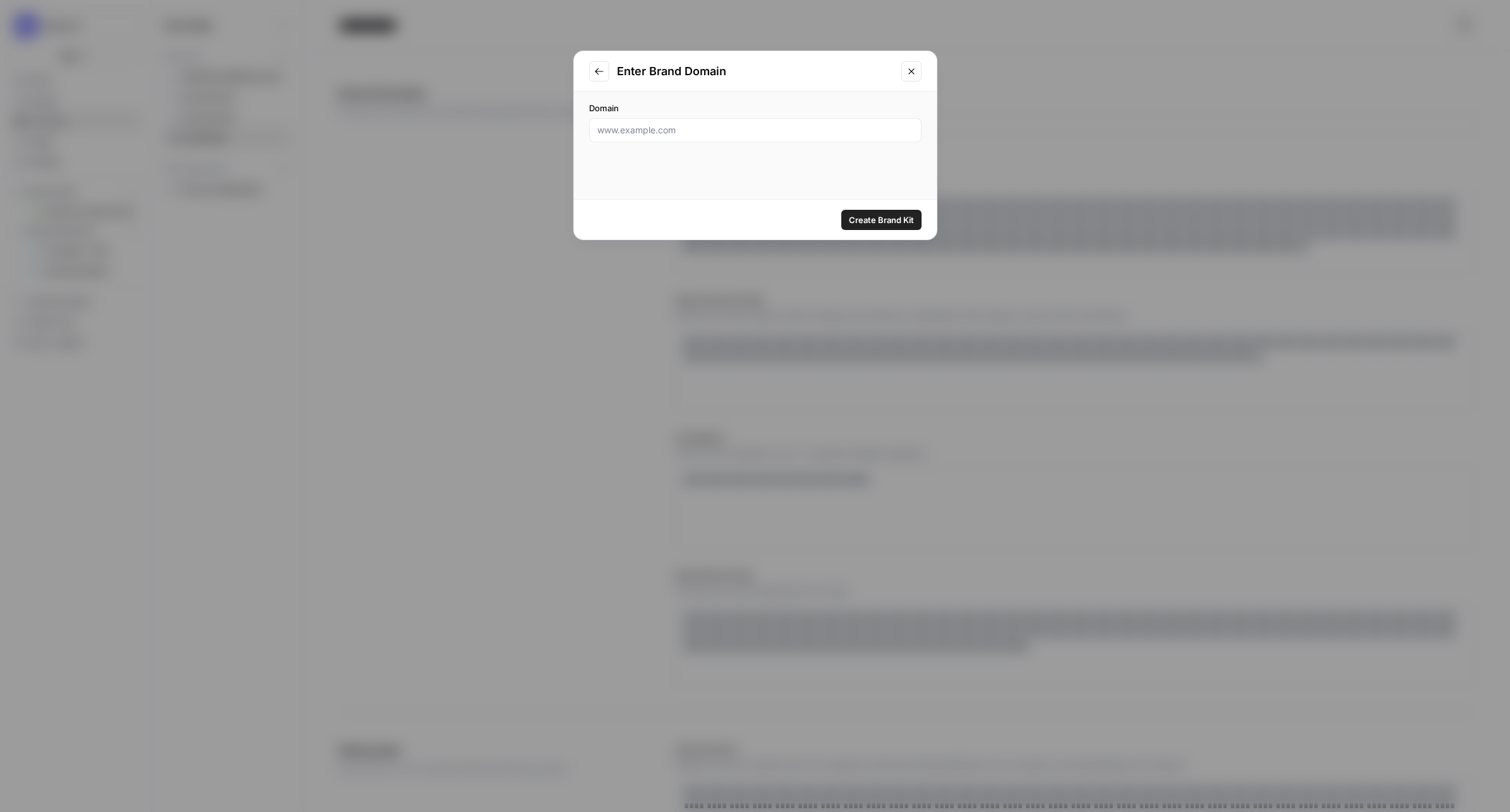
click at [603, 73] on button "Go to previous step" at bounding box center [599, 71] width 20 height 20
click at [913, 70] on icon "Close modal" at bounding box center [911, 71] width 10 height 10
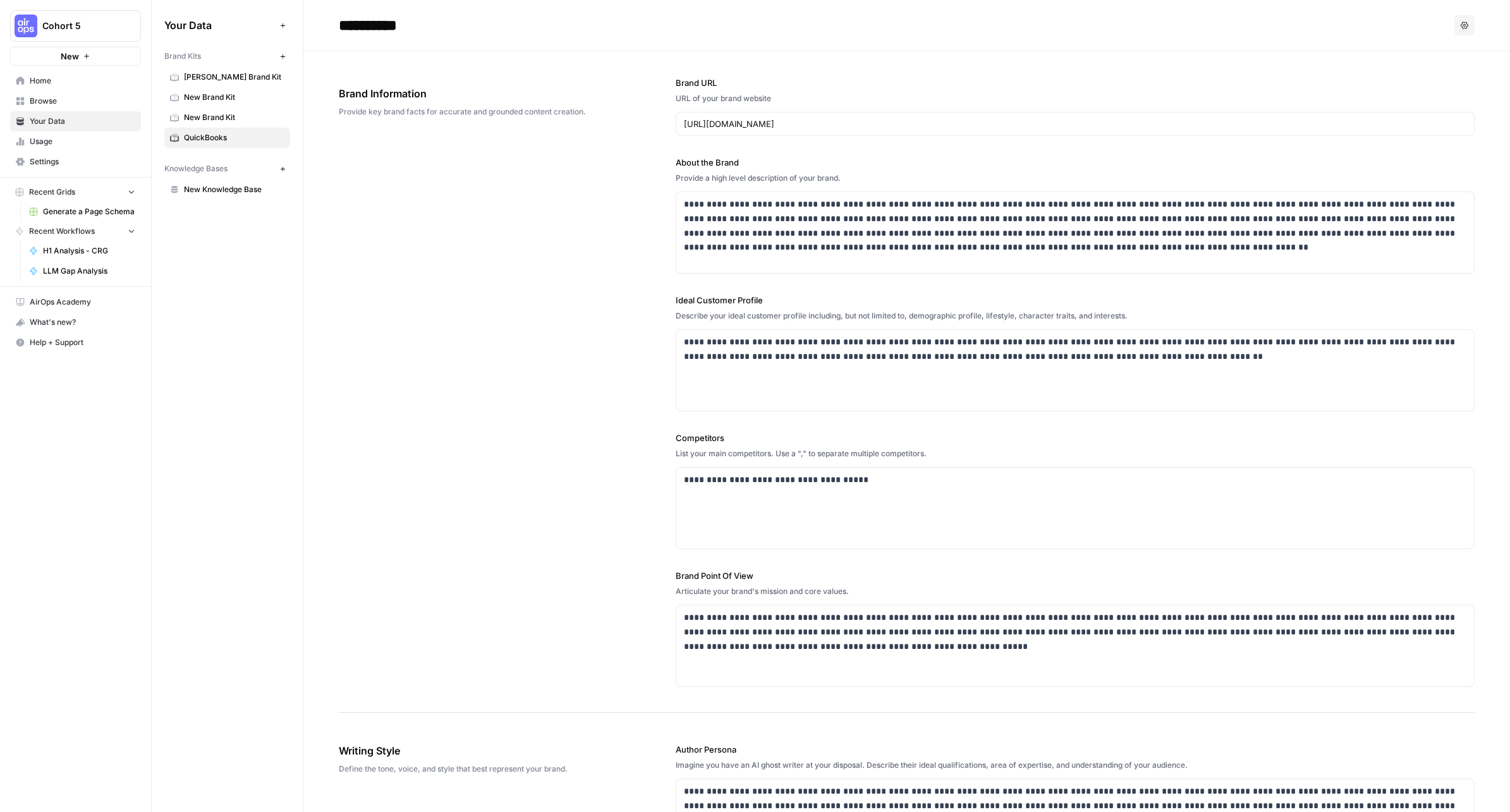
click at [227, 116] on span "New Brand Kit" at bounding box center [234, 118] width 100 height 11
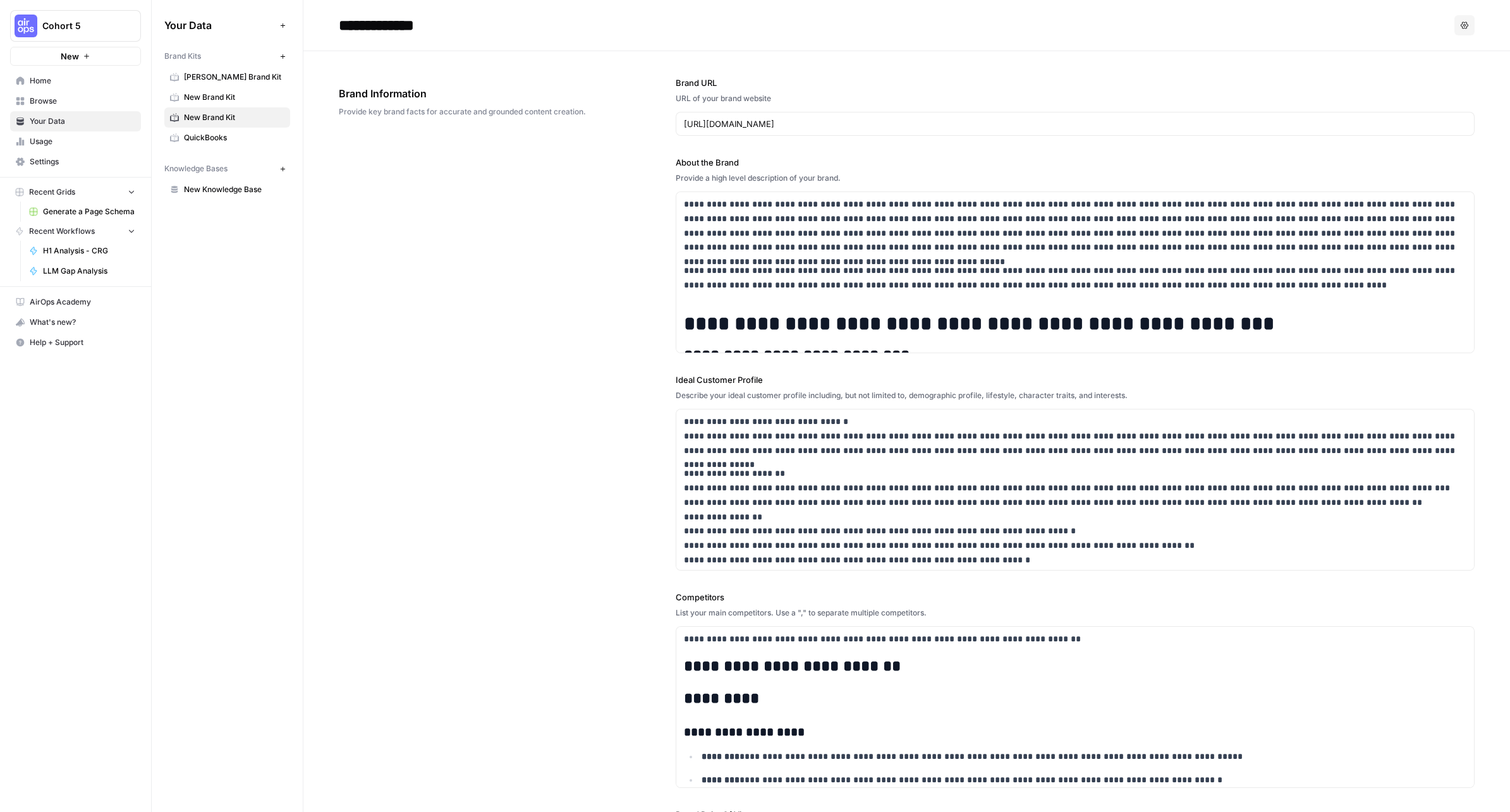
click at [225, 100] on span "New Brand Kit" at bounding box center [234, 97] width 100 height 11
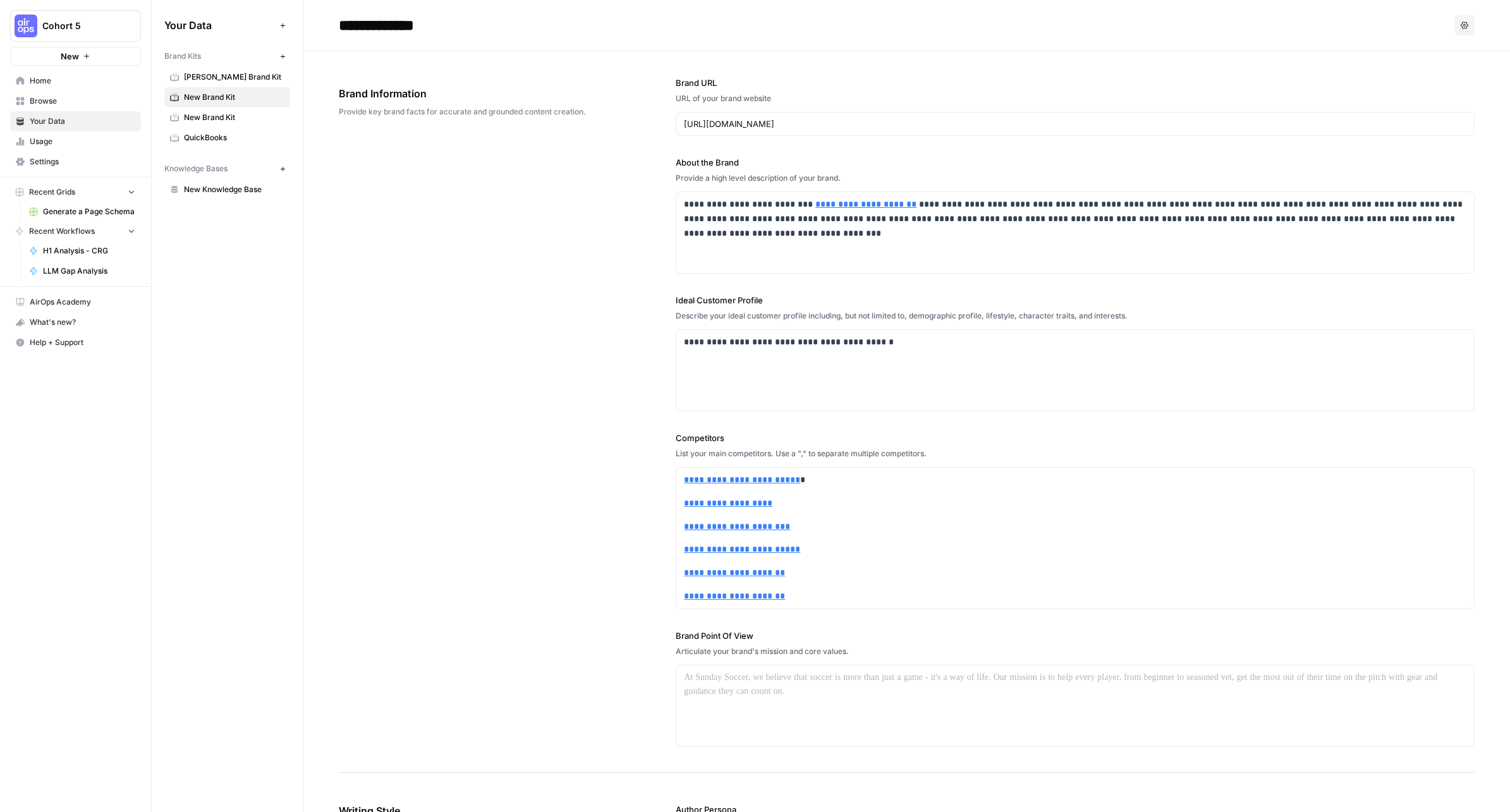
click at [362, 26] on input "**********" at bounding box center [435, 26] width 203 height 26
drag, startPoint x: 470, startPoint y: 28, endPoint x: 338, endPoint y: 23, distance: 132.1
click at [338, 23] on input "**********" at bounding box center [435, 26] width 203 height 26
type input "********"
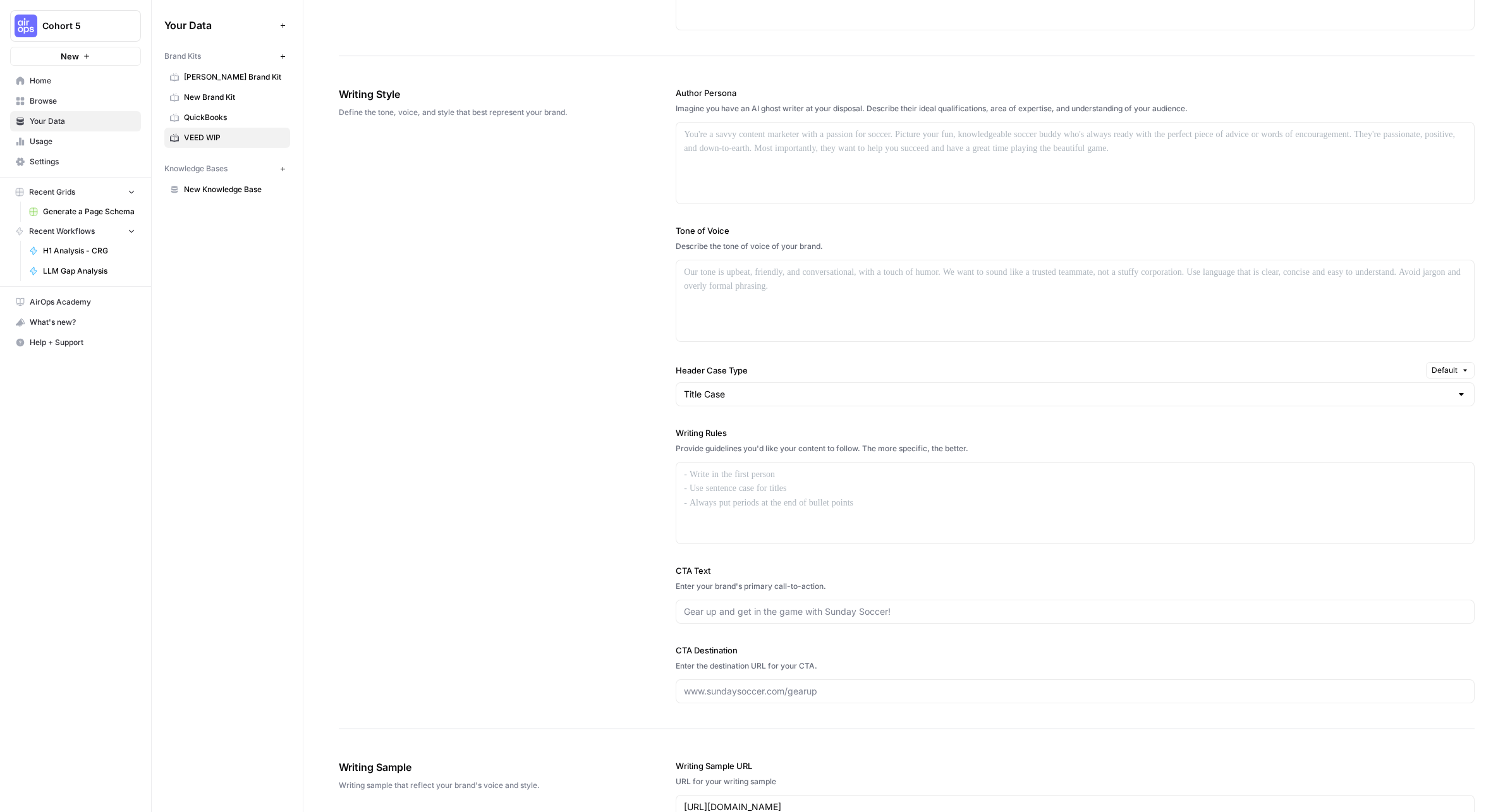
scroll to position [292, 0]
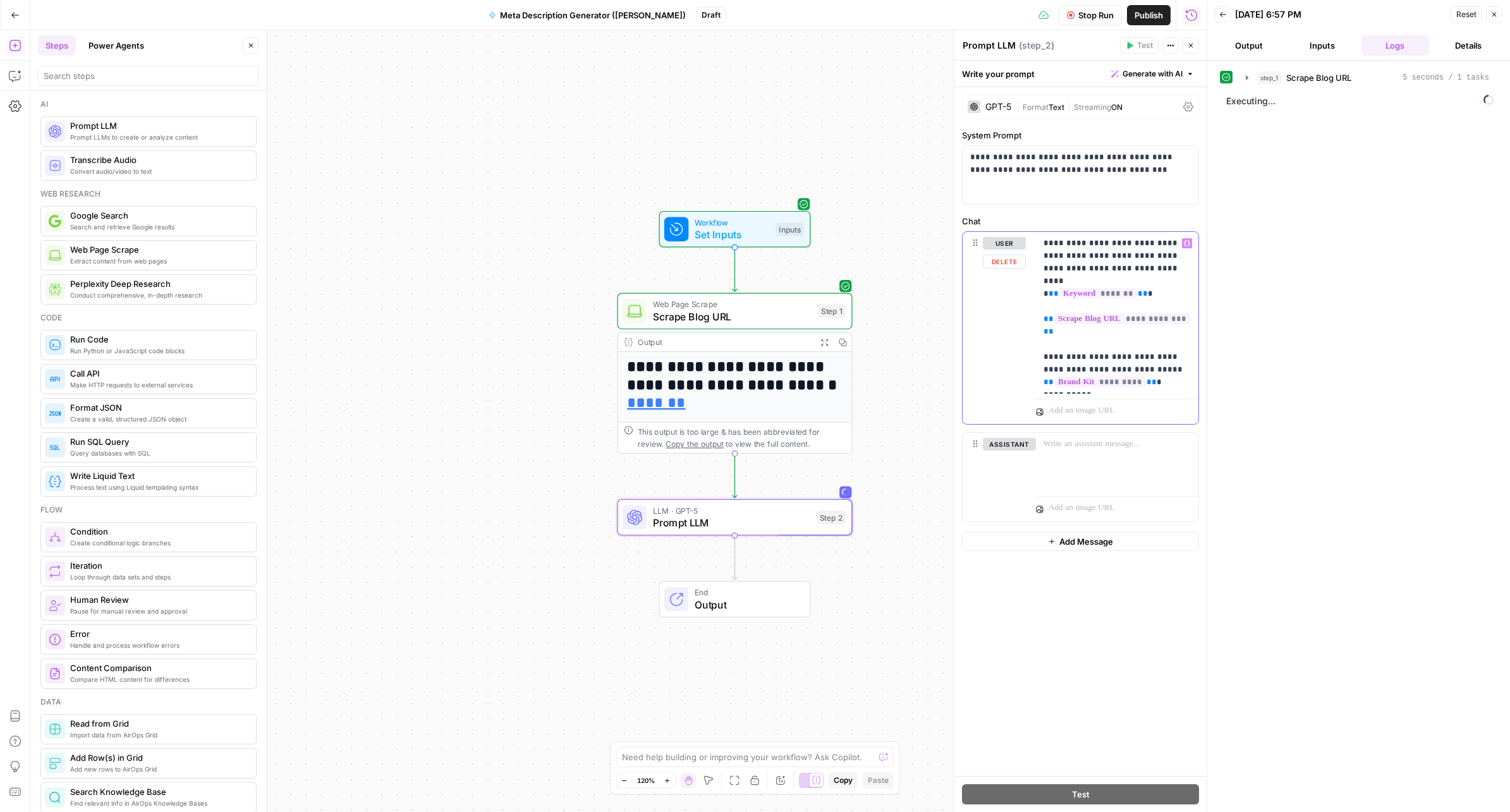
click at [1137, 379] on p "**********" at bounding box center [1116, 313] width 147 height 151
click at [1119, 370] on p "**********" at bounding box center [1116, 313] width 147 height 151
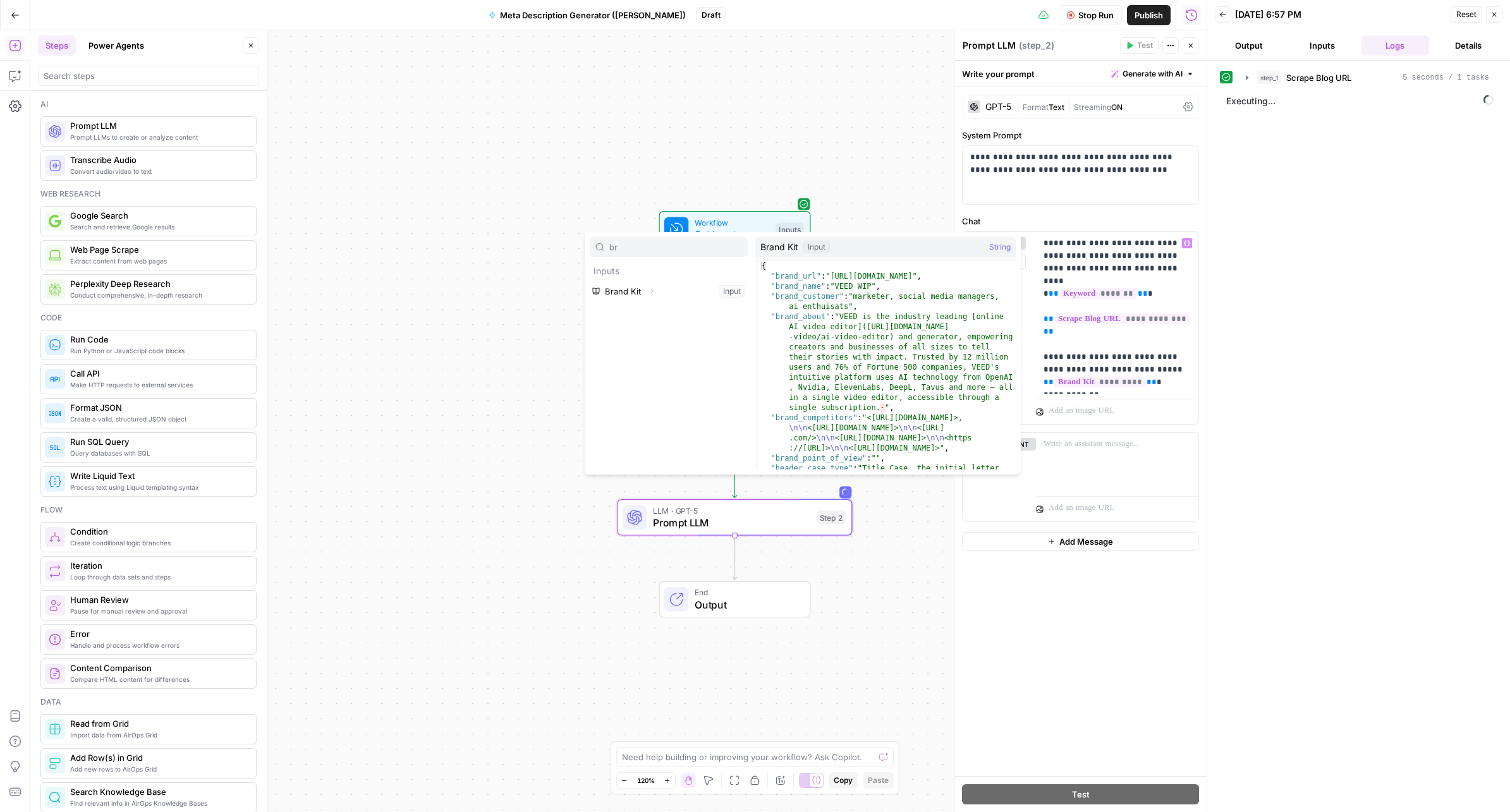
type input "b"
type input "p"
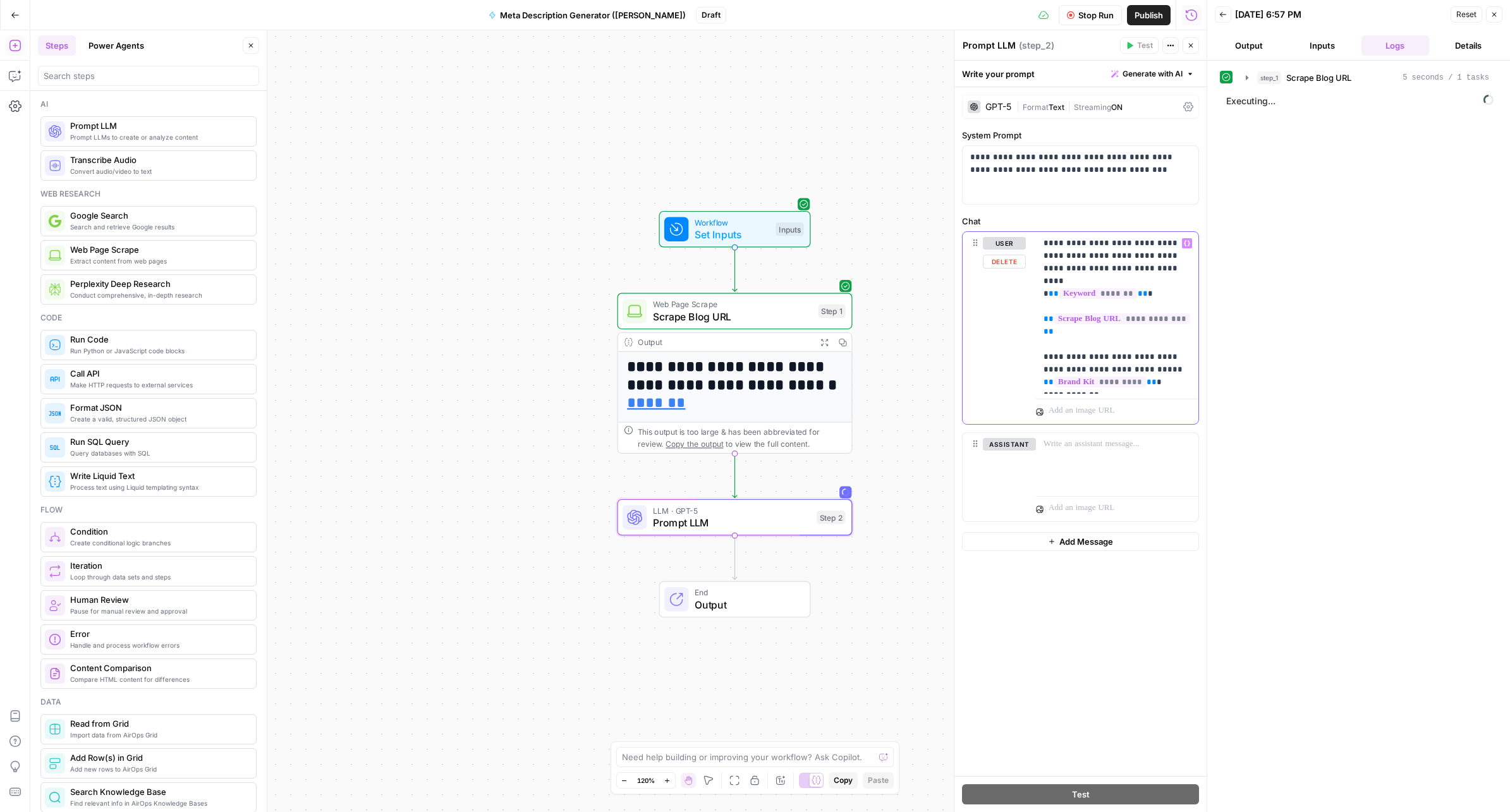
click at [1148, 387] on p "**********" at bounding box center [1116, 313] width 147 height 151
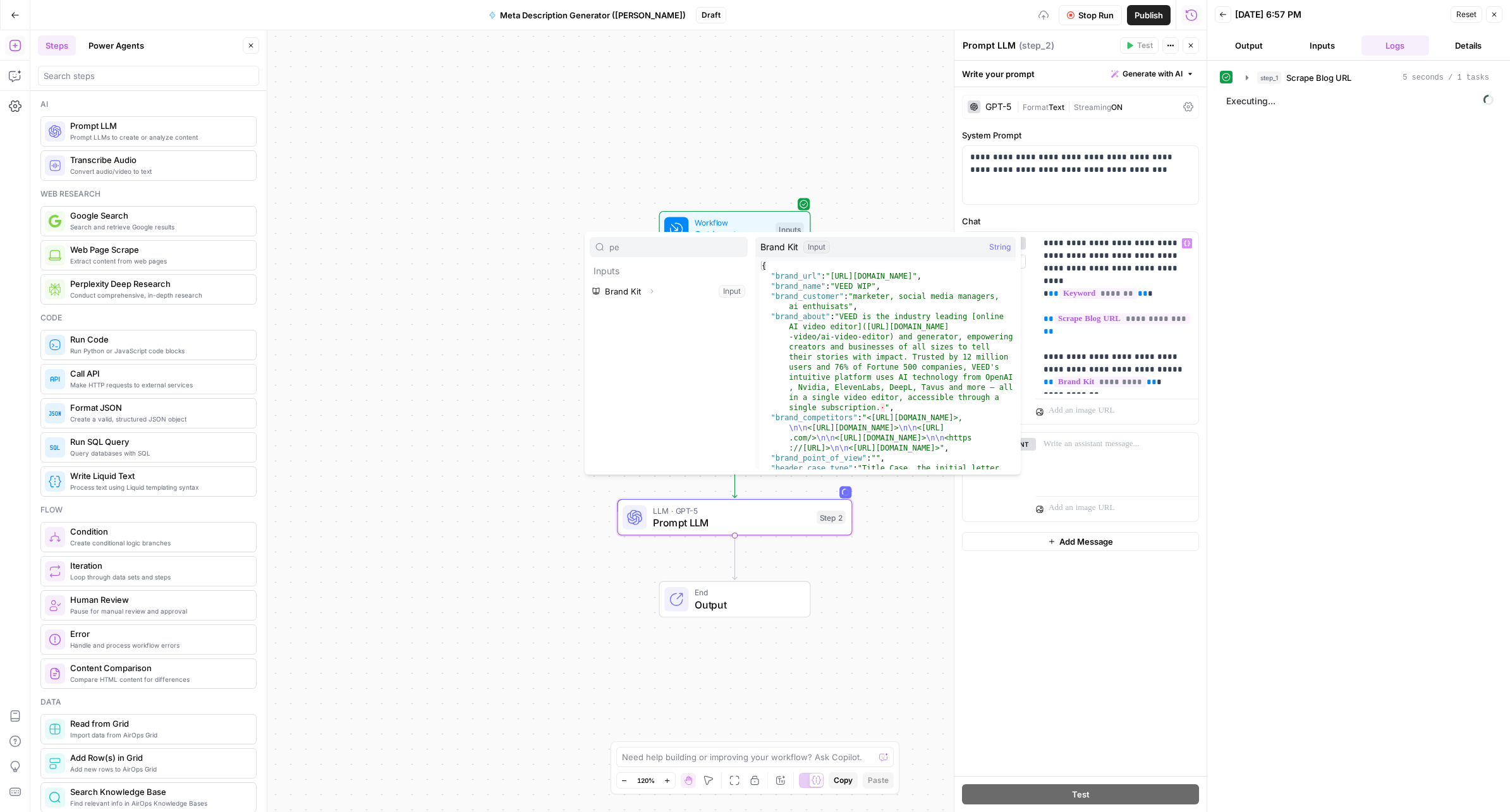
type input "p"
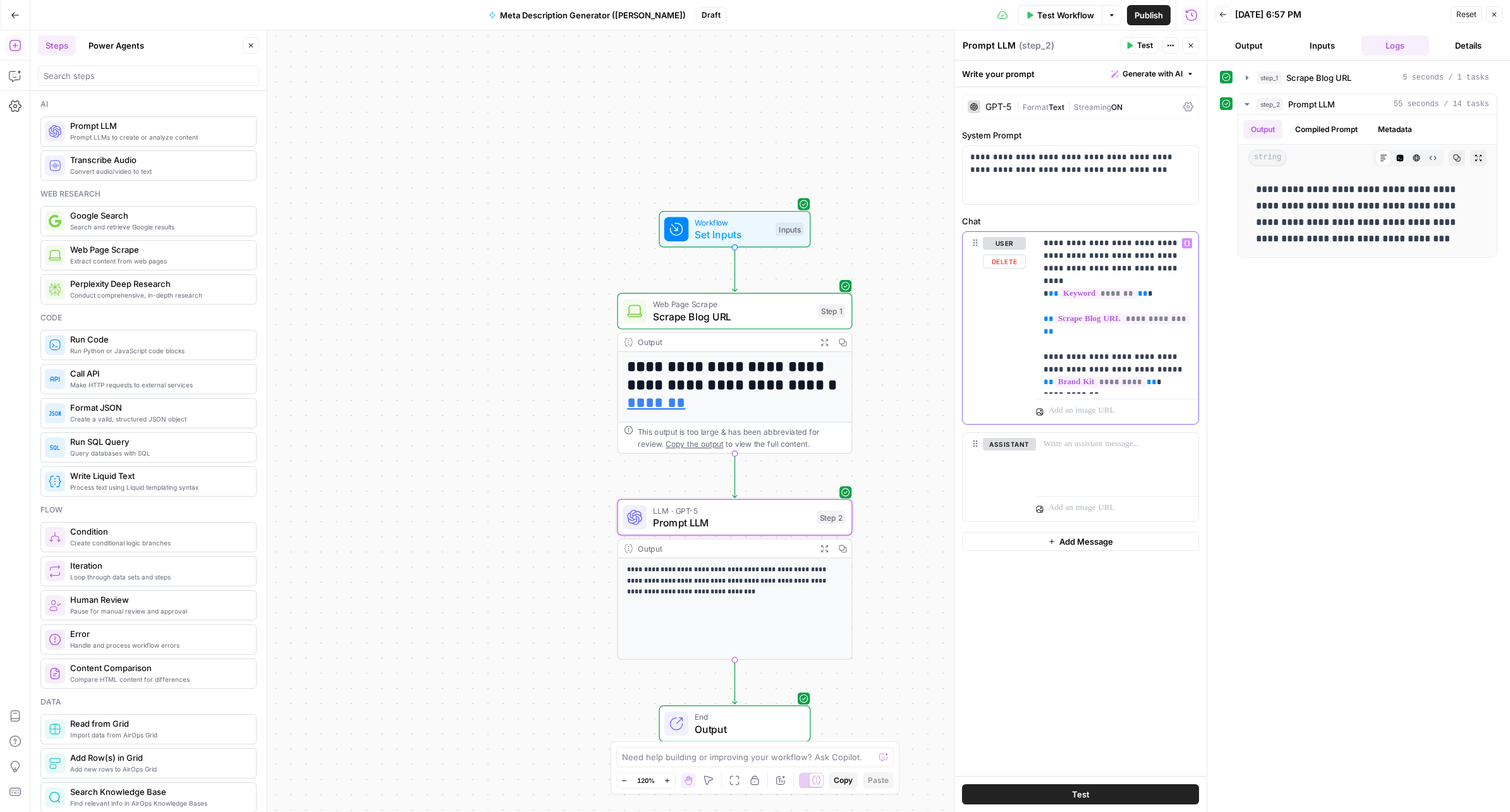
click at [1105, 371] on p "**********" at bounding box center [1116, 313] width 147 height 151
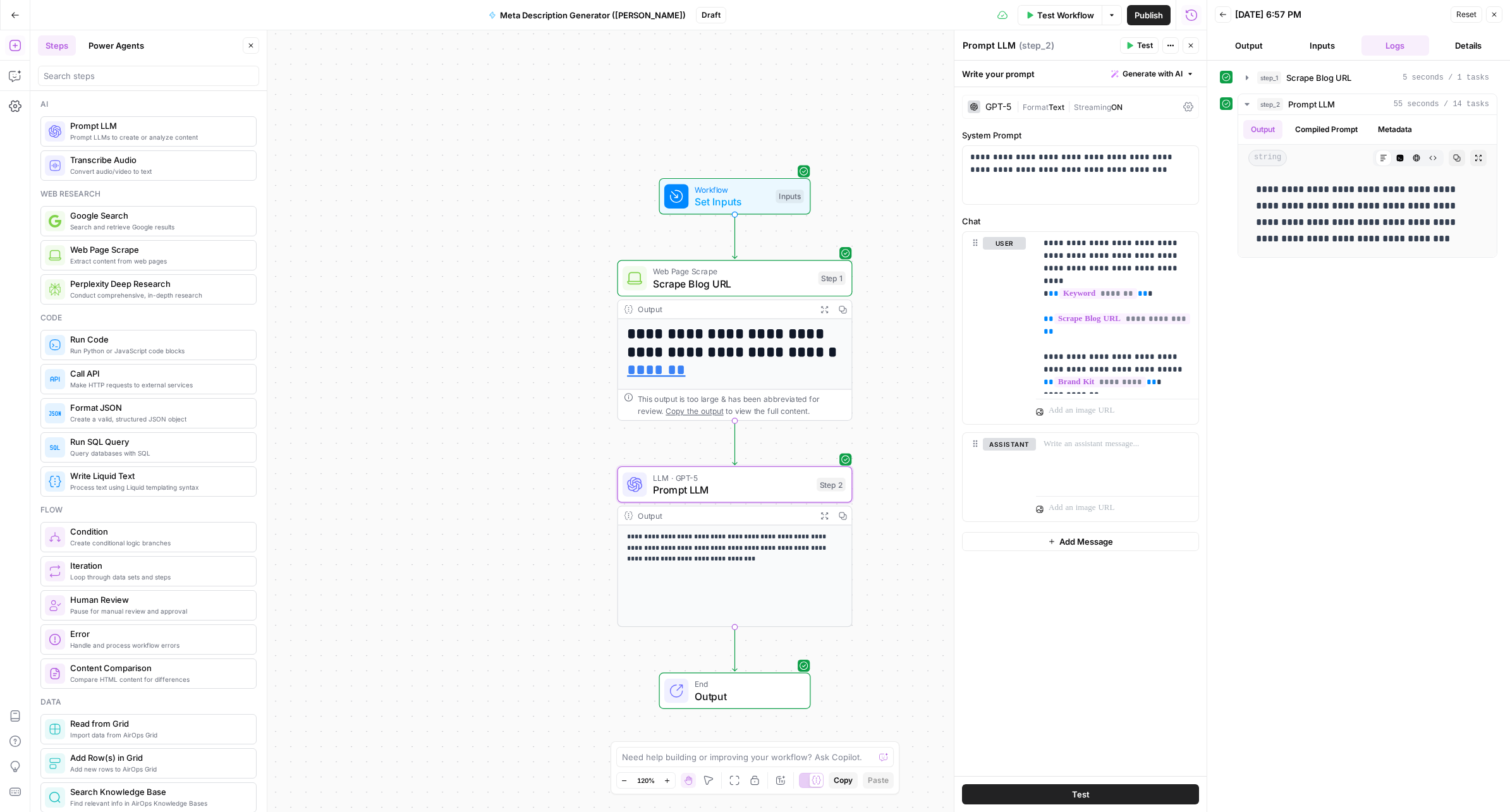
click at [706, 547] on p "**********" at bounding box center [734, 547] width 215 height 34
click at [1313, 104] on span "Prompt LLM" at bounding box center [1311, 104] width 47 height 13
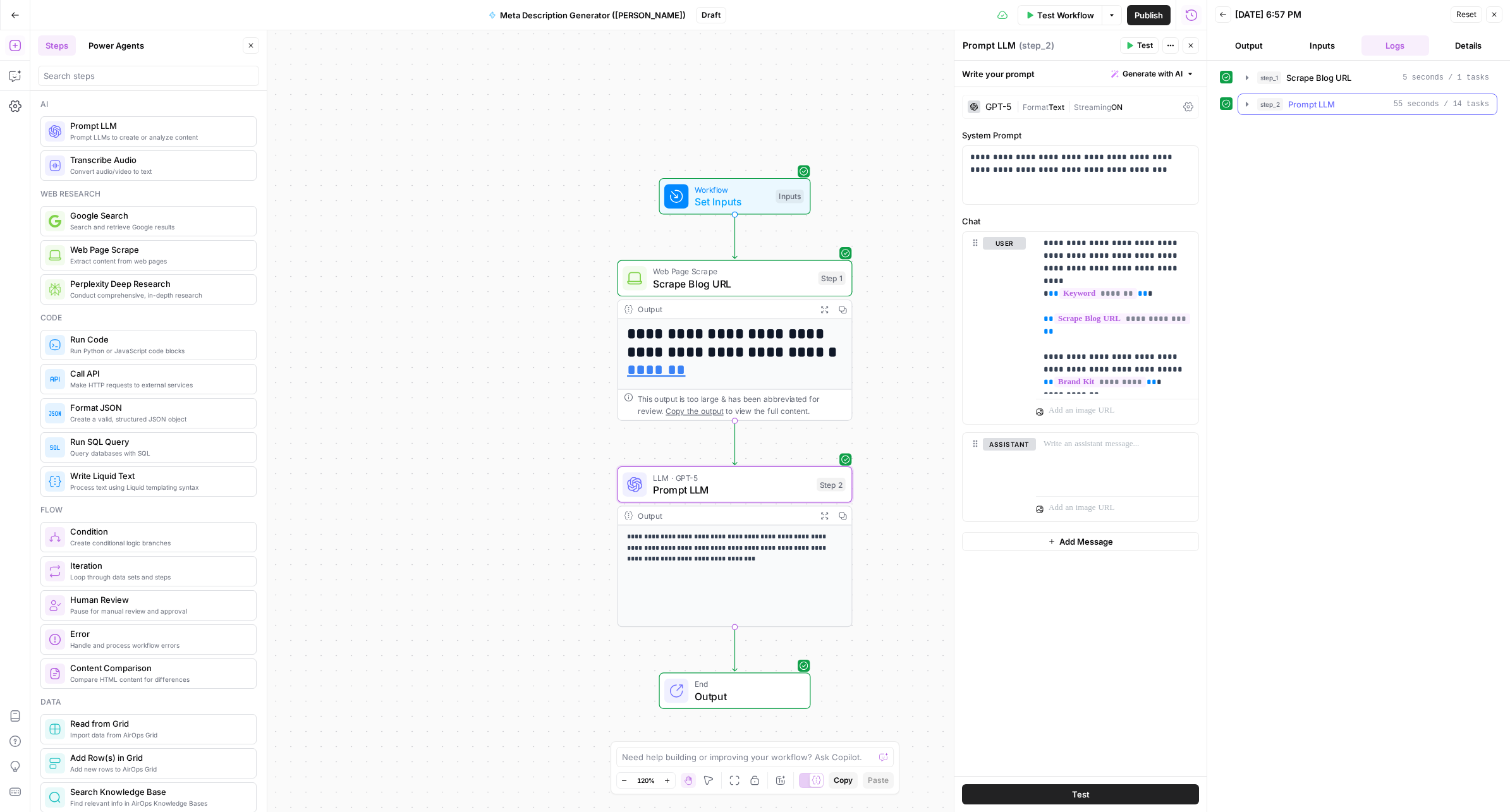
click at [1318, 104] on span "Prompt LLM" at bounding box center [1311, 104] width 47 height 13
click at [995, 47] on textarea "Prompt LLM" at bounding box center [989, 46] width 53 height 13
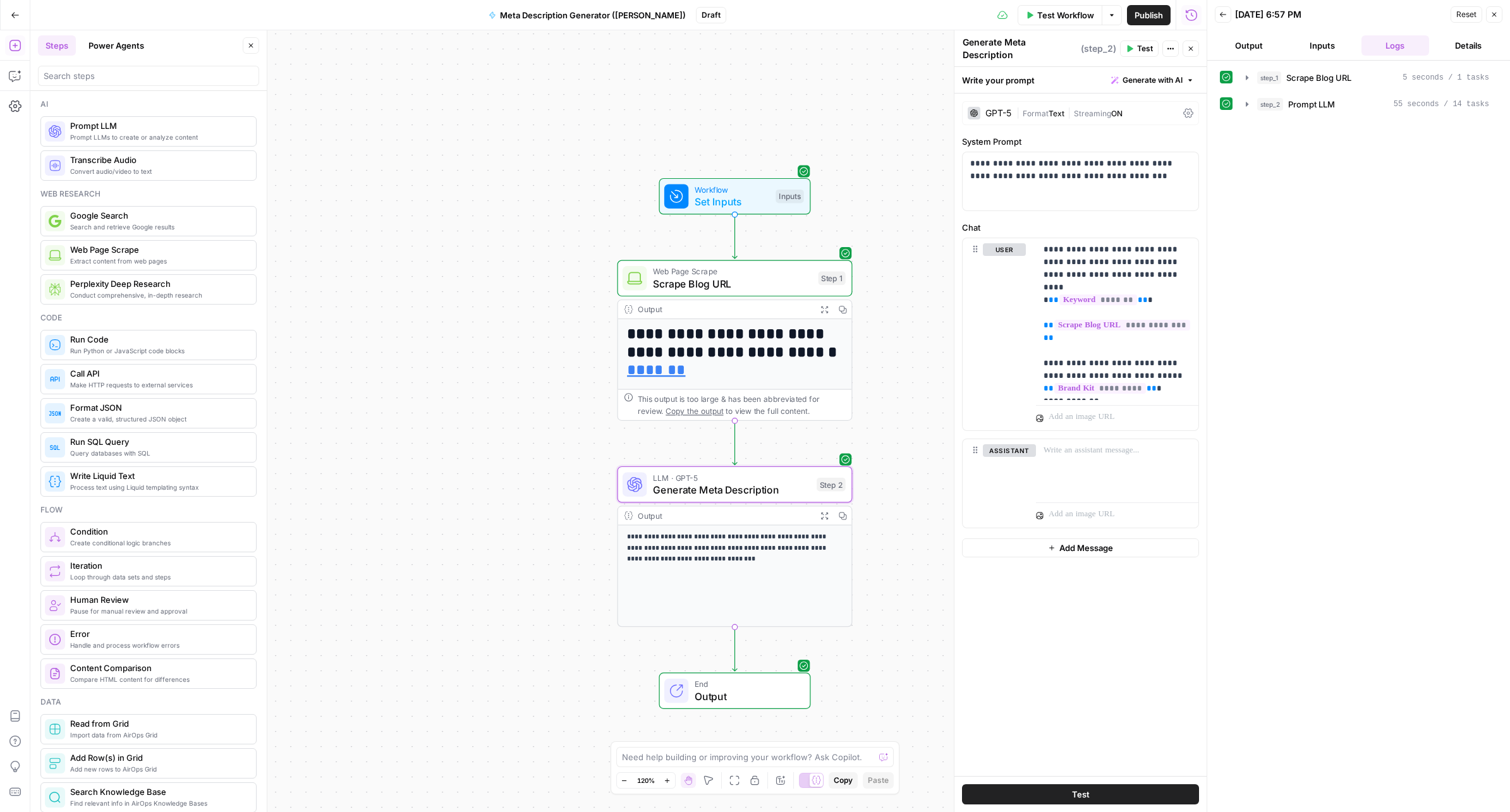
type textarea "Generate Meta Description"
click at [1327, 40] on button "Inputs" at bounding box center [1322, 46] width 68 height 20
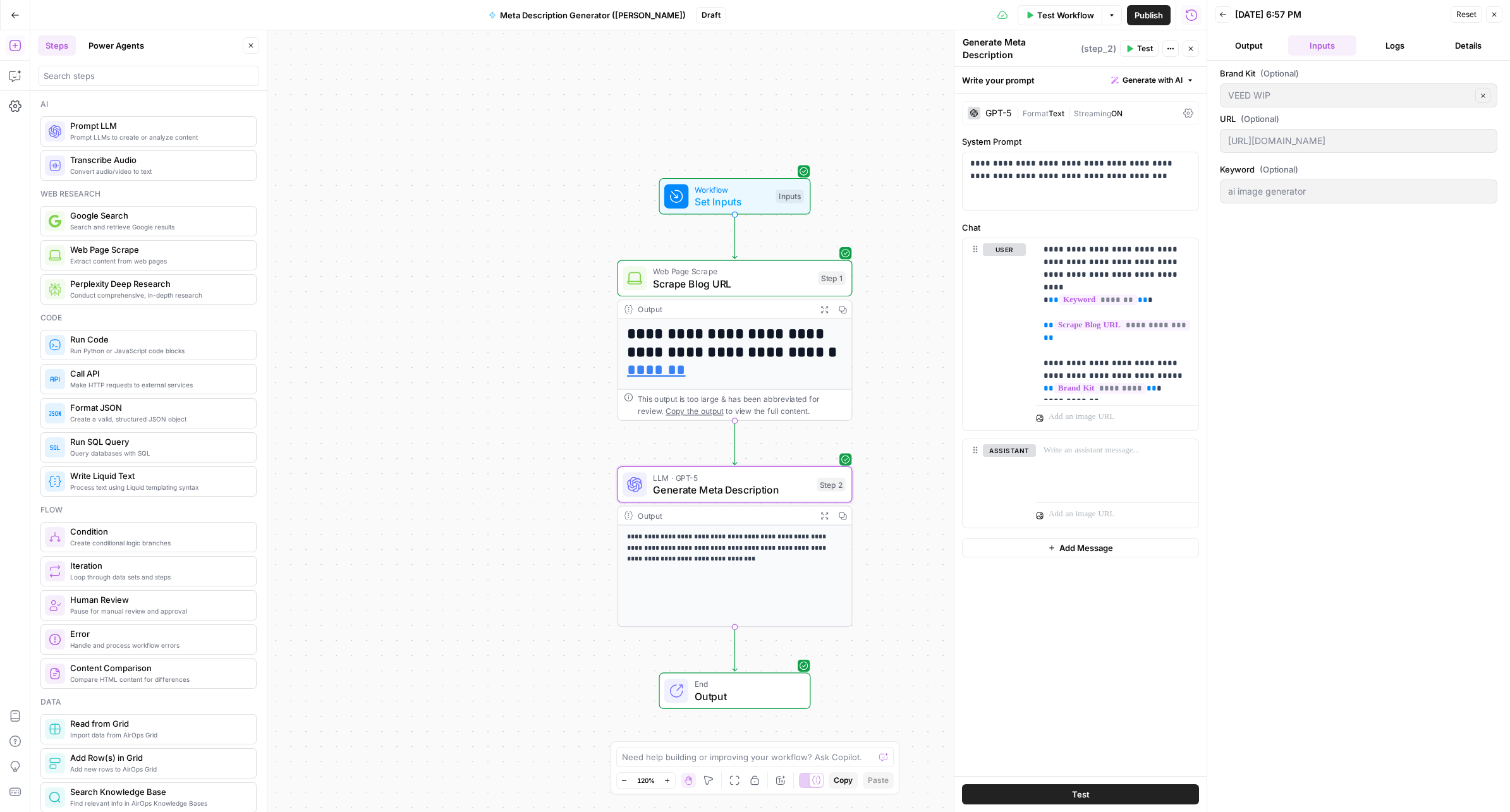
drag, startPoint x: 1244, startPoint y: 41, endPoint x: 1306, endPoint y: 42, distance: 62.0
click at [1244, 41] on button "Output" at bounding box center [1248, 46] width 68 height 20
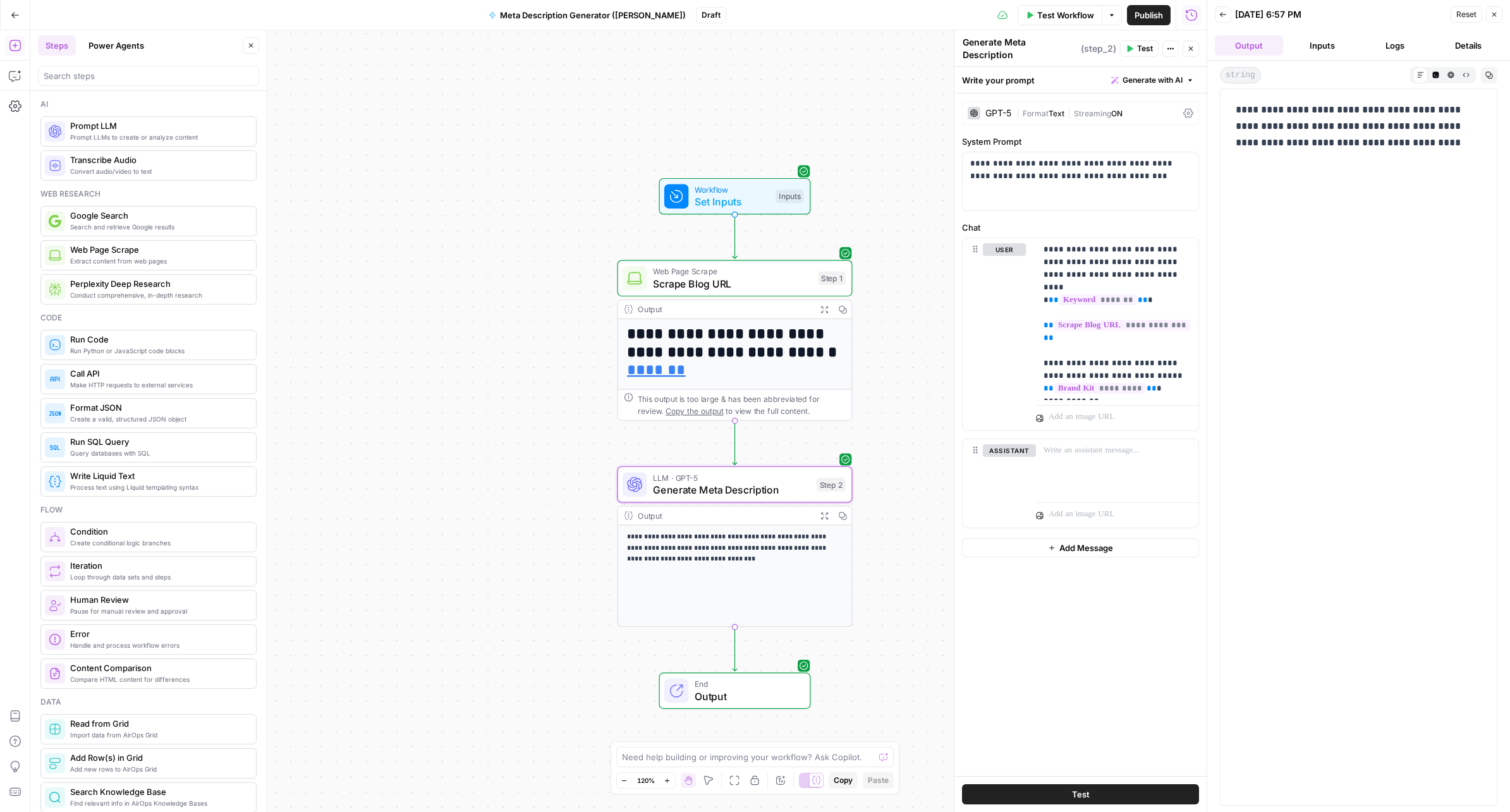
click at [1392, 46] on button "Logs" at bounding box center [1395, 46] width 68 height 20
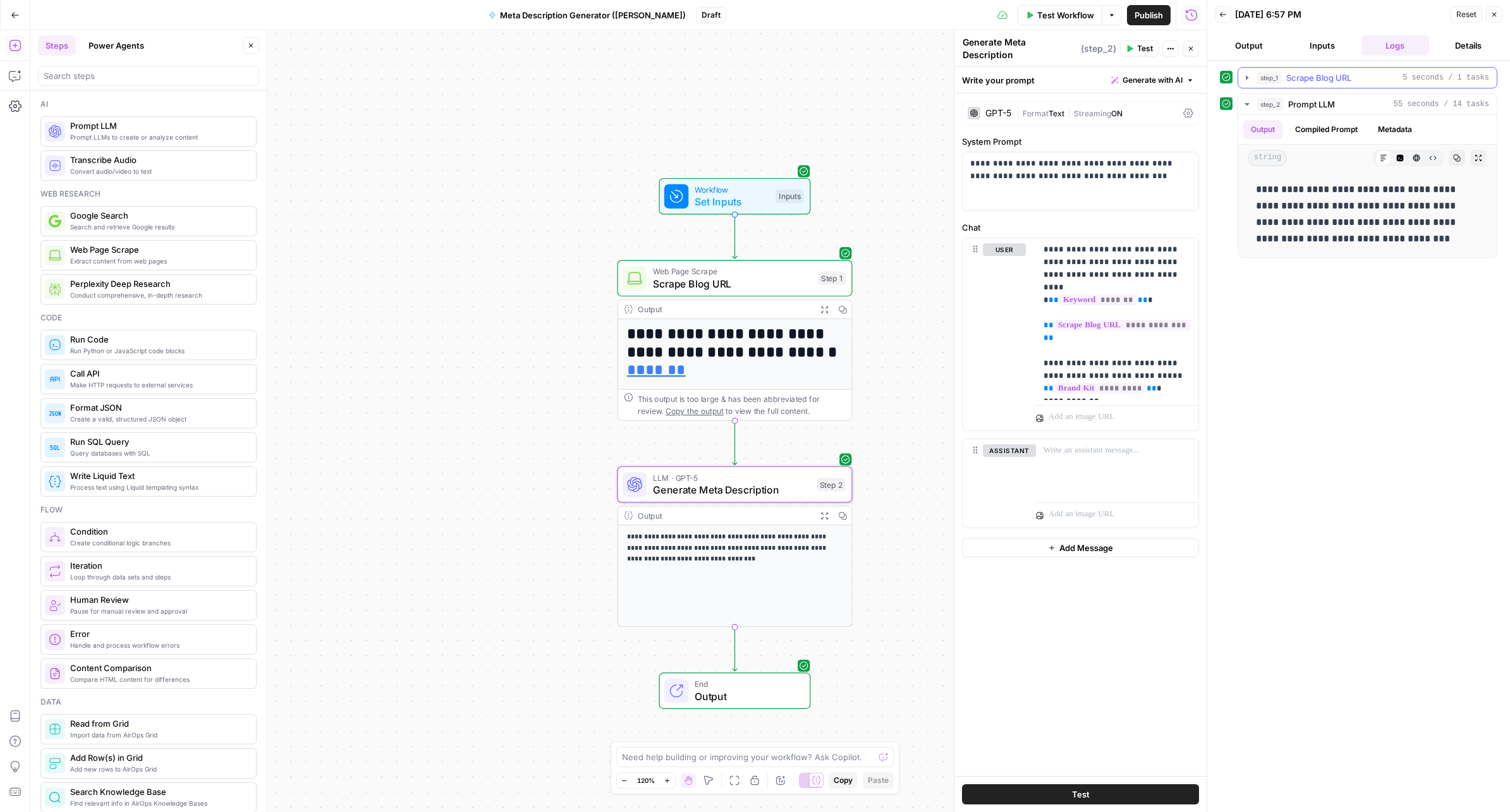
click at [1243, 77] on icon "button" at bounding box center [1246, 78] width 10 height 10
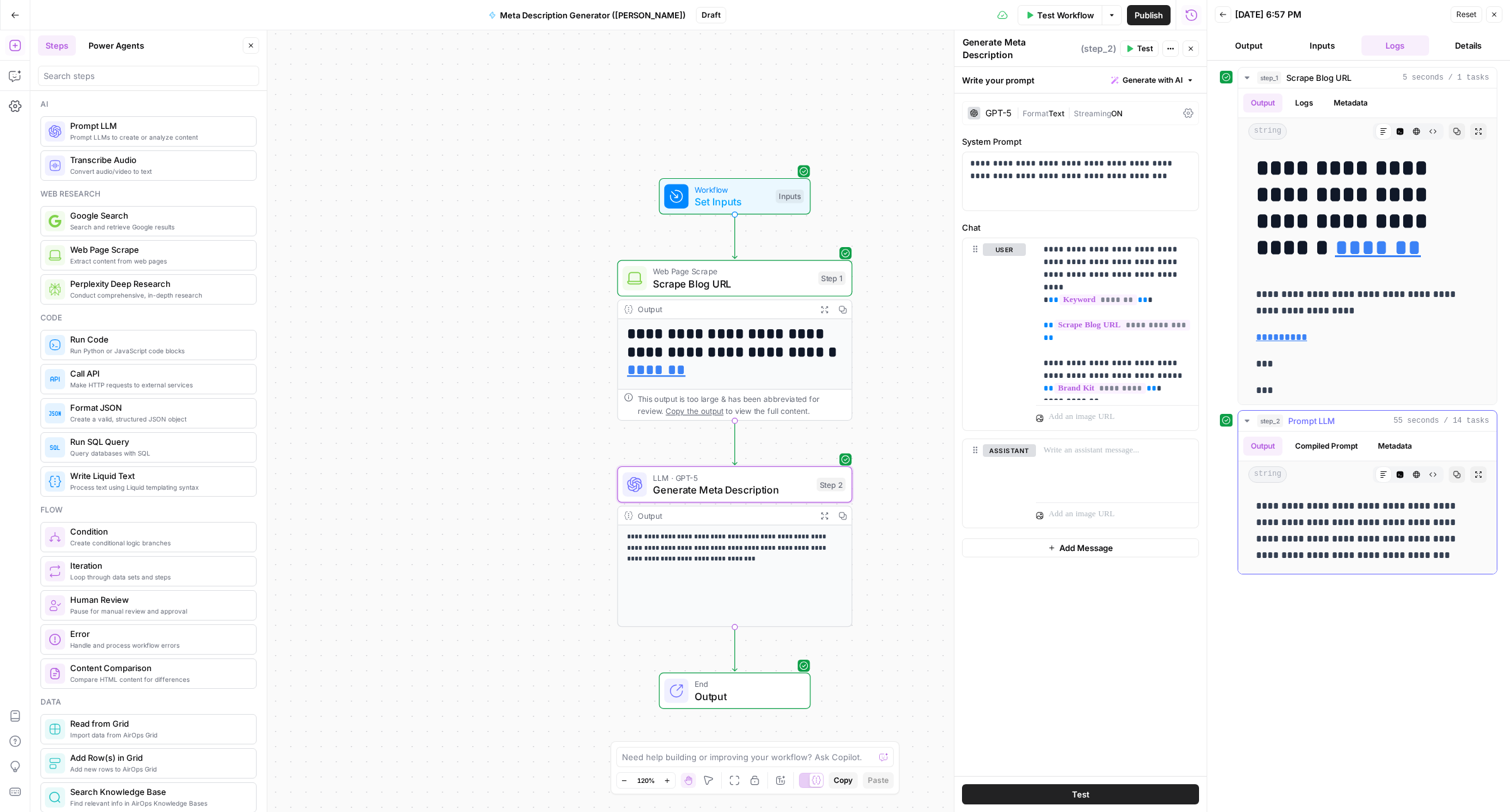
click at [1343, 557] on p "**********" at bounding box center [1367, 531] width 223 height 66
click at [1343, 445] on button "Compiled Prompt" at bounding box center [1326, 446] width 78 height 19
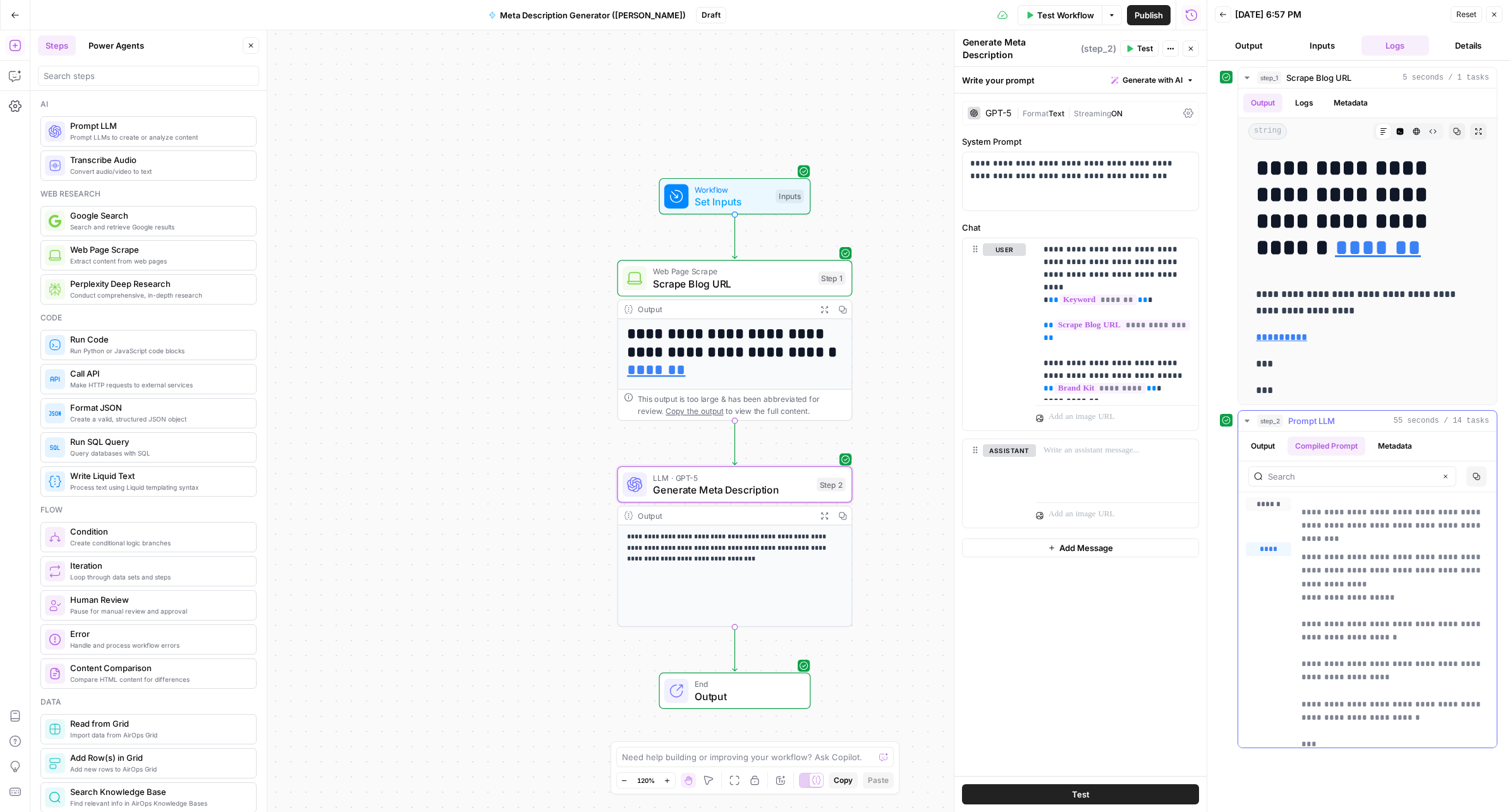
click at [1406, 449] on button "Metadata" at bounding box center [1395, 446] width 49 height 19
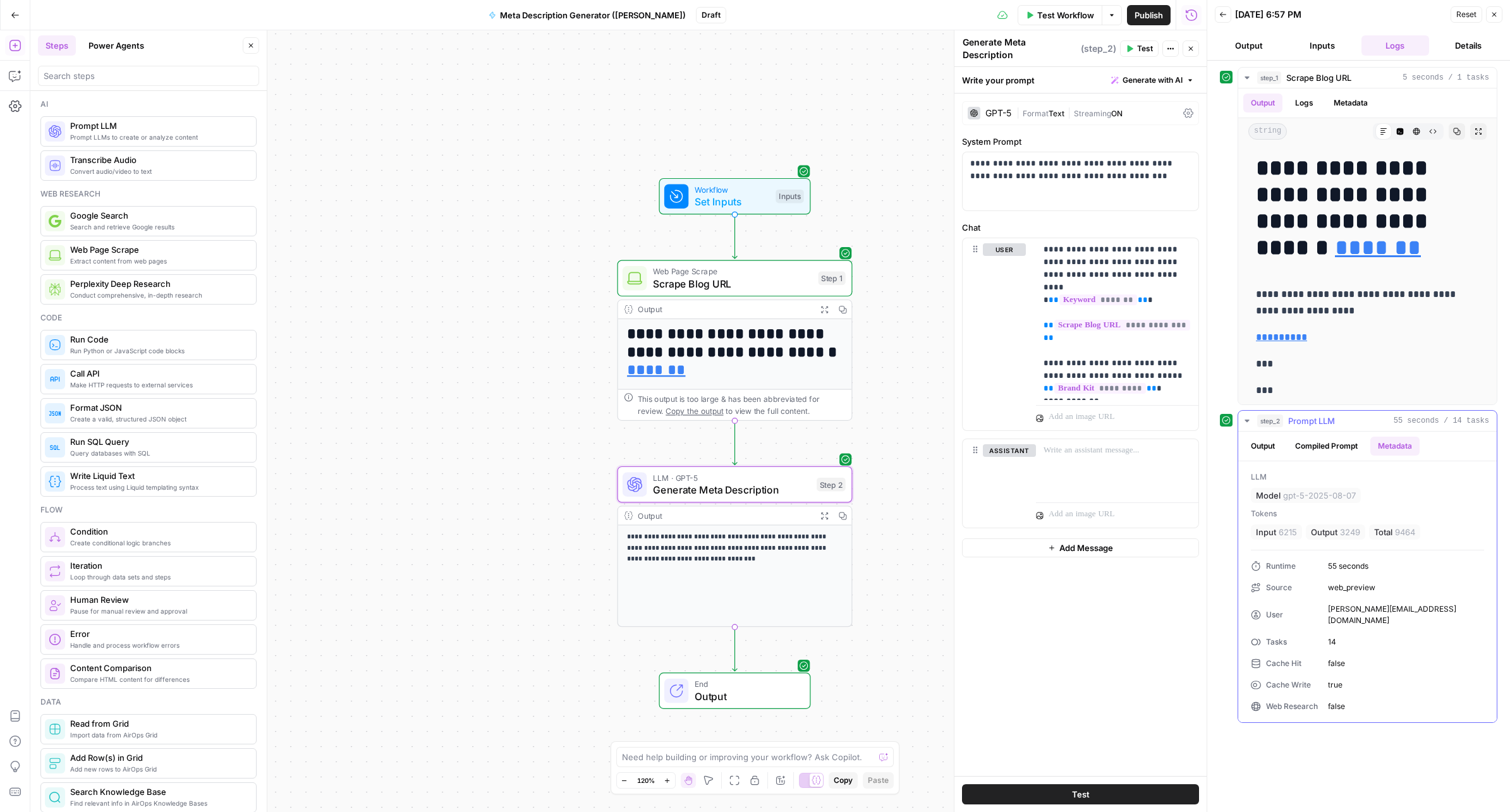
click at [1323, 446] on button "Compiled Prompt" at bounding box center [1326, 446] width 78 height 19
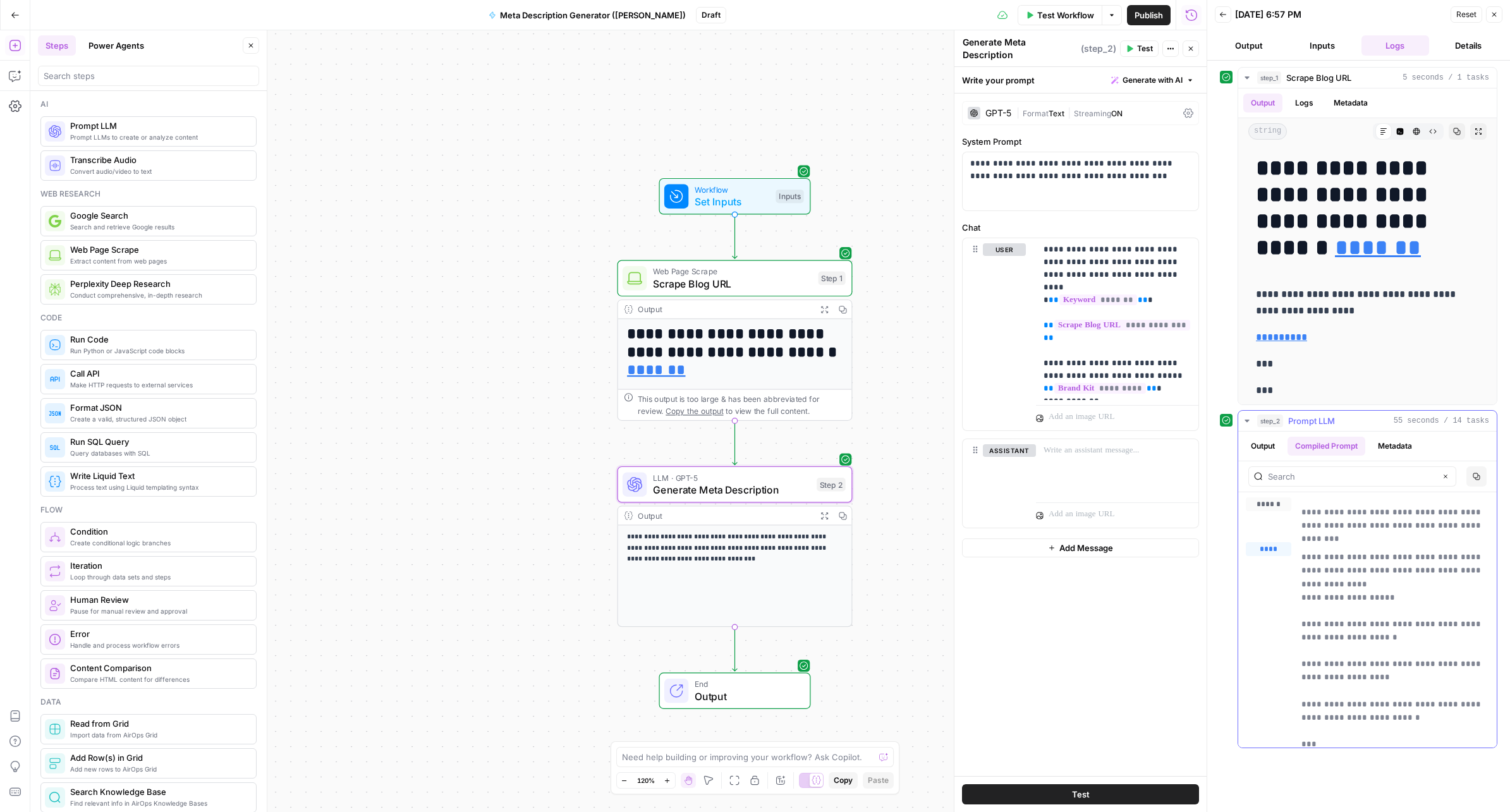
click at [1264, 447] on button "Output" at bounding box center [1262, 446] width 39 height 19
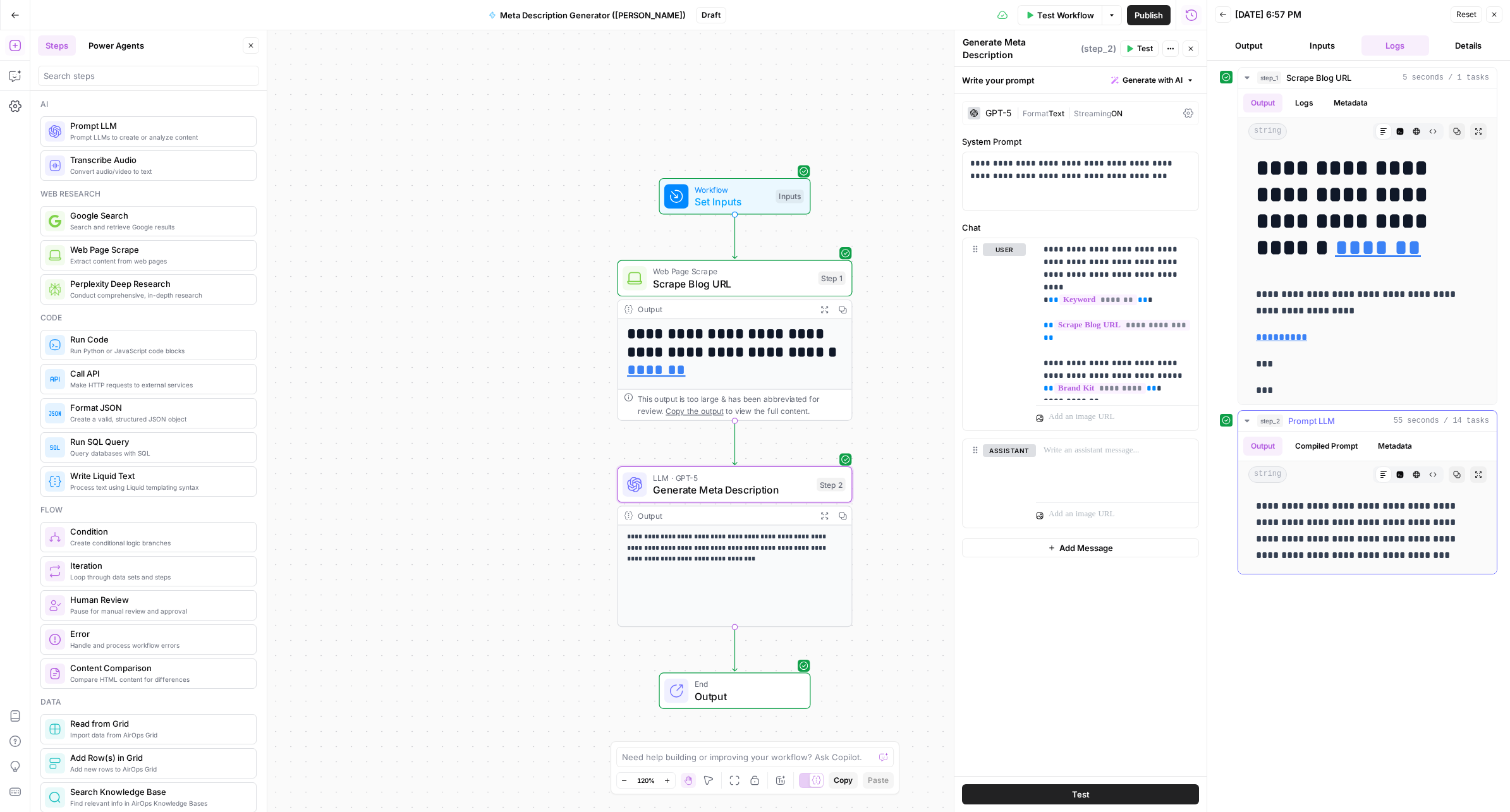
click at [1339, 449] on button "Compiled Prompt" at bounding box center [1326, 446] width 78 height 19
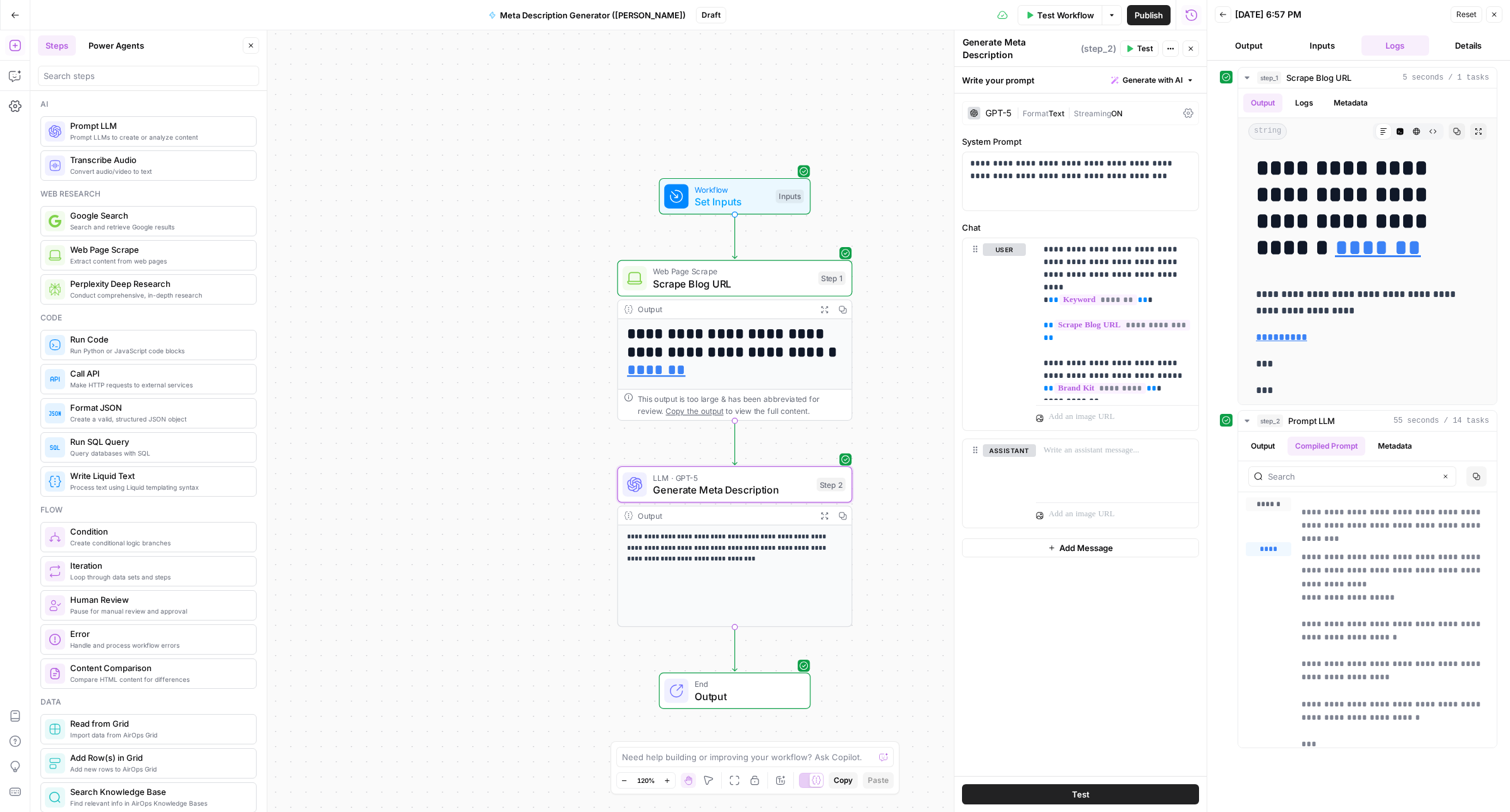
click at [1151, 16] on span "Publish" at bounding box center [1148, 16] width 28 height 13
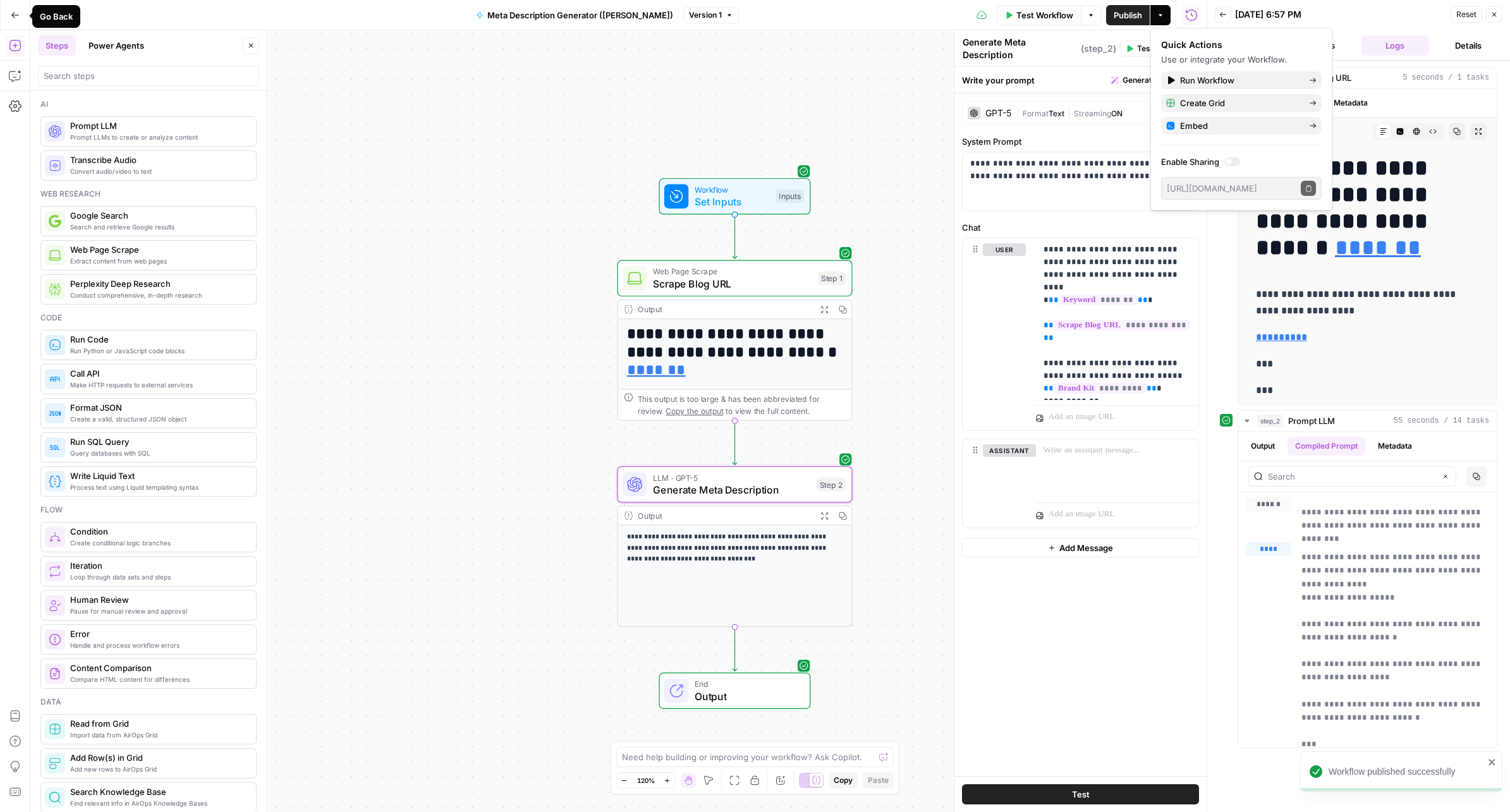
click at [12, 11] on icon "button" at bounding box center [16, 16] width 9 height 9
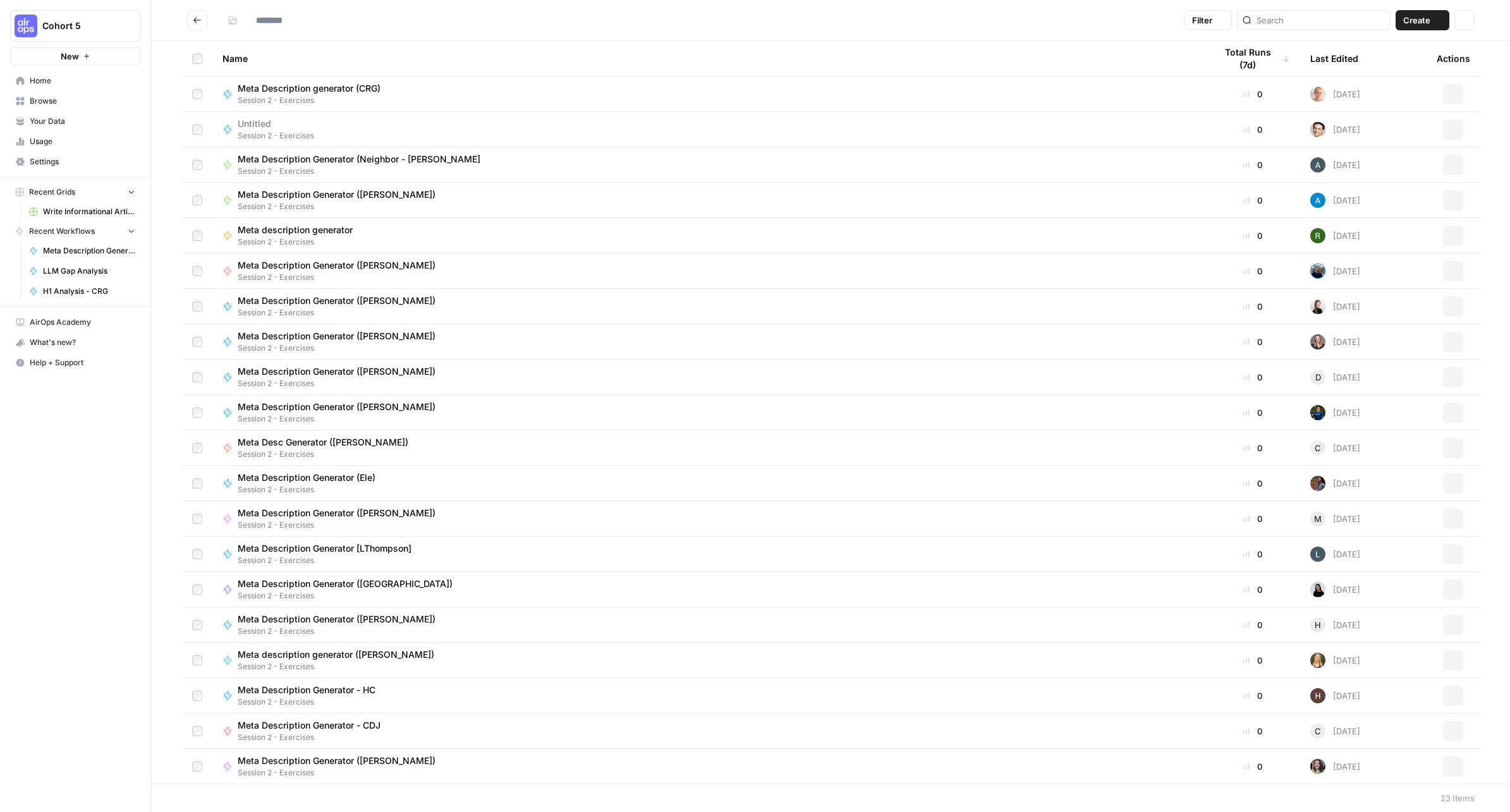
type input "**********"
click at [430, 309] on div "Meta Description Generator (Georgie) Session 2 - Exercises" at bounding box center [709, 307] width 973 height 24
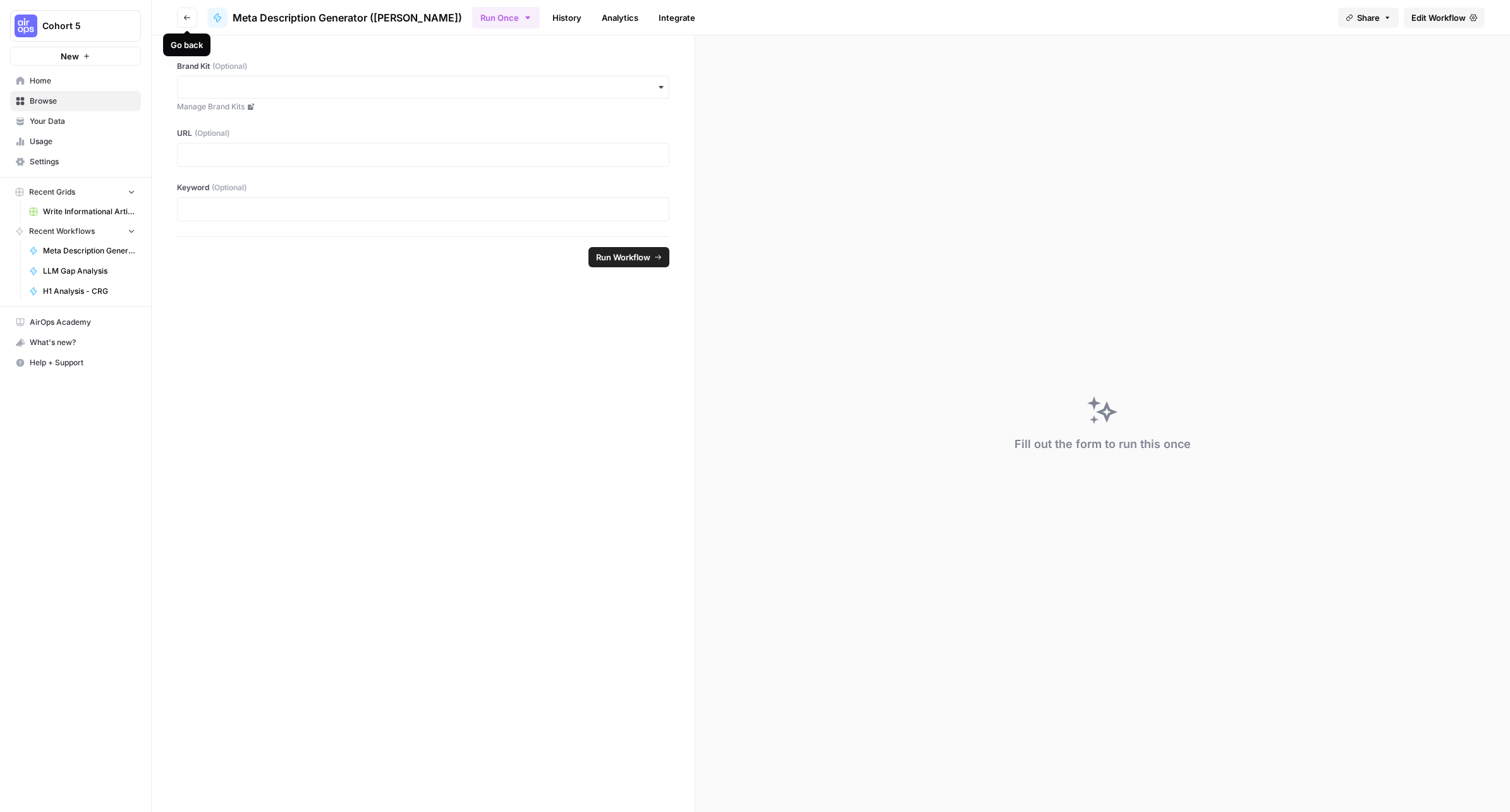
click at [178, 16] on button "Go back" at bounding box center [187, 17] width 20 height 20
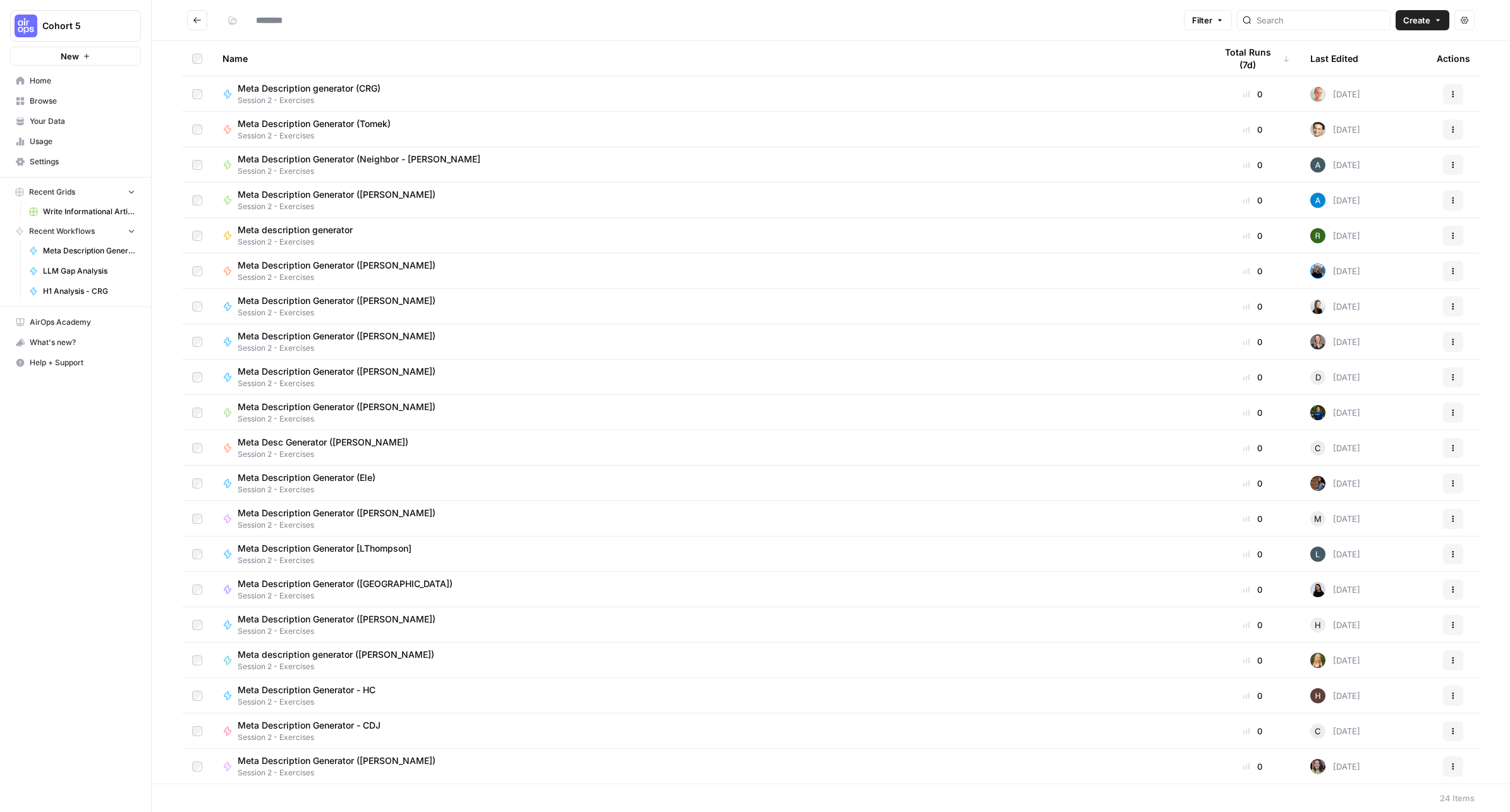
type input "**********"
click at [421, 196] on div "Meta Description Generator (Andrea) Session 2 - Exercises" at bounding box center [709, 200] width 973 height 24
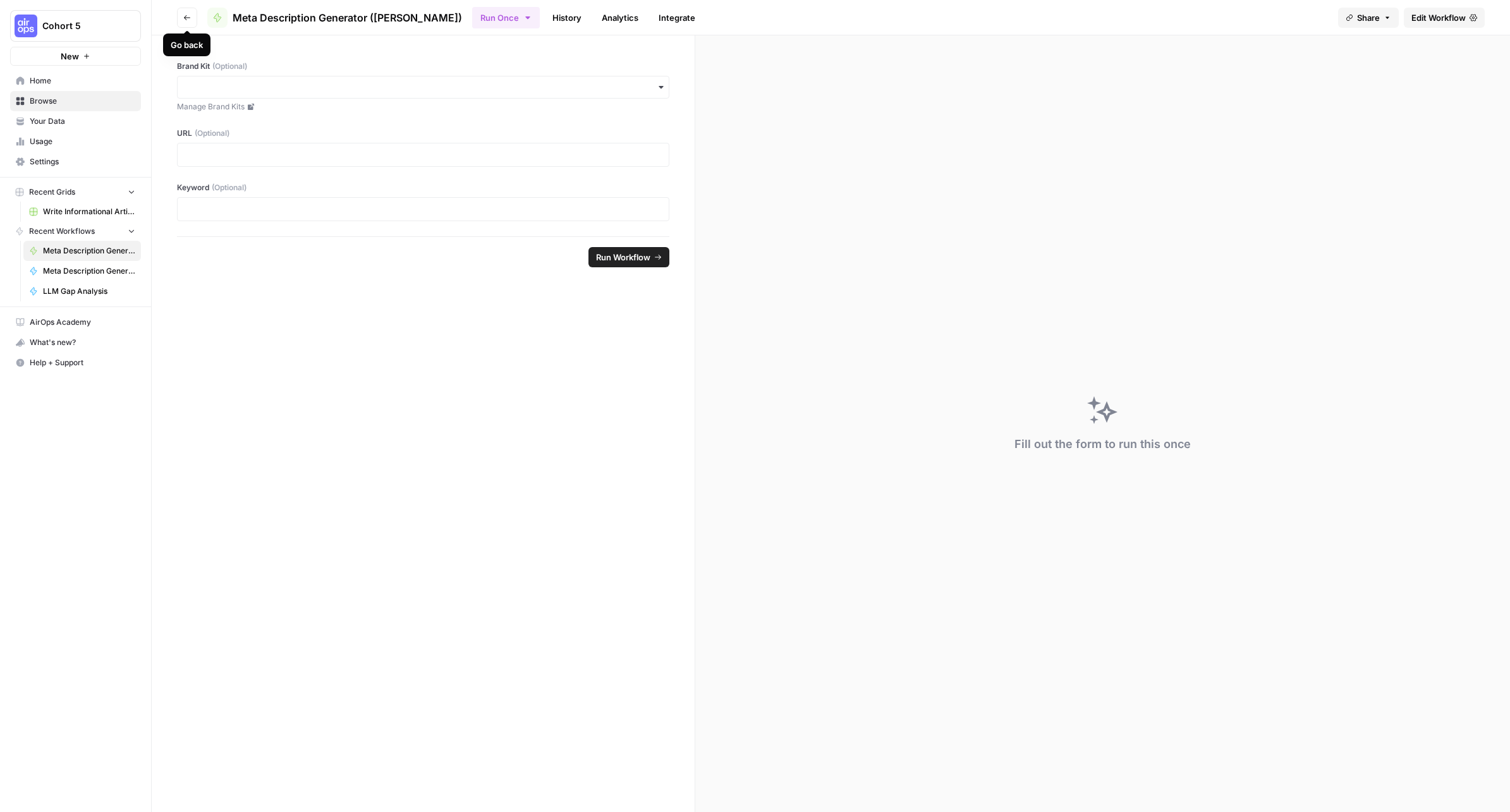
click at [184, 15] on icon "button" at bounding box center [187, 17] width 7 height 7
